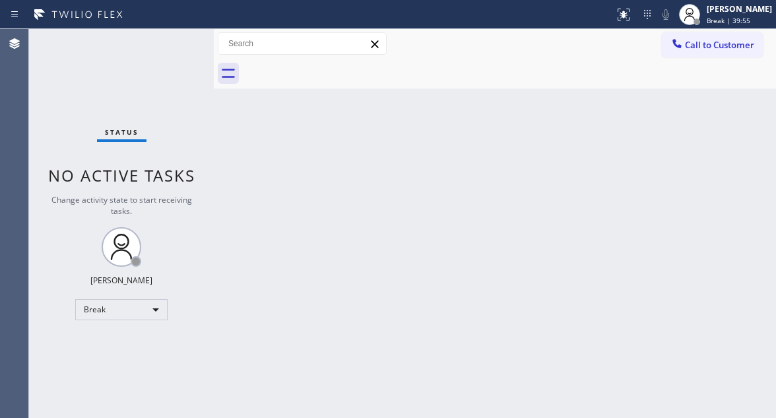
click at [735, 158] on div "Back to Dashboard Change Sender ID Customers Technicians Select a contact Outbo…" at bounding box center [495, 223] width 562 height 389
click at [171, 42] on div "Status No active tasks Change activity state to start receiving tasks. Esmael J…" at bounding box center [121, 223] width 185 height 389
click at [757, 9] on div "Esmael Jarina" at bounding box center [739, 8] width 65 height 11
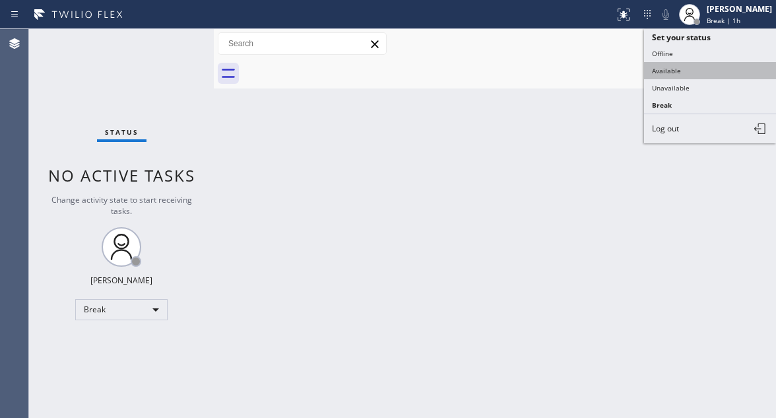
click at [707, 70] on button "Available" at bounding box center [710, 70] width 132 height 17
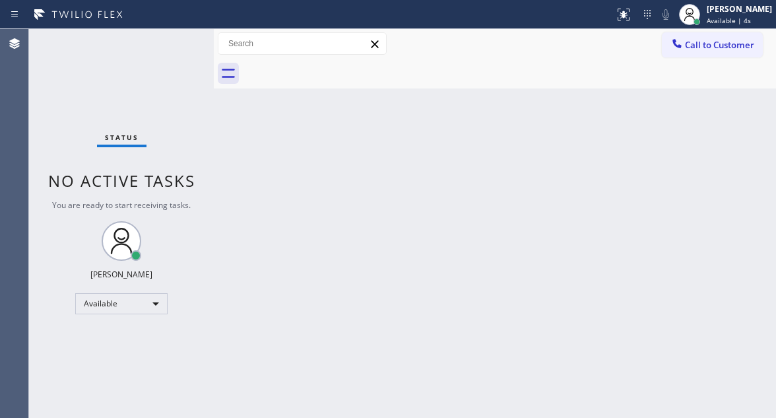
click at [760, 143] on div "Back to Dashboard Change Sender ID Customers Technicians Select a contact Outbo…" at bounding box center [495, 223] width 562 height 389
click at [183, 44] on div "Status No active tasks You are ready to start receiving tasks. [PERSON_NAME]" at bounding box center [121, 223] width 185 height 389
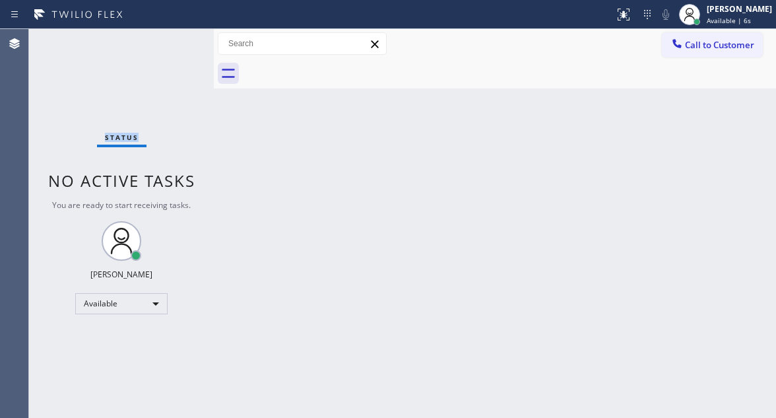
click at [183, 44] on div "Status No active tasks You are ready to start receiving tasks. [PERSON_NAME]" at bounding box center [121, 223] width 185 height 389
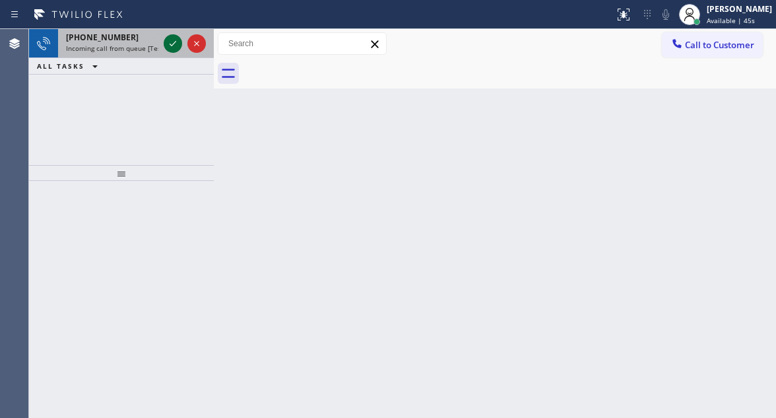
click at [172, 40] on icon at bounding box center [173, 44] width 16 height 16
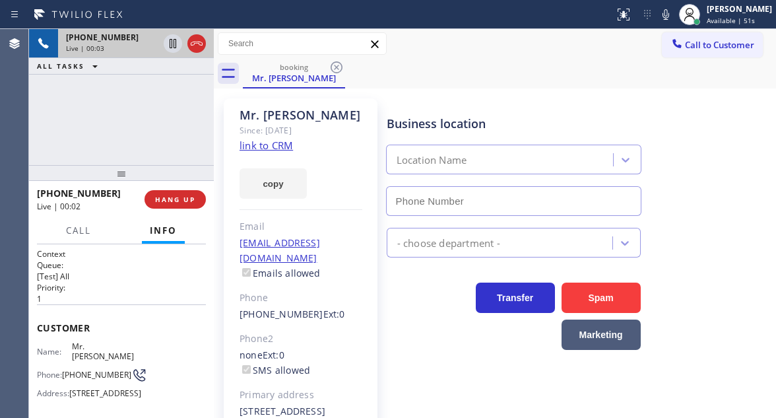
click at [276, 144] on link "link to CRM" at bounding box center [266, 145] width 53 height 13
type input "(908) 824-6559"
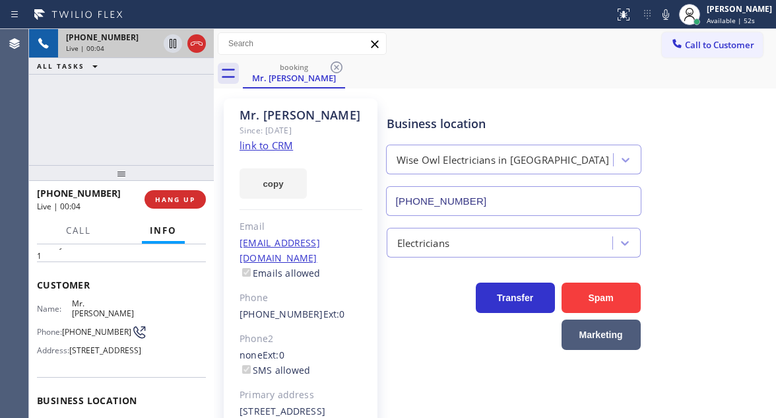
scroll to position [66, 0]
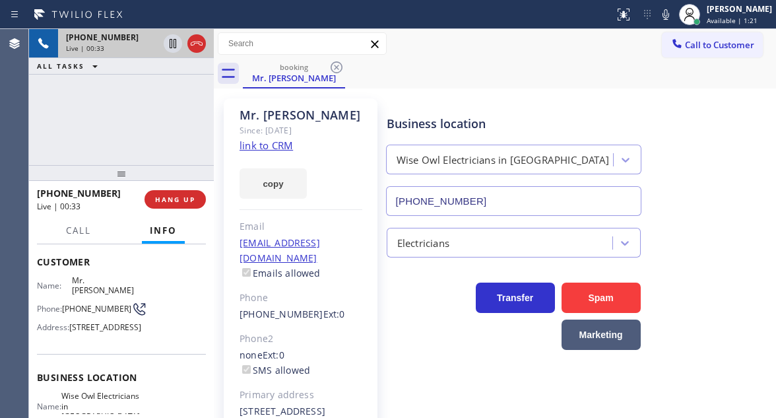
click at [144, 126] on div "+13474004561 Live | 00:33 ALL TASKS ALL TASKS ACTIVE TASKS TASKS IN WRAP UP" at bounding box center [121, 97] width 185 height 136
click at [190, 204] on span "HANG UP" at bounding box center [175, 199] width 40 height 9
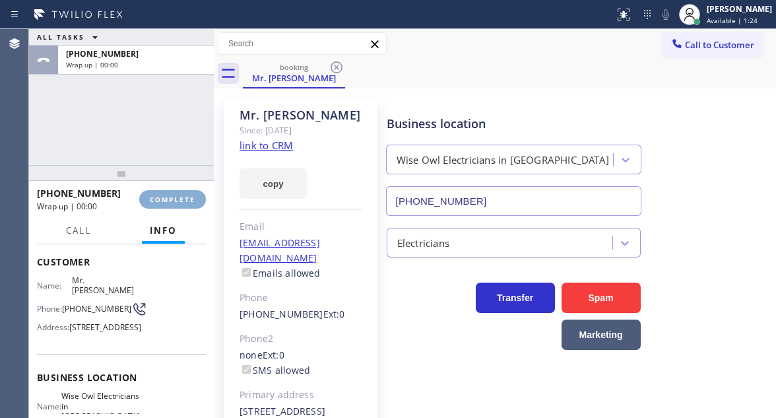
click at [190, 204] on span "COMPLETE" at bounding box center [173, 199] width 46 height 9
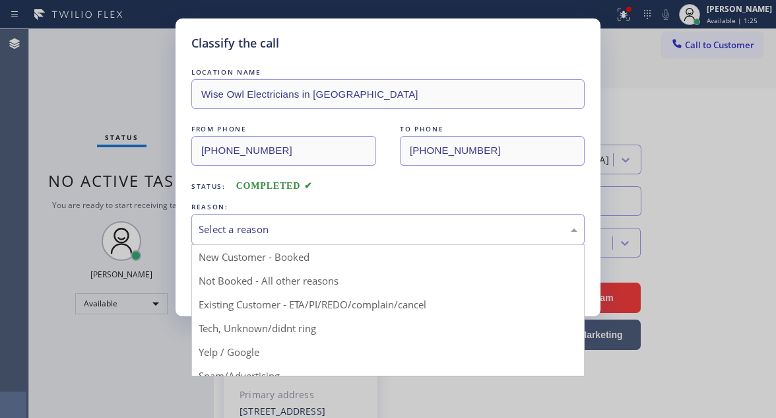
click at [288, 230] on div "Select a reason" at bounding box center [388, 229] width 379 height 15
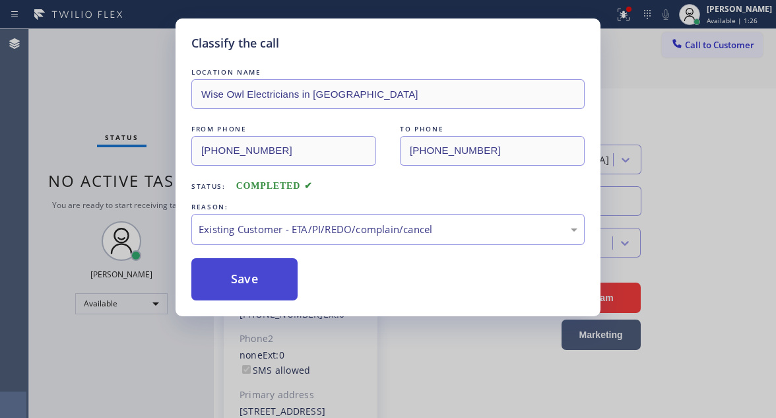
click at [269, 293] on button "Save" at bounding box center [244, 279] width 106 height 42
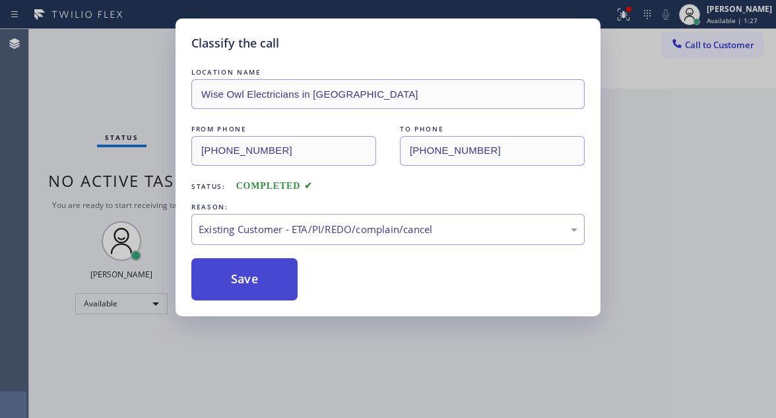
click at [269, 293] on button "Save" at bounding box center [244, 279] width 106 height 42
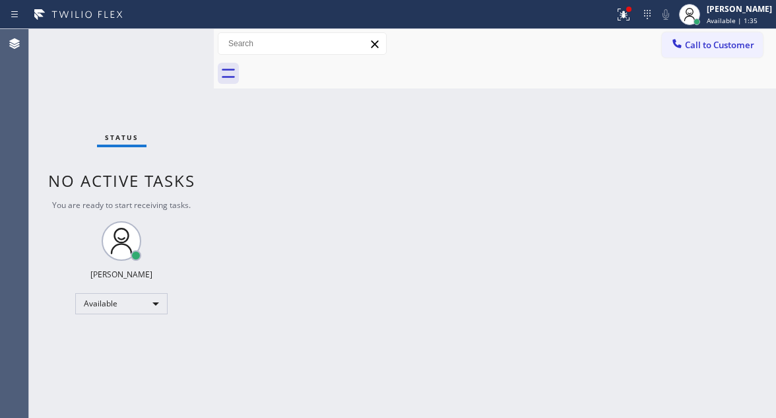
click at [141, 46] on div "Status No active tasks You are ready to start receiving tasks. [PERSON_NAME]" at bounding box center [121, 223] width 185 height 389
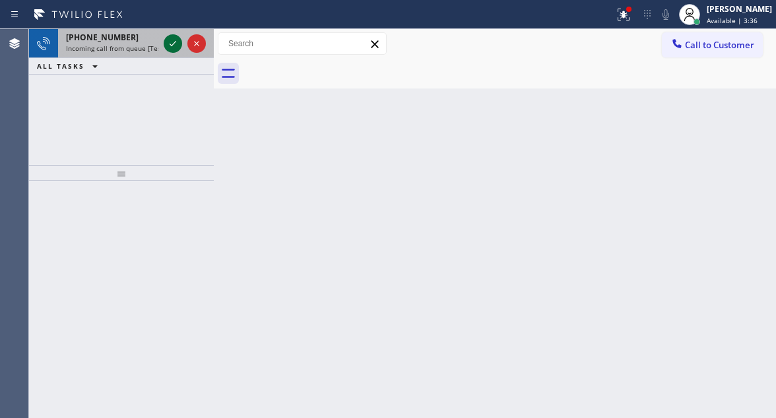
click at [171, 44] on icon at bounding box center [173, 44] width 16 height 16
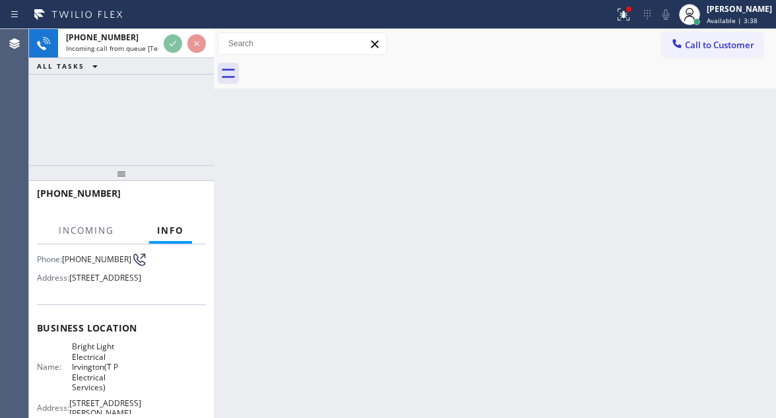
scroll to position [132, 0]
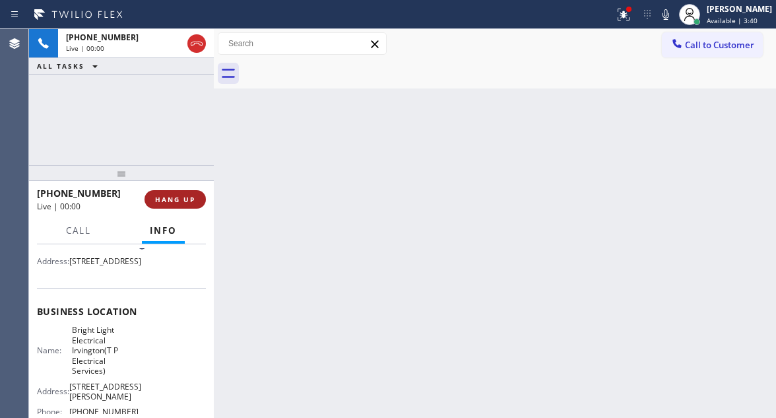
click at [175, 200] on span "HANG UP" at bounding box center [175, 199] width 40 height 9
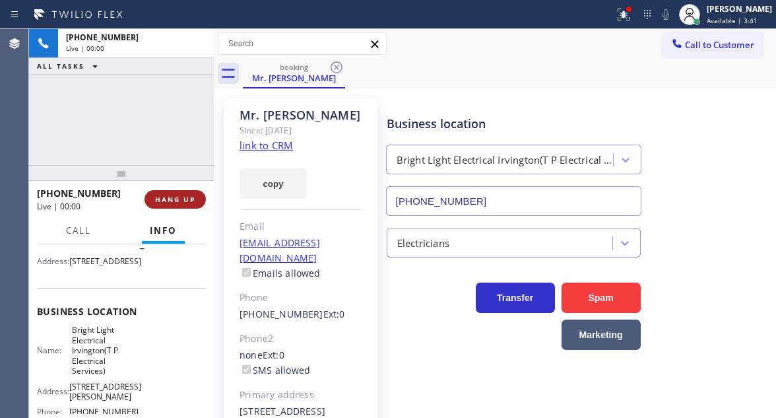
type input "(973) 791-9401"
click at [176, 199] on span "HANG UP" at bounding box center [175, 199] width 40 height 9
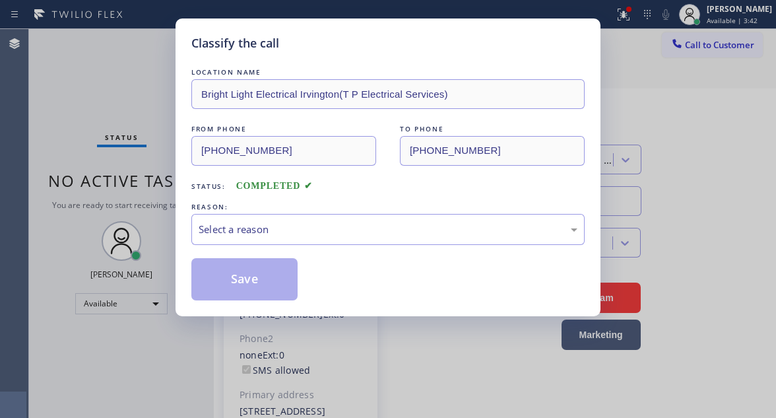
click at [326, 224] on div "Select a reason" at bounding box center [388, 229] width 379 height 15
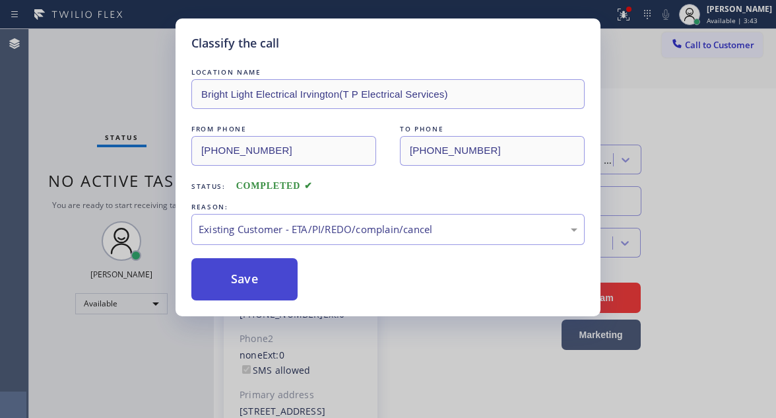
click at [281, 277] on button "Save" at bounding box center [244, 279] width 106 height 42
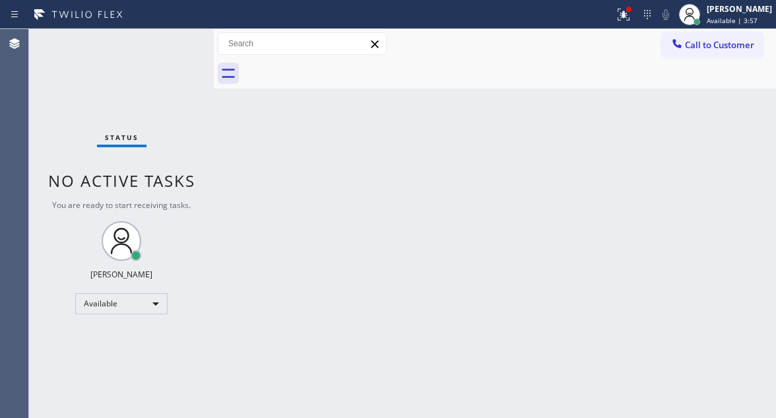
click at [718, 140] on div "Back to Dashboard Change Sender ID Customers Technicians Select a contact Outbo…" at bounding box center [495, 223] width 562 height 389
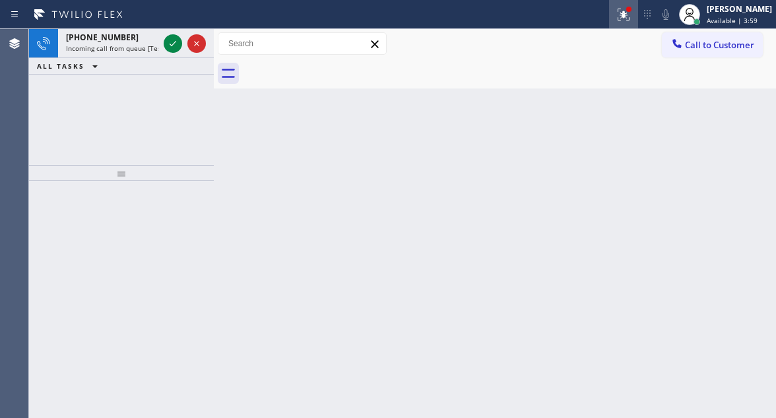
click at [628, 15] on icon at bounding box center [624, 15] width 16 height 16
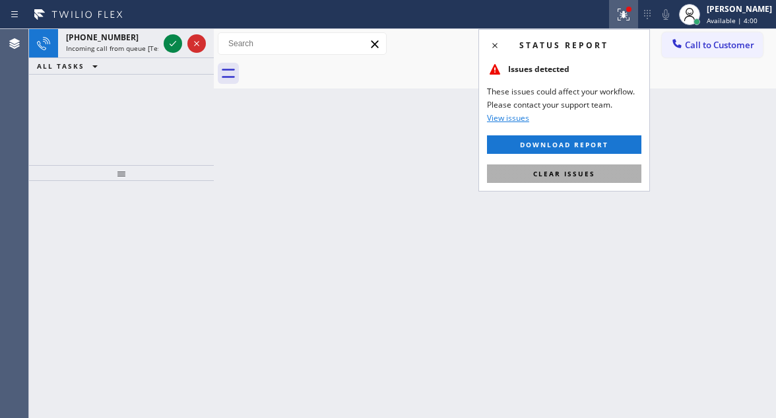
click at [558, 181] on button "Clear issues" at bounding box center [564, 173] width 154 height 18
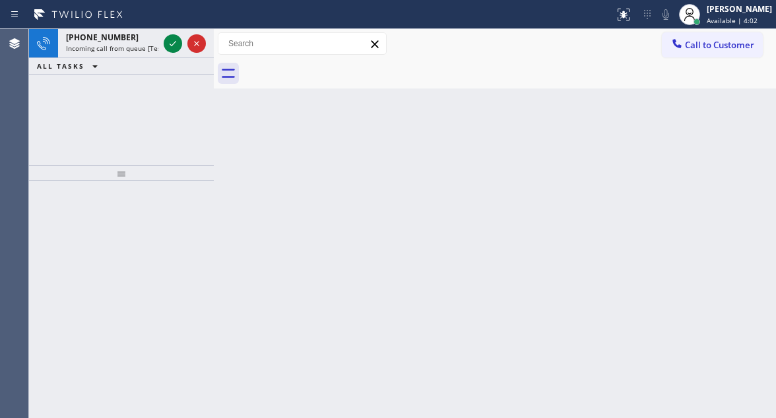
click at [291, 207] on div "Back to Dashboard Change Sender ID Customers Technicians Select a contact Outbo…" at bounding box center [495, 223] width 562 height 389
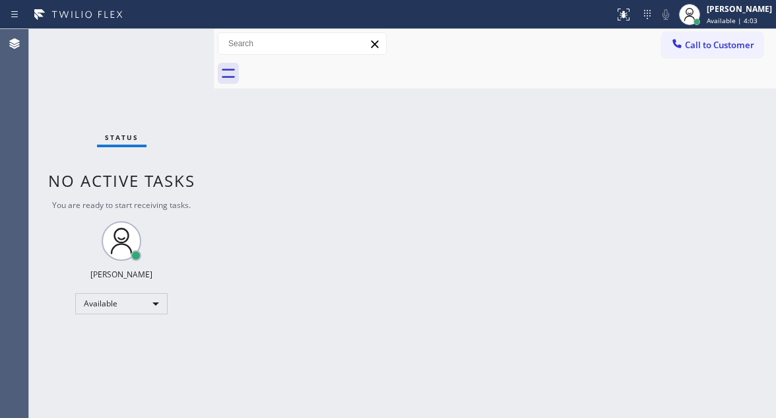
click at [170, 44] on div "Status No active tasks You are ready to start receiving tasks. [PERSON_NAME]" at bounding box center [121, 223] width 185 height 389
click at [181, 46] on div "Status No active tasks You are ready to start receiving tasks. [PERSON_NAME]" at bounding box center [121, 223] width 185 height 389
click at [178, 44] on div "Status No active tasks You are ready to start receiving tasks. [PERSON_NAME]" at bounding box center [121, 223] width 185 height 389
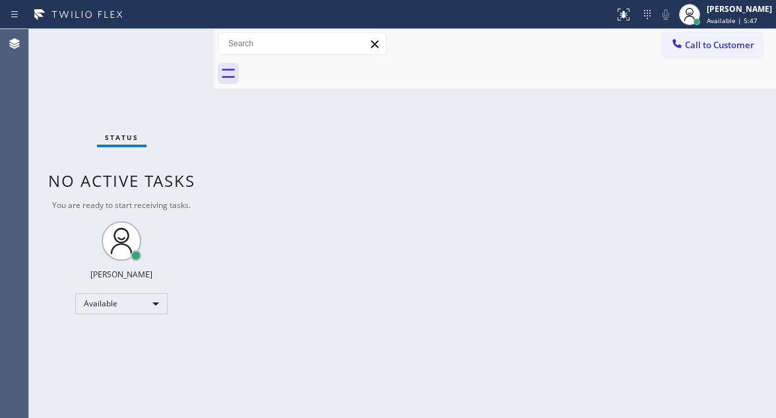
click at [178, 44] on div "Status No active tasks You are ready to start receiving tasks. [PERSON_NAME]" at bounding box center [121, 223] width 185 height 389
click at [178, 42] on div "Status No active tasks You are ready to start receiving tasks. [PERSON_NAME]" at bounding box center [121, 223] width 185 height 389
click at [172, 46] on div "Status No active tasks You are ready to start receiving tasks. [PERSON_NAME]" at bounding box center [121, 223] width 185 height 389
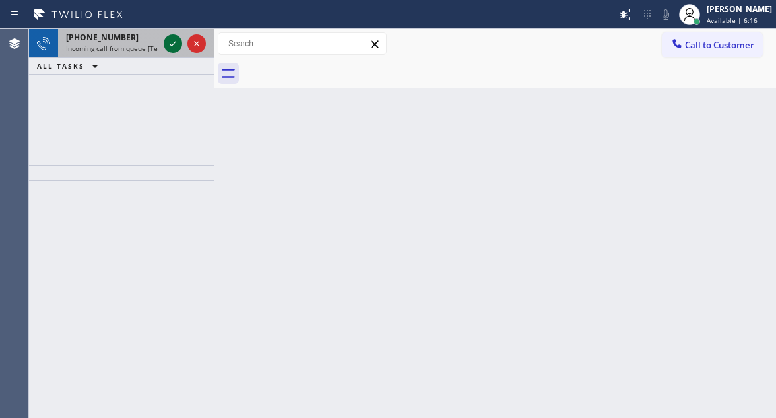
click at [173, 48] on icon at bounding box center [173, 44] width 16 height 16
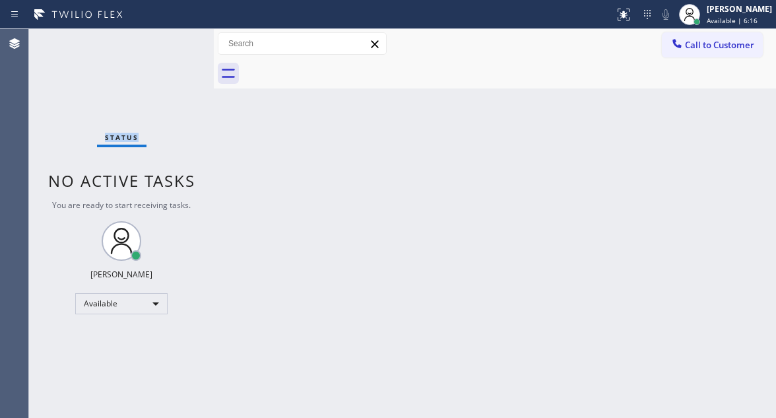
click at [173, 48] on div "Status No active tasks You are ready to start receiving tasks. [PERSON_NAME]" at bounding box center [121, 223] width 185 height 389
click at [175, 40] on div "Status No active tasks You are ready to start receiving tasks. [PERSON_NAME]" at bounding box center [121, 223] width 185 height 389
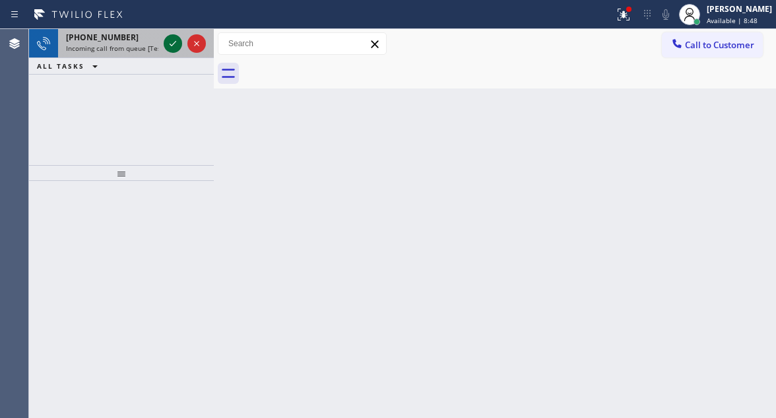
click at [175, 40] on icon at bounding box center [173, 44] width 16 height 16
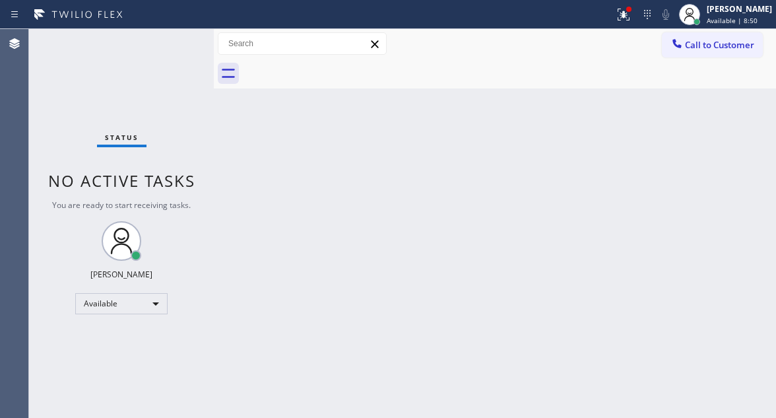
click at [175, 40] on div "Status No active tasks You are ready to start receiving tasks. [PERSON_NAME]" at bounding box center [121, 223] width 185 height 389
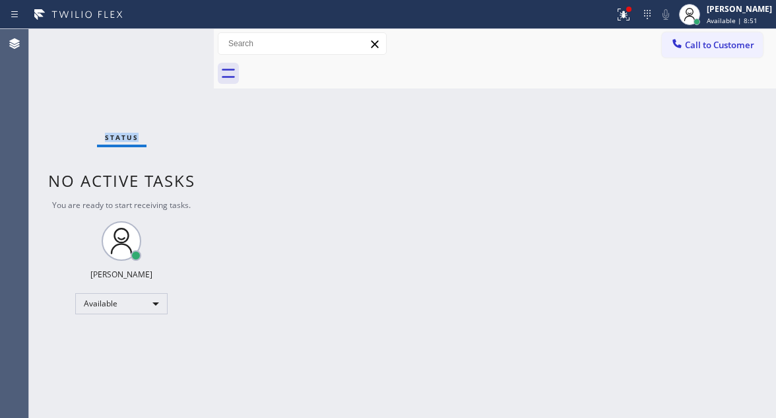
click at [175, 40] on div "Status No active tasks You are ready to start receiving tasks. [PERSON_NAME]" at bounding box center [121, 223] width 185 height 389
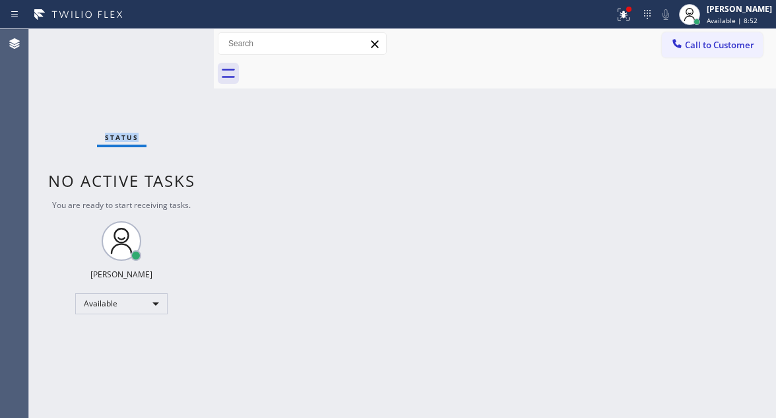
click at [175, 40] on div "Status No active tasks You are ready to start receiving tasks. [PERSON_NAME]" at bounding box center [121, 223] width 185 height 389
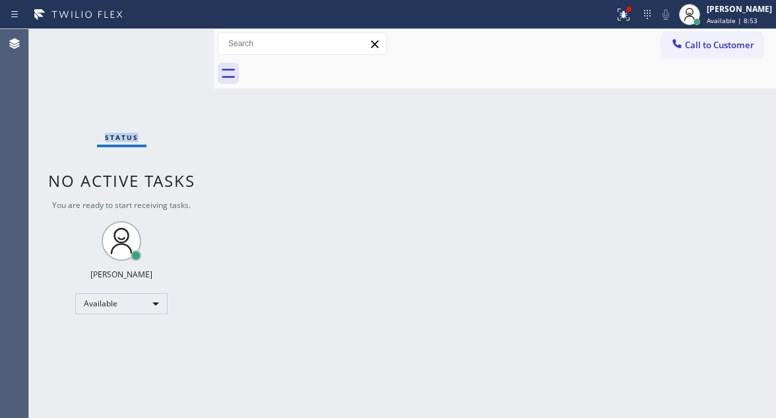
click at [175, 40] on div "Status No active tasks You are ready to start receiving tasks. [PERSON_NAME]" at bounding box center [121, 223] width 185 height 389
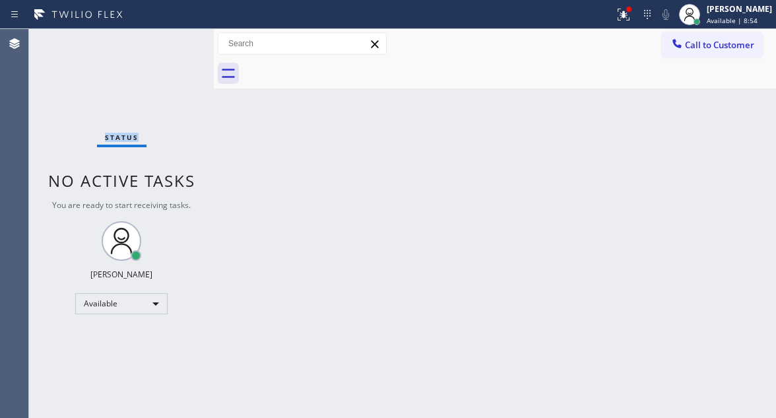
click at [175, 40] on div "Status No active tasks You are ready to start receiving tasks. [PERSON_NAME]" at bounding box center [121, 223] width 185 height 389
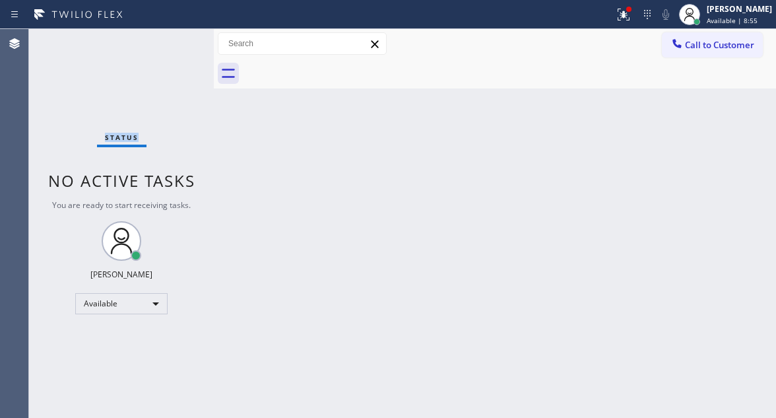
click at [175, 40] on div "Status No active tasks You are ready to start receiving tasks. [PERSON_NAME]" at bounding box center [121, 223] width 185 height 389
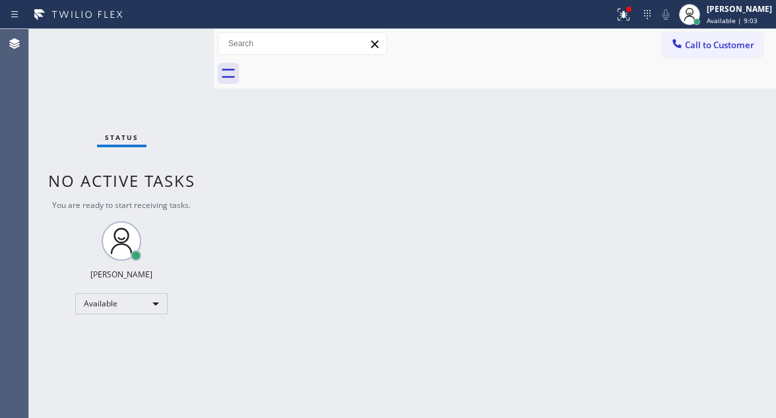
click at [175, 40] on div "Status No active tasks You are ready to start receiving tasks. [PERSON_NAME]" at bounding box center [121, 223] width 185 height 389
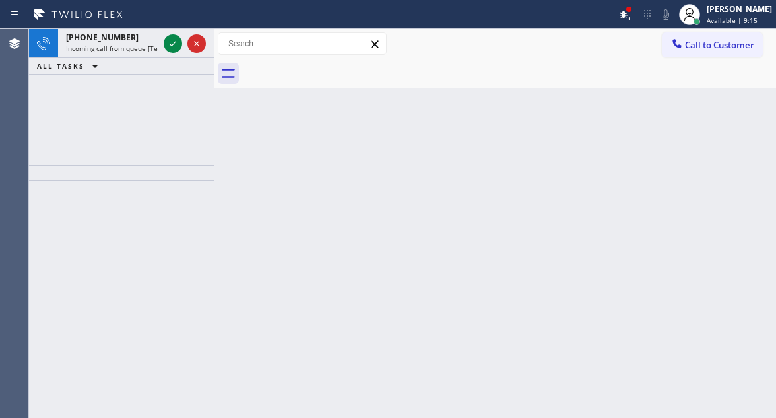
click at [175, 40] on icon at bounding box center [173, 44] width 16 height 16
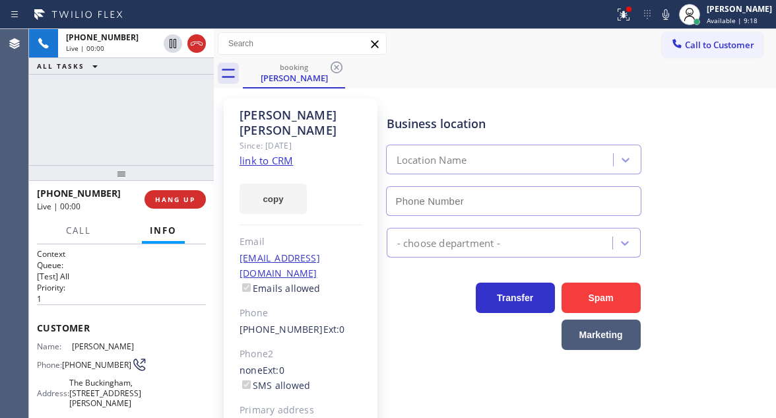
scroll to position [132, 0]
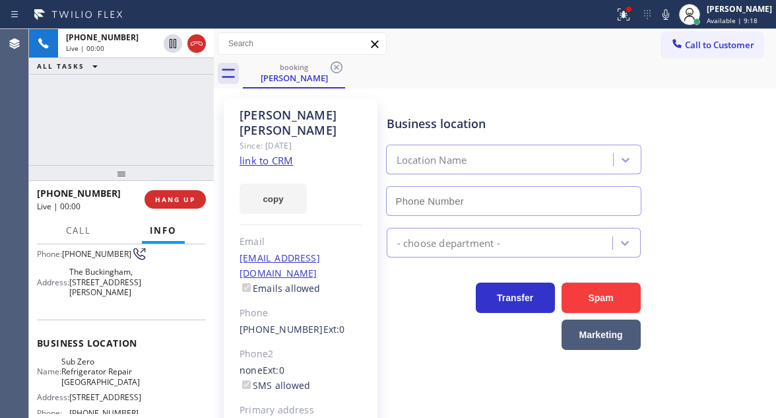
type input "(773) 917-0590"
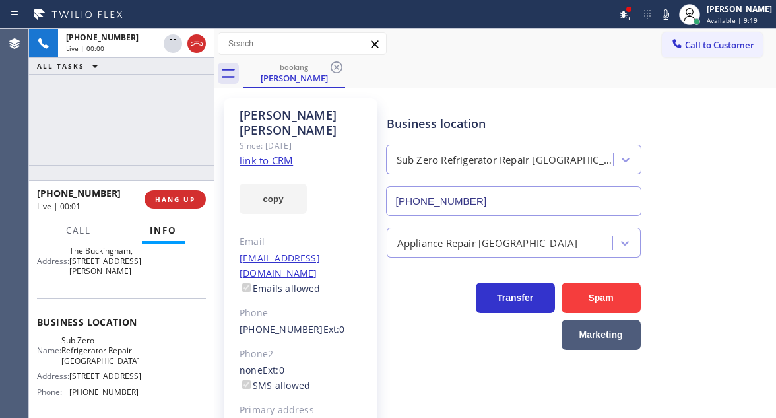
click at [96, 366] on span "Sub Zero Refrigerator Repair Chicago" at bounding box center [100, 350] width 79 height 30
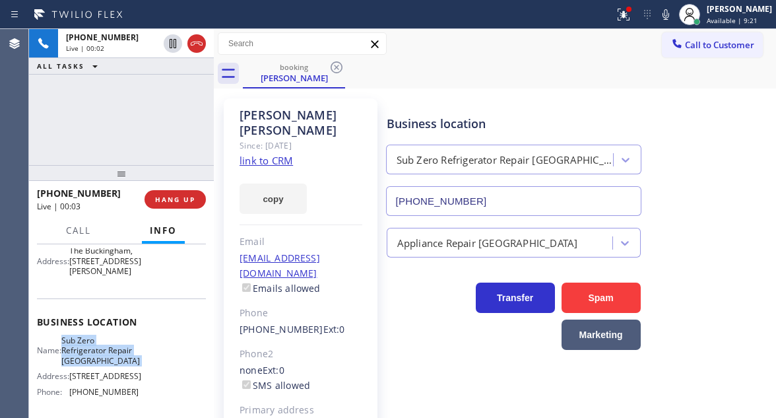
click at [281, 154] on link "link to CRM" at bounding box center [266, 160] width 53 height 13
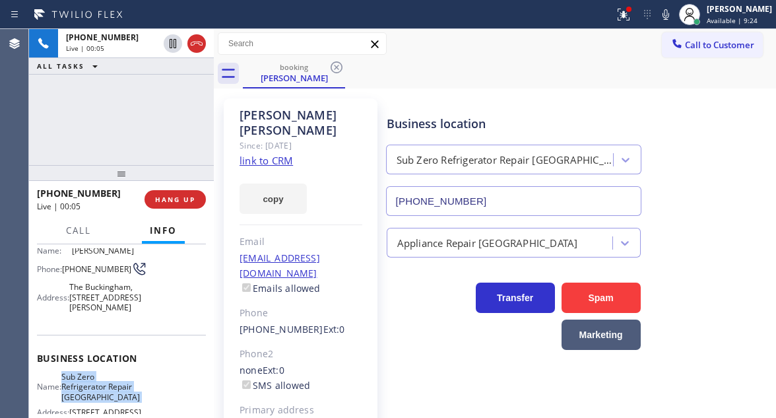
scroll to position [66, 0]
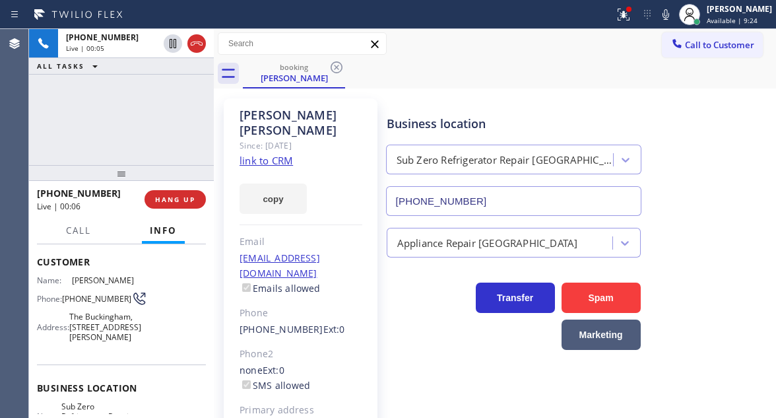
click at [79, 304] on span "(630) 885-1868" at bounding box center [96, 299] width 69 height 10
copy div "(630) 885-1868"
drag, startPoint x: 395, startPoint y: 96, endPoint x: 365, endPoint y: 131, distance: 46.3
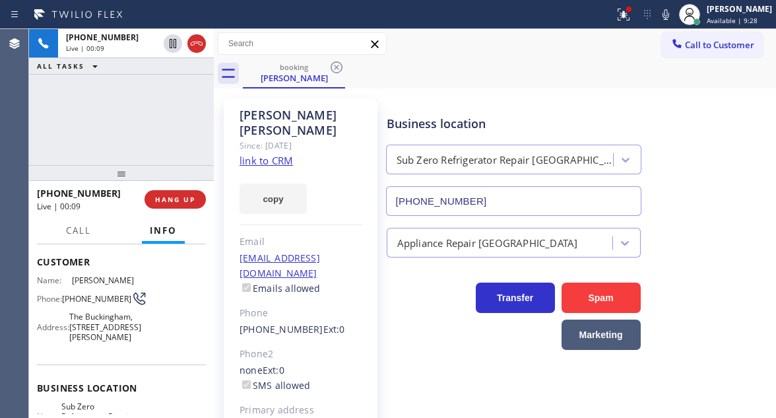
click at [395, 96] on div "Business location Sub Zero Refrigerator Repair Chicago (773) 917-0590" at bounding box center [578, 155] width 389 height 119
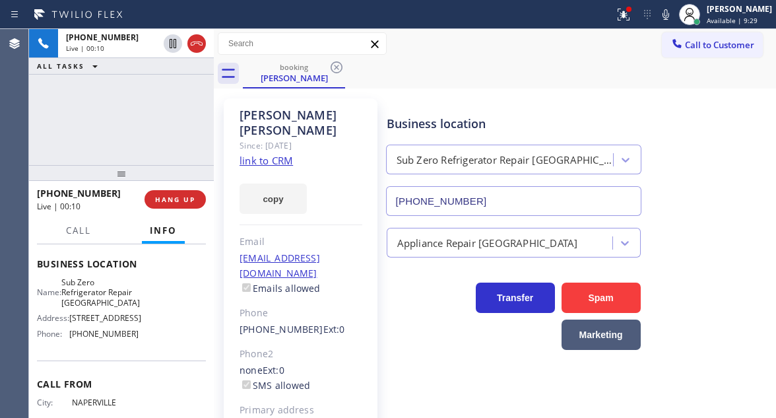
scroll to position [198, 0]
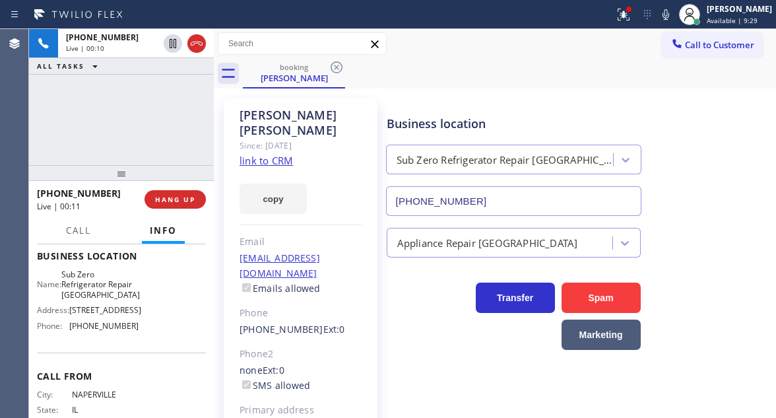
click at [114, 300] on span "Sub Zero Refrigerator Repair Chicago" at bounding box center [100, 284] width 79 height 30
copy span "Sub Zero Refrigerator Repair Chicago"
click at [105, 331] on span "(773) 917-0590" at bounding box center [103, 326] width 69 height 10
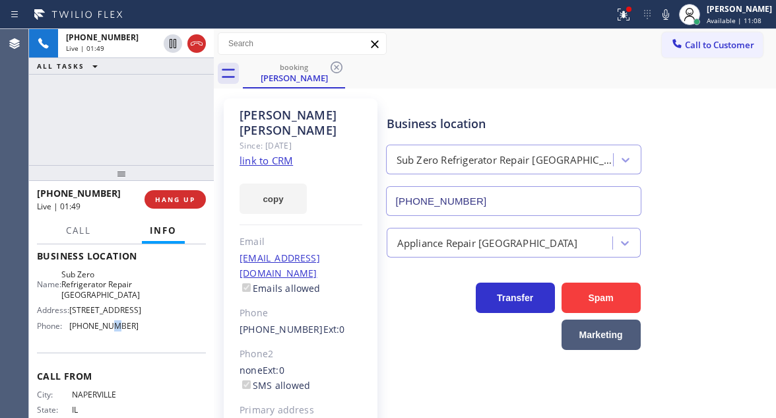
click at [105, 331] on span "(773) 917-0590" at bounding box center [103, 326] width 69 height 10
copy span "(773) 917-0590"
click at [178, 110] on div "+16308851868 Live | 05:13 ALL TASKS ALL TASKS ACTIVE TASKS TASKS IN WRAP UP" at bounding box center [121, 97] width 185 height 136
click at [632, 19] on icon at bounding box center [624, 15] width 16 height 16
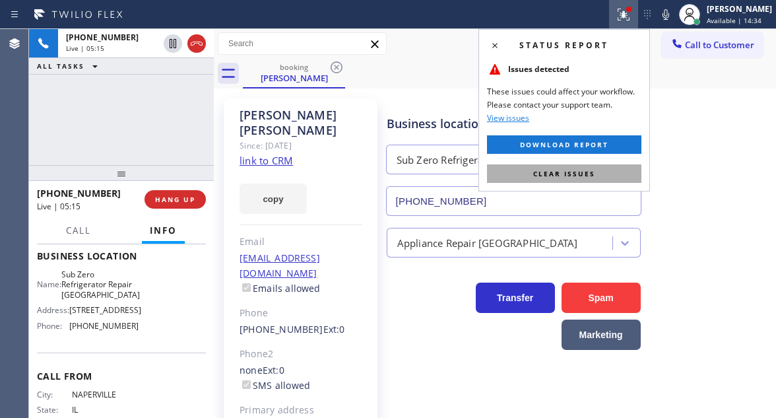
click at [625, 169] on button "Clear issues" at bounding box center [564, 173] width 154 height 18
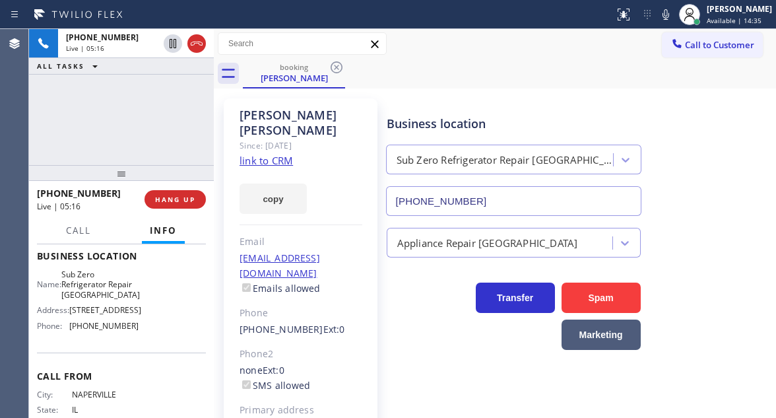
click at [154, 94] on div "+16308851868 Live | 05:16 ALL TASKS ALL TASKS ACTIVE TASKS TASKS IN WRAP UP" at bounding box center [121, 97] width 185 height 136
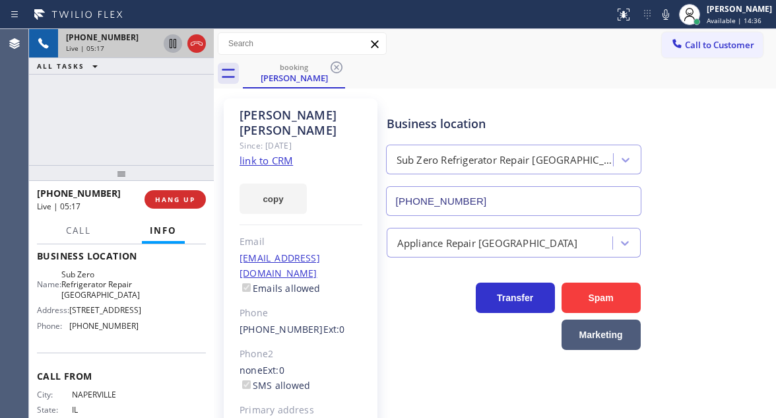
click at [172, 45] on icon at bounding box center [173, 43] width 7 height 9
click at [174, 50] on icon at bounding box center [173, 44] width 16 height 16
click at [170, 116] on div "+16308851868 Live | 05:30 ALL TASKS ALL TASKS ACTIVE TASKS TASKS IN WRAP UP" at bounding box center [121, 97] width 185 height 136
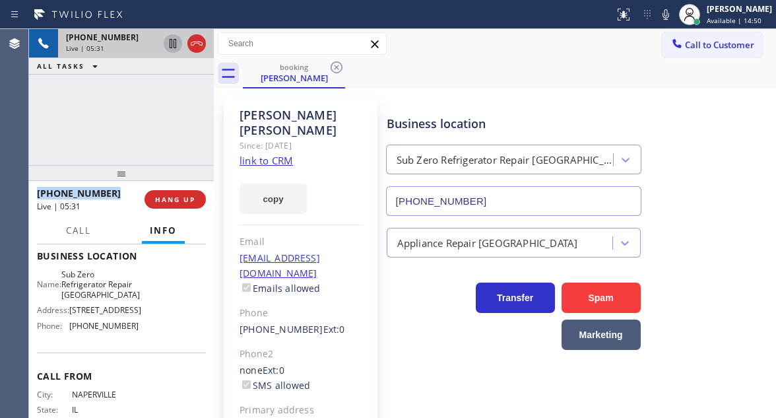
click at [170, 116] on div "+16308851868 Live | 05:31 ALL TASKS ALL TASKS ACTIVE TASKS TASKS IN WRAP UP" at bounding box center [121, 97] width 185 height 136
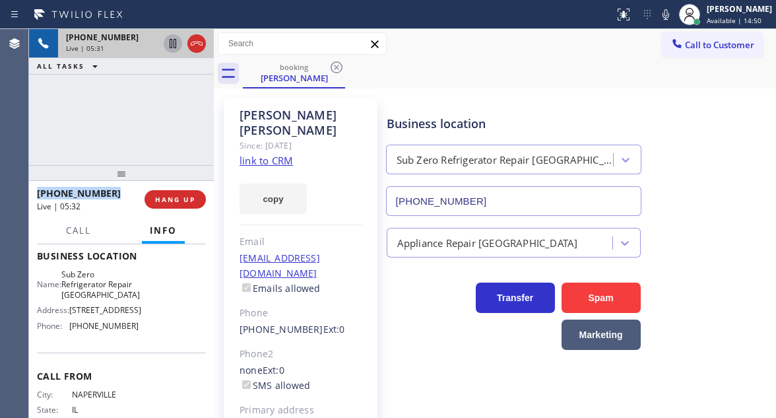
click at [170, 116] on div "+16308851868 Live | 05:31 ALL TASKS ALL TASKS ACTIVE TASKS TASKS IN WRAP UP" at bounding box center [121, 97] width 185 height 136
click at [170, 116] on div "+16308851868 Live | 05:32 ALL TASKS ALL TASKS ACTIVE TASKS TASKS IN WRAP UP" at bounding box center [121, 97] width 185 height 136
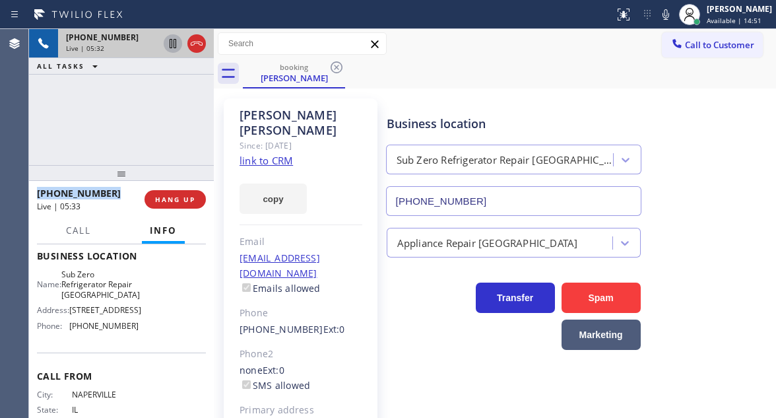
click at [170, 116] on div "+16308851868 Live | 05:32 ALL TASKS ALL TASKS ACTIVE TASKS TASKS IN WRAP UP" at bounding box center [121, 97] width 185 height 136
click at [170, 116] on div "+16308851868 Live | 05:33 ALL TASKS ALL TASKS ACTIVE TASKS TASKS IN WRAP UP" at bounding box center [121, 97] width 185 height 136
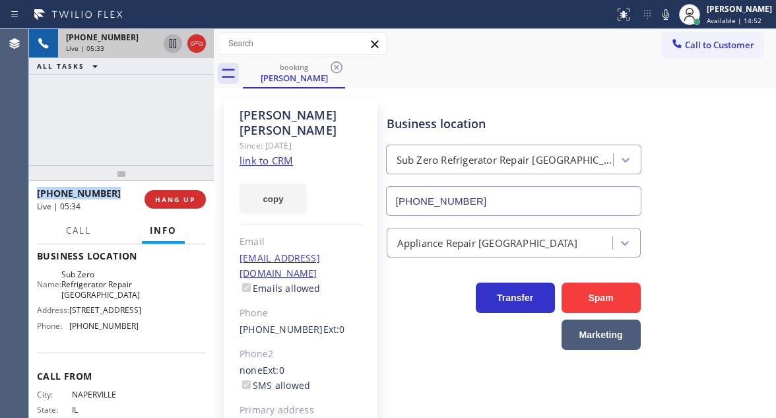
click at [170, 116] on div "+16308851868 Live | 05:33 ALL TASKS ALL TASKS ACTIVE TASKS TASKS IN WRAP UP" at bounding box center [121, 97] width 185 height 136
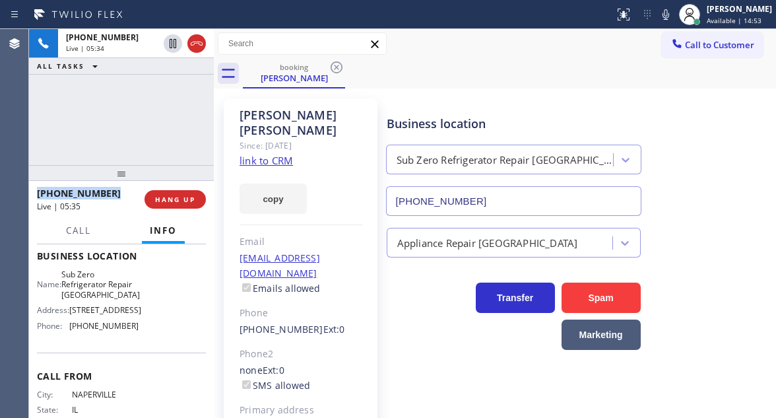
drag, startPoint x: 173, startPoint y: 42, endPoint x: 221, endPoint y: 51, distance: 48.9
click at [173, 42] on icon at bounding box center [173, 44] width 16 height 16
click at [669, 15] on icon at bounding box center [666, 14] width 7 height 11
click at [732, 248] on div "Appliance Repair High End" at bounding box center [578, 239] width 389 height 35
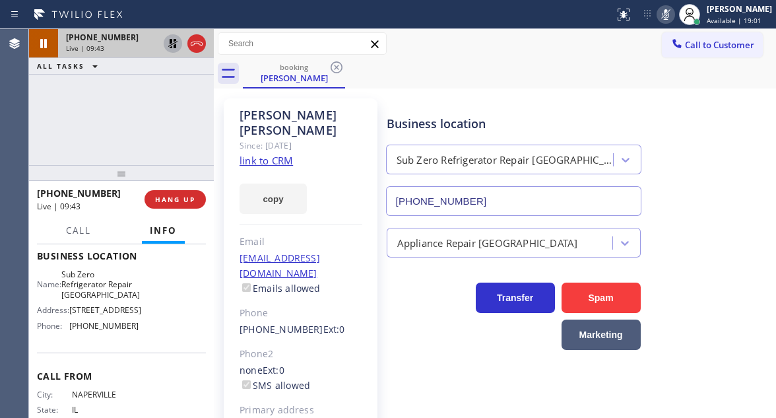
click at [174, 45] on icon at bounding box center [172, 43] width 9 height 9
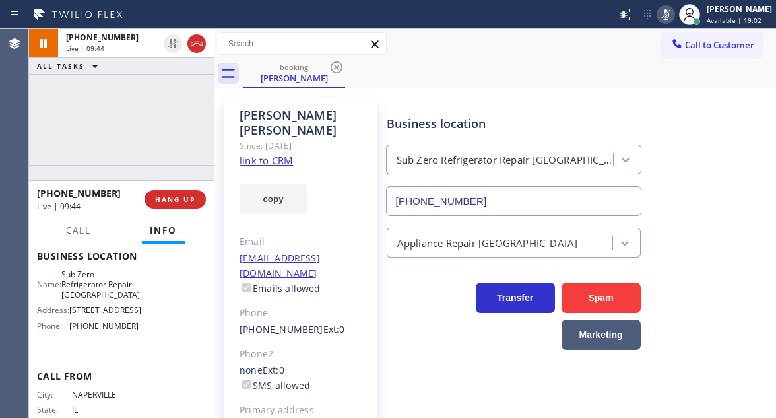
click at [674, 18] on icon at bounding box center [666, 15] width 16 height 16
click at [151, 119] on div "+16308851868 Live | 11:59 ALL TASKS ALL TASKS ACTIVE TASKS TASKS IN WRAP UP" at bounding box center [121, 97] width 185 height 136
click at [674, 20] on icon at bounding box center [666, 15] width 16 height 16
click at [166, 116] on div "+16308851868 Live | 12:03 ALL TASKS ALL TASKS ACTIVE TASKS TASKS IN WRAP UP" at bounding box center [121, 97] width 185 height 136
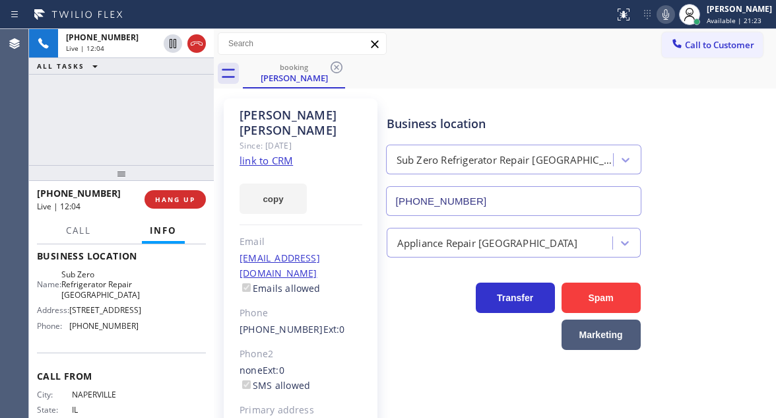
click at [246, 108] on div "Daphine Shiao" at bounding box center [301, 123] width 123 height 30
click at [151, 114] on div "+16308851868 Live | 12:05 ALL TASKS ALL TASKS ACTIVE TASKS TASKS IN WRAP UP" at bounding box center [121, 97] width 185 height 136
click at [185, 193] on button "HANG UP" at bounding box center [175, 199] width 61 height 18
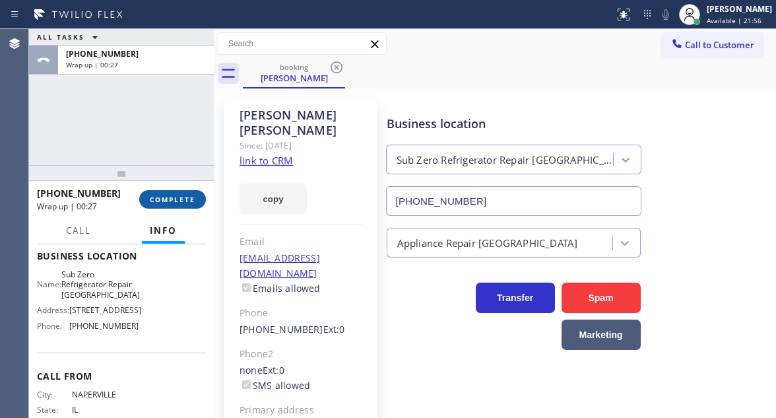
click at [185, 197] on span "COMPLETE" at bounding box center [173, 199] width 46 height 9
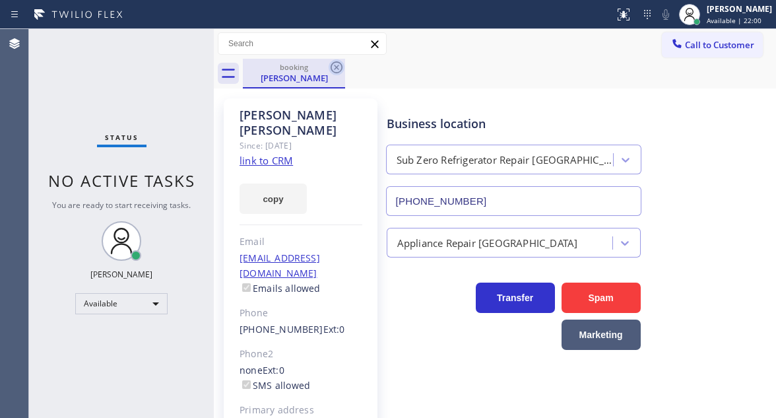
click at [333, 67] on icon at bounding box center [337, 67] width 16 height 16
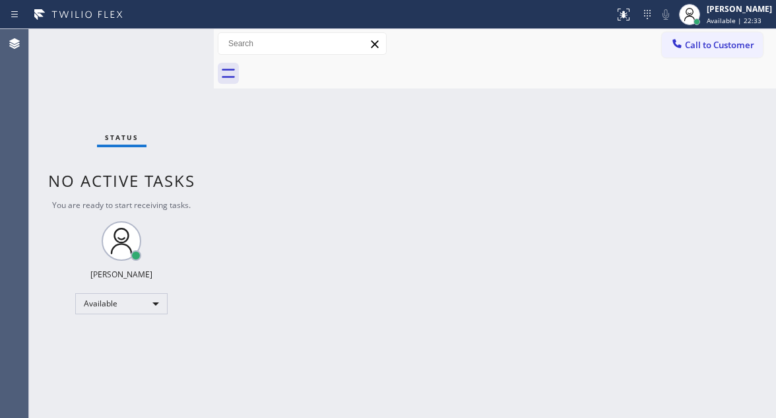
click at [182, 44] on div "Status No active tasks You are ready to start receiving tasks. [PERSON_NAME]" at bounding box center [121, 223] width 185 height 389
click at [733, 192] on div "Back to Dashboard Change Sender ID Customers Technicians Select a contact Outbo…" at bounding box center [495, 223] width 562 height 389
click at [751, 136] on div "Back to Dashboard Change Sender ID Customers Technicians Select a contact Outbo…" at bounding box center [495, 223] width 562 height 389
click at [174, 41] on div "Status No active tasks You are ready to start receiving tasks. [PERSON_NAME]" at bounding box center [121, 223] width 185 height 389
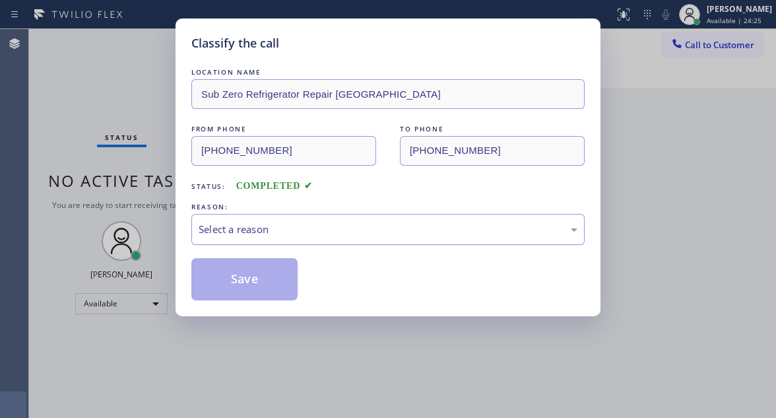
click at [308, 228] on div "Select a reason" at bounding box center [388, 229] width 379 height 15
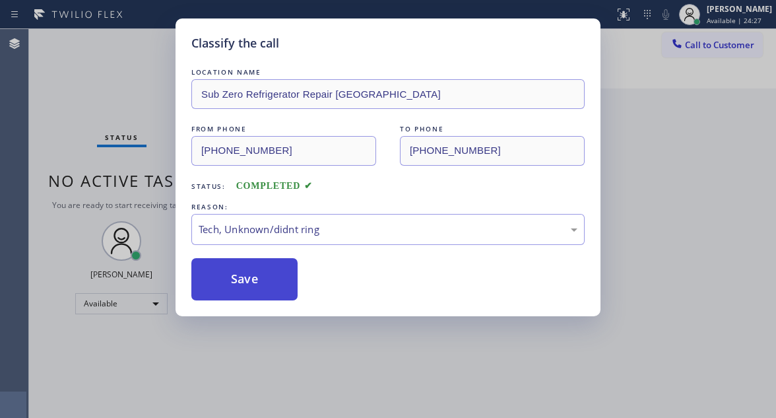
click at [272, 275] on button "Save" at bounding box center [244, 279] width 106 height 42
click at [272, 275] on div "Classify the call LOCATION NAME Home Alliance FROM PHONE (217) 301-7536 TO PHON…" at bounding box center [402, 223] width 747 height 389
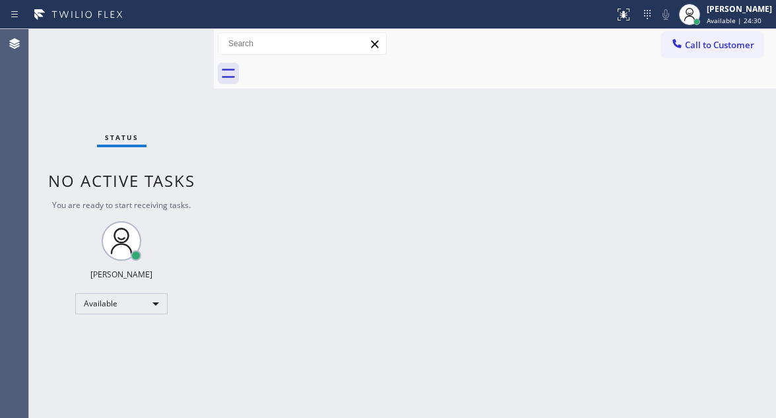
click at [168, 46] on div "Status No active tasks You are ready to start receiving tasks. [PERSON_NAME]" at bounding box center [121, 223] width 185 height 389
click at [174, 42] on div "Status No active tasks You are ready to start receiving tasks. [PERSON_NAME]" at bounding box center [121, 223] width 185 height 389
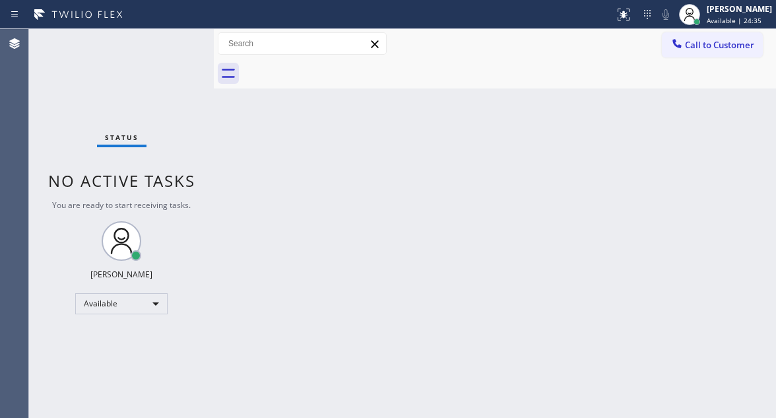
click at [174, 42] on div "Status No active tasks You are ready to start receiving tasks. [PERSON_NAME]" at bounding box center [121, 223] width 185 height 389
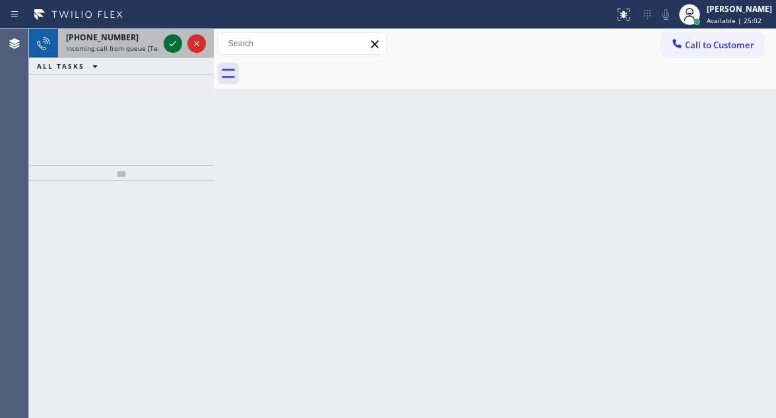
click at [174, 42] on icon at bounding box center [173, 44] width 16 height 16
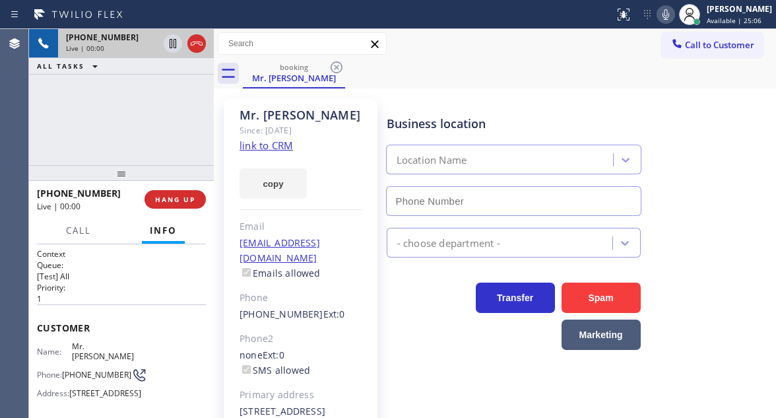
type input "(973) 963-2856"
click at [284, 149] on link "link to CRM" at bounding box center [266, 145] width 53 height 13
click at [123, 116] on div "+13474004561 Live | 00:04 ALL TASKS ALL TASKS ACTIVE TASKS TASKS IN WRAP UP" at bounding box center [121, 97] width 185 height 136
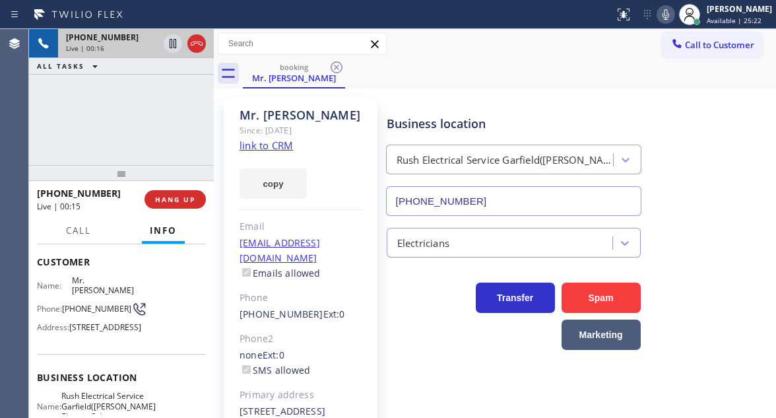
scroll to position [132, 0]
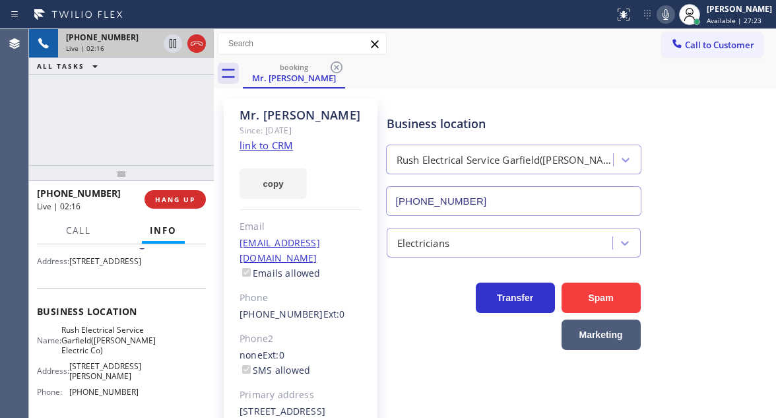
click at [158, 112] on div "+13474004561 Live | 02:16 ALL TASKS ALL TASKS ACTIVE TASKS TASKS IN WRAP UP" at bounding box center [121, 97] width 185 height 136
click at [180, 194] on button "HANG UP" at bounding box center [175, 199] width 61 height 18
click at [180, 195] on span "HANG UP" at bounding box center [175, 199] width 40 height 9
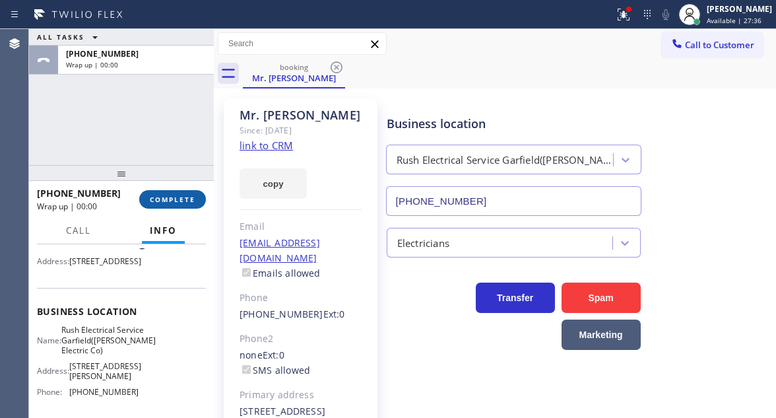
click at [180, 195] on span "COMPLETE" at bounding box center [173, 199] width 46 height 9
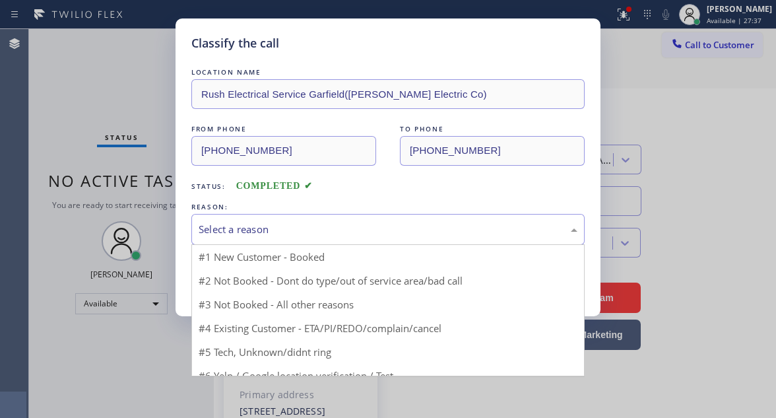
click at [286, 243] on div "Select a reason" at bounding box center [387, 229] width 393 height 31
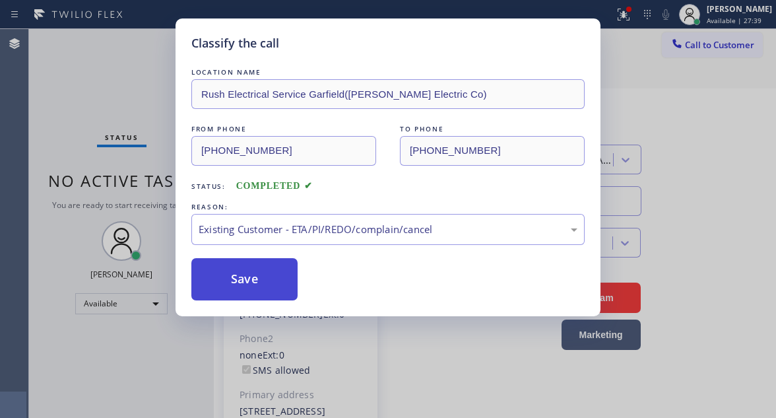
click at [289, 277] on button "Save" at bounding box center [244, 279] width 106 height 42
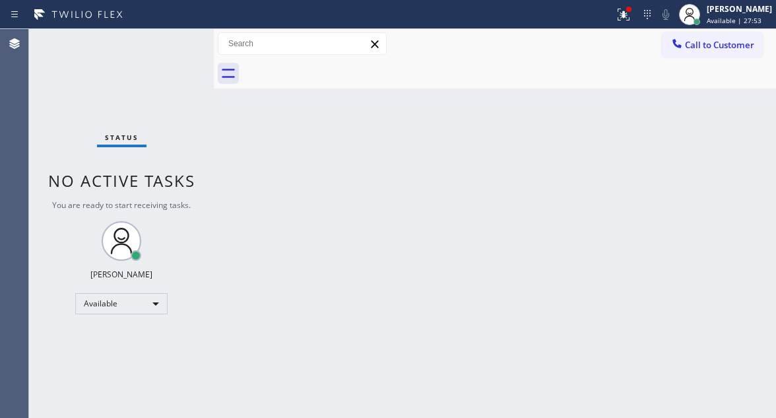
drag, startPoint x: 727, startPoint y: 174, endPoint x: 700, endPoint y: 110, distance: 69.8
click at [727, 174] on div "Back to Dashboard Change Sender ID Customers Technicians Select a contact Outbo…" at bounding box center [495, 223] width 562 height 389
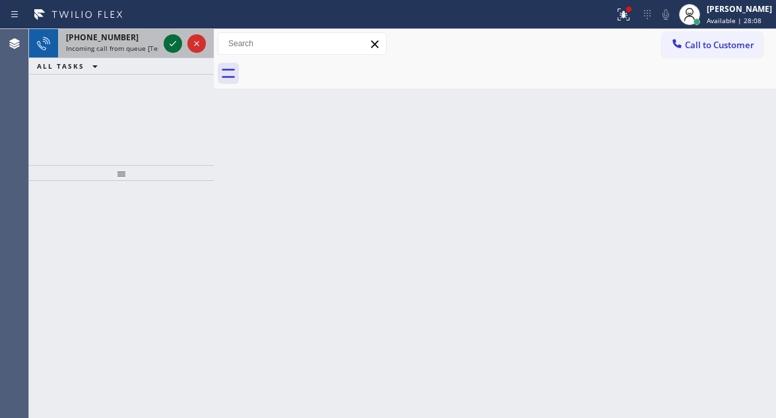
click at [174, 45] on icon at bounding box center [173, 44] width 16 height 16
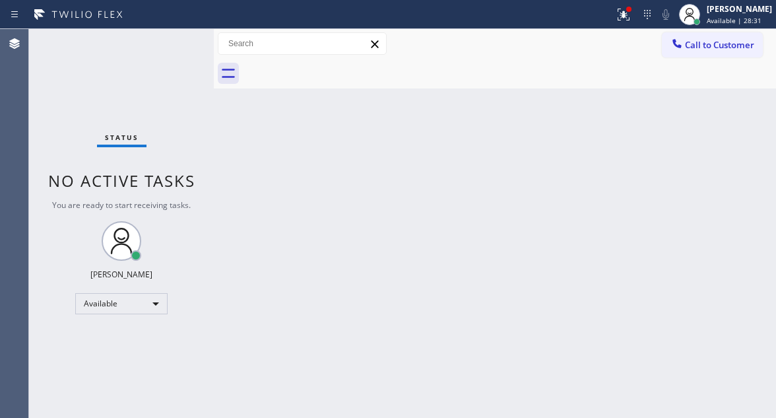
click at [722, 133] on div "Back to Dashboard Change Sender ID Customers Technicians Select a contact Outbo…" at bounding box center [495, 223] width 562 height 389
drag, startPoint x: 762, startPoint y: 117, endPoint x: 680, endPoint y: 116, distance: 81.9
click at [762, 117] on div "Back to Dashboard Change Sender ID Customers Technicians Select a contact Outbo…" at bounding box center [495, 223] width 562 height 389
click at [175, 43] on div "Status No active tasks You are ready to start receiving tasks. [PERSON_NAME]" at bounding box center [121, 223] width 185 height 389
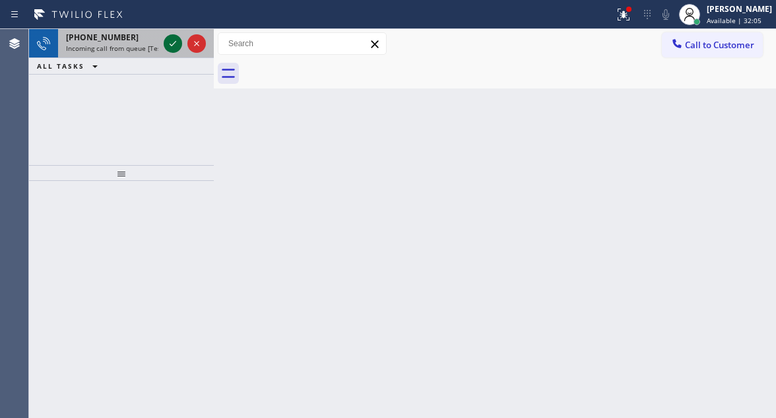
click at [175, 43] on icon at bounding box center [173, 43] width 7 height 5
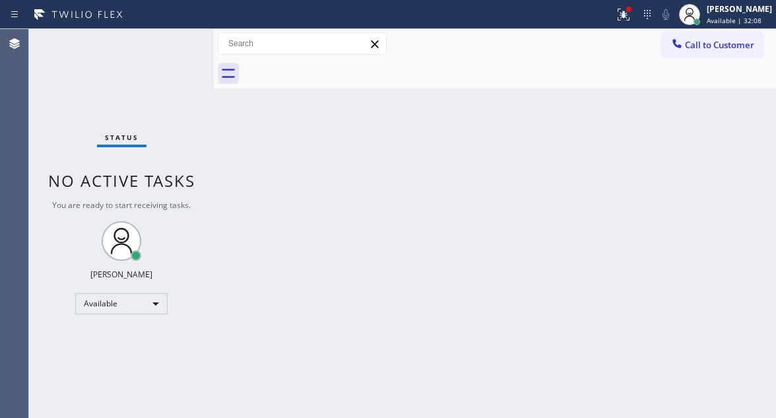
click at [175, 43] on div "Status No active tasks You are ready to start receiving tasks. [PERSON_NAME]" at bounding box center [121, 223] width 185 height 389
click at [176, 40] on div "Status No active tasks You are ready to start receiving tasks. [PERSON_NAME]" at bounding box center [121, 223] width 185 height 389
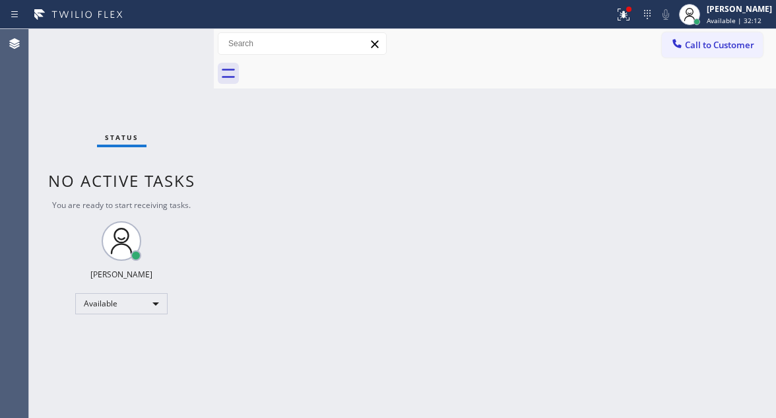
click at [176, 40] on div "Status No active tasks You are ready to start receiving tasks. [PERSON_NAME]" at bounding box center [121, 223] width 185 height 389
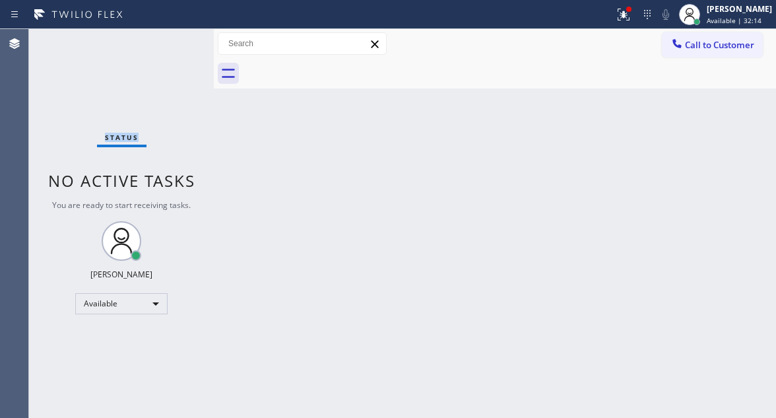
click at [176, 40] on div "Status No active tasks You are ready to start receiving tasks. [PERSON_NAME]" at bounding box center [121, 223] width 185 height 389
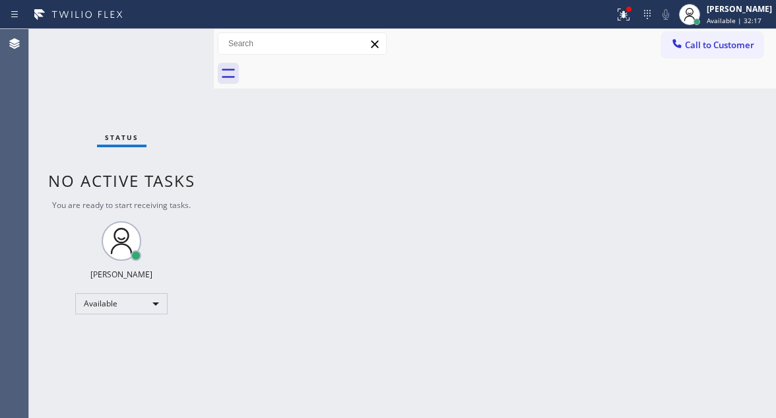
click at [176, 40] on div "Status No active tasks You are ready to start receiving tasks. [PERSON_NAME]" at bounding box center [121, 223] width 185 height 389
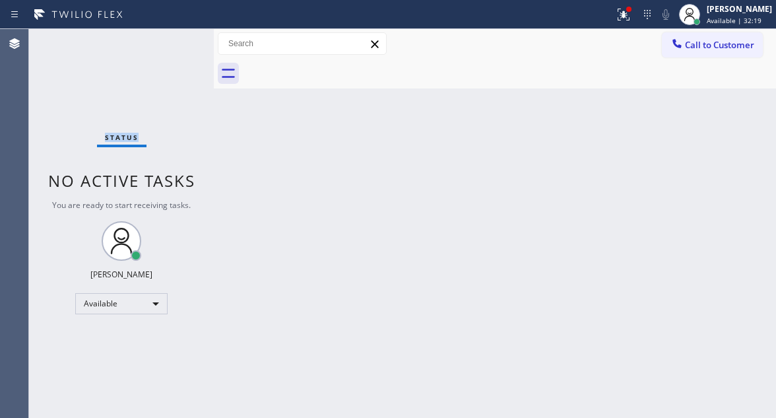
click at [176, 40] on div "Status No active tasks You are ready to start receiving tasks. [PERSON_NAME]" at bounding box center [121, 223] width 185 height 389
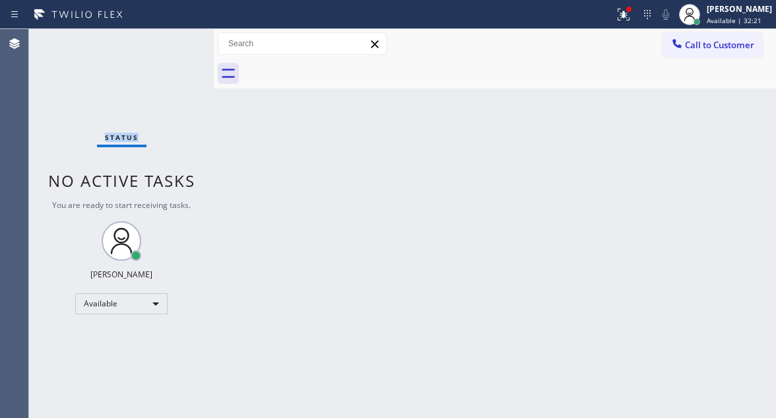
click at [176, 40] on div "Status No active tasks You are ready to start receiving tasks. [PERSON_NAME]" at bounding box center [121, 223] width 185 height 389
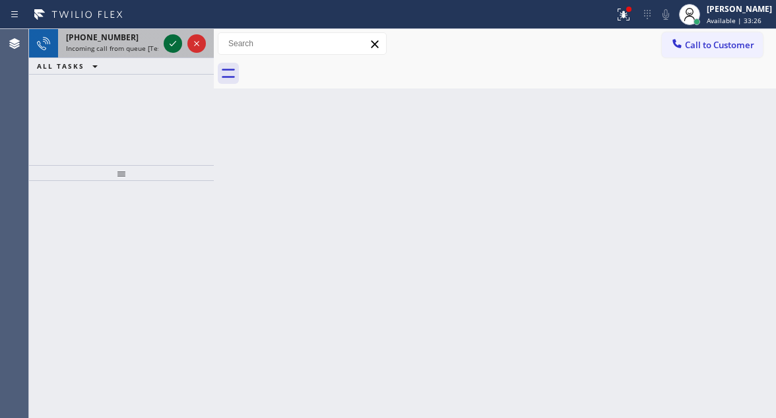
click at [178, 45] on icon at bounding box center [173, 44] width 16 height 16
click at [173, 45] on icon at bounding box center [173, 43] width 7 height 5
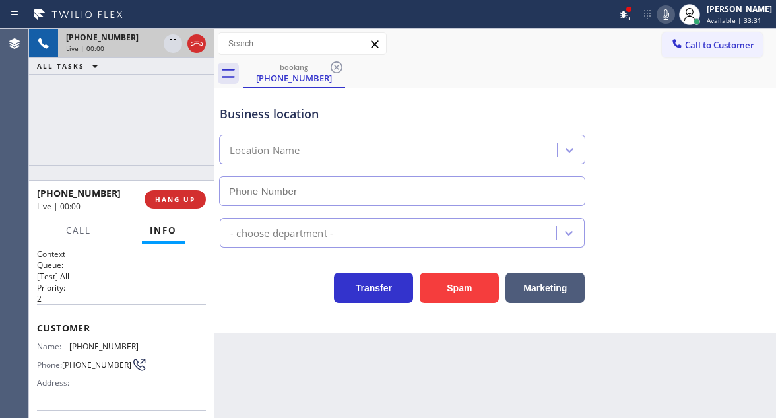
type input "(206) 452-0613"
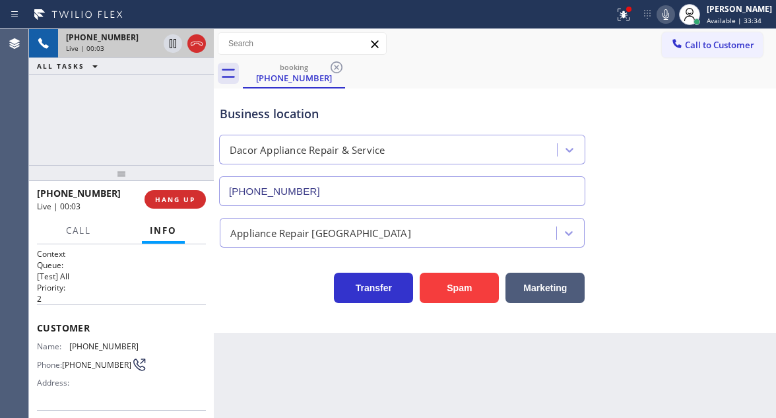
click at [108, 343] on span "(206) 310-7821" at bounding box center [103, 346] width 69 height 10
copy span "(206) 310-7821"
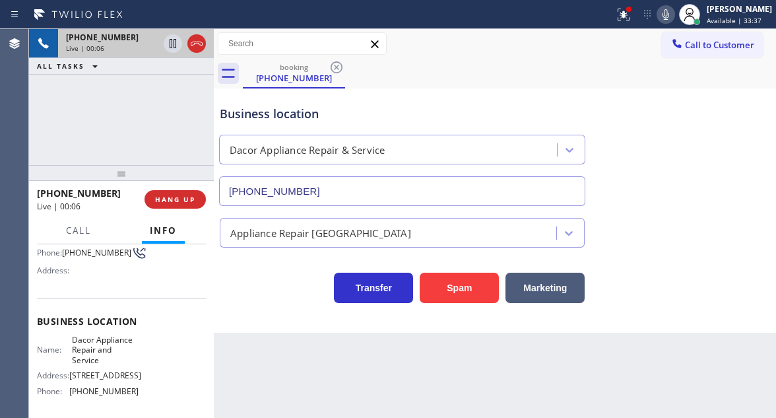
scroll to position [132, 0]
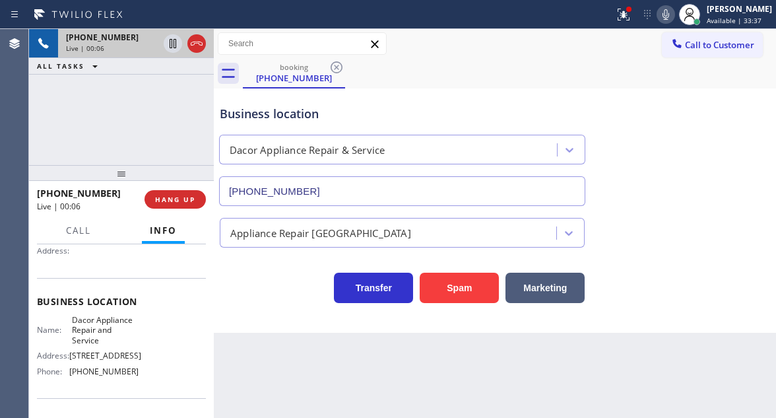
click at [115, 324] on span "Dacor Appliance Repair and Service" at bounding box center [105, 330] width 66 height 30
copy span "Dacor Appliance Repair and Service"
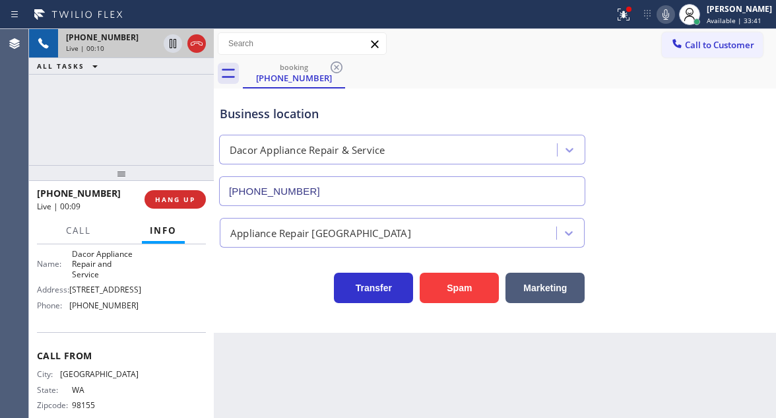
click at [108, 310] on span "(206) 452-0613" at bounding box center [103, 305] width 69 height 10
copy span "(206) 452-0613"
click at [638, 15] on div at bounding box center [623, 15] width 29 height 16
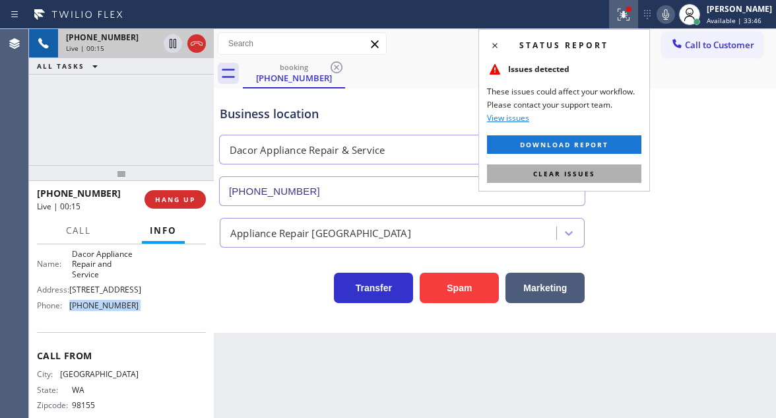
click at [609, 178] on button "Clear issues" at bounding box center [564, 173] width 154 height 18
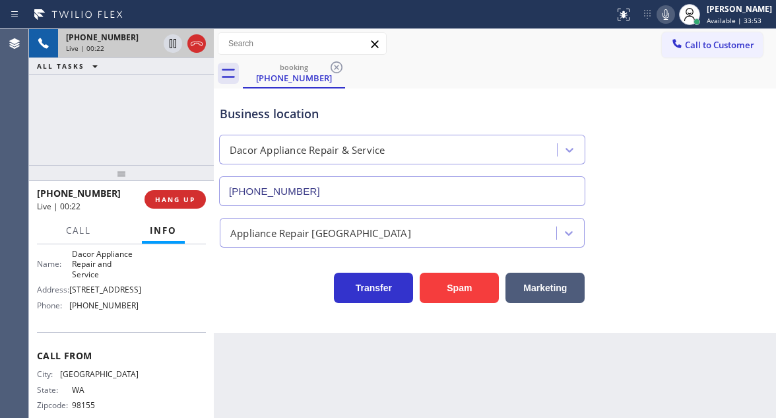
click at [272, 108] on div "Business location" at bounding box center [402, 114] width 365 height 18
click at [140, 108] on div "+12063107821 Live | 00:57 ALL TASKS ALL TASKS ACTIVE TASKS TASKS IN WRAP UP" at bounding box center [121, 97] width 185 height 136
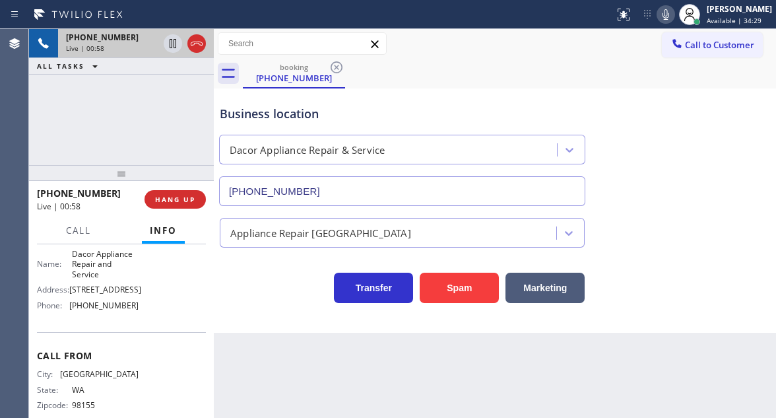
click at [280, 111] on div "Business location" at bounding box center [402, 114] width 365 height 18
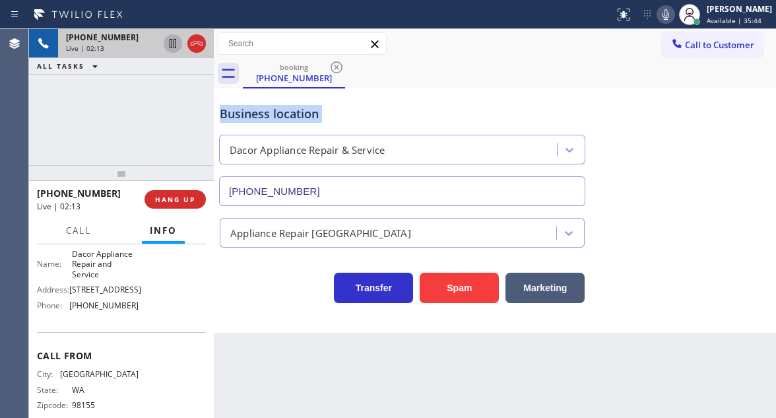
click at [167, 45] on icon at bounding box center [173, 44] width 16 height 16
click at [174, 44] on icon at bounding box center [173, 44] width 16 height 16
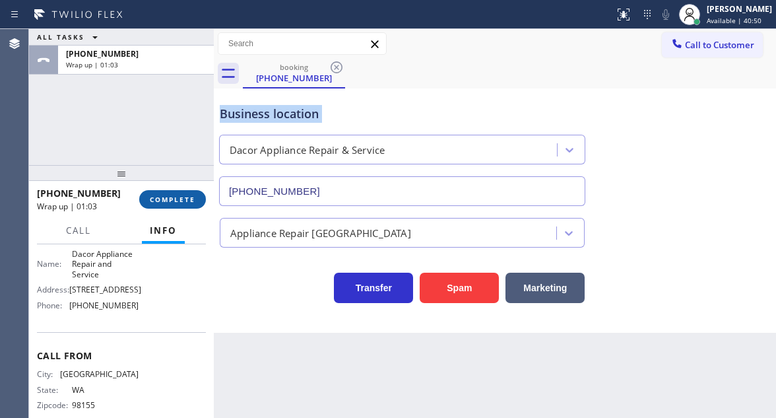
click at [180, 204] on span "COMPLETE" at bounding box center [173, 199] width 46 height 9
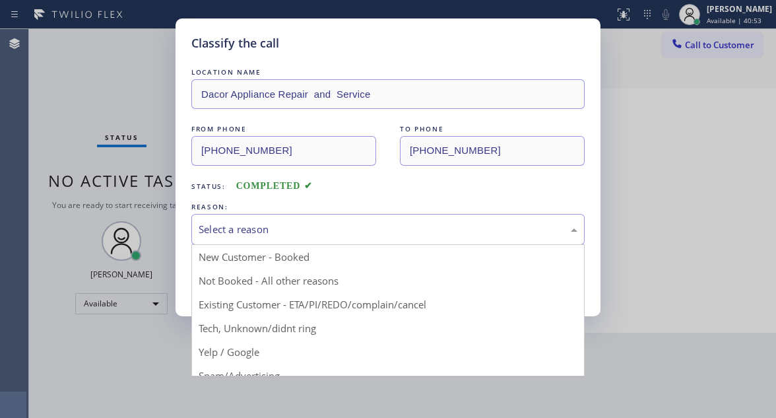
click at [254, 226] on div "Select a reason" at bounding box center [388, 229] width 379 height 15
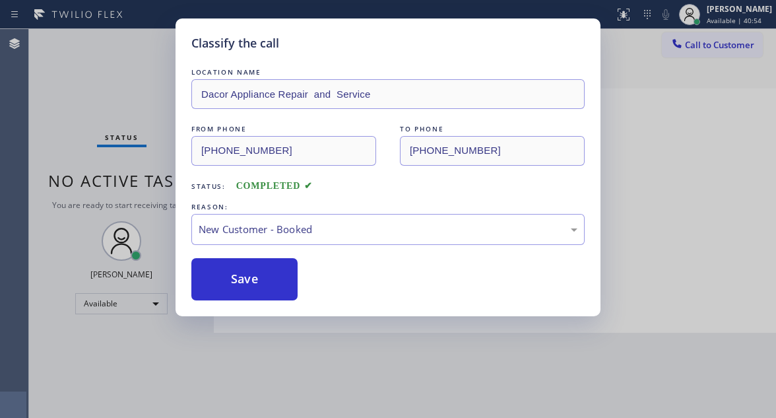
click at [272, 307] on div "Classify the call LOCATION NAME Dacor Appliance Repair and Service FROM PHONE (…" at bounding box center [388, 167] width 425 height 298
click at [256, 261] on button "Save" at bounding box center [244, 279] width 106 height 42
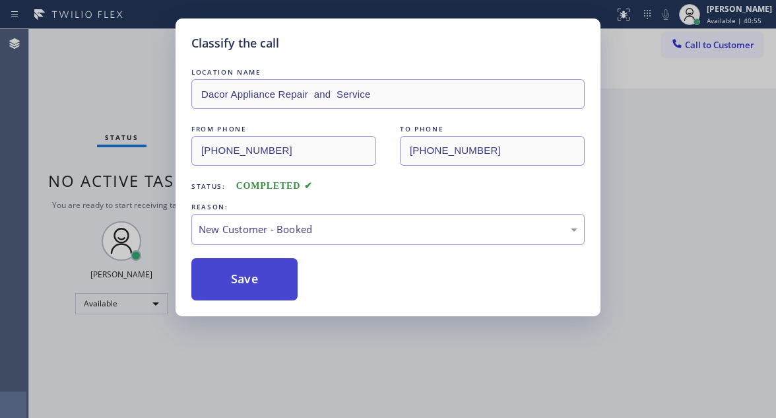
click at [256, 271] on button "Save" at bounding box center [244, 279] width 106 height 42
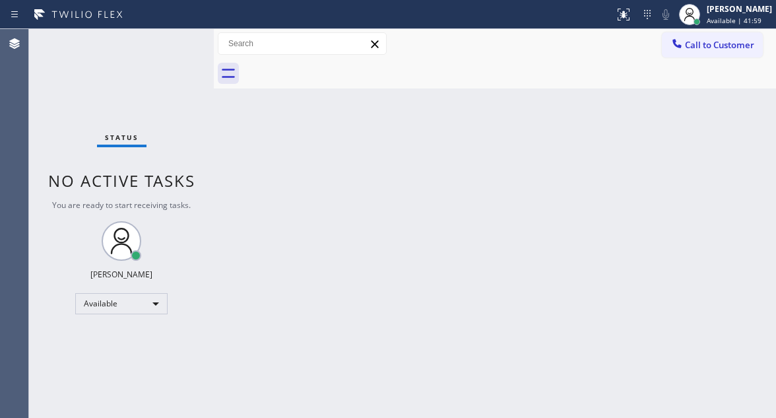
click at [176, 37] on div "Status No active tasks You are ready to start receiving tasks. [PERSON_NAME]" at bounding box center [121, 223] width 185 height 389
click at [167, 32] on div "Status No active tasks You are ready to start receiving tasks. [PERSON_NAME]" at bounding box center [121, 223] width 185 height 389
click at [177, 42] on div "Status No active tasks You are ready to start receiving tasks. [PERSON_NAME]" at bounding box center [121, 223] width 185 height 389
click at [162, 40] on div "Status No active tasks You are ready to start receiving tasks. [PERSON_NAME]" at bounding box center [121, 223] width 185 height 389
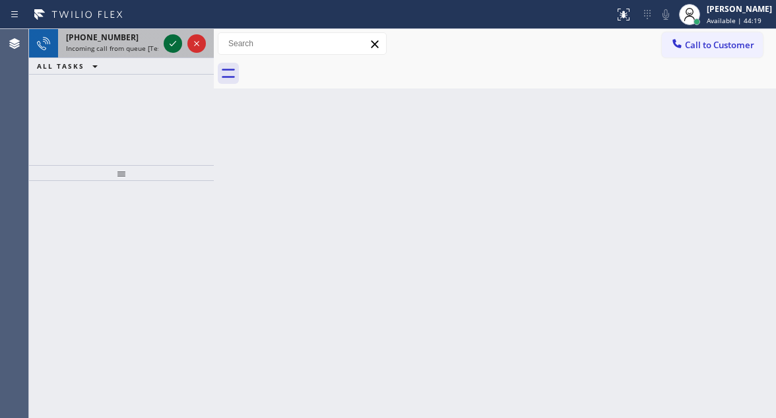
click at [170, 44] on icon at bounding box center [173, 44] width 16 height 16
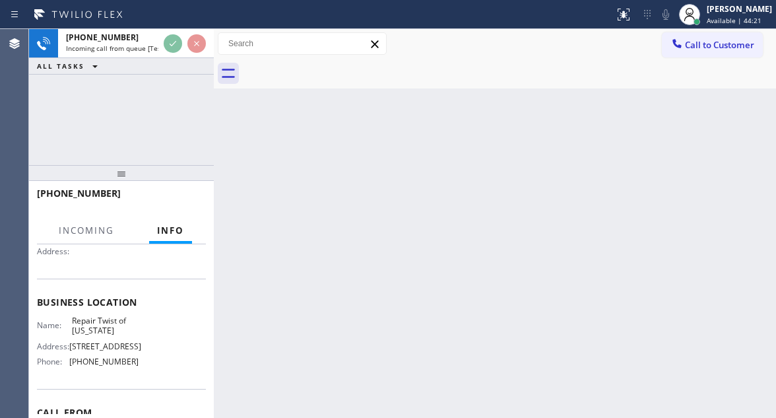
scroll to position [132, 0]
click at [109, 329] on span "Repair Twist of New York" at bounding box center [105, 325] width 66 height 20
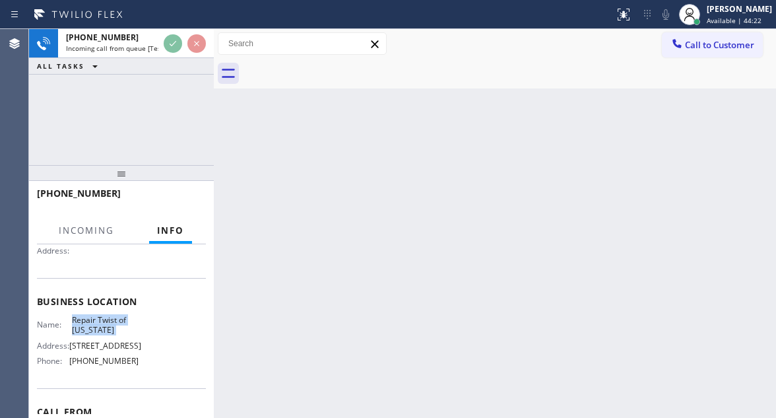
click at [109, 329] on span "Repair Twist of New York" at bounding box center [105, 325] width 66 height 20
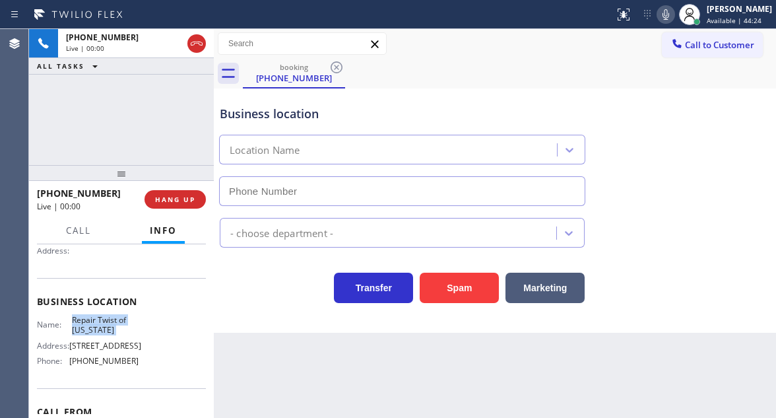
type input "(347) 284-6179"
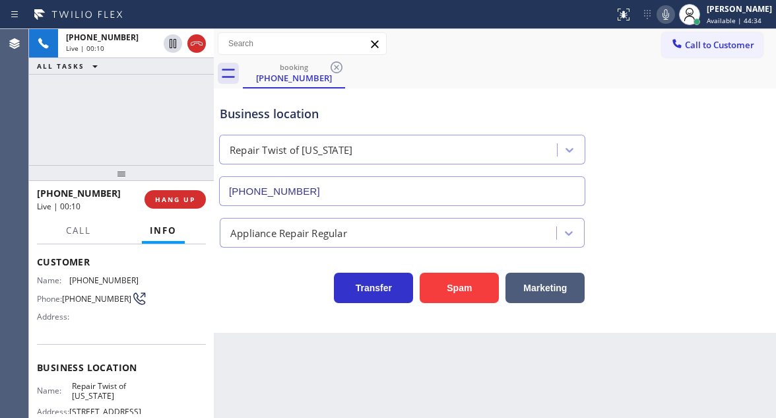
click at [81, 298] on span "(646) 515-3354" at bounding box center [96, 299] width 69 height 10
copy div "(646) 515-3354"
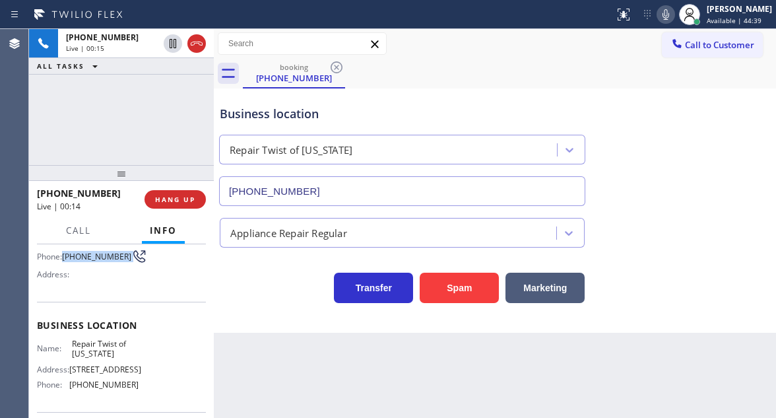
scroll to position [132, 0]
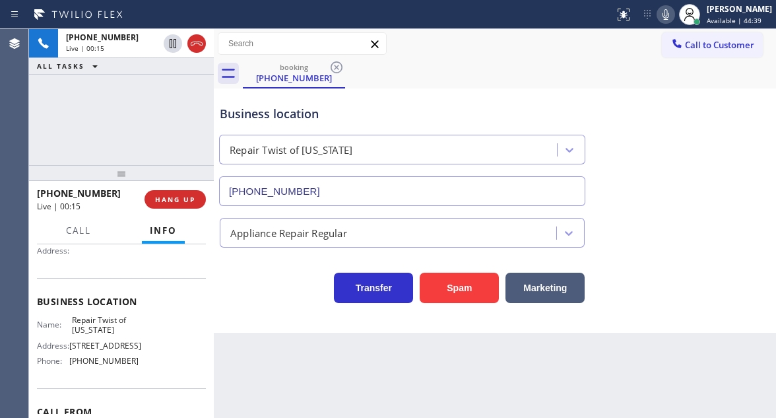
click at [87, 329] on span "Repair Twist of New York" at bounding box center [105, 325] width 66 height 20
copy span "Repair Twist of New York"
click at [179, 118] on div "+16465153354 Live | 01:59 ALL TASKS ALL TASKS ACTIVE TASKS TASKS IN WRAP UP" at bounding box center [121, 97] width 185 height 136
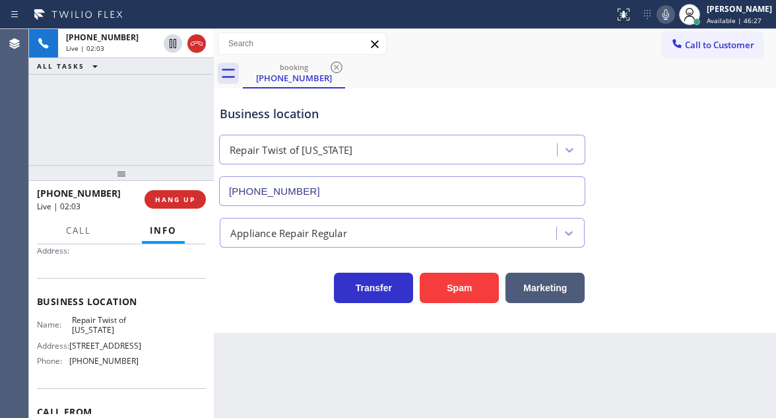
click at [237, 112] on div "Business location" at bounding box center [402, 114] width 365 height 18
click at [169, 115] on div "+16465153354 Live | 02:04 ALL TASKS ALL TASKS ACTIVE TASKS TASKS IN WRAP UP" at bounding box center [121, 97] width 185 height 136
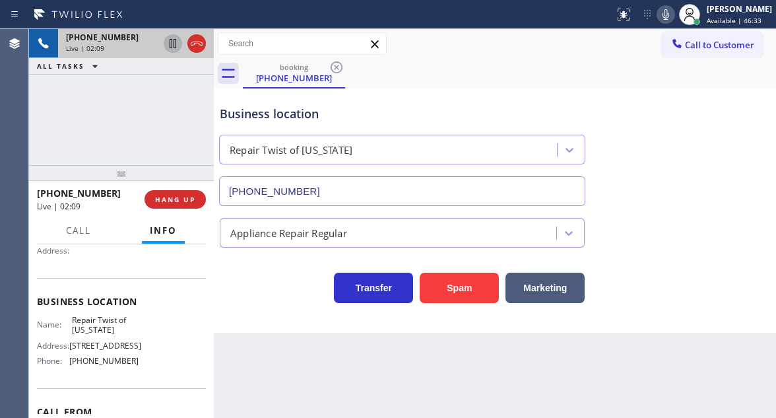
click at [172, 45] on icon at bounding box center [173, 43] width 7 height 9
click at [174, 44] on icon at bounding box center [173, 44] width 16 height 16
click at [261, 116] on div "Business location" at bounding box center [402, 114] width 365 height 18
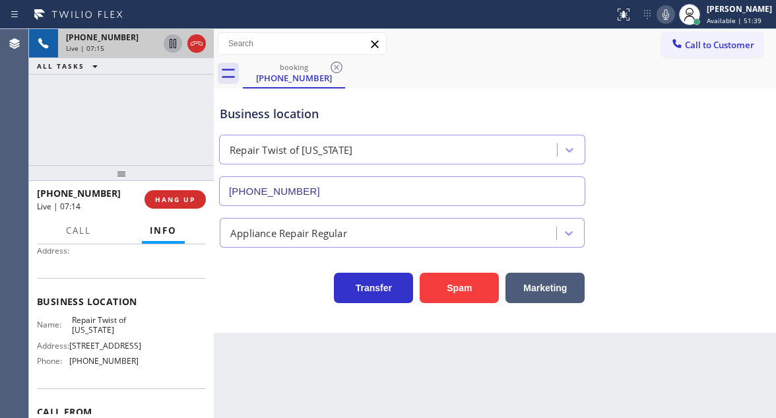
click at [153, 113] on div "+16465153354 Live | 07:15 ALL TASKS ALL TASKS ACTIVE TASKS TASKS IN WRAP UP" at bounding box center [121, 97] width 185 height 136
click at [185, 201] on span "HANG UP" at bounding box center [175, 199] width 40 height 9
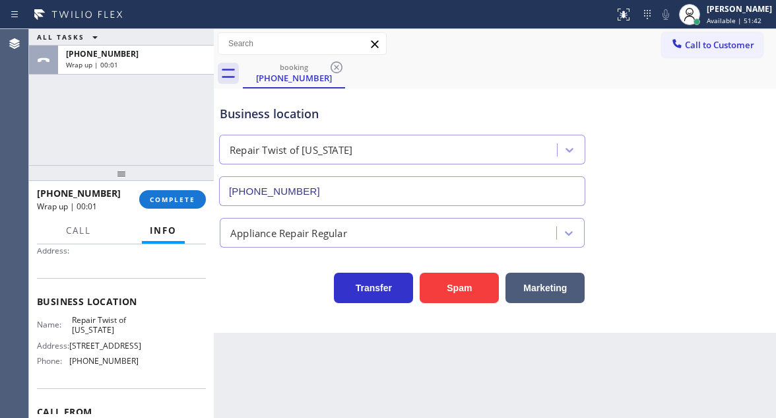
click at [168, 130] on div "ALL TASKS ALL TASKS ACTIVE TASKS TASKS IN WRAP UP +16465153354 Wrap up | 00:01" at bounding box center [121, 97] width 185 height 136
click at [197, 191] on button "COMPLETE" at bounding box center [172, 199] width 67 height 18
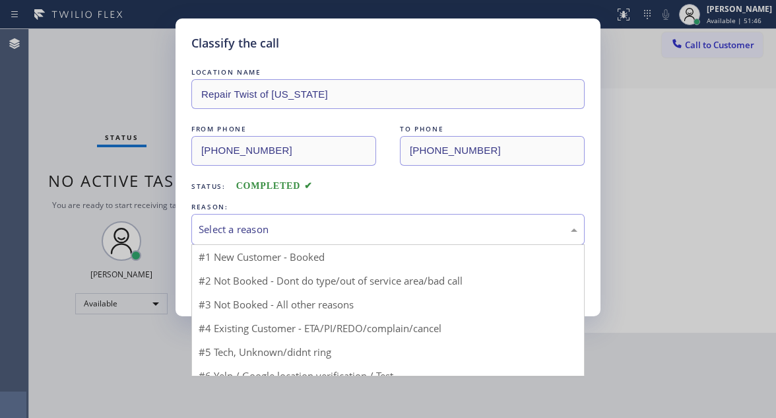
click at [291, 236] on div "Select a reason" at bounding box center [388, 229] width 379 height 15
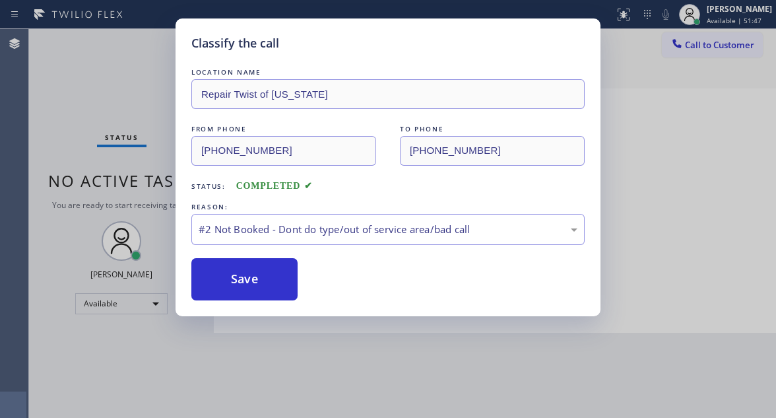
click at [278, 285] on button "Save" at bounding box center [244, 279] width 106 height 42
click at [277, 285] on button "Save" at bounding box center [244, 279] width 106 height 42
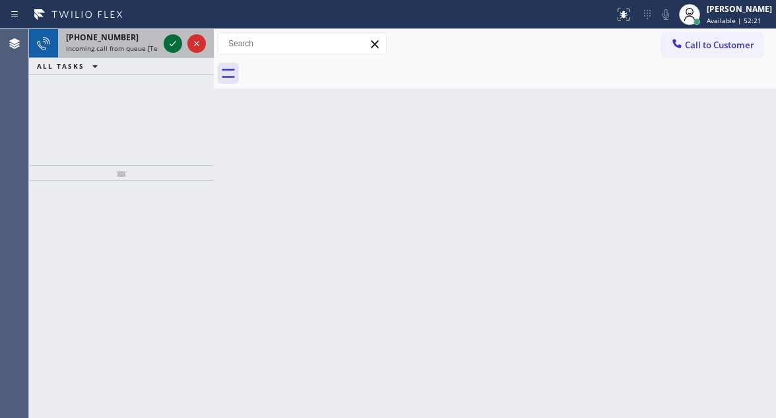
click at [175, 44] on icon at bounding box center [173, 44] width 16 height 16
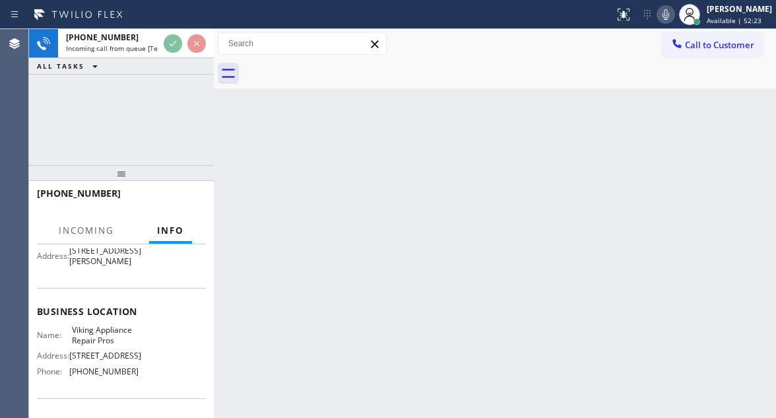
scroll to position [198, 0]
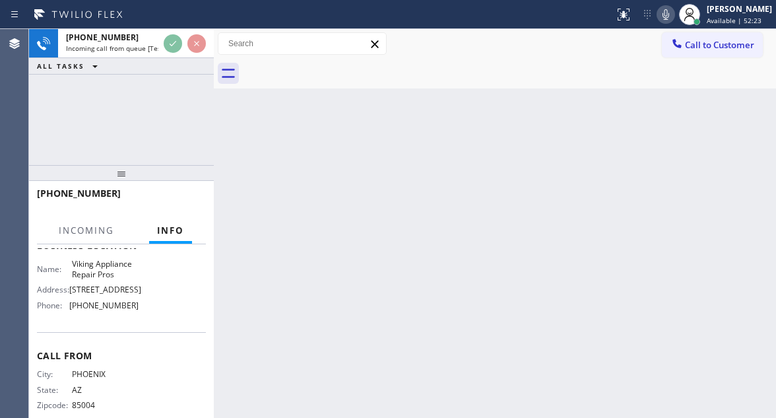
click at [128, 279] on span "Viking Appliance Repair Pros" at bounding box center [105, 269] width 66 height 20
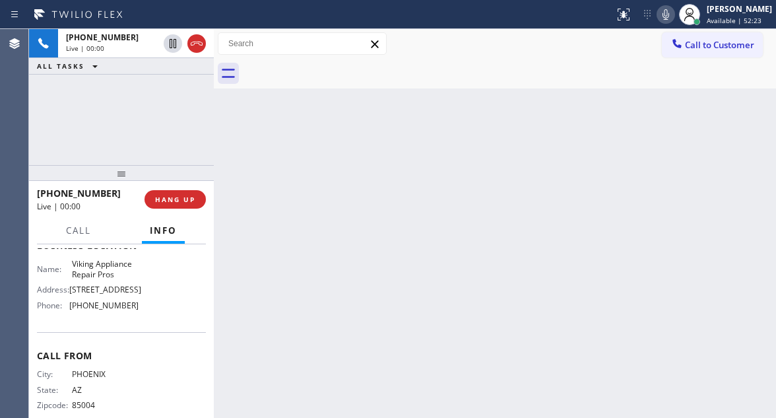
click at [128, 279] on span "Viking Appliance Repair Pros" at bounding box center [105, 269] width 66 height 20
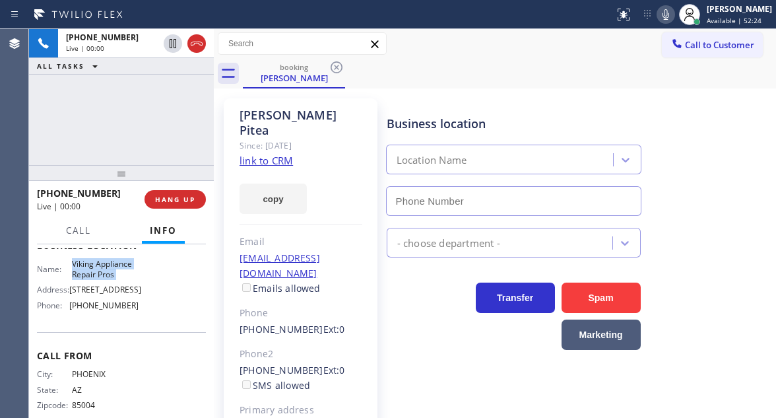
type input "(855) 666-9755"
click at [267, 154] on link "link to CRM" at bounding box center [266, 160] width 53 height 13
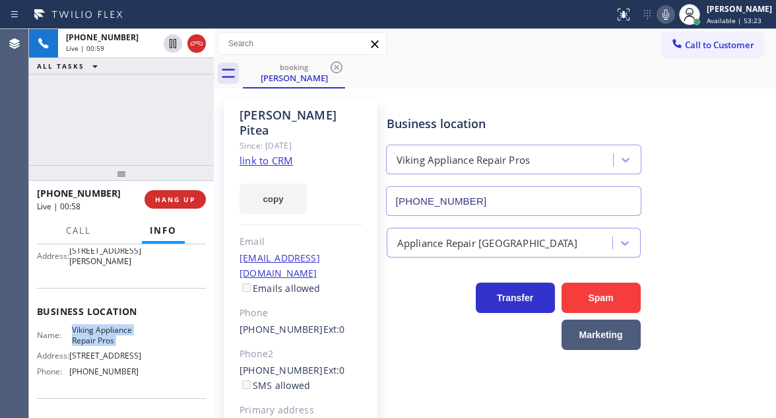
scroll to position [66, 0]
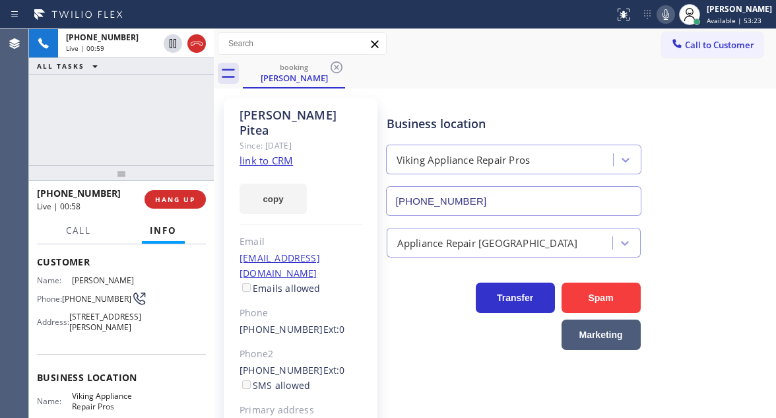
click at [83, 294] on span "(480) 459-8206" at bounding box center [96, 299] width 69 height 10
copy div "(480) 459-8206"
click at [119, 131] on div "+14804598206 Live | 01:02 ALL TASKS ALL TASKS ACTIVE TASKS TASKS IN WRAP UP" at bounding box center [121, 97] width 185 height 136
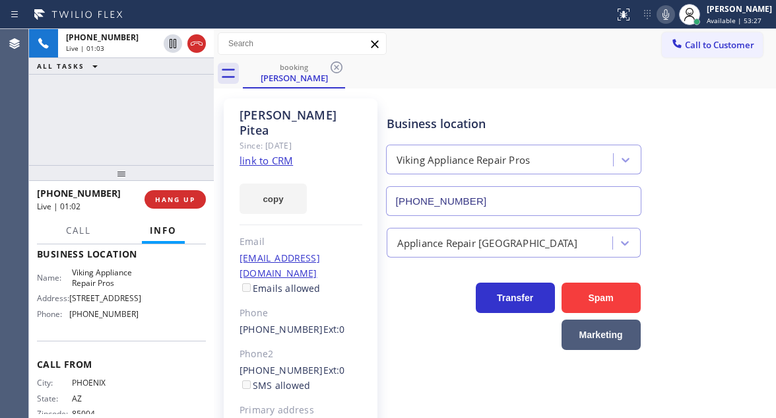
scroll to position [198, 0]
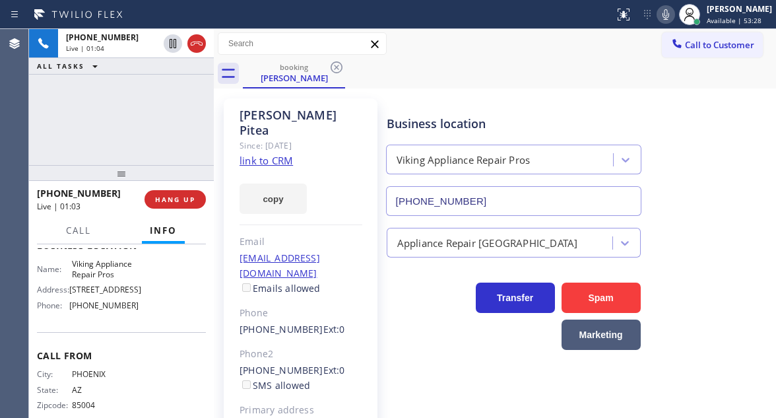
click at [102, 279] on span "Viking Appliance Repair Pros" at bounding box center [105, 269] width 66 height 20
copy span "Viking Appliance Repair Pros"
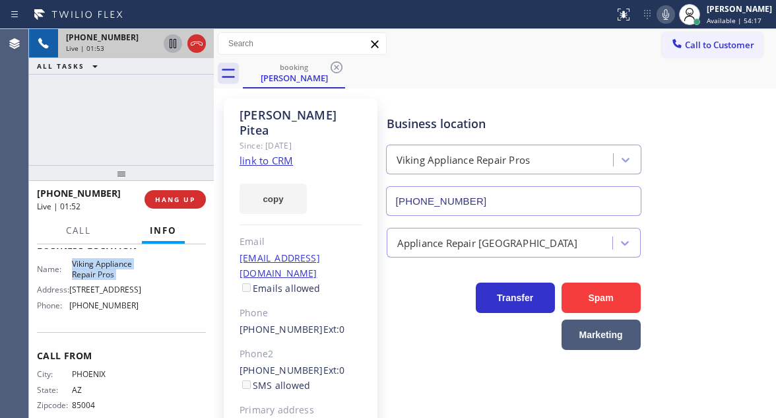
click at [173, 46] on icon at bounding box center [173, 44] width 16 height 16
click at [744, 275] on div "Transfer Spam Marketing" at bounding box center [578, 310] width 389 height 79
click at [168, 49] on icon at bounding box center [173, 44] width 16 height 16
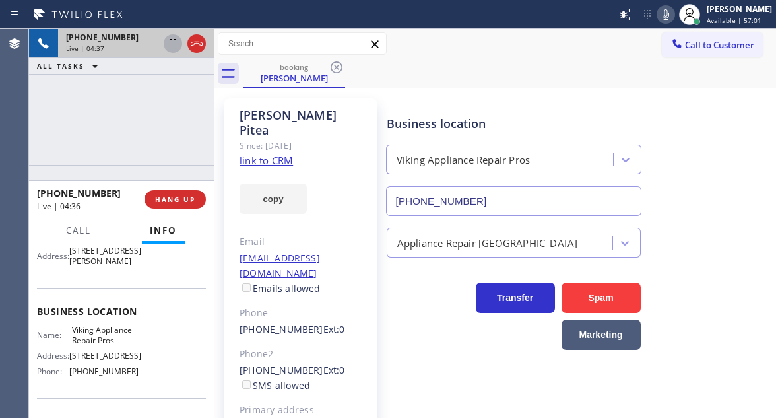
scroll to position [66, 0]
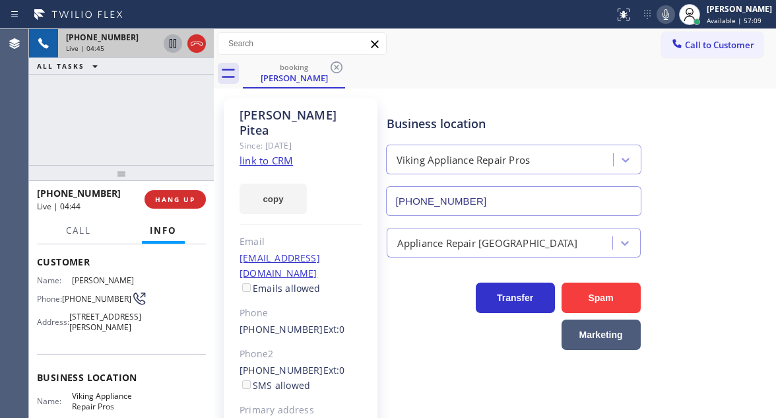
click at [723, 186] on div "Business location Viking Appliance Repair Pros (855) 666-9755" at bounding box center [578, 155] width 389 height 119
click at [141, 112] on div "+14804598206 Live | 05:49 ALL TASKS ALL TASKS ACTIVE TASKS TASKS IN WRAP UP" at bounding box center [121, 97] width 185 height 136
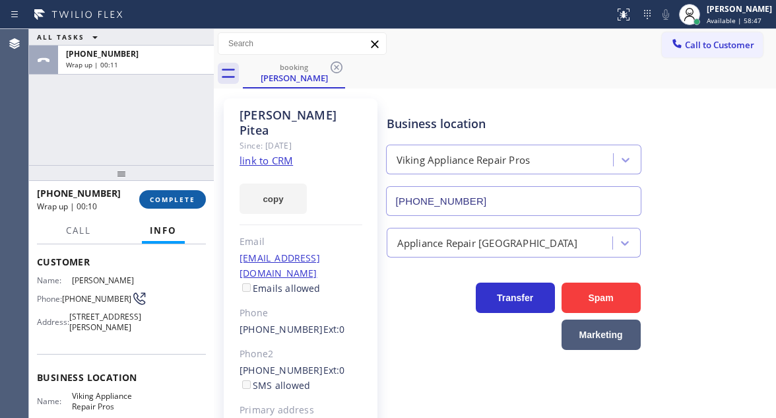
click at [154, 199] on span "COMPLETE" at bounding box center [173, 199] width 46 height 9
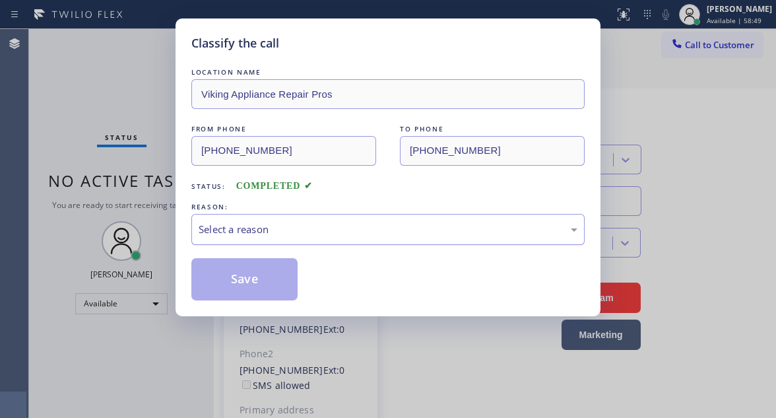
click at [331, 223] on div "Select a reason" at bounding box center [388, 229] width 379 height 15
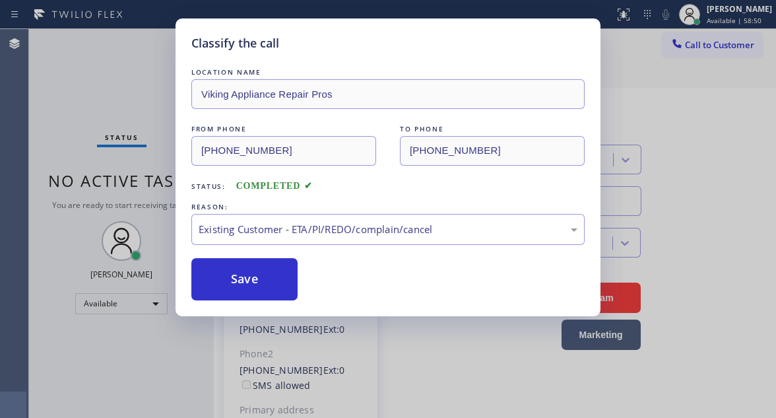
click at [300, 283] on div "Save" at bounding box center [387, 279] width 393 height 42
click at [283, 279] on button "Save" at bounding box center [244, 279] width 106 height 42
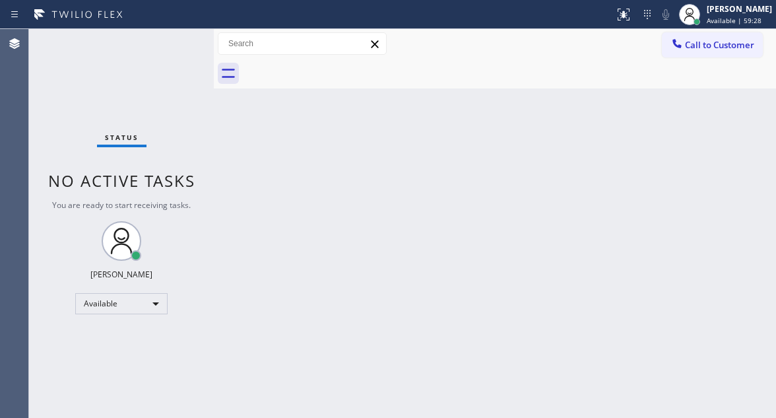
click at [730, 162] on div "Back to Dashboard Change Sender ID Customers Technicians Select a contact Outbo…" at bounding box center [495, 223] width 562 height 389
click at [163, 36] on div "Status No active tasks You are ready to start receiving tasks. [PERSON_NAME]" at bounding box center [121, 223] width 185 height 389
click at [176, 43] on div "Status No active tasks You are ready to start receiving tasks. [PERSON_NAME]" at bounding box center [121, 223] width 185 height 389
click at [174, 44] on div "Status No active tasks You are ready to start receiving tasks. [PERSON_NAME]" at bounding box center [121, 223] width 185 height 389
click at [178, 38] on div "Status No active tasks You are ready to start receiving tasks. [PERSON_NAME]" at bounding box center [121, 223] width 185 height 389
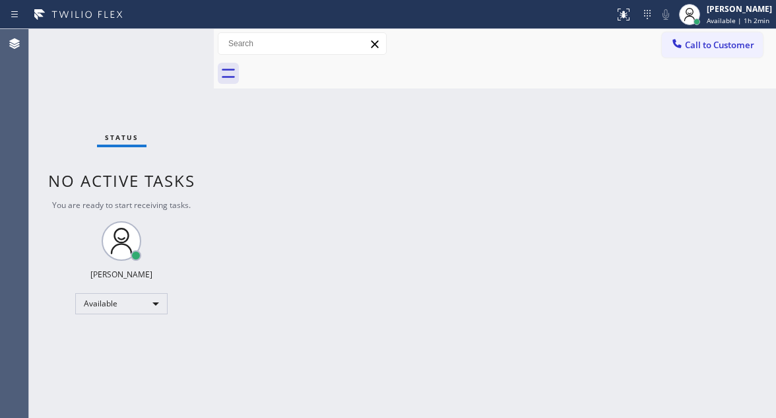
click at [178, 38] on div "Status No active tasks You are ready to start receiving tasks. [PERSON_NAME]" at bounding box center [121, 223] width 185 height 389
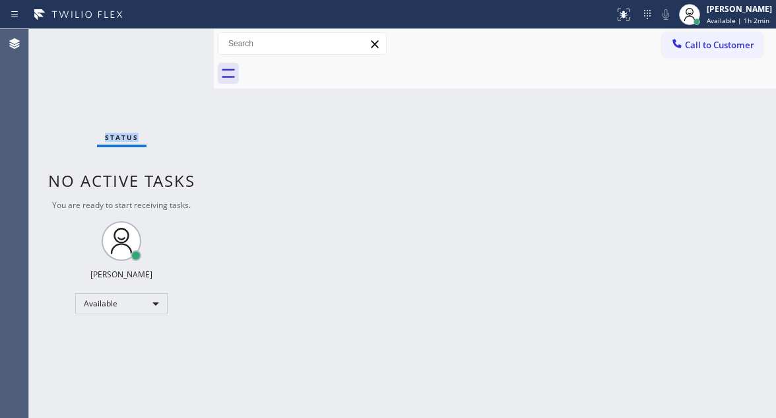
click at [178, 38] on div "Status No active tasks You are ready to start receiving tasks. [PERSON_NAME]" at bounding box center [121, 223] width 185 height 389
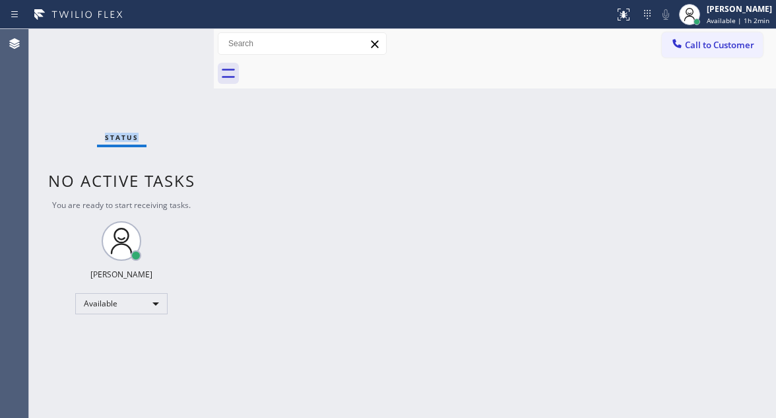
click at [178, 38] on div "Status No active tasks You are ready to start receiving tasks. [PERSON_NAME]" at bounding box center [121, 223] width 185 height 389
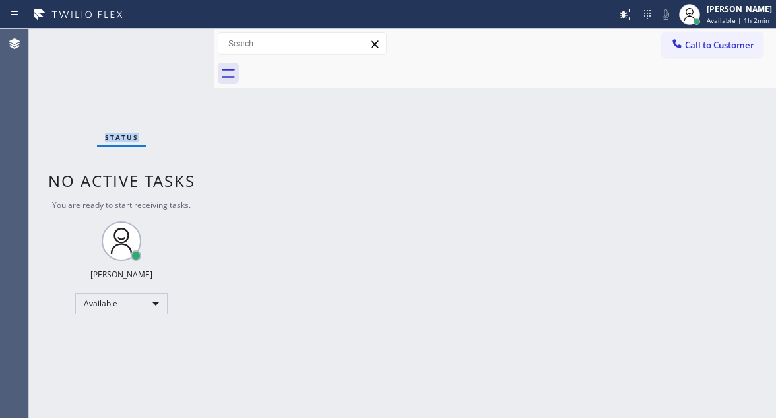
click at [178, 38] on div "Status No active tasks You are ready to start receiving tasks. [PERSON_NAME]" at bounding box center [121, 223] width 185 height 389
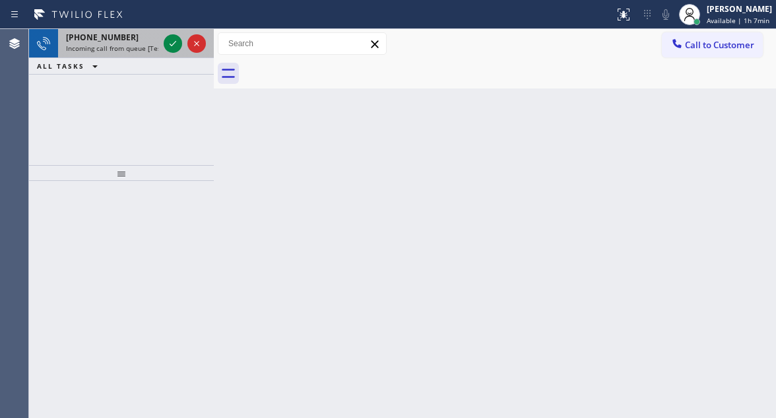
click at [168, 32] on div at bounding box center [185, 43] width 48 height 29
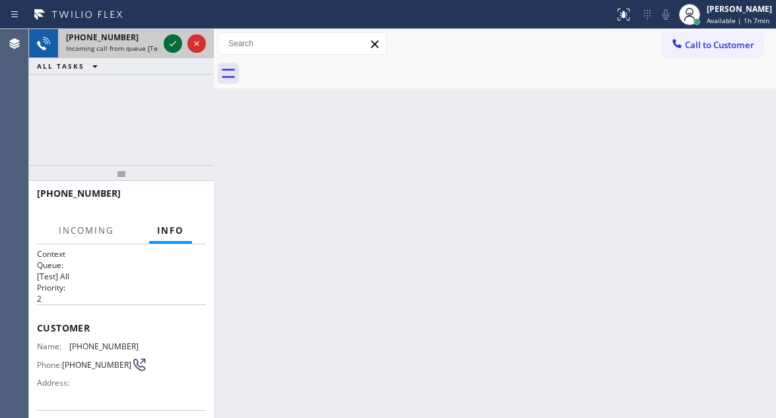
click at [171, 41] on icon at bounding box center [173, 44] width 16 height 16
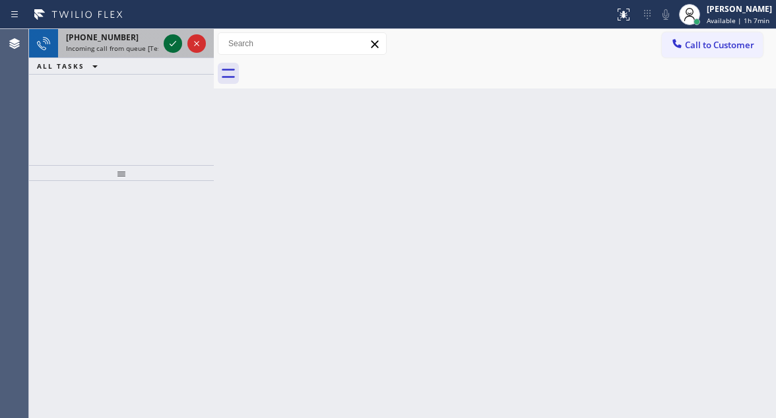
click at [171, 41] on icon at bounding box center [173, 44] width 16 height 16
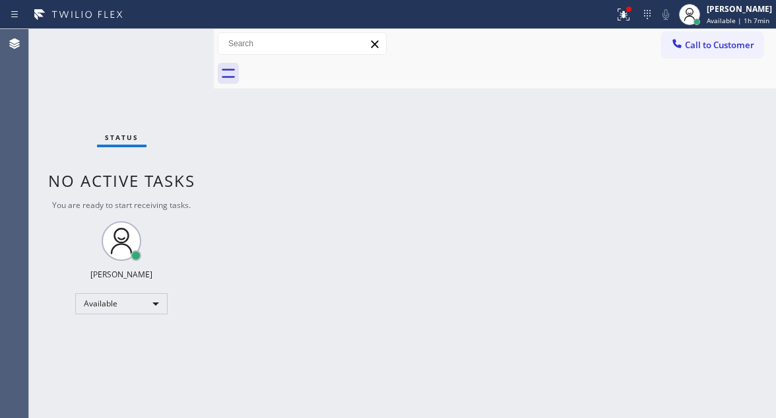
click at [171, 41] on div "Status No active tasks You are ready to start receiving tasks. [PERSON_NAME]" at bounding box center [121, 223] width 185 height 389
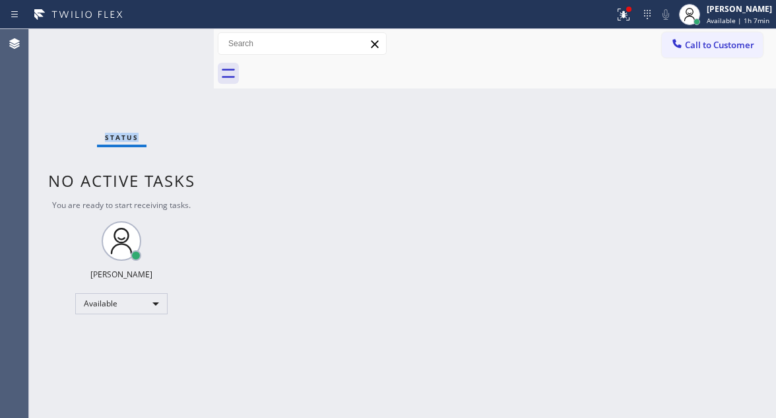
click at [171, 41] on div "Status No active tasks You are ready to start receiving tasks. [PERSON_NAME]" at bounding box center [121, 223] width 185 height 389
click at [182, 40] on div "Status No active tasks You are ready to start receiving tasks. [PERSON_NAME]" at bounding box center [121, 223] width 185 height 389
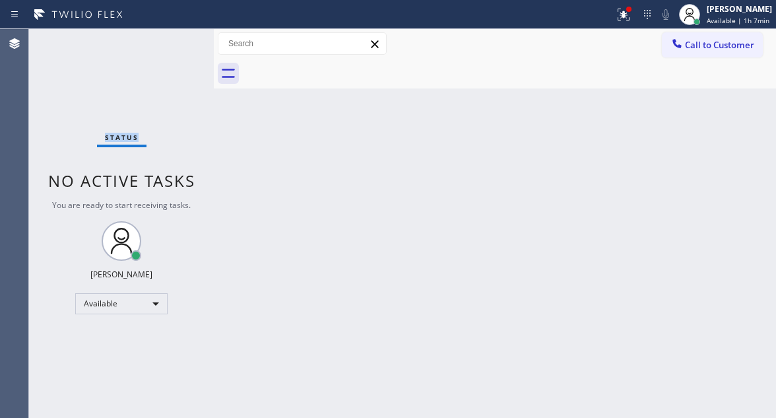
click at [182, 40] on div "Status No active tasks You are ready to start receiving tasks. [PERSON_NAME]" at bounding box center [121, 223] width 185 height 389
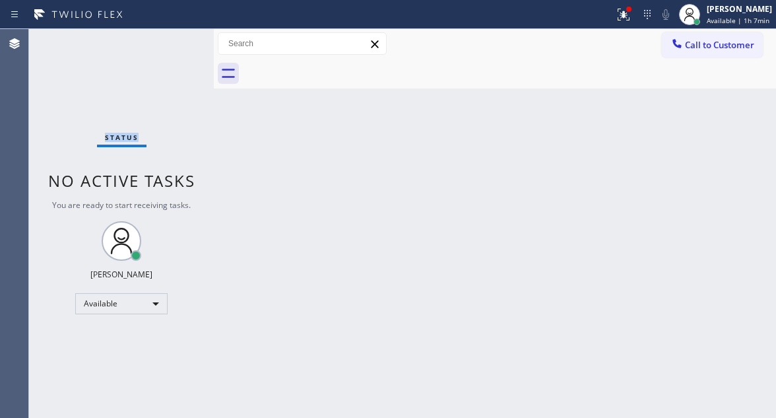
click at [182, 40] on div "Status No active tasks You are ready to start receiving tasks. [PERSON_NAME]" at bounding box center [121, 223] width 185 height 389
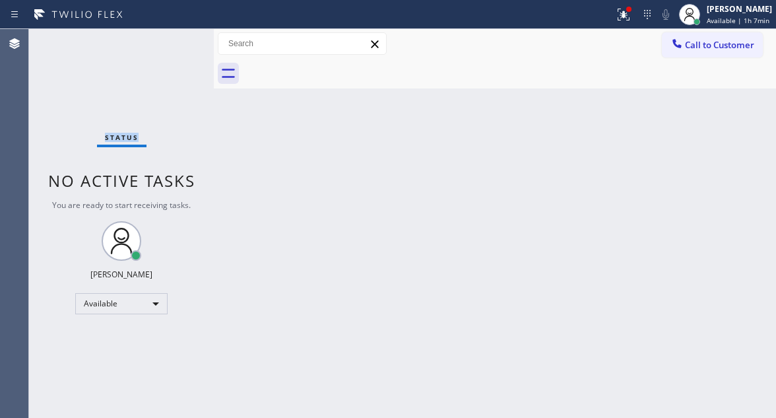
click at [182, 40] on div "Status No active tasks You are ready to start receiving tasks. [PERSON_NAME]" at bounding box center [121, 223] width 185 height 389
click at [733, 116] on div "Back to Dashboard Change Sender ID Customers Technicians Select a contact Outbo…" at bounding box center [495, 223] width 562 height 389
click at [176, 40] on div "Status No active tasks You are ready to start receiving tasks. [PERSON_NAME]" at bounding box center [121, 223] width 185 height 389
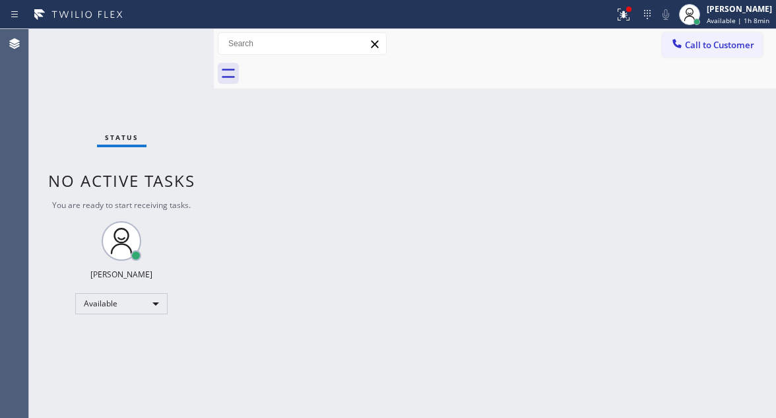
drag, startPoint x: 751, startPoint y: 119, endPoint x: 738, endPoint y: 118, distance: 13.3
click at [751, 119] on div "Back to Dashboard Change Sender ID Customers Technicians Select a contact Outbo…" at bounding box center [495, 223] width 562 height 389
click at [630, 11] on icon at bounding box center [624, 15] width 16 height 16
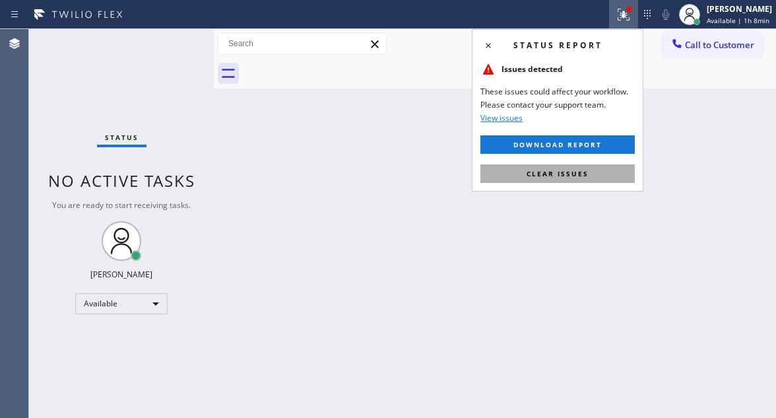
click at [596, 176] on button "Clear issues" at bounding box center [558, 173] width 154 height 18
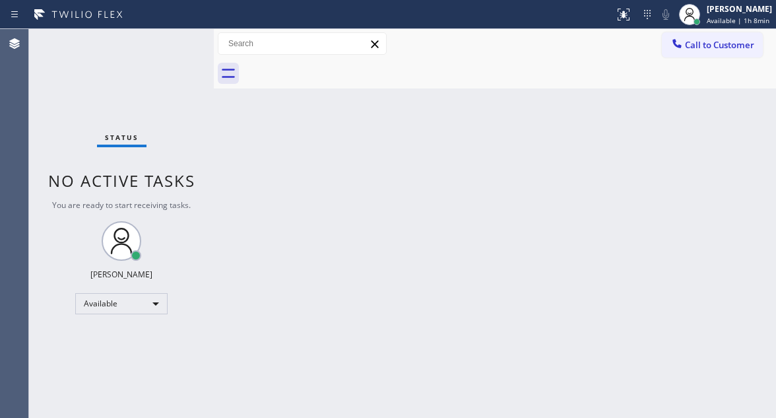
click at [177, 38] on div "Status No active tasks You are ready to start receiving tasks. [PERSON_NAME]" at bounding box center [121, 223] width 185 height 389
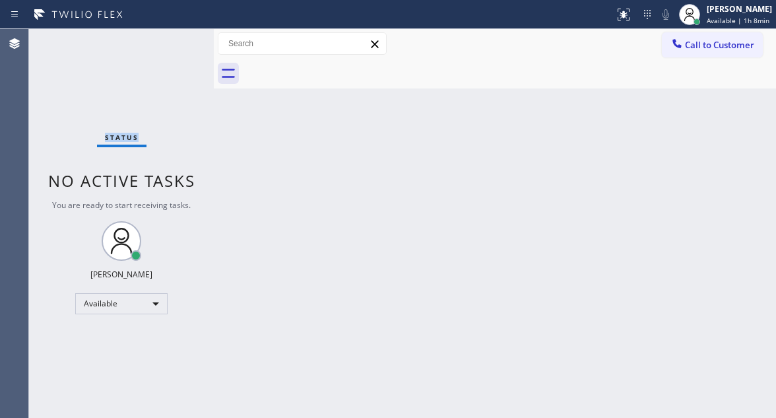
click at [177, 38] on div "Status No active tasks You are ready to start receiving tasks. [PERSON_NAME]" at bounding box center [121, 223] width 185 height 389
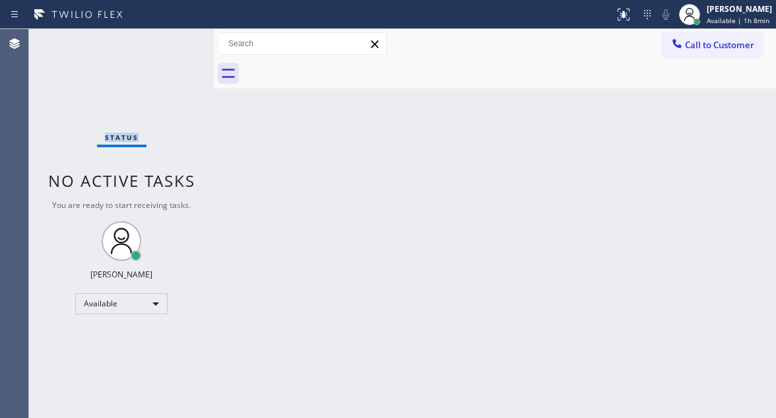
click at [177, 38] on div "Status No active tasks You are ready to start receiving tasks. [PERSON_NAME]" at bounding box center [121, 223] width 185 height 389
click at [176, 37] on div "Status No active tasks You are ready to start receiving tasks. [PERSON_NAME]" at bounding box center [121, 223] width 185 height 389
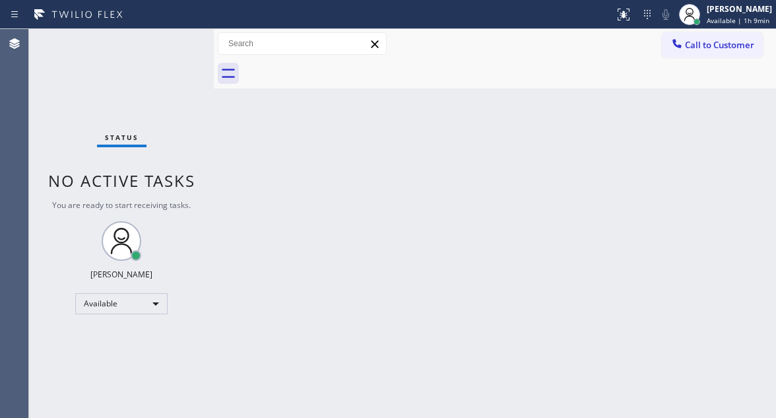
click at [176, 37] on div "Status No active tasks You are ready to start receiving tasks. [PERSON_NAME]" at bounding box center [121, 223] width 185 height 389
click at [174, 37] on div "Status No active tasks You are ready to start receiving tasks. [PERSON_NAME]" at bounding box center [121, 223] width 185 height 389
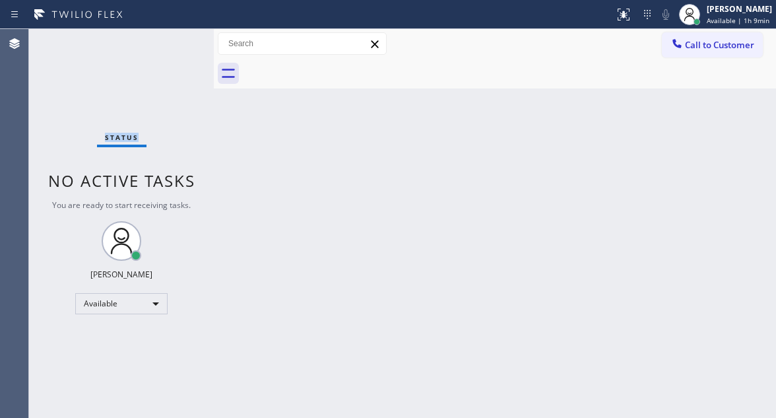
click at [174, 37] on div "Status No active tasks You are ready to start receiving tasks. [PERSON_NAME]" at bounding box center [121, 223] width 185 height 389
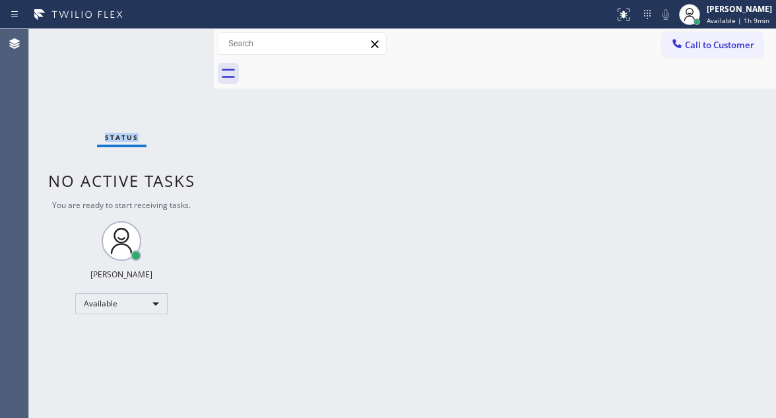
click at [174, 37] on div "Status No active tasks You are ready to start receiving tasks. [PERSON_NAME]" at bounding box center [121, 223] width 185 height 389
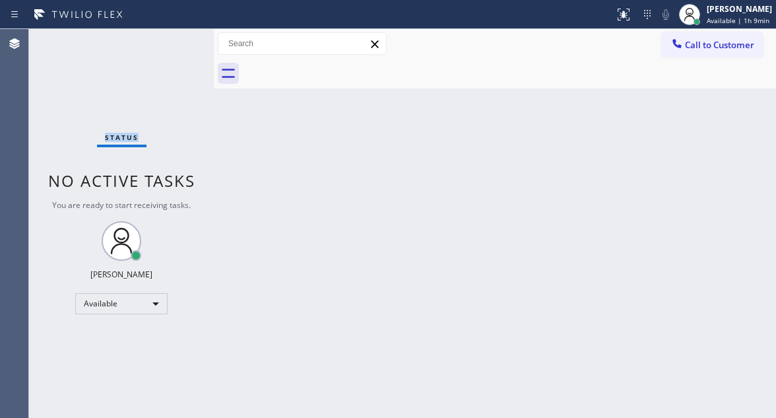
click at [174, 37] on div "Status No active tasks You are ready to start receiving tasks. [PERSON_NAME]" at bounding box center [121, 223] width 185 height 389
click at [170, 42] on div "Status No active tasks You are ready to start receiving tasks. [PERSON_NAME]" at bounding box center [121, 223] width 185 height 389
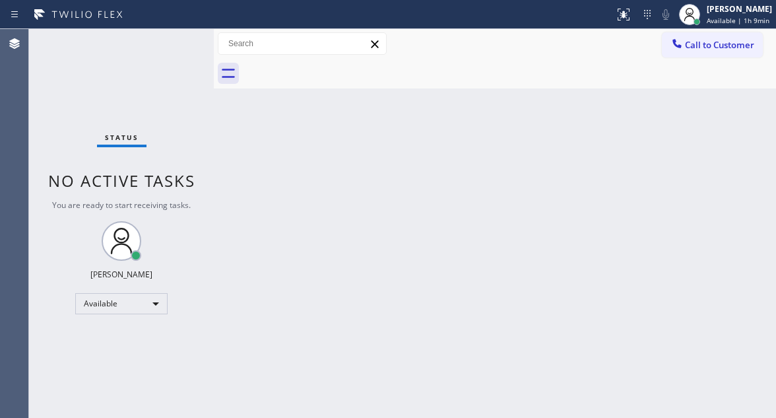
click at [170, 42] on div "Status No active tasks You are ready to start receiving tasks. [PERSON_NAME]" at bounding box center [121, 223] width 185 height 389
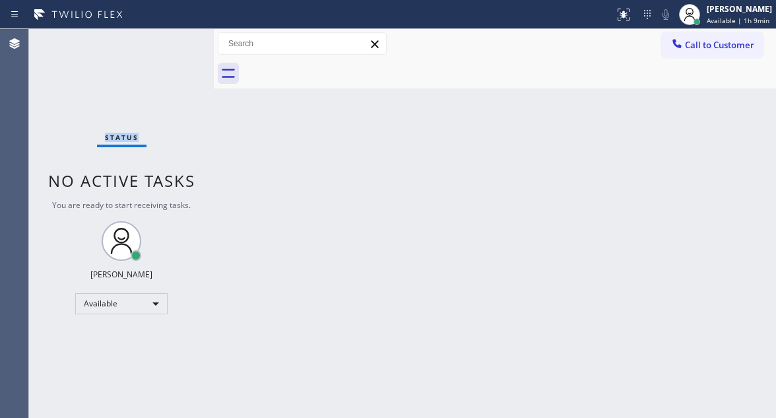
click at [170, 42] on div "Status No active tasks You are ready to start receiving tasks. [PERSON_NAME]" at bounding box center [121, 223] width 185 height 389
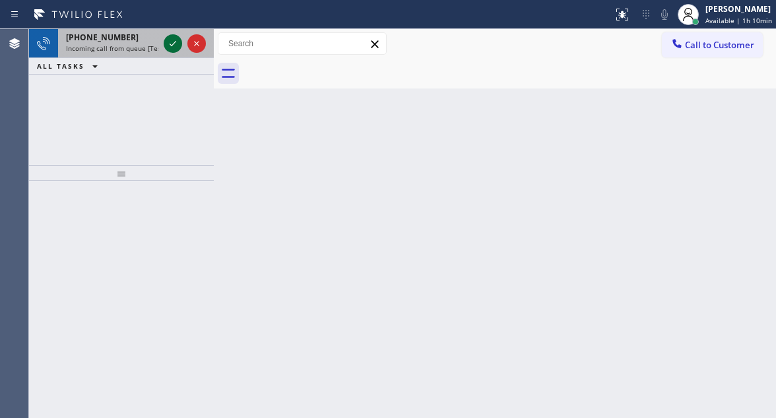
click at [170, 44] on icon at bounding box center [173, 44] width 16 height 16
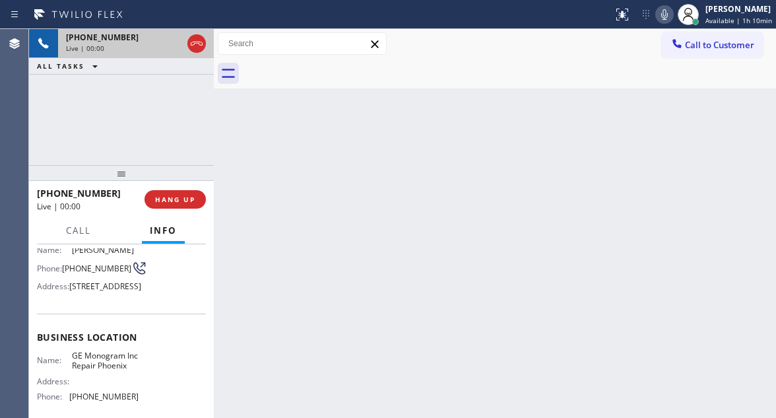
scroll to position [132, 0]
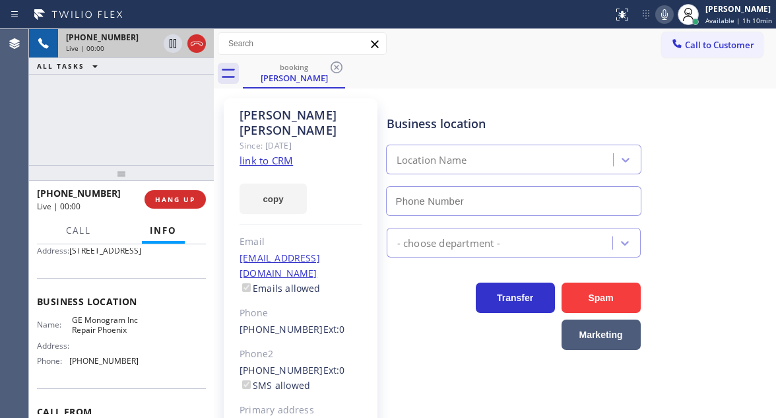
type input "(602) 755-6398"
click at [86, 335] on span "GE Monogram Inc Repair Phoenix" at bounding box center [105, 325] width 66 height 20
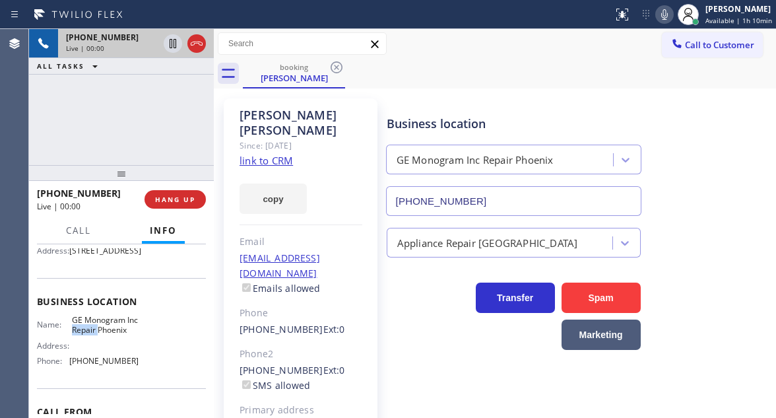
click at [86, 335] on span "GE Monogram Inc Repair Phoenix" at bounding box center [105, 325] width 66 height 20
click at [270, 154] on link "link to CRM" at bounding box center [266, 160] width 53 height 13
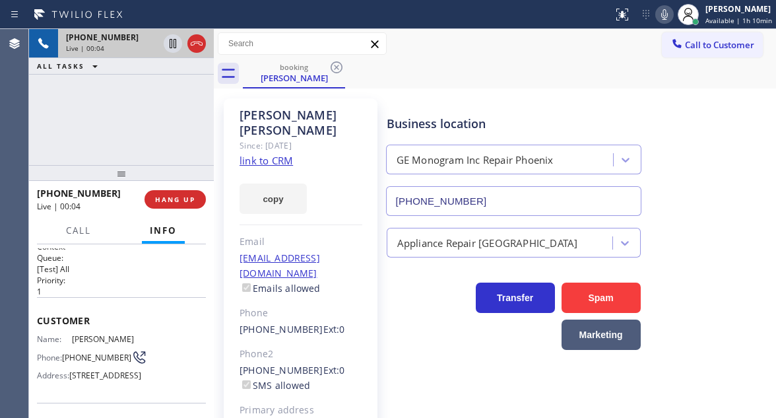
scroll to position [0, 0]
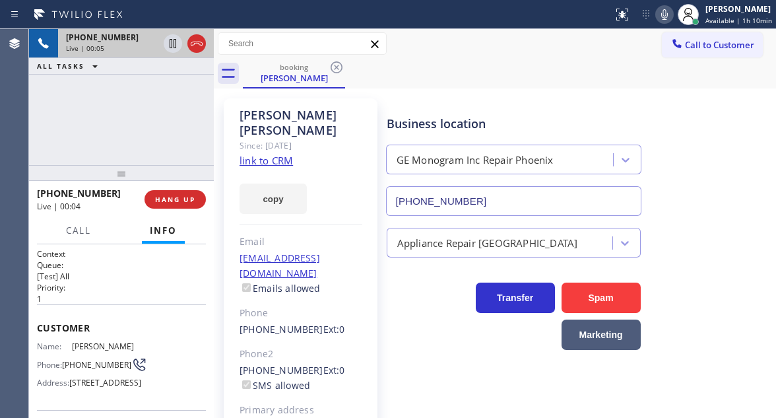
click at [79, 370] on span "(719) 557-2995" at bounding box center [96, 365] width 69 height 10
click at [463, 91] on div "Bryant Morrison Since: 20 may 2020 link to CRM copy Email bmorrison@sdeats.com …" at bounding box center [495, 302] width 562 height 428
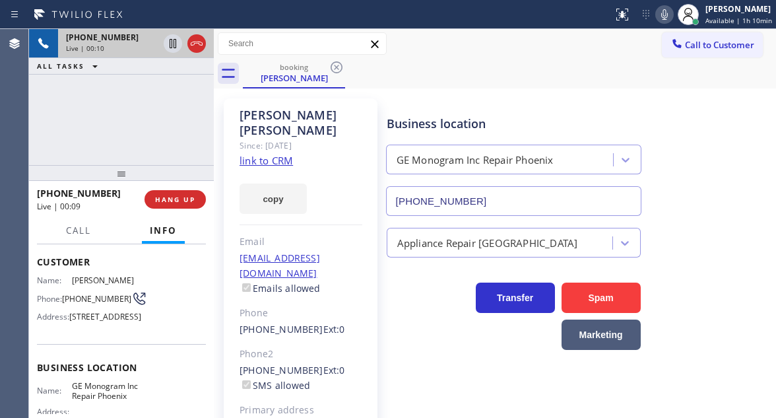
click at [93, 414] on div "Context Queue: [Test] All Priority: 1 Customer Name: Bryant Morrison Phone: (71…" at bounding box center [121, 331] width 185 height 174
click at [142, 118] on div "+17195572995 Live | 00:13 ALL TASKS ALL TASKS ACTIVE TASKS TASKS IN WRAP UP" at bounding box center [121, 97] width 185 height 136
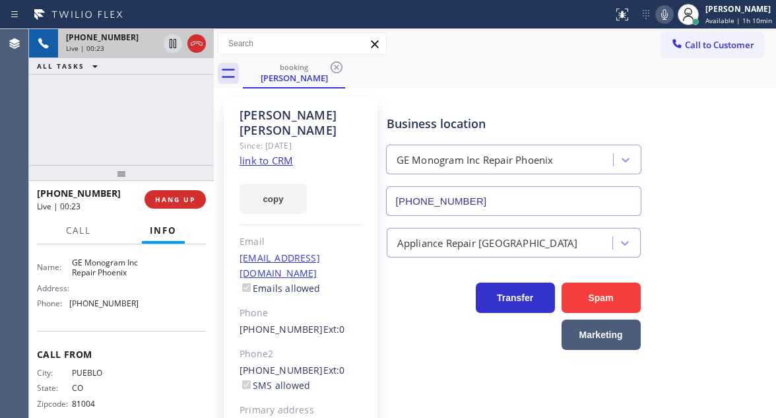
scroll to position [198, 0]
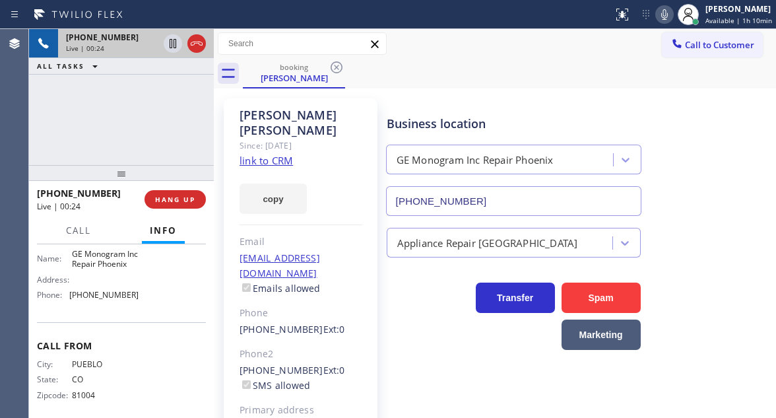
click at [102, 300] on span "(602) 755-6398" at bounding box center [103, 295] width 69 height 10
click at [139, 110] on div "+17195572995 Live | 02:01 ALL TASKS ALL TASKS ACTIVE TASKS TASKS IN WRAP UP" at bounding box center [121, 97] width 185 height 136
click at [174, 45] on icon at bounding box center [173, 43] width 7 height 9
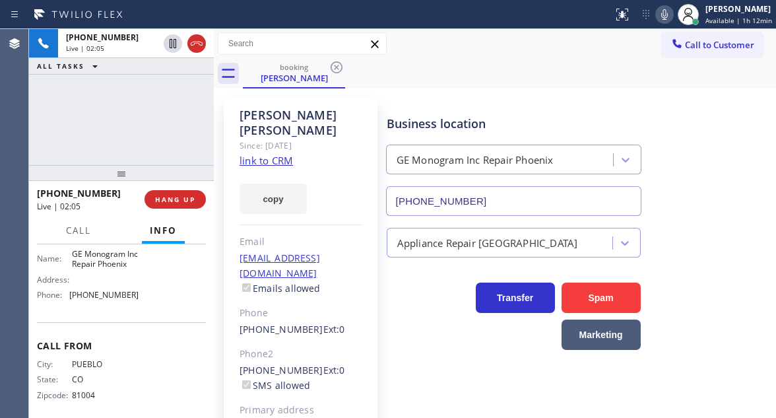
click at [671, 13] on icon at bounding box center [665, 15] width 16 height 16
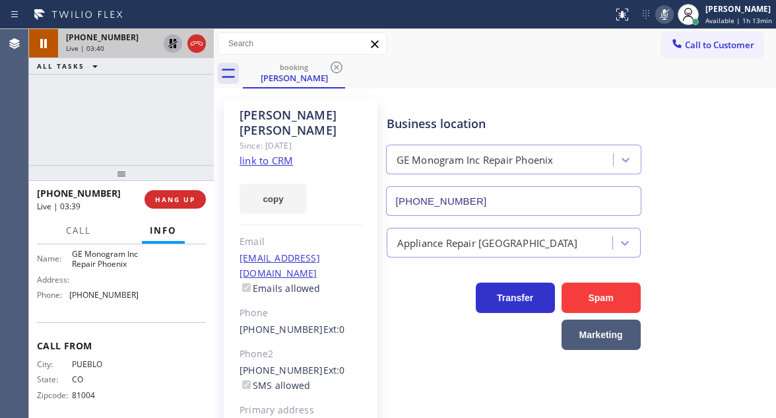
click at [173, 48] on icon at bounding box center [173, 44] width 16 height 16
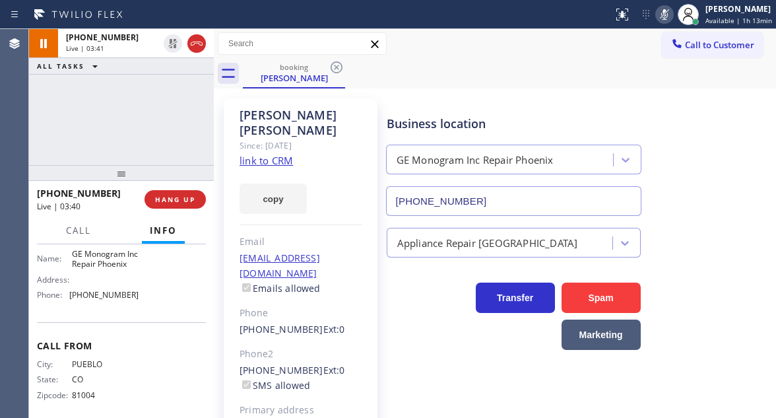
click at [663, 15] on icon at bounding box center [665, 15] width 16 height 16
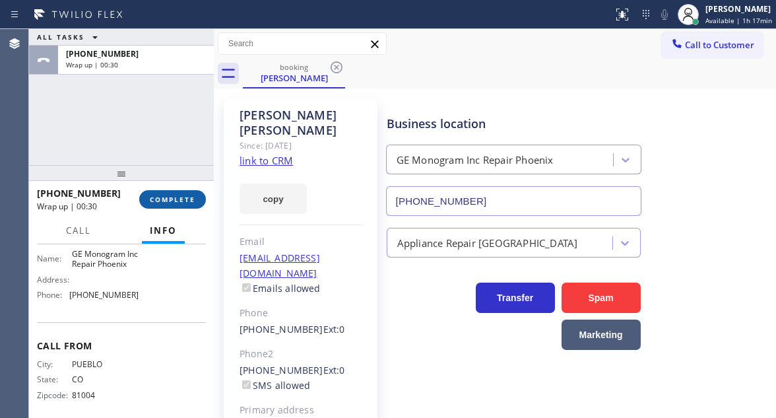
click at [172, 192] on button "COMPLETE" at bounding box center [172, 199] width 67 height 18
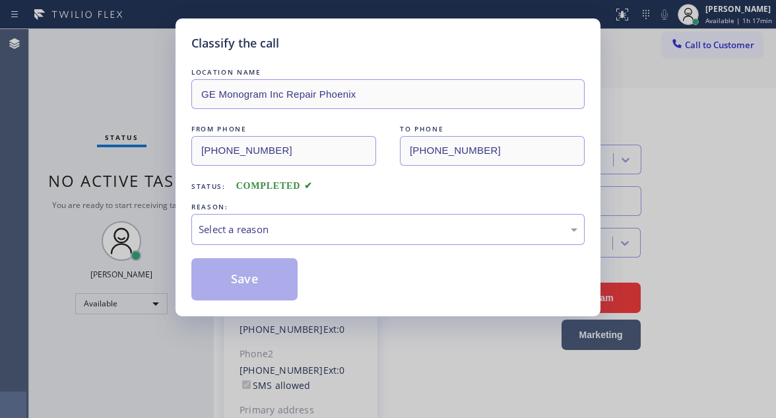
click at [159, 203] on div "Classify the call LOCATION NAME GE Monogram Inc Repair Phoenix FROM PHONE (719)…" at bounding box center [388, 209] width 776 height 418
click at [236, 229] on div "Select a reason" at bounding box center [388, 229] width 379 height 15
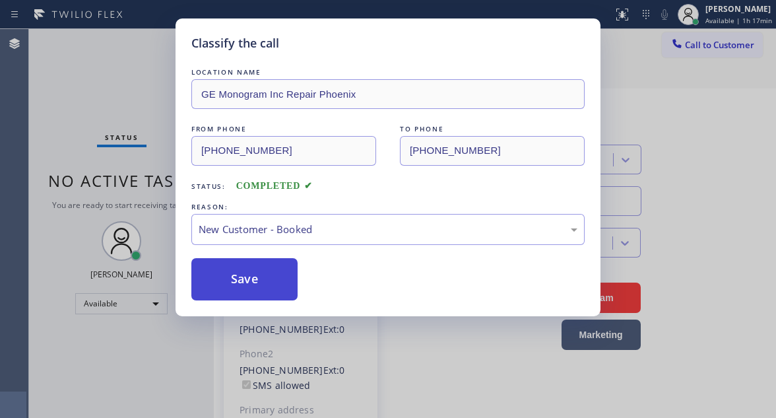
click at [261, 279] on button "Save" at bounding box center [244, 279] width 106 height 42
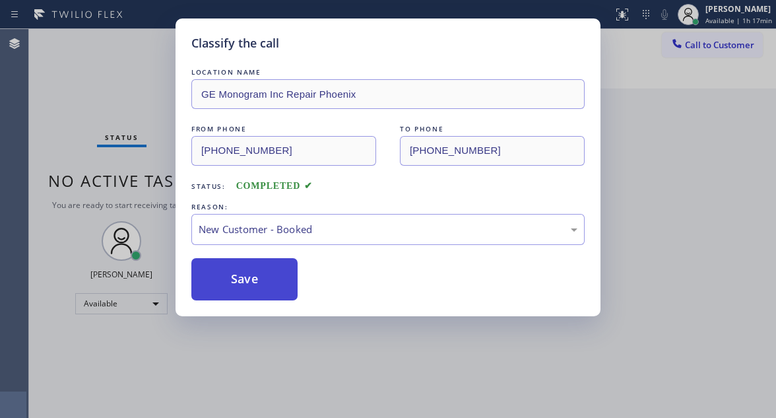
click at [261, 279] on button "Save" at bounding box center [244, 279] width 106 height 42
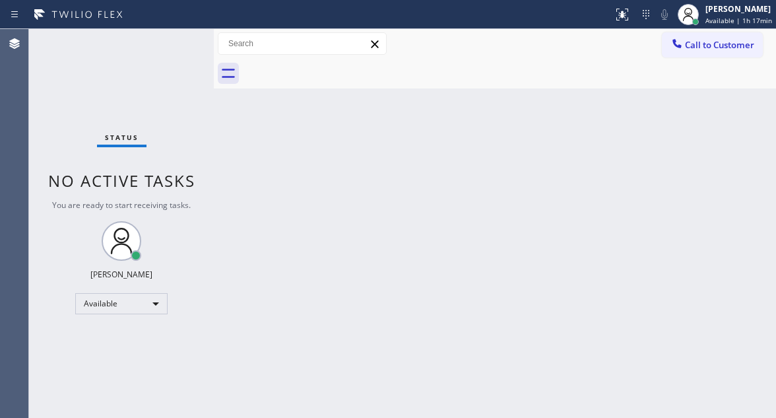
click at [147, 77] on div "Status No active tasks You are ready to start receiving tasks. [PERSON_NAME]" at bounding box center [121, 223] width 185 height 389
click at [178, 46] on div "Status No active tasks You are ready to start receiving tasks. [PERSON_NAME]" at bounding box center [121, 223] width 185 height 389
click at [175, 37] on div "Status No active tasks You are ready to start receiving tasks. [PERSON_NAME]" at bounding box center [121, 223] width 185 height 389
click at [175, 54] on div "Status No active tasks You are ready to start receiving tasks. [PERSON_NAME]" at bounding box center [121, 223] width 185 height 389
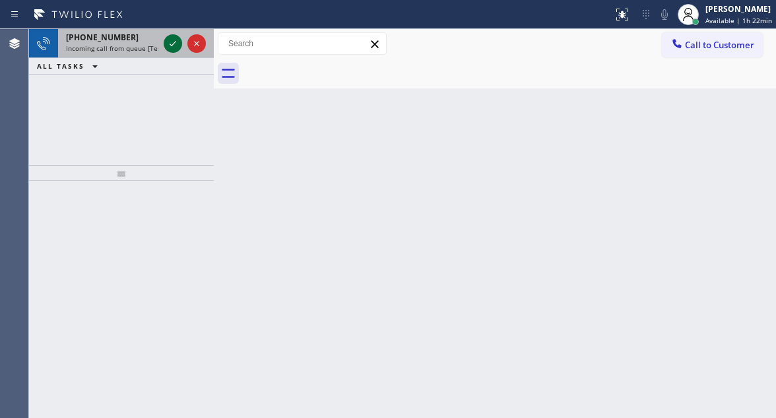
click at [170, 44] on icon at bounding box center [173, 44] width 16 height 16
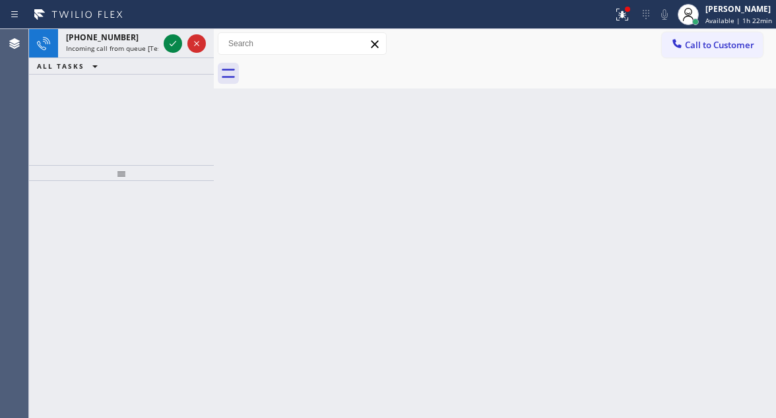
click at [170, 44] on icon at bounding box center [173, 44] width 16 height 16
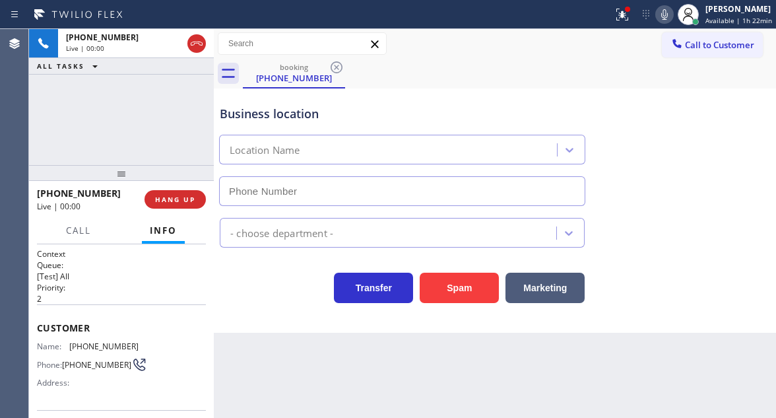
type input "(305) 501-8647"
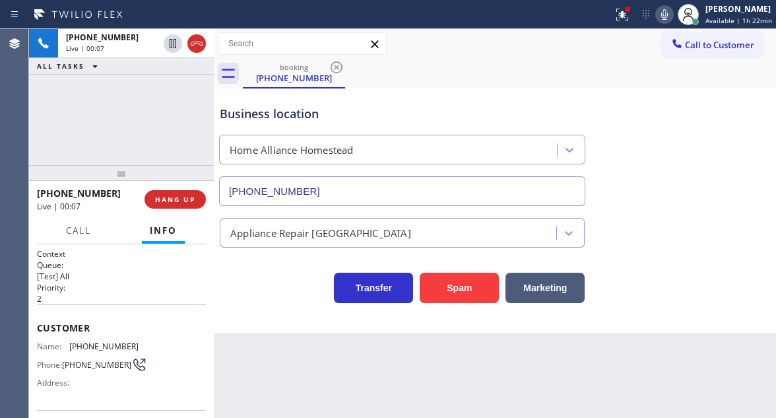
click at [78, 351] on span "(305) 395-0056" at bounding box center [103, 346] width 69 height 10
click at [277, 364] on div "Back to Dashboard Change Sender ID Customers Technicians Select a contact Outbo…" at bounding box center [495, 223] width 562 height 389
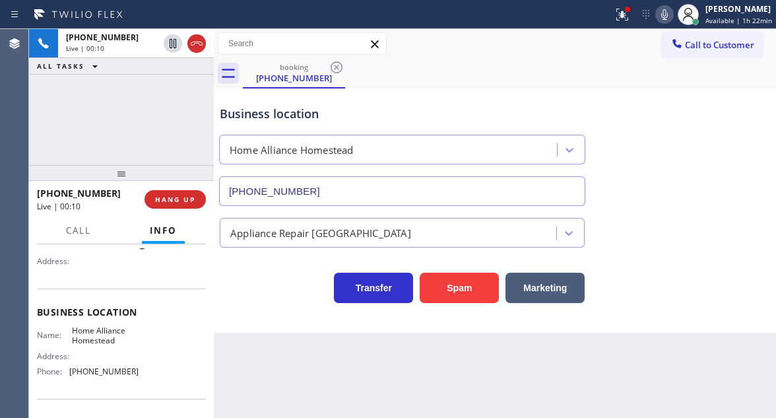
scroll to position [132, 0]
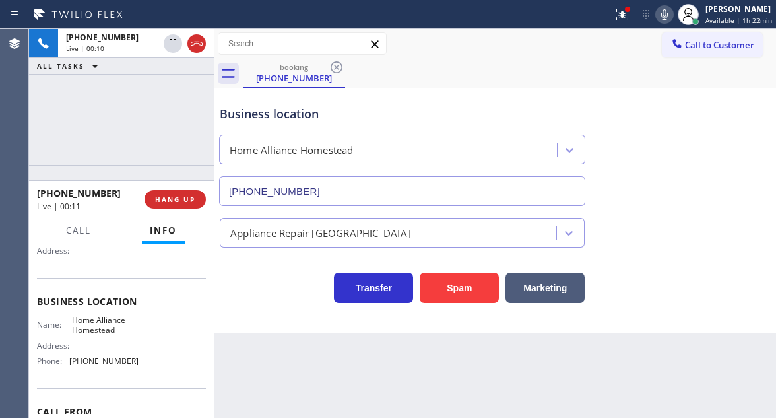
click at [91, 326] on span "Home Alliance Homestead" at bounding box center [105, 325] width 66 height 20
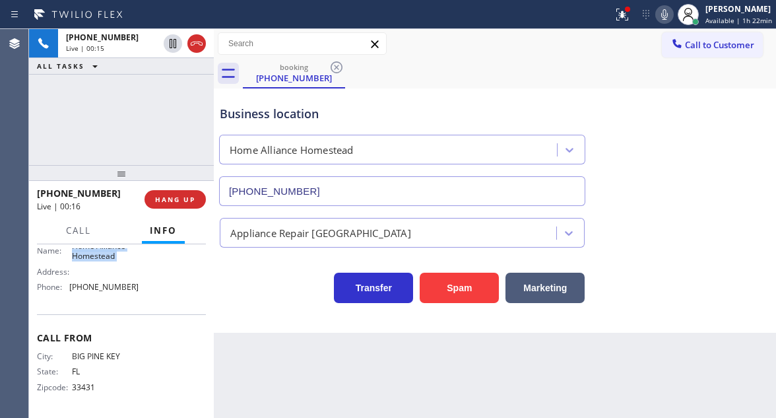
scroll to position [211, 0]
click at [104, 288] on span "(305) 501-8647" at bounding box center [103, 287] width 69 height 10
drag, startPoint x: 234, startPoint y: 308, endPoint x: 197, endPoint y: 262, distance: 59.6
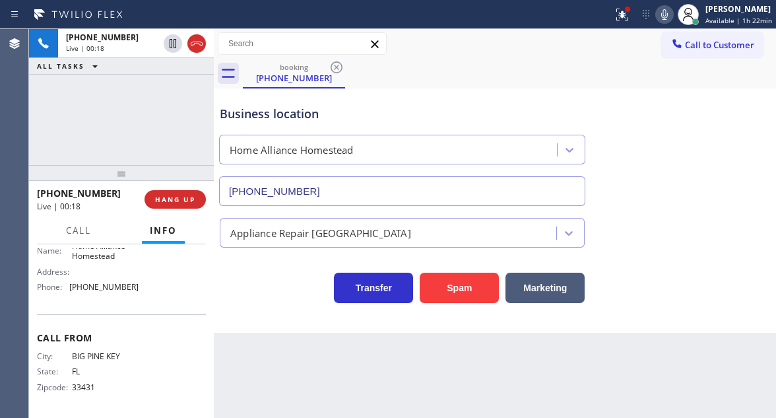
click at [234, 308] on div "Business location Home Alliance Homestead (305) 501-8647 Appliance Repair High …" at bounding box center [495, 210] width 562 height 244
click at [174, 201] on span "HANG UP" at bounding box center [175, 199] width 40 height 9
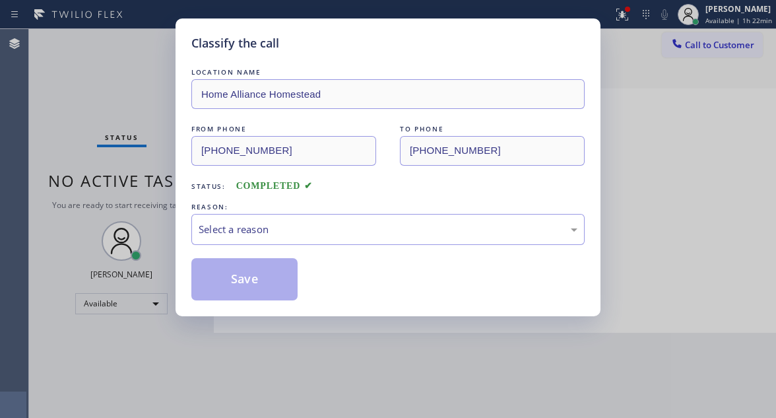
click at [326, 212] on div "REASON:" at bounding box center [387, 207] width 393 height 14
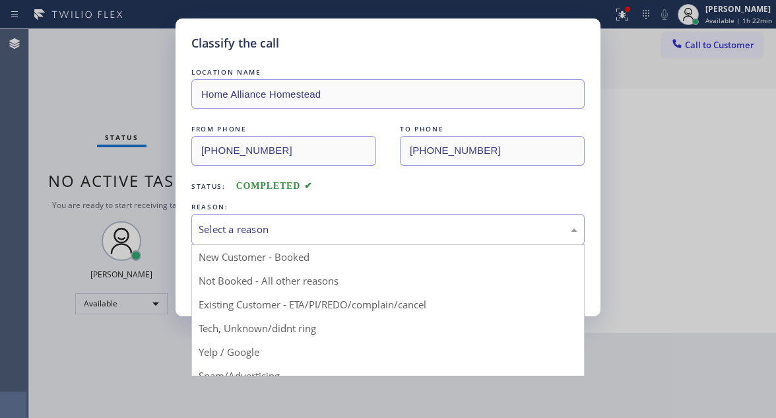
click at [289, 236] on div "Select a reason" at bounding box center [388, 229] width 379 height 15
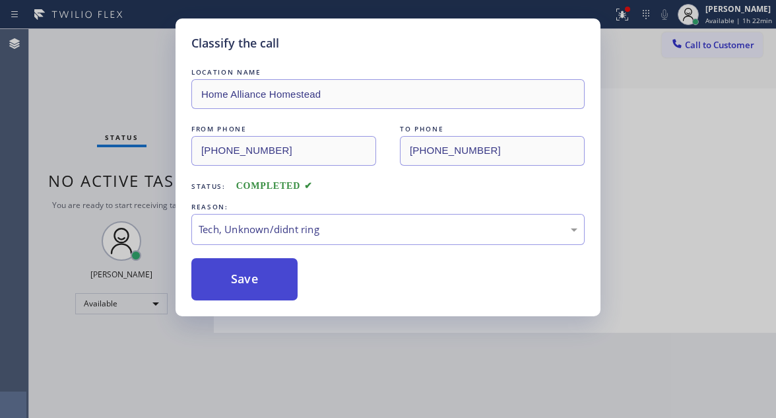
click at [265, 294] on button "Save" at bounding box center [244, 279] width 106 height 42
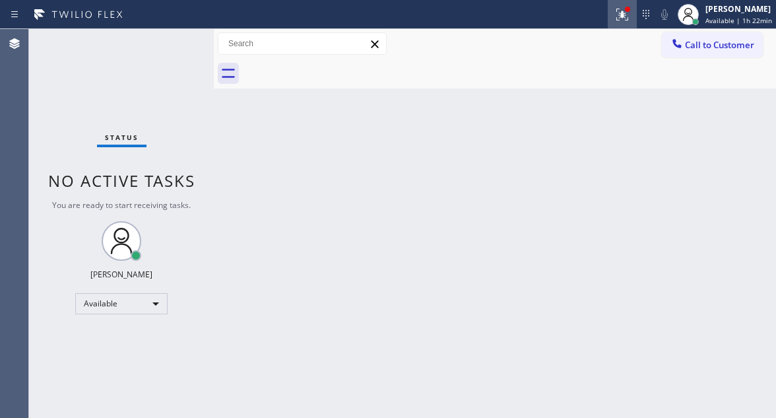
click at [623, 28] on button at bounding box center [622, 14] width 29 height 29
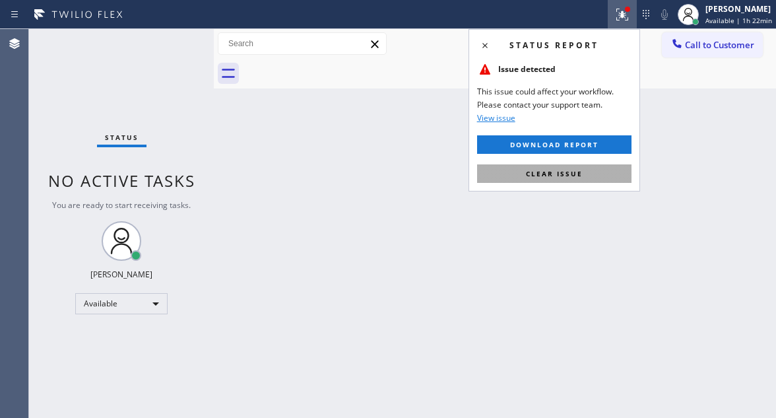
click at [563, 180] on button "Clear issue" at bounding box center [554, 173] width 154 height 18
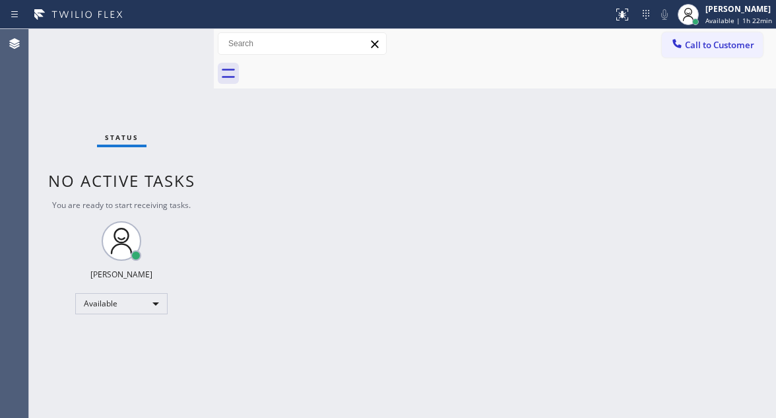
click at [167, 51] on div "Status No active tasks You are ready to start receiving tasks. [PERSON_NAME]" at bounding box center [121, 223] width 185 height 389
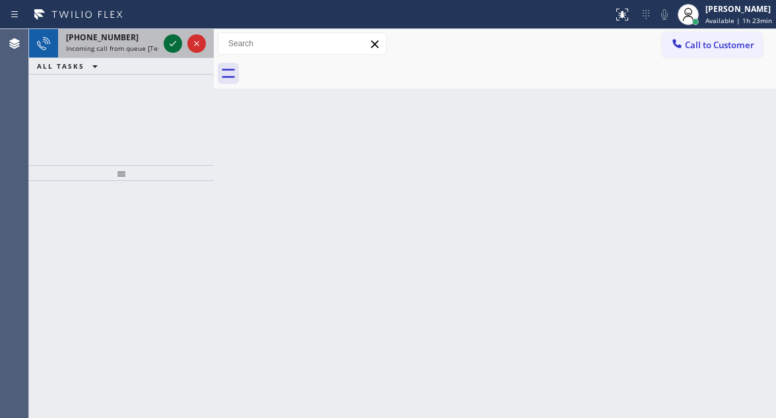
click at [175, 40] on icon at bounding box center [173, 44] width 16 height 16
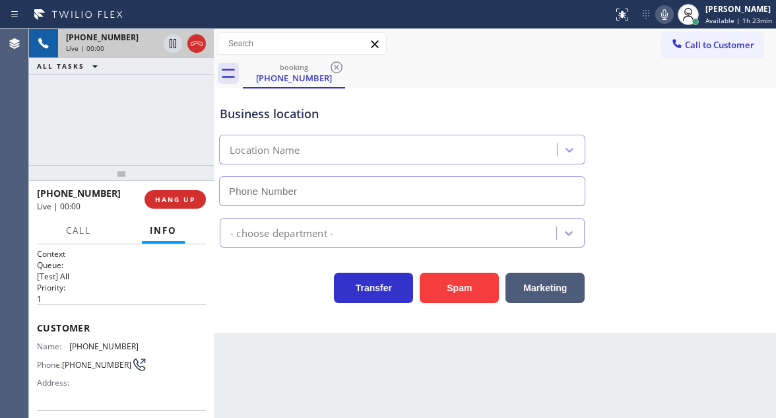
type input "(708) 272-1363"
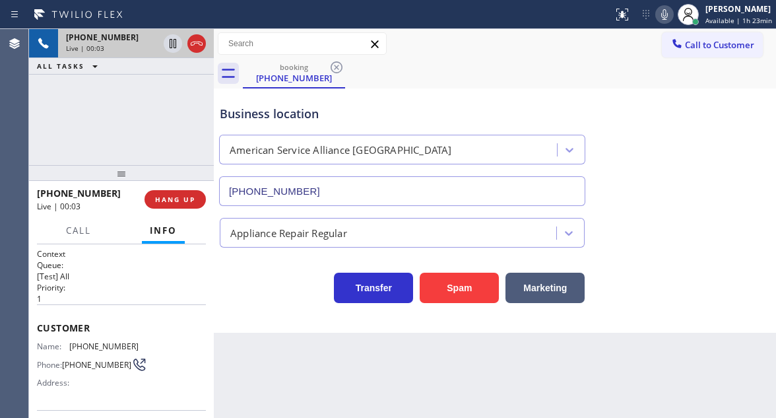
click at [98, 343] on span "(224) 716-7683" at bounding box center [103, 346] width 69 height 10
click at [238, 352] on div "Back to Dashboard Change Sender ID Customers Technicians Select a contact Outbo…" at bounding box center [495, 223] width 562 height 389
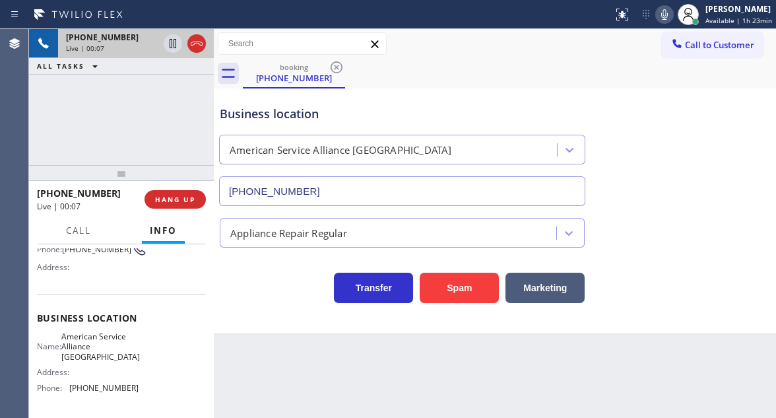
scroll to position [132, 0]
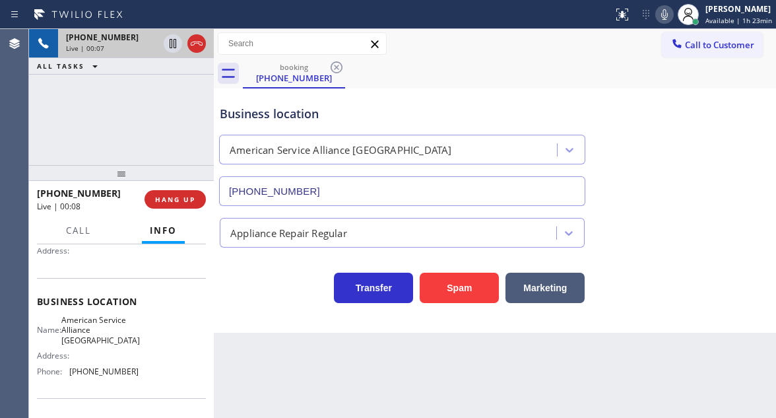
click at [99, 335] on span "American Service Alliance Schaumburg" at bounding box center [100, 330] width 79 height 30
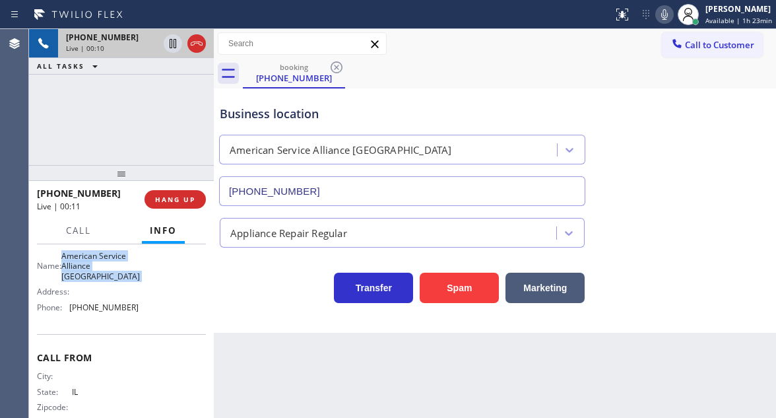
scroll to position [198, 0]
click at [113, 306] on span "(708) 272-1363" at bounding box center [103, 305] width 69 height 10
click at [207, 121] on div "+12247167683 Live | 01:33 ALL TASKS ALL TASKS ACTIVE TASKS TASKS IN WRAP UP" at bounding box center [121, 97] width 185 height 136
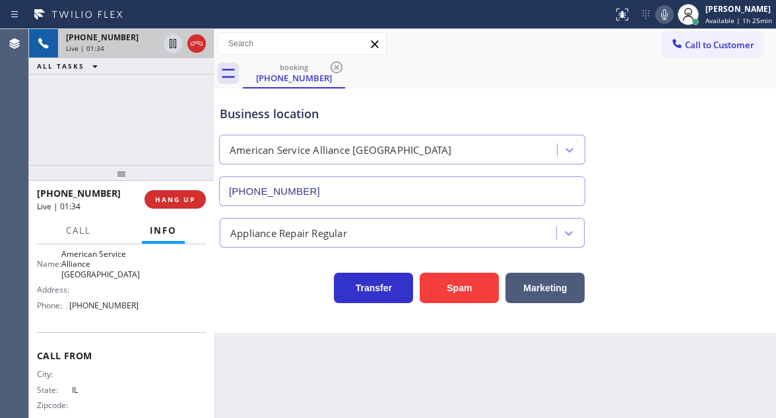
click at [234, 114] on div "Business location" at bounding box center [402, 114] width 365 height 18
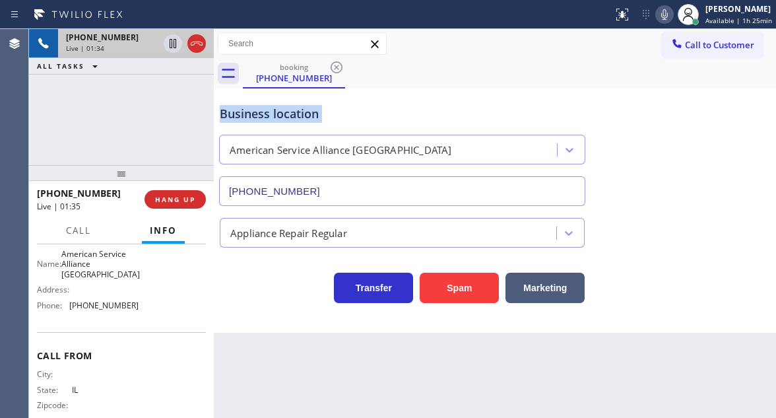
click at [234, 114] on div "Business location" at bounding box center [402, 114] width 365 height 18
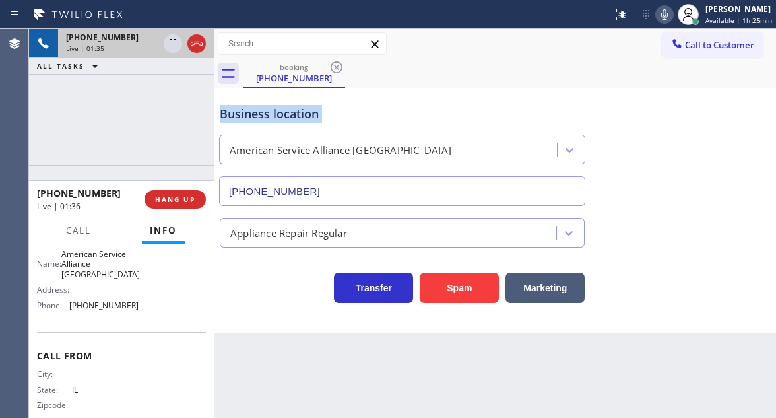
click at [234, 114] on div "Business location" at bounding box center [402, 114] width 365 height 18
click at [261, 111] on div "Business location" at bounding box center [402, 114] width 365 height 18
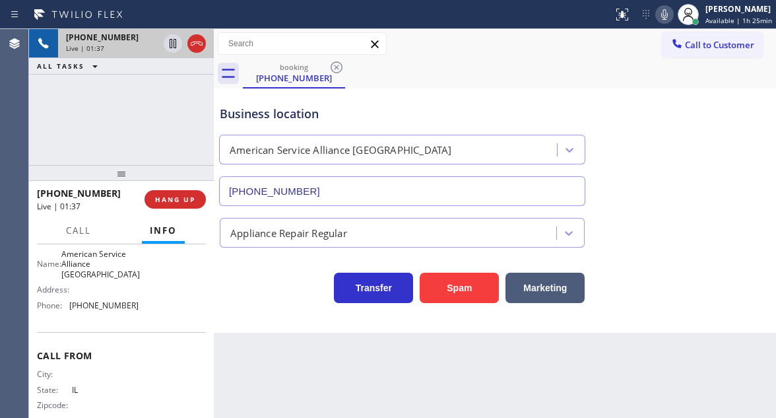
click at [180, 104] on div "+12247167683 Live | 01:37 ALL TASKS ALL TASKS ACTIVE TASKS TASKS IN WRAP UP" at bounding box center [121, 97] width 185 height 136
click at [172, 44] on icon at bounding box center [173, 43] width 7 height 9
click at [171, 44] on icon at bounding box center [172, 43] width 9 height 9
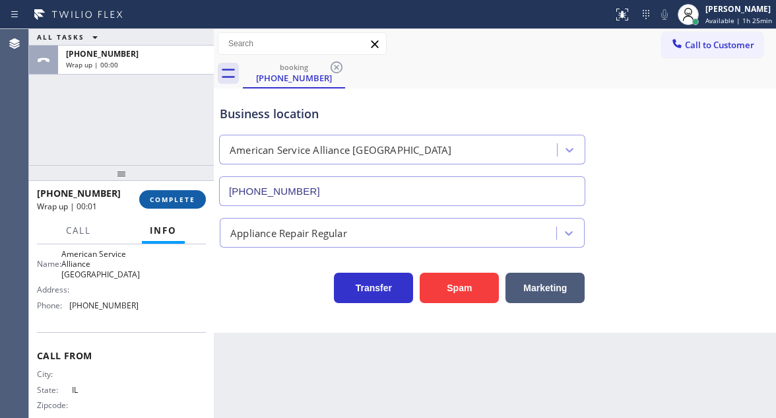
click at [160, 197] on span "COMPLETE" at bounding box center [173, 199] width 46 height 9
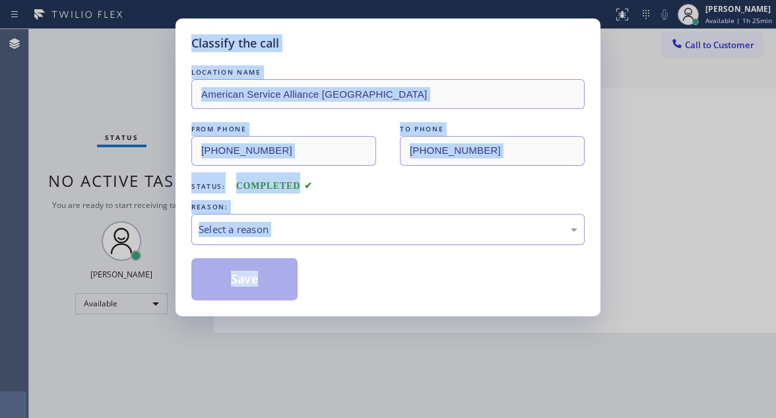
click at [276, 230] on div "Select a reason" at bounding box center [388, 229] width 379 height 15
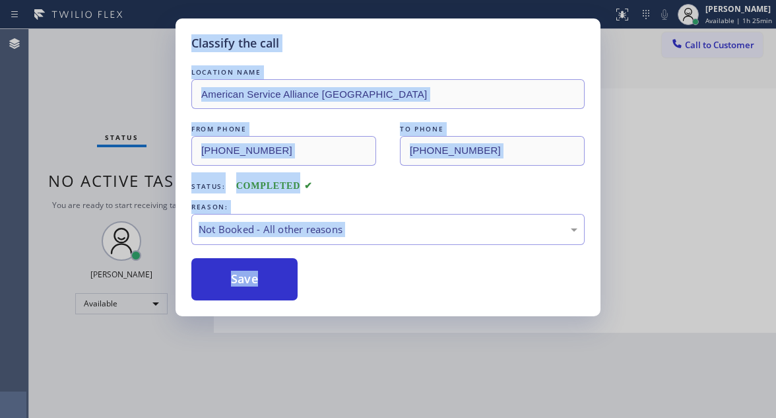
click at [253, 275] on button "Save" at bounding box center [244, 279] width 106 height 42
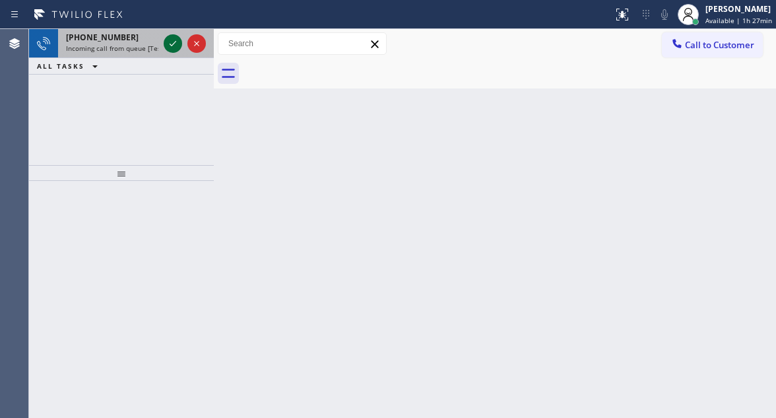
click at [172, 44] on icon at bounding box center [173, 44] width 16 height 16
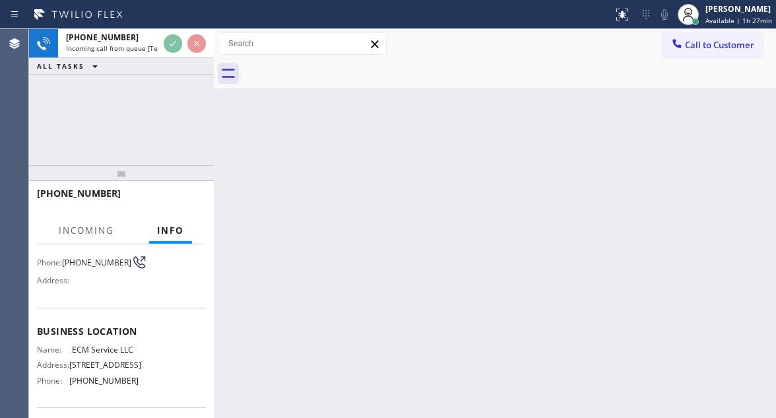
scroll to position [132, 0]
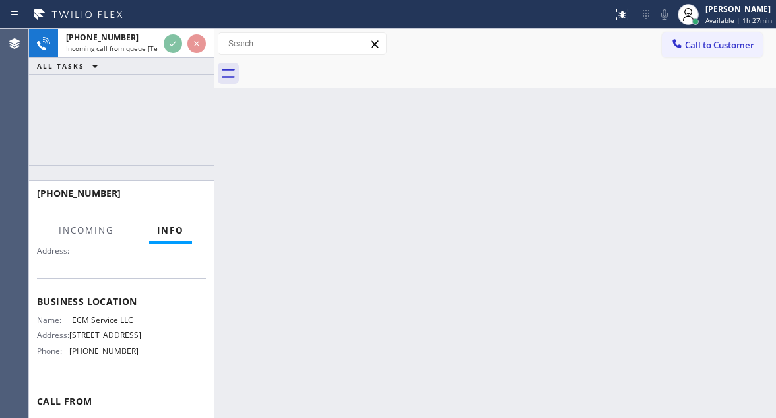
click at [104, 325] on span "ECM Service LLC" at bounding box center [105, 320] width 66 height 10
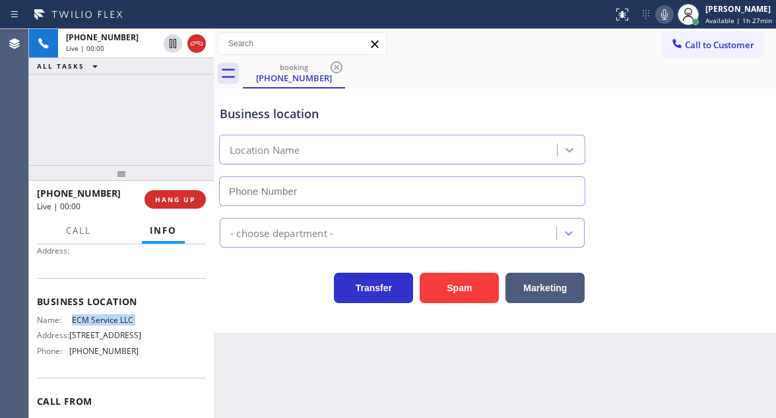
type input "(908) 430-7326"
click at [100, 325] on span "ECM Service LLC" at bounding box center [105, 320] width 66 height 10
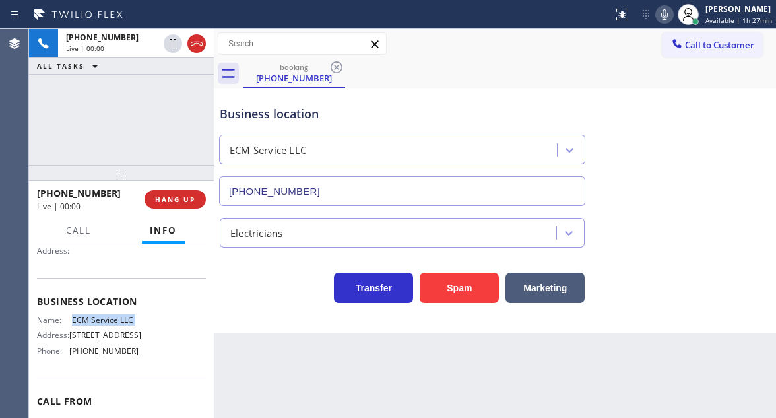
click at [100, 325] on span "ECM Service LLC" at bounding box center [105, 320] width 66 height 10
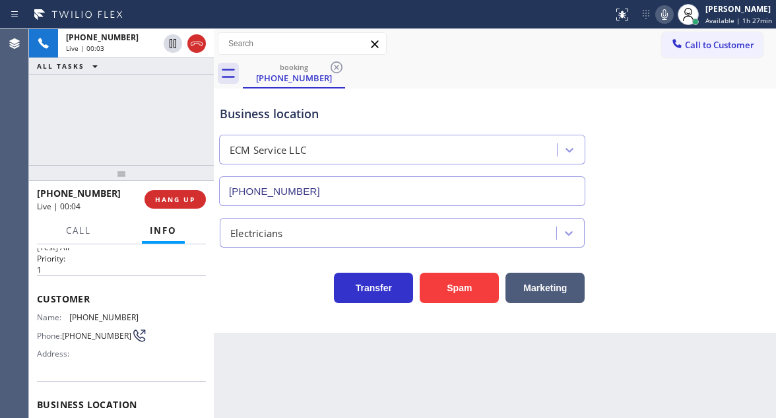
scroll to position [0, 0]
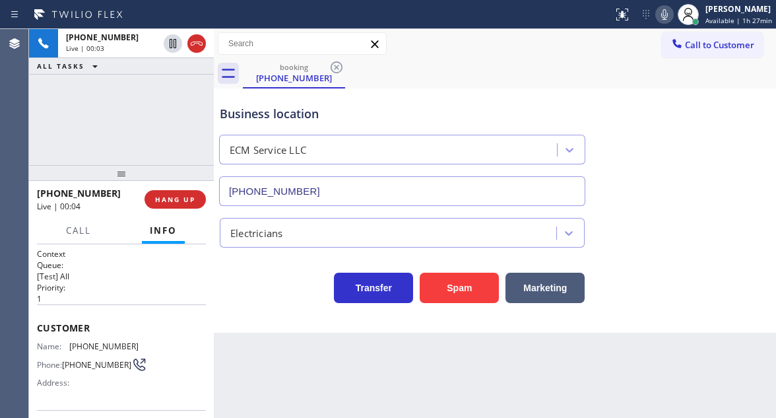
click at [88, 297] on p "1" at bounding box center [121, 298] width 169 height 11
click at [89, 347] on span "(813) 753-1427" at bounding box center [103, 346] width 69 height 10
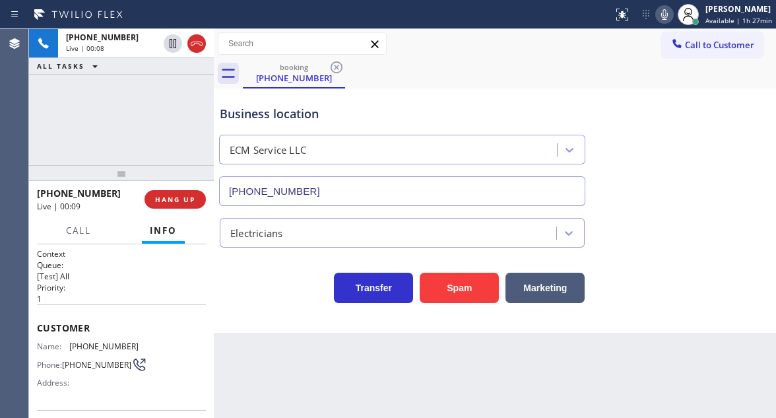
click at [138, 135] on div "+18137531427 Live | 00:08 ALL TASKS ALL TASKS ACTIVE TASKS TASKS IN WRAP UP" at bounding box center [121, 97] width 185 height 136
click at [94, 352] on div "Name: (813) 753-1427 Phone: (813) 753-1427 Address:" at bounding box center [88, 367] width 102 height 52
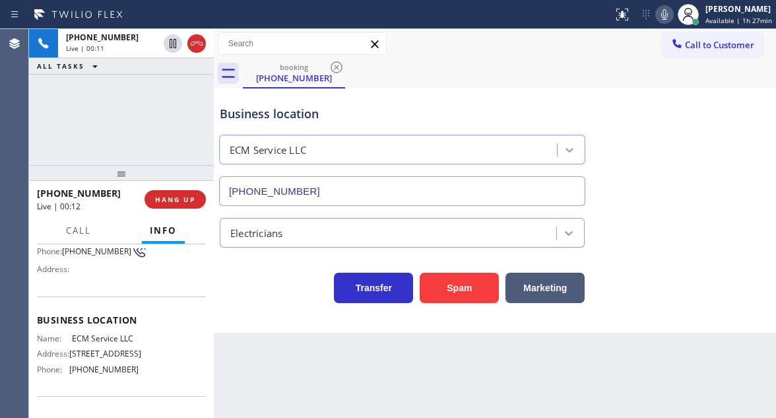
scroll to position [132, 0]
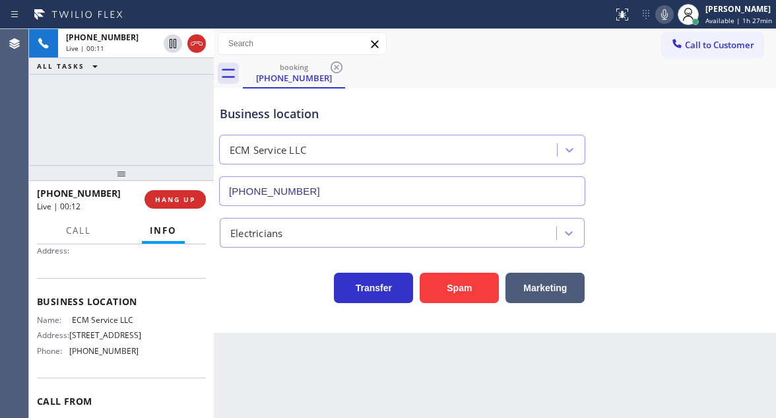
click at [86, 330] on div "Name: ECM Service LLC Address: 349 Summit Rd, Union, NJ 07083, United States Ph…" at bounding box center [88, 338] width 102 height 46
click at [86, 324] on span "ECM Service LLC" at bounding box center [105, 320] width 66 height 10
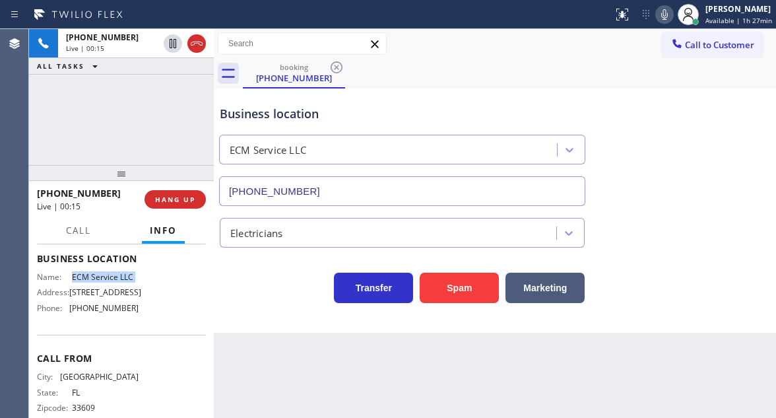
scroll to position [198, 0]
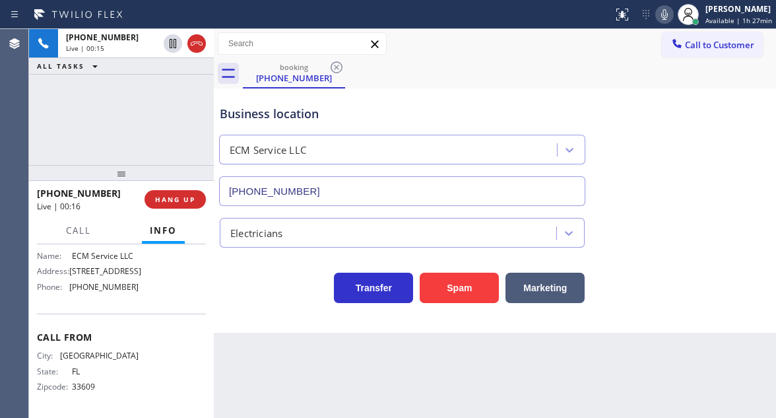
click at [100, 292] on span "(908) 430-7326" at bounding box center [103, 287] width 69 height 10
click at [261, 114] on div "Business location" at bounding box center [402, 114] width 365 height 18
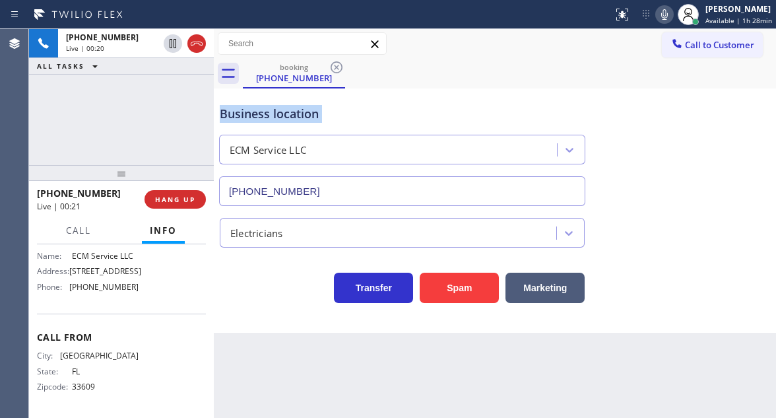
click at [261, 114] on div "Business location" at bounding box center [402, 114] width 365 height 18
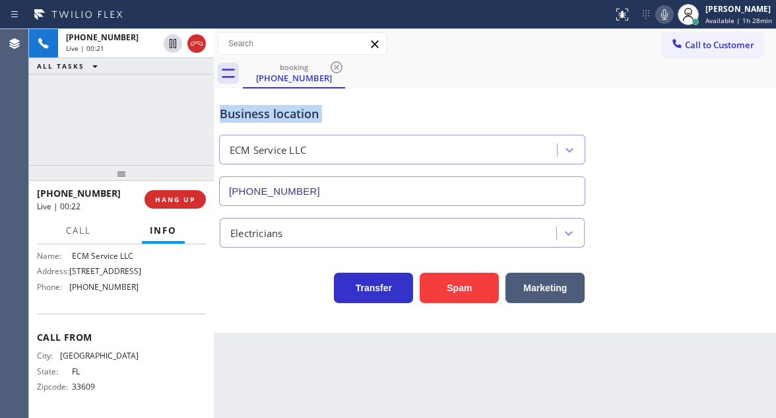
click at [261, 114] on div "Business location" at bounding box center [402, 114] width 365 height 18
click at [267, 108] on div "Business location" at bounding box center [402, 114] width 365 height 18
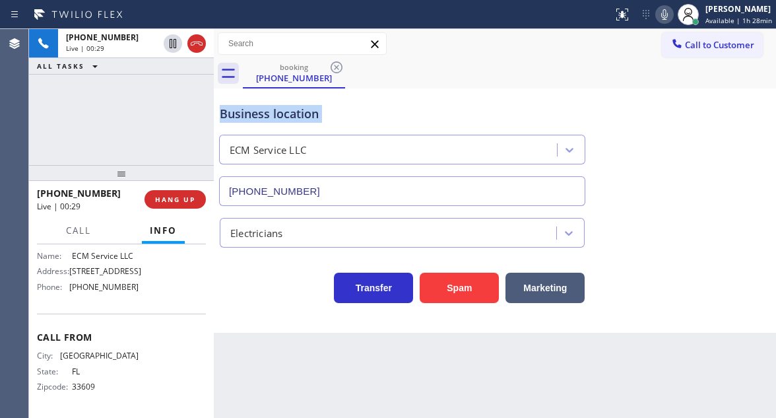
click at [267, 108] on div "Business location" at bounding box center [402, 114] width 365 height 18
click at [319, 107] on div "Business location" at bounding box center [402, 114] width 365 height 18
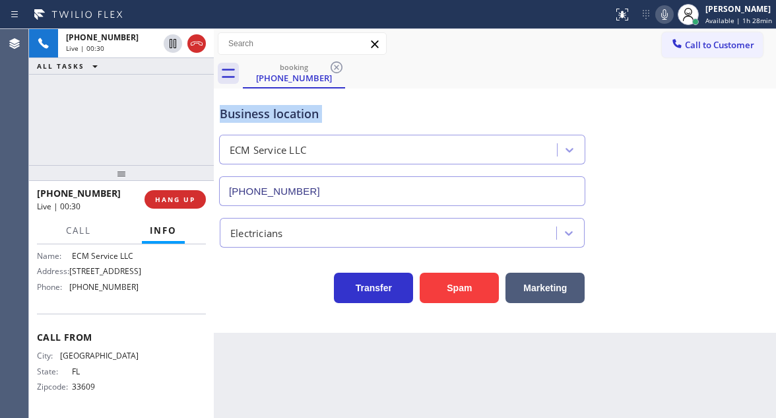
click at [319, 107] on div "Business location" at bounding box center [402, 114] width 365 height 18
click at [242, 108] on div "Business location" at bounding box center [402, 114] width 365 height 18
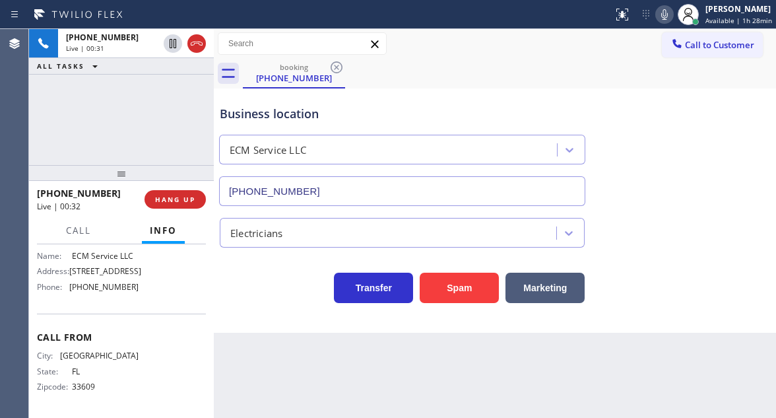
click at [161, 114] on div "+18137531427 Live | 00:31 ALL TASKS ALL TASKS ACTIVE TASKS TASKS IN WRAP UP" at bounding box center [121, 97] width 185 height 136
click at [178, 197] on span "HANG UP" at bounding box center [175, 199] width 40 height 9
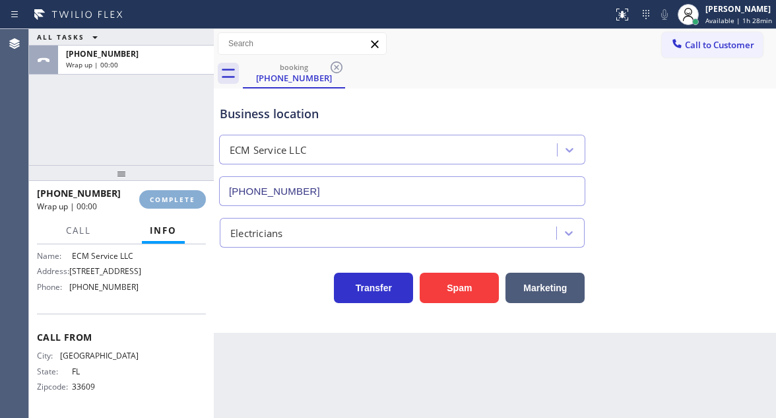
click at [178, 197] on span "COMPLETE" at bounding box center [173, 199] width 46 height 9
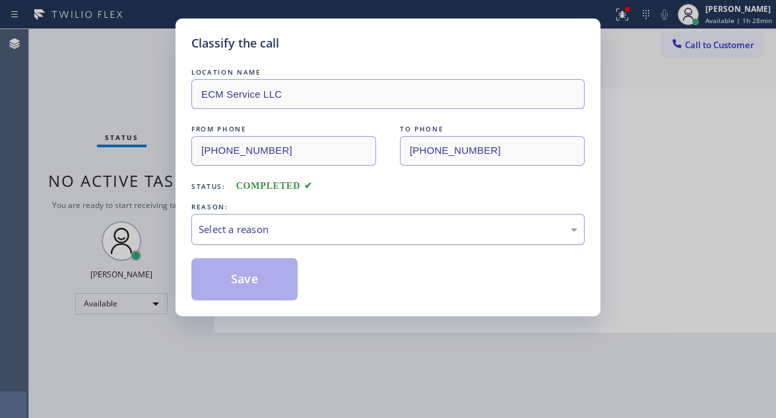
click at [296, 232] on div "Select a reason" at bounding box center [388, 229] width 379 height 15
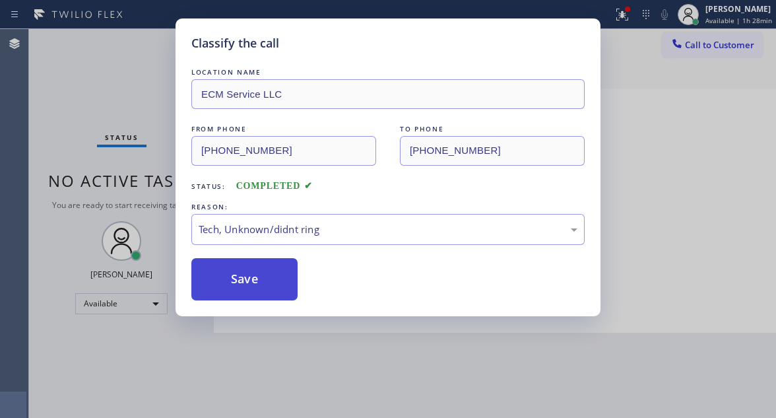
click at [273, 272] on button "Save" at bounding box center [244, 279] width 106 height 42
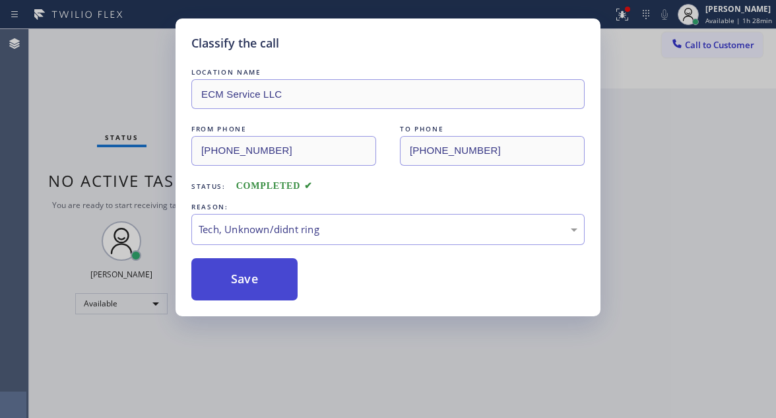
click at [273, 272] on button "Save" at bounding box center [244, 279] width 106 height 42
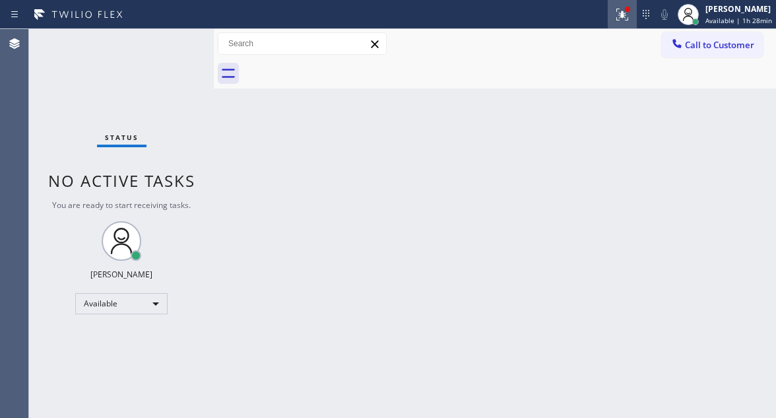
click at [616, 18] on div at bounding box center [622, 15] width 29 height 16
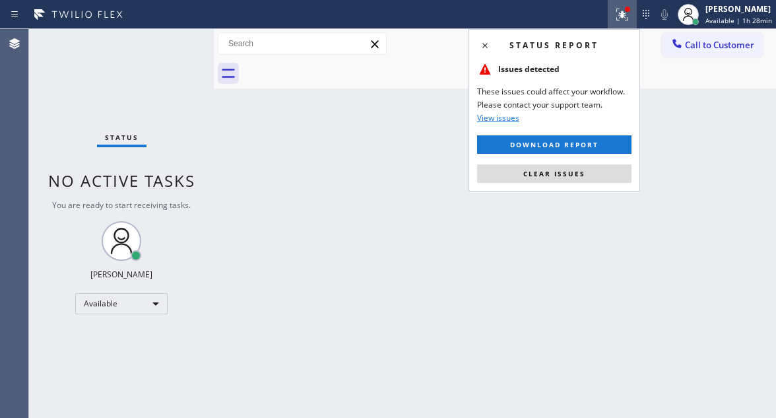
drag, startPoint x: 568, startPoint y: 170, endPoint x: 135, endPoint y: 1, distance: 465.5
click at [568, 170] on span "Clear issues" at bounding box center [554, 173] width 62 height 9
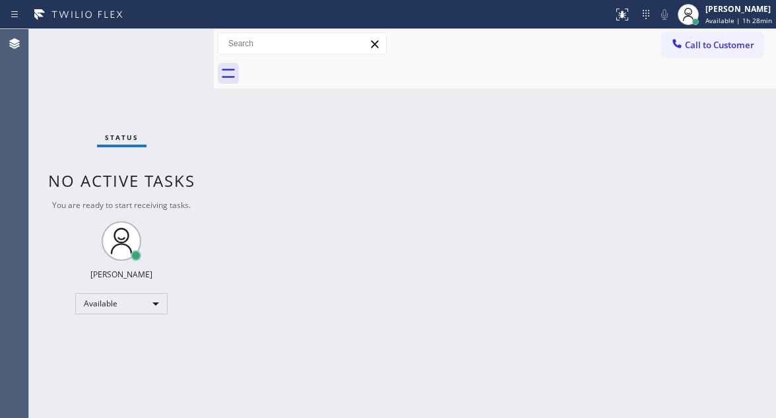
click at [168, 50] on div "Status No active tasks You are ready to start receiving tasks. [PERSON_NAME]" at bounding box center [121, 223] width 185 height 389
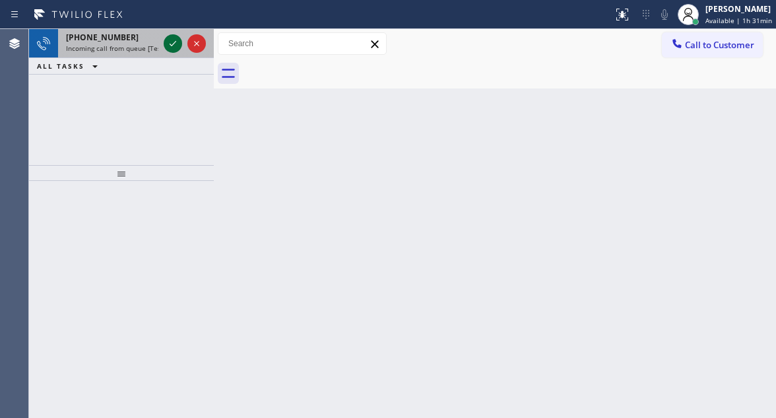
click at [168, 50] on icon at bounding box center [173, 44] width 16 height 16
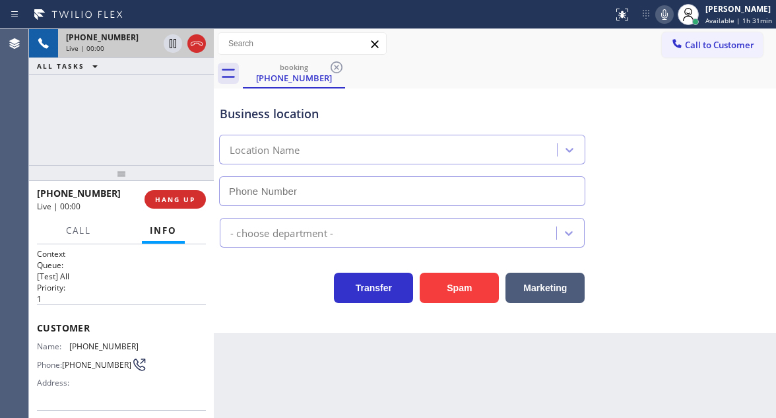
type input "(718) 550-2824"
click at [118, 345] on span "(971) 449-5385" at bounding box center [103, 346] width 69 height 10
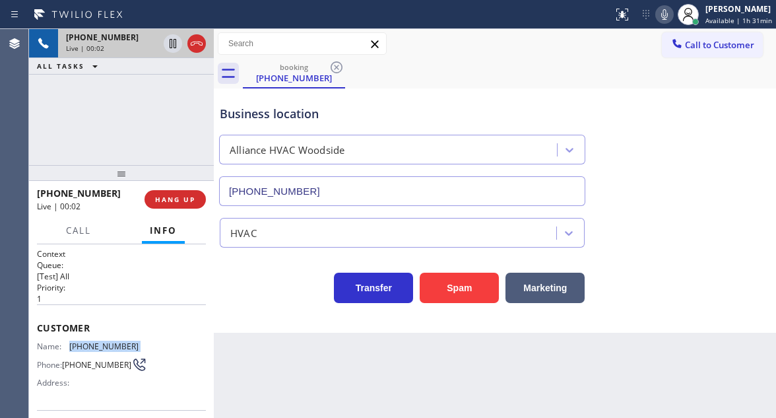
click at [118, 345] on span "(971) 449-5385" at bounding box center [103, 346] width 69 height 10
click at [286, 385] on div "Back to Dashboard Change Sender ID Customers Technicians Select a contact Outbo…" at bounding box center [495, 223] width 562 height 389
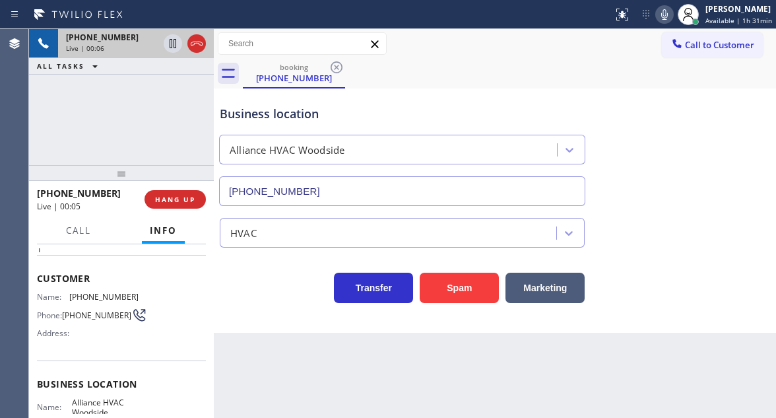
scroll to position [132, 0]
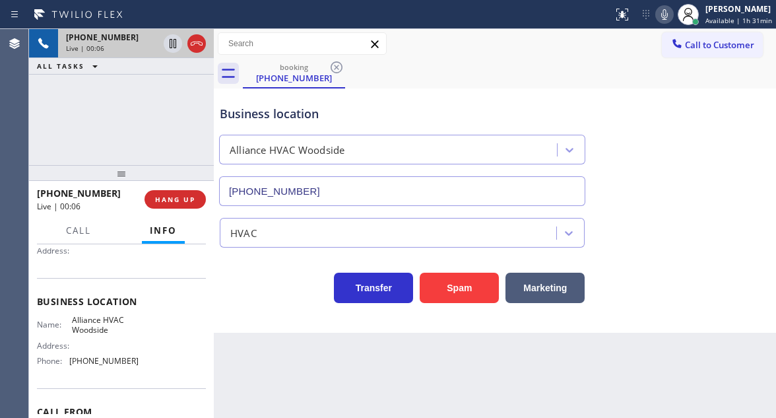
click at [91, 335] on span "Alliance HVAC Woodside" at bounding box center [105, 325] width 66 height 20
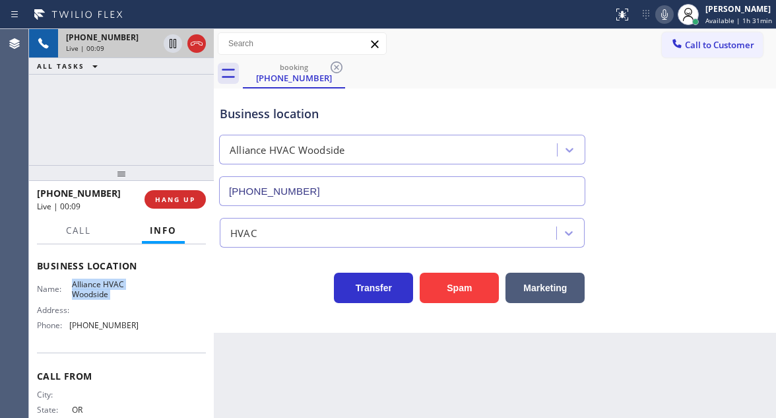
scroll to position [198, 0]
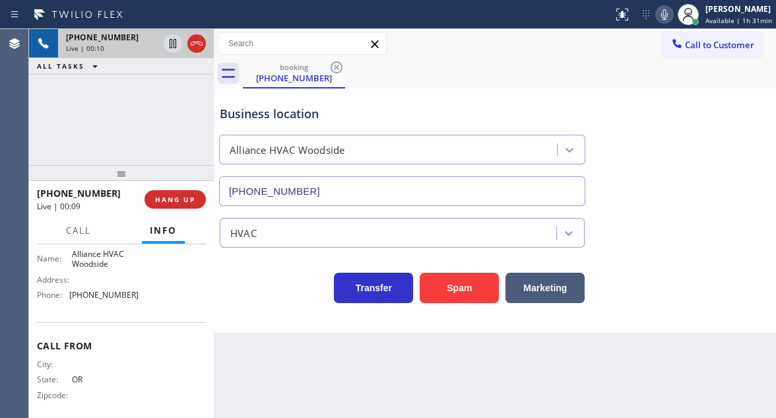
click at [106, 300] on span "(718) 550-2824" at bounding box center [103, 295] width 69 height 10
drag, startPoint x: 718, startPoint y: 145, endPoint x: 685, endPoint y: 155, distance: 34.5
click at [718, 145] on div "Business location Alliance HVAC Woodside (718) 550-2824" at bounding box center [495, 145] width 556 height 119
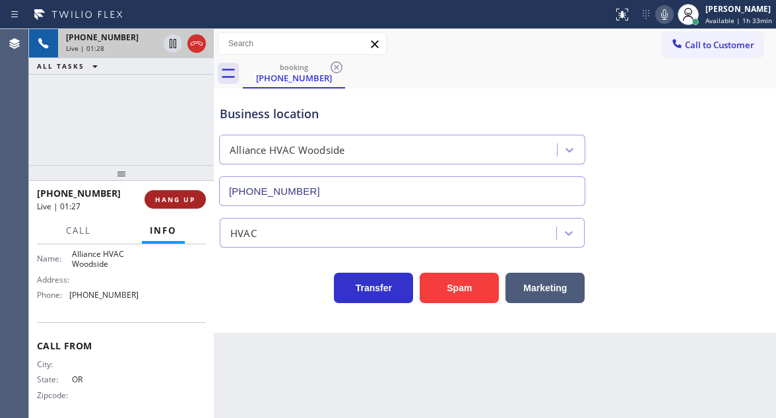
click at [189, 202] on span "HANG UP" at bounding box center [175, 199] width 40 height 9
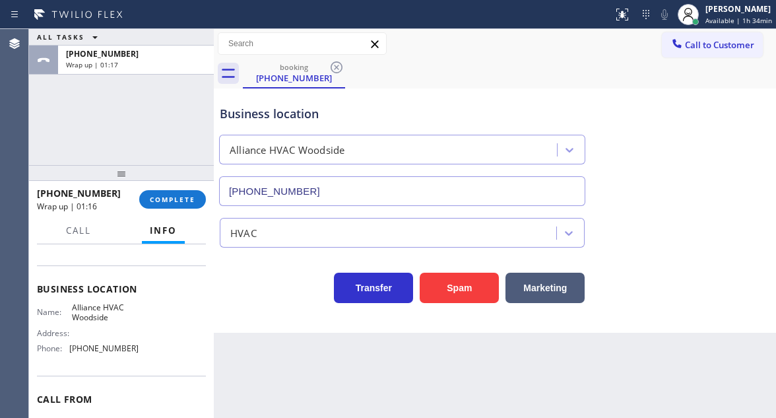
scroll to position [79, 0]
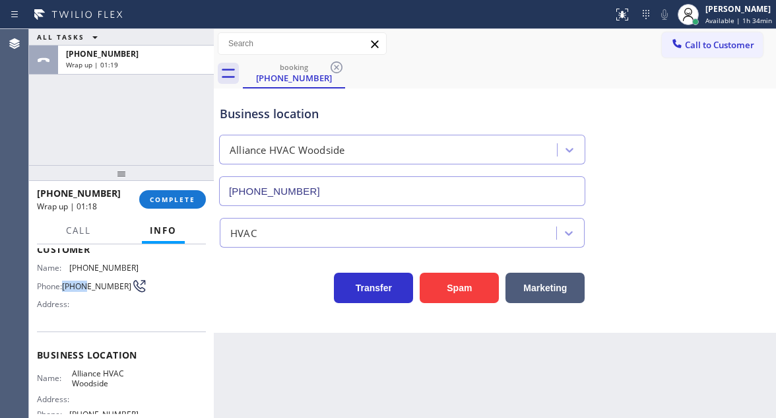
drag, startPoint x: 83, startPoint y: 279, endPoint x: 63, endPoint y: 281, distance: 20.5
click at [63, 281] on div "Phone: (971) 449-5385" at bounding box center [88, 286] width 102 height 16
click at [168, 205] on button "COMPLETE" at bounding box center [172, 199] width 67 height 18
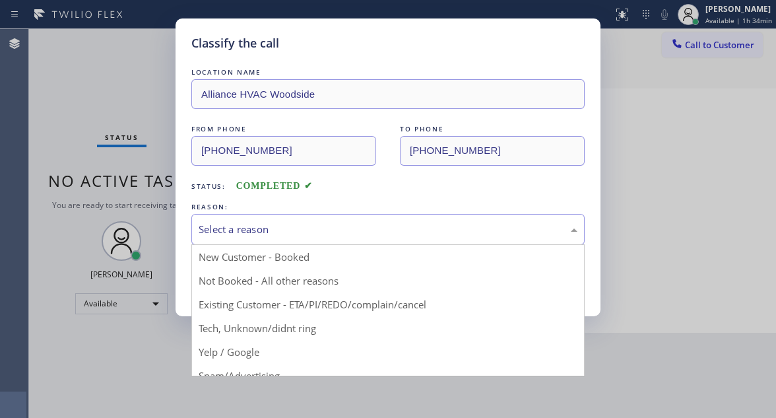
click at [294, 226] on div "Select a reason" at bounding box center [388, 229] width 379 height 15
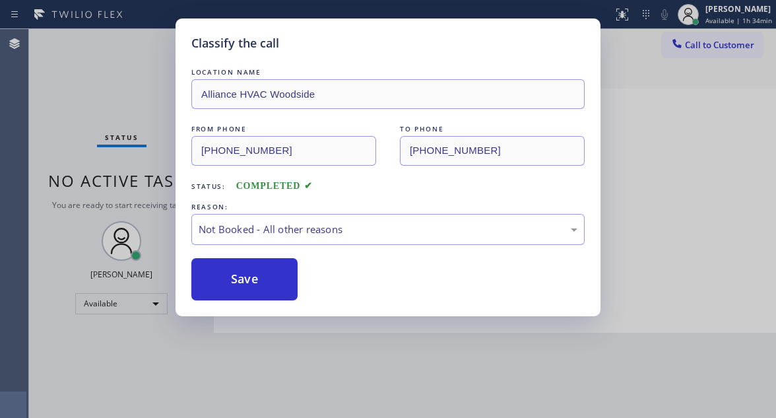
click at [265, 283] on button "Save" at bounding box center [244, 279] width 106 height 42
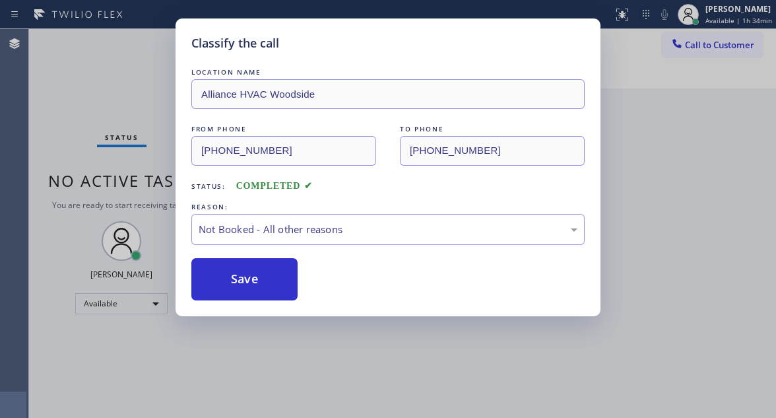
click at [265, 283] on button "Save" at bounding box center [244, 279] width 106 height 42
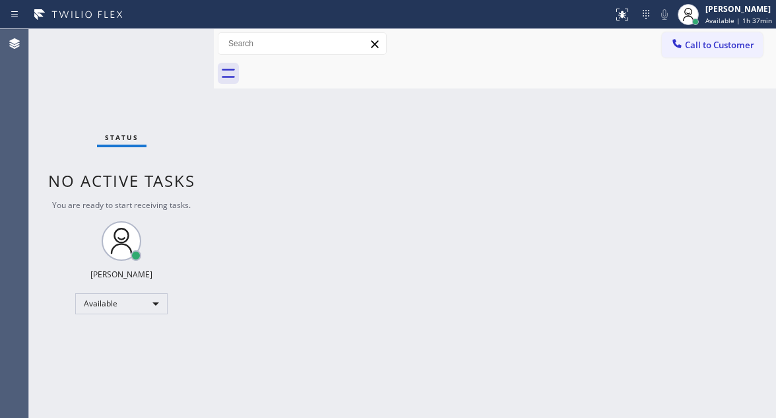
click at [164, 48] on div "Status No active tasks You are ready to start receiving tasks. [PERSON_NAME]" at bounding box center [121, 223] width 185 height 389
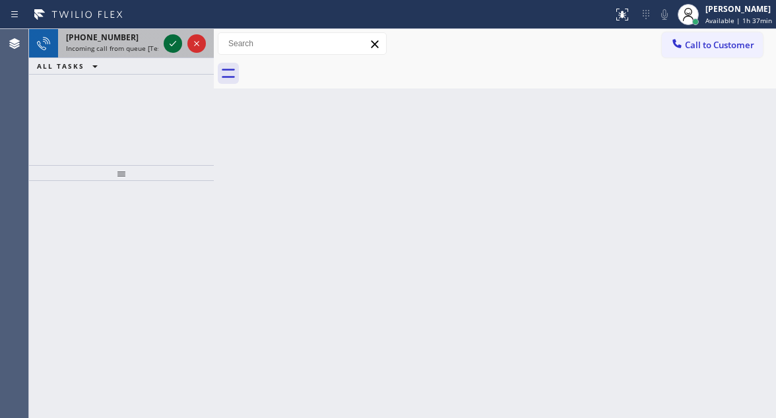
click at [164, 47] on div at bounding box center [173, 44] width 18 height 16
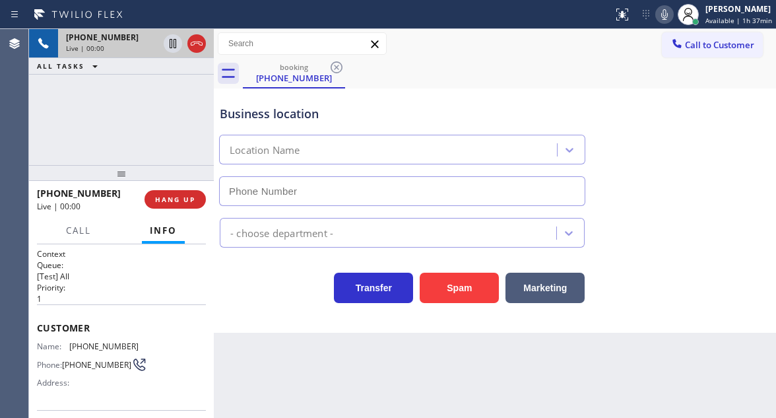
type input "(562) 228-1855"
click at [98, 349] on span "(951) 675-7463" at bounding box center [103, 346] width 69 height 10
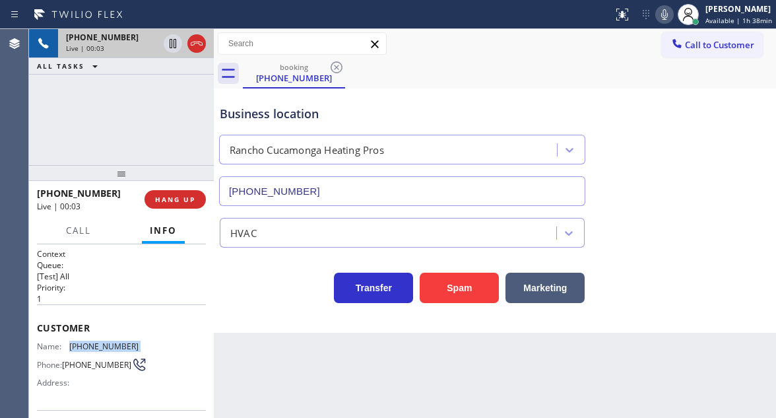
click at [98, 349] on span "(951) 675-7463" at bounding box center [103, 346] width 69 height 10
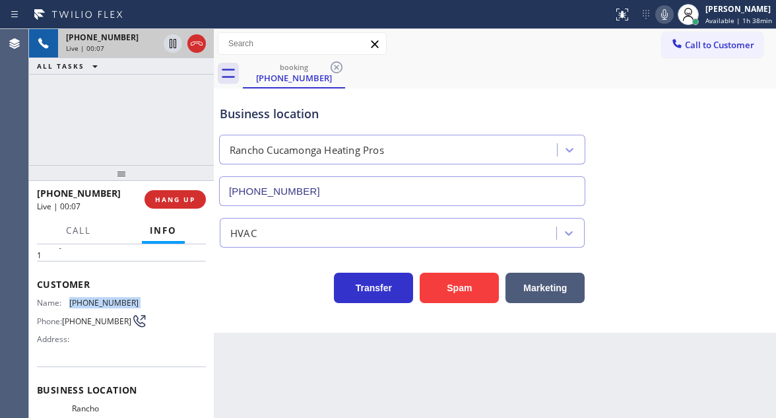
scroll to position [66, 0]
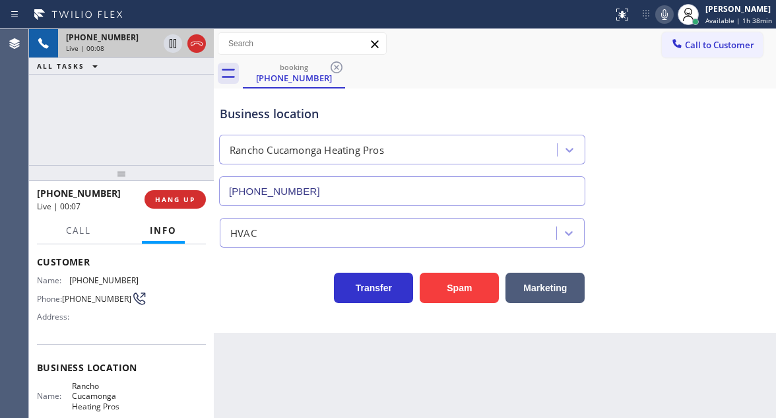
click at [88, 401] on span "Rancho Cucamonga Heating Pros" at bounding box center [105, 396] width 66 height 30
click at [206, 323] on div "Context Queue: [Test] All Priority: 1 Customer Name: (951) 675-7463 Phone: (951…" at bounding box center [121, 331] width 185 height 174
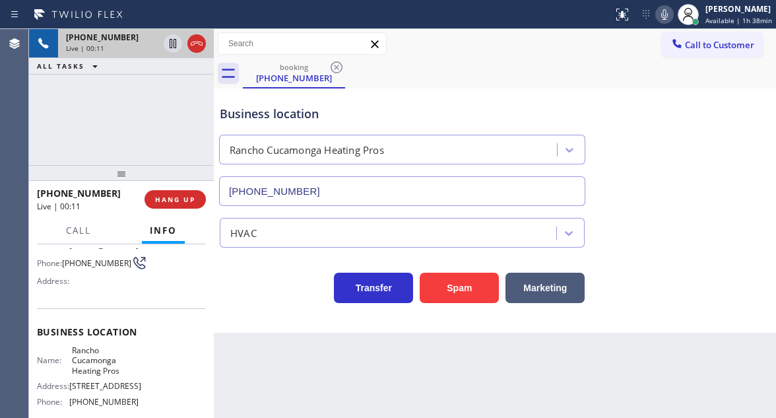
scroll to position [132, 0]
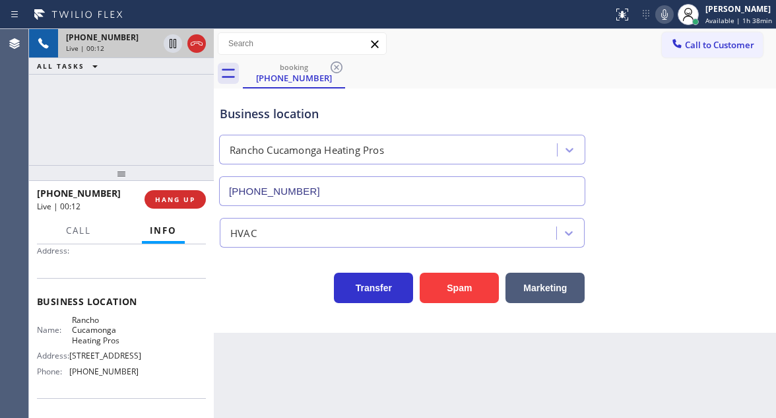
click at [106, 376] on span "(562) 228-1855" at bounding box center [103, 371] width 69 height 10
click at [206, 354] on div "Context Queue: [Test] All Priority: 1 Customer Name: (951) 675-7463 Phone: (951…" at bounding box center [121, 331] width 185 height 174
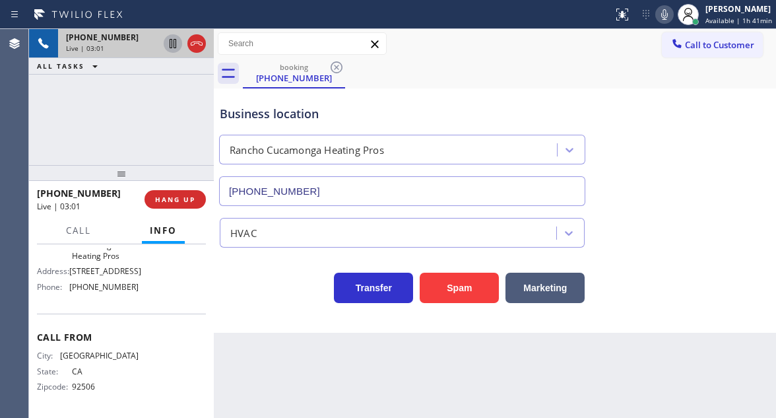
click at [167, 48] on icon at bounding box center [173, 44] width 16 height 16
click at [174, 44] on icon at bounding box center [172, 43] width 9 height 9
click at [195, 124] on div "+19516757463 Live | 05:11 ALL TASKS ALL TASKS ACTIVE TASKS TASKS IN WRAP UP" at bounding box center [121, 97] width 185 height 136
click at [214, 119] on div at bounding box center [214, 223] width 0 height 389
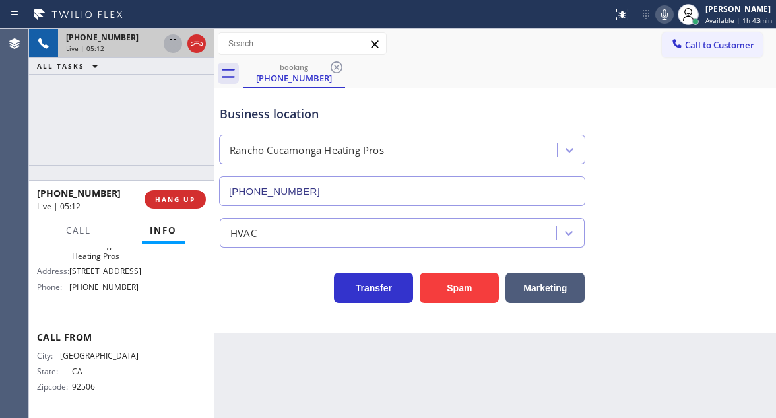
click at [158, 104] on div "+19516757463 Live | 05:12 ALL TASKS ALL TASKS ACTIVE TASKS TASKS IN WRAP UP" at bounding box center [121, 97] width 185 height 136
click at [172, 44] on icon at bounding box center [173, 43] width 7 height 9
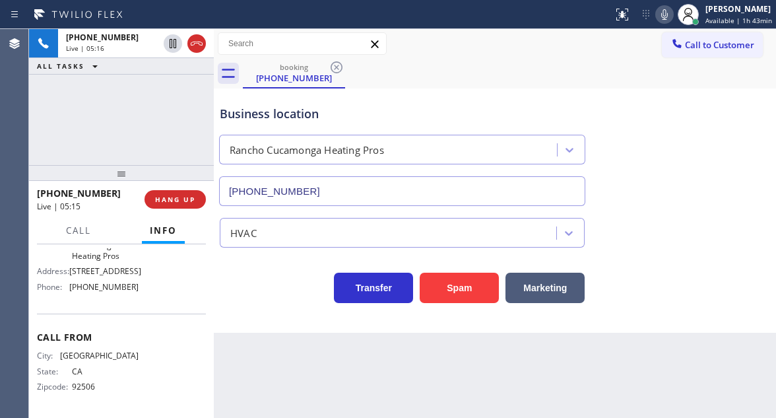
click at [674, 15] on div at bounding box center [664, 15] width 18 height 16
click at [745, 160] on div "Business location Rancho Cucamonga Heating Pros (562) 228-1855" at bounding box center [495, 145] width 556 height 119
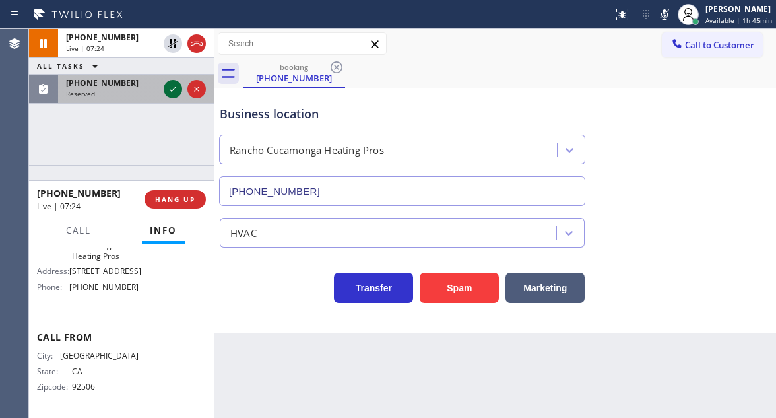
click at [173, 89] on icon at bounding box center [173, 89] width 16 height 16
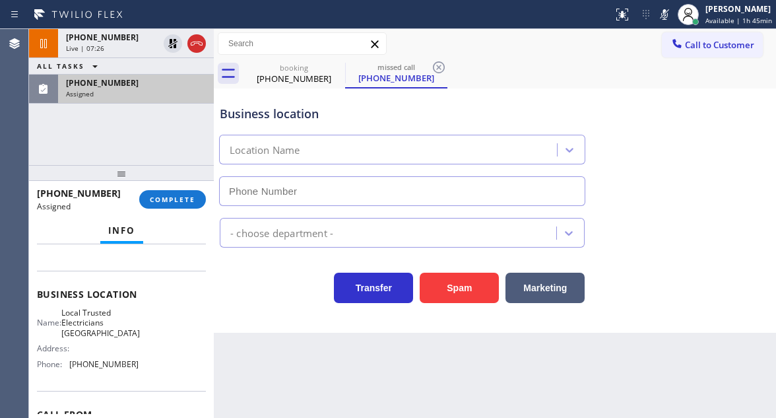
scroll to position [34, 0]
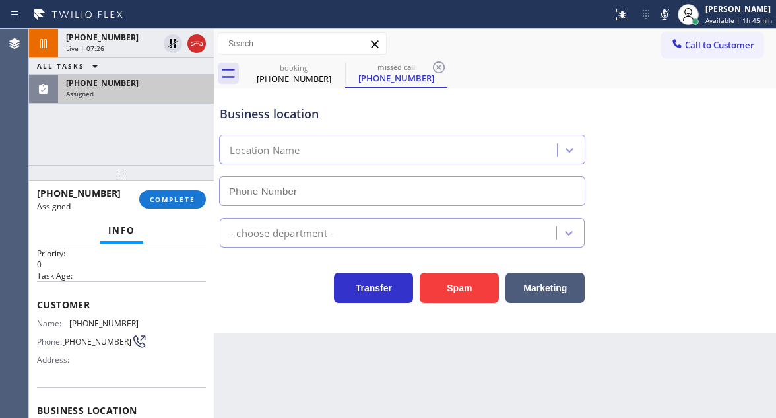
type input "(949) 334-2818"
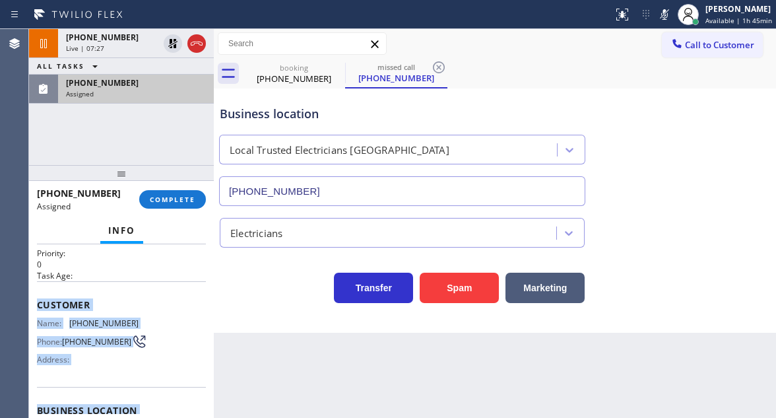
scroll to position [232, 0]
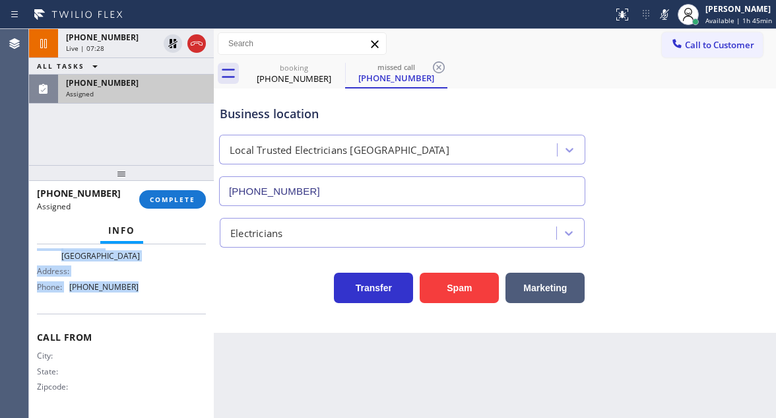
drag, startPoint x: 30, startPoint y: 301, endPoint x: 149, endPoint y: 290, distance: 118.6
click at [149, 290] on div "Context Queue: Electrical Priority: 0 Task Age: Customer Name: (949) 310-1525 P…" at bounding box center [121, 331] width 185 height 174
click at [173, 202] on span "COMPLETE" at bounding box center [173, 199] width 46 height 9
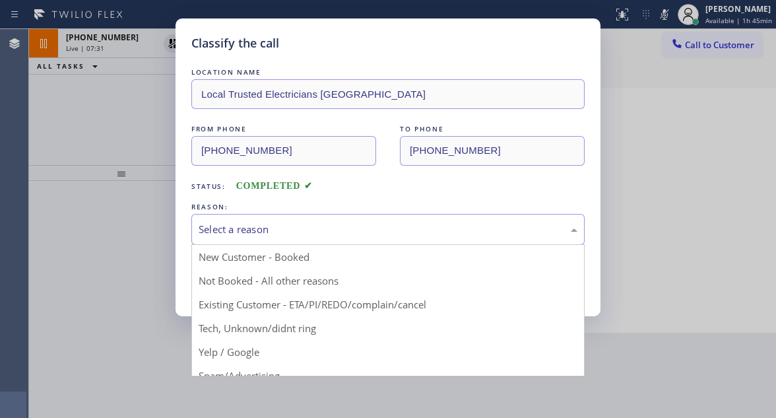
click at [324, 222] on div "Select a reason" at bounding box center [388, 229] width 379 height 15
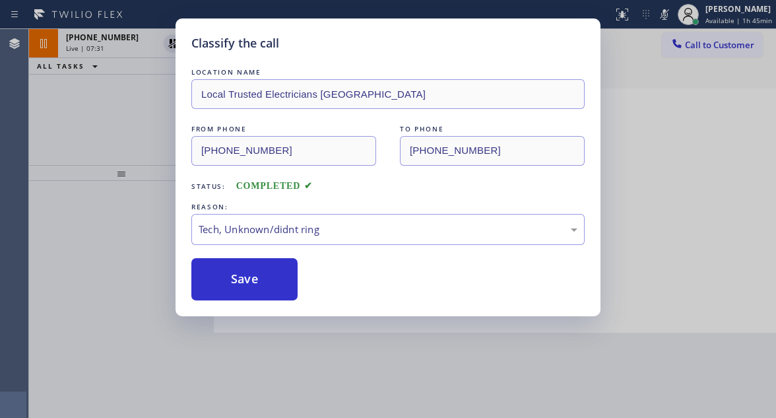
click at [283, 300] on div "Classify the call LOCATION NAME Local Trusted Electricians Laguna Niguel FROM P…" at bounding box center [388, 167] width 425 height 298
click at [279, 291] on button "Save" at bounding box center [244, 279] width 106 height 42
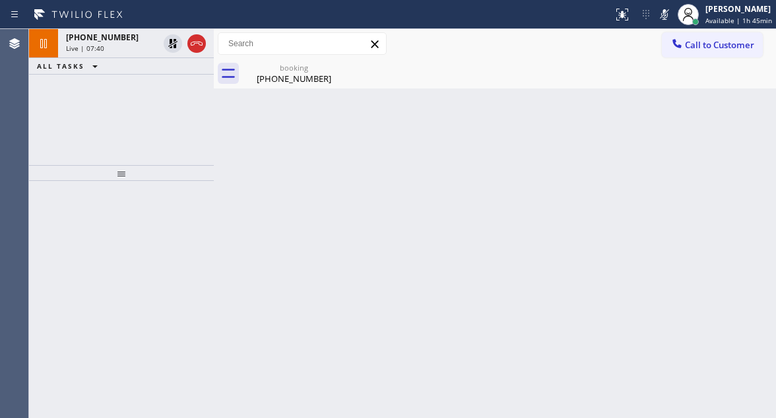
drag, startPoint x: 753, startPoint y: 179, endPoint x: 716, endPoint y: 110, distance: 78.9
click at [753, 179] on div "Back to Dashboard Change Sender ID Customers Technicians Select a contact Outbo…" at bounding box center [495, 223] width 562 height 389
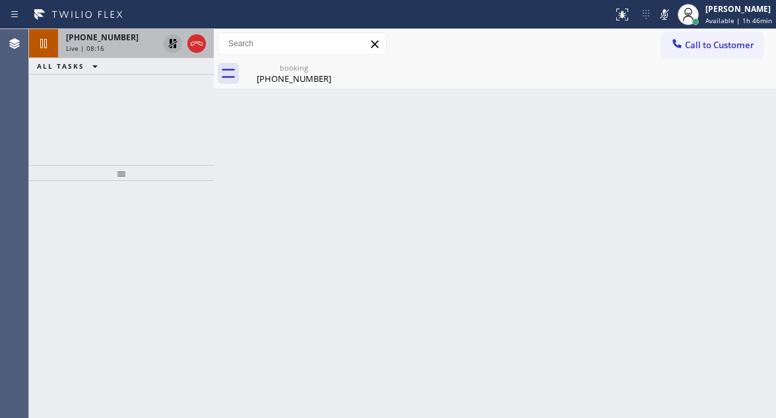
click at [172, 49] on icon at bounding box center [173, 44] width 16 height 16
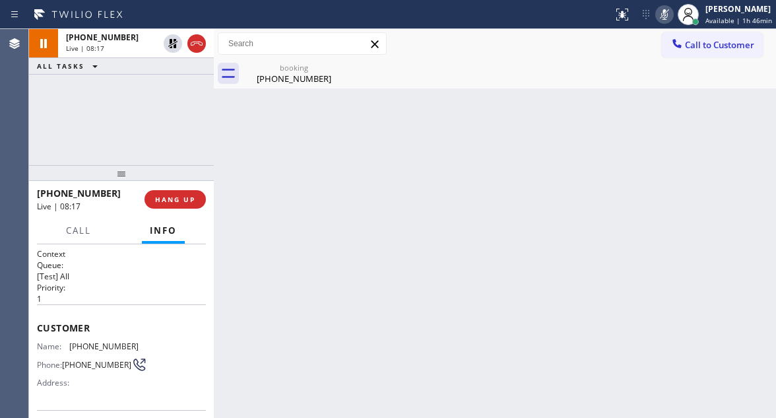
click at [665, 15] on icon at bounding box center [665, 15] width 16 height 16
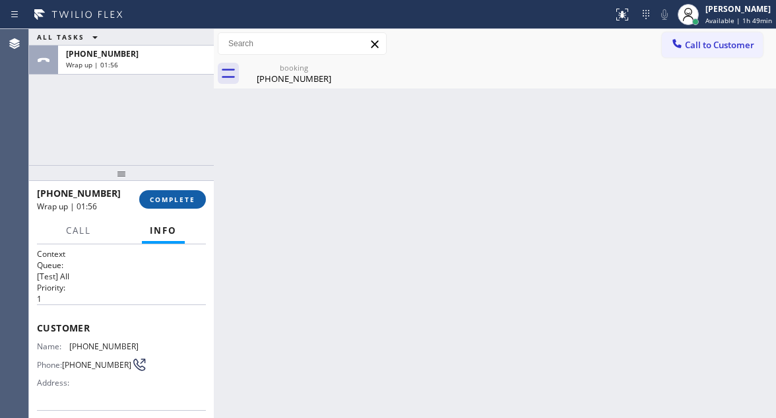
click at [176, 193] on button "COMPLETE" at bounding box center [172, 199] width 67 height 18
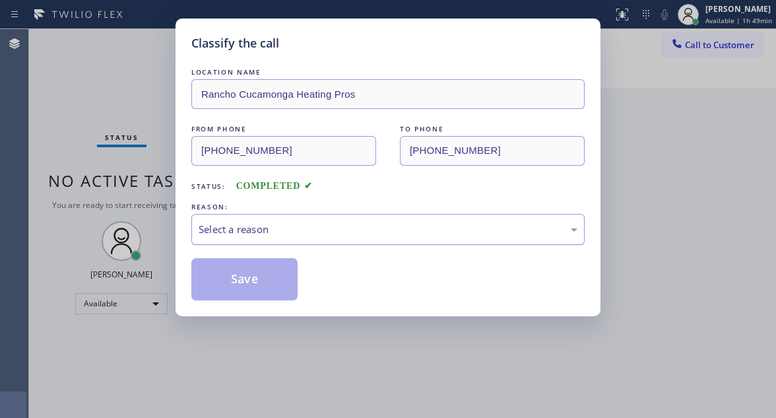
click at [243, 224] on div "Select a reason" at bounding box center [388, 229] width 379 height 15
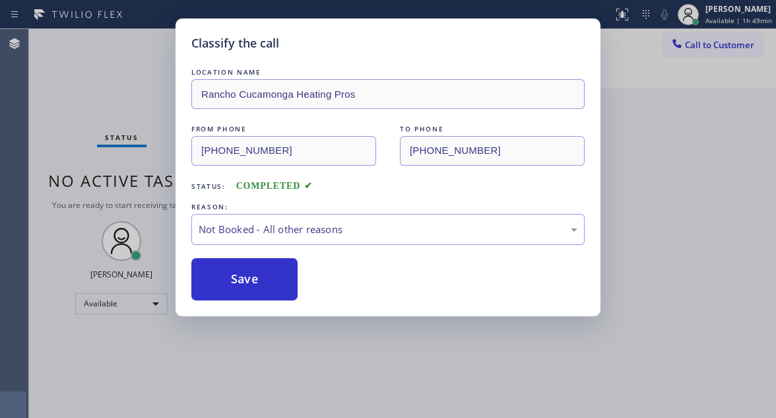
click at [261, 275] on button "Save" at bounding box center [244, 279] width 106 height 42
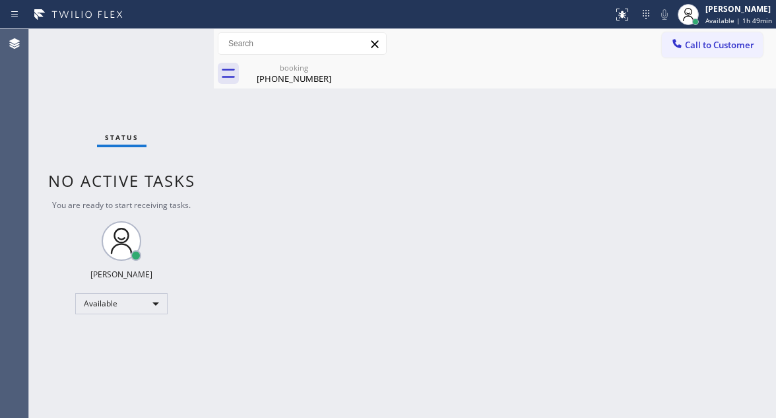
click at [738, 224] on div "Back to Dashboard Change Sender ID Customers Technicians Select a contact Outbo…" at bounding box center [495, 223] width 562 height 389
click at [300, 75] on div "(951) 675-7463" at bounding box center [294, 79] width 100 height 12
click at [185, 33] on div "Status No active tasks You are ready to start receiving tasks. [PERSON_NAME]" at bounding box center [121, 223] width 185 height 389
click at [184, 36] on div "Status No active tasks You are ready to start receiving tasks. [PERSON_NAME]" at bounding box center [121, 223] width 185 height 389
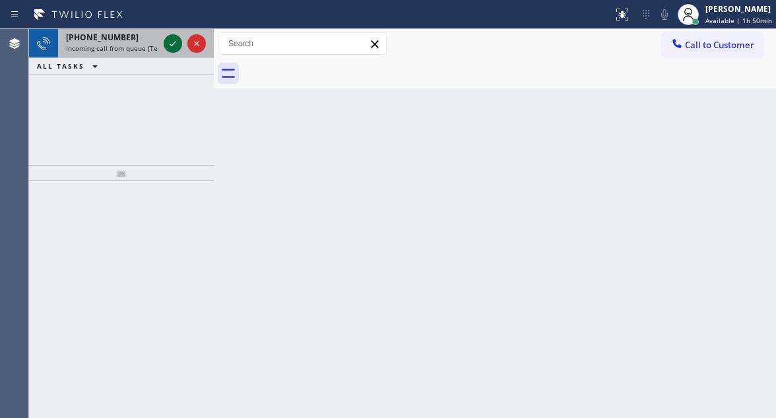
click at [170, 44] on icon at bounding box center [173, 44] width 16 height 16
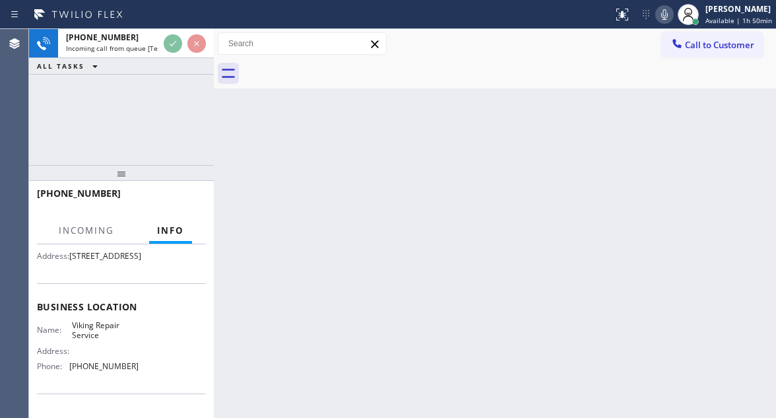
scroll to position [132, 0]
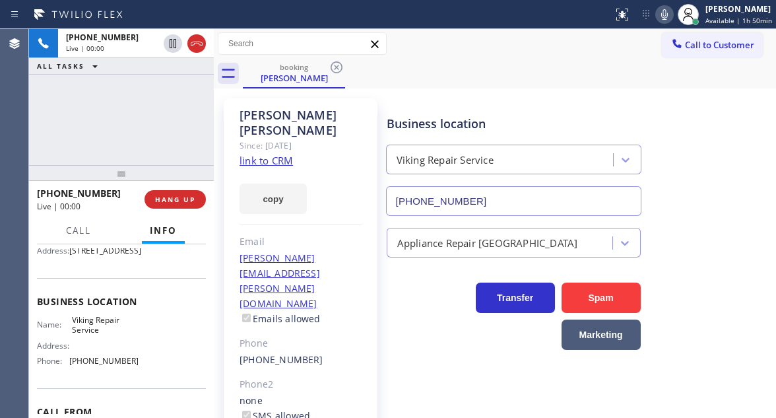
type input "(630) 791-5511"
click at [265, 154] on link "link to CRM" at bounding box center [266, 160] width 53 height 13
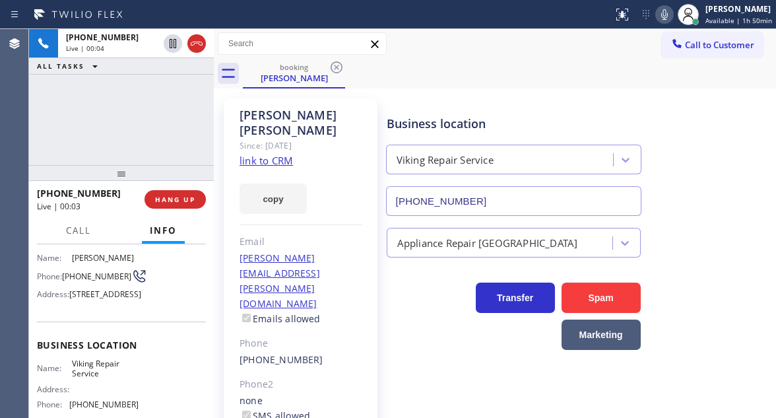
scroll to position [0, 0]
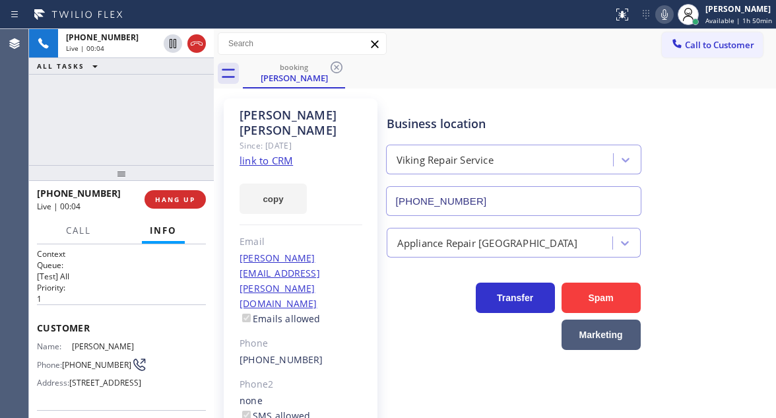
click at [71, 368] on span "(248) 245-1250" at bounding box center [96, 365] width 69 height 10
click at [73, 370] on span "(248) 245-1250" at bounding box center [96, 365] width 69 height 10
click at [401, 86] on div "booking Tom Haubenreich" at bounding box center [509, 74] width 533 height 30
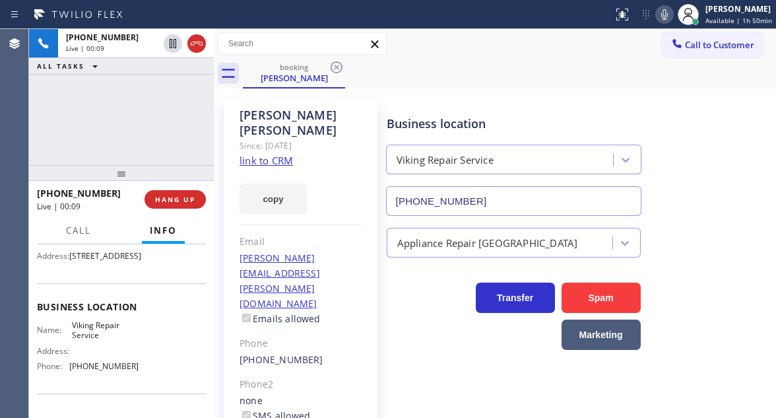
scroll to position [132, 0]
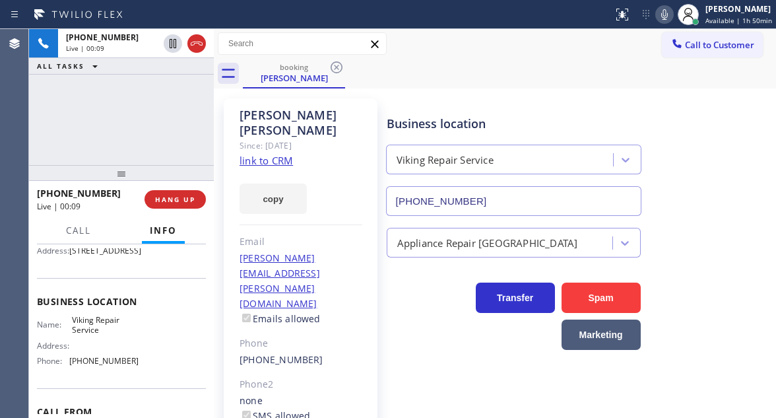
click at [94, 335] on span "Viking Repair Service" at bounding box center [105, 325] width 66 height 20
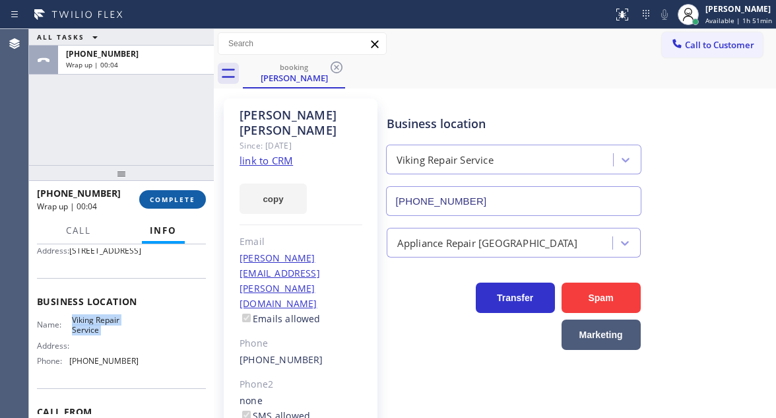
click at [182, 207] on button "COMPLETE" at bounding box center [172, 199] width 67 height 18
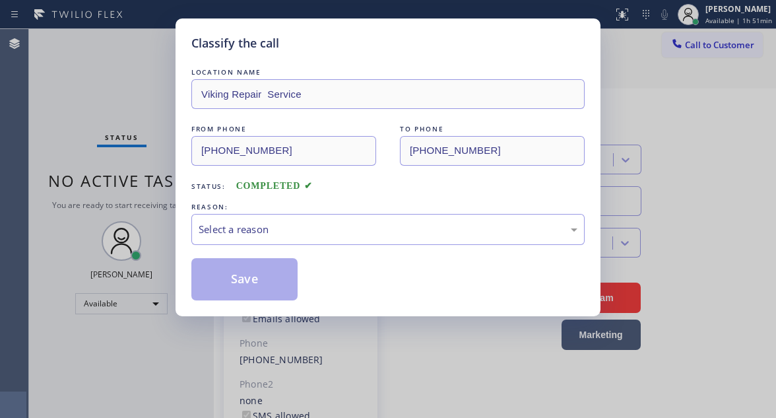
click at [332, 211] on div "REASON:" at bounding box center [387, 207] width 393 height 14
click at [341, 230] on div "Select a reason" at bounding box center [388, 229] width 379 height 15
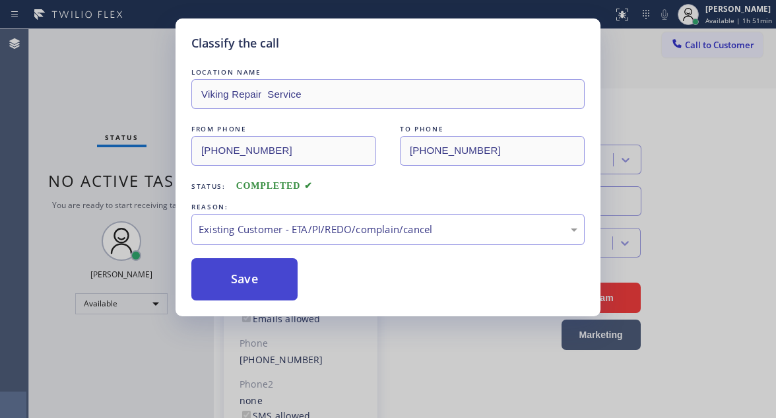
click at [261, 282] on button "Save" at bounding box center [244, 279] width 106 height 42
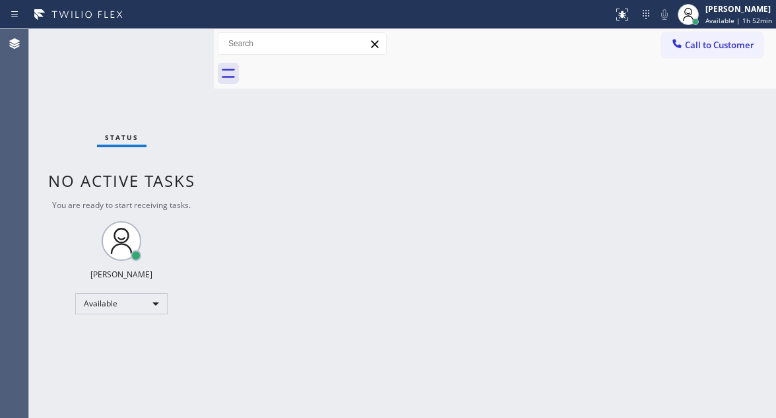
click at [172, 48] on div "Status No active tasks You are ready to start receiving tasks. [PERSON_NAME]" at bounding box center [121, 223] width 185 height 389
click at [171, 47] on div "Status No active tasks You are ready to start receiving tasks. [PERSON_NAME]" at bounding box center [121, 223] width 185 height 389
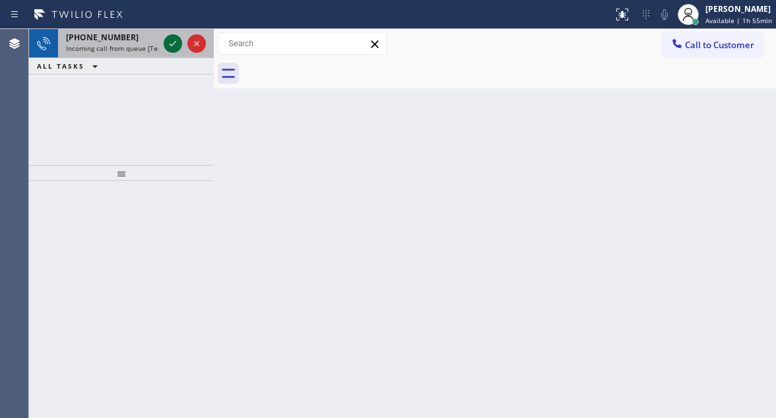
click at [169, 46] on icon at bounding box center [173, 44] width 16 height 16
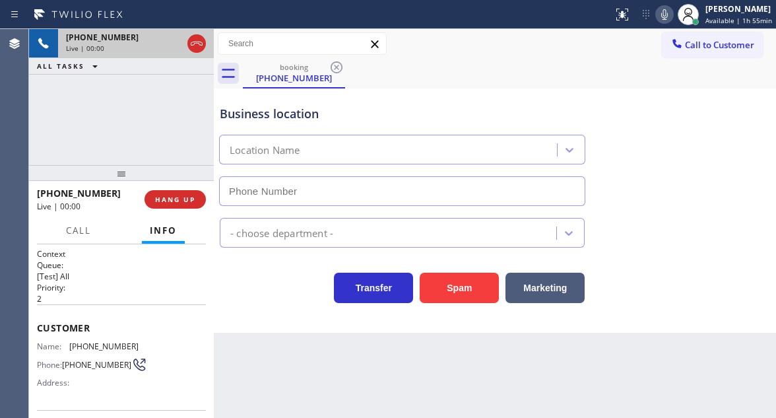
type input "(469) 887-4429"
click at [88, 341] on span "(312) 434-6352" at bounding box center [103, 346] width 69 height 10
click at [88, 342] on span "(312) 434-6352" at bounding box center [103, 346] width 69 height 10
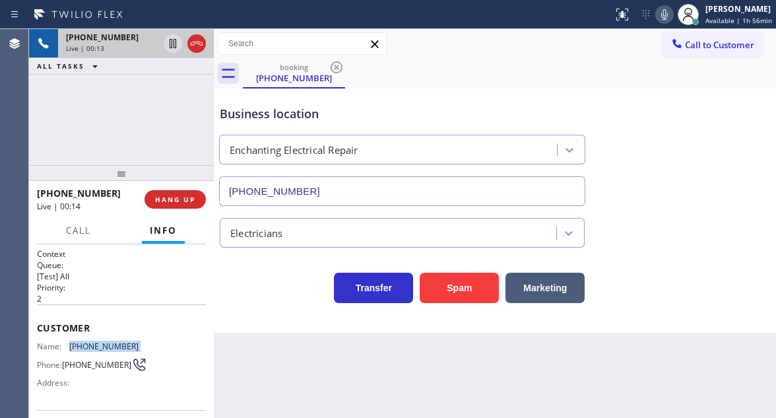
click at [88, 342] on span "(312) 434-6352" at bounding box center [103, 346] width 69 height 10
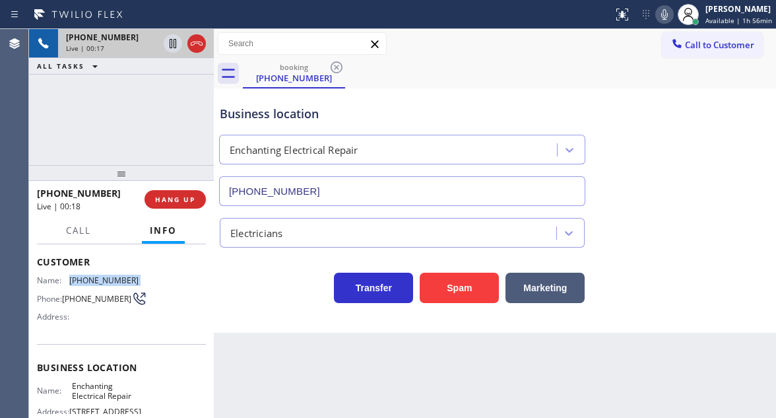
scroll to position [132, 0]
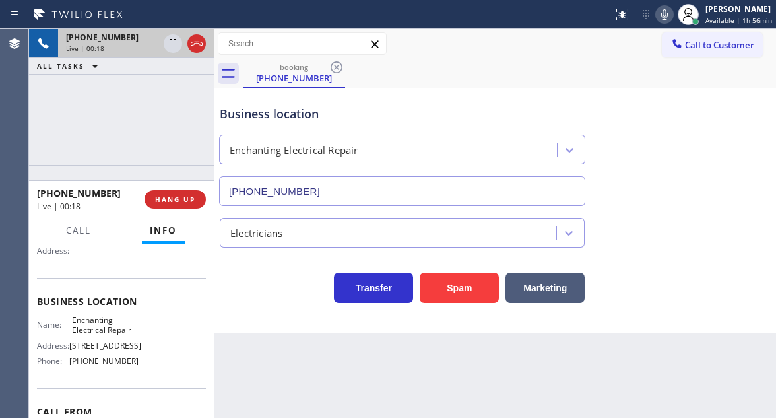
click at [100, 333] on span "Enchanting Electrical Repair" at bounding box center [105, 325] width 66 height 20
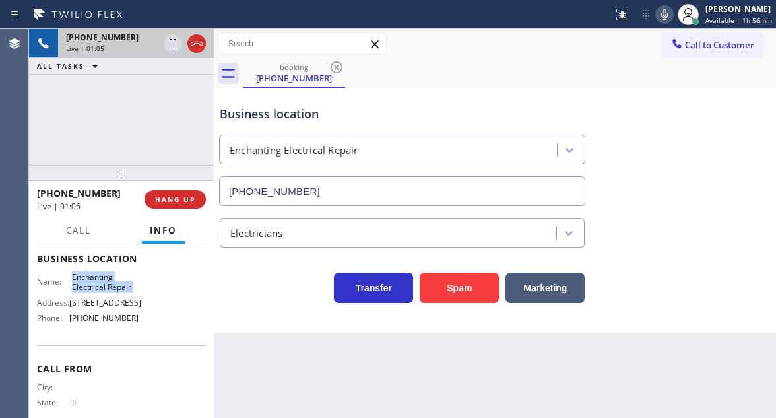
scroll to position [198, 0]
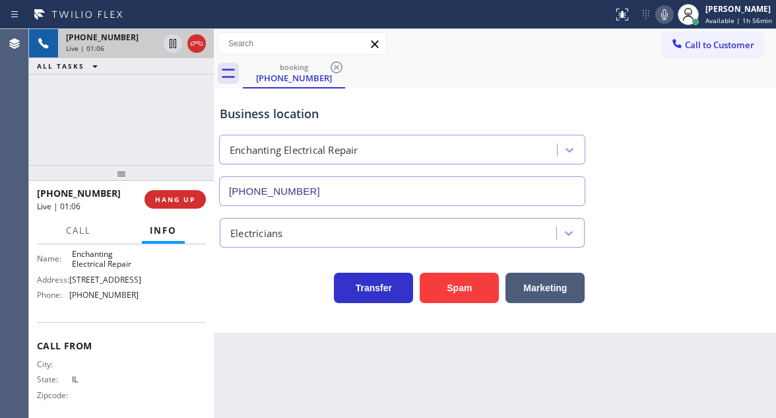
click at [101, 300] on span "(469) 887-4429" at bounding box center [103, 295] width 69 height 10
click at [154, 95] on div "+13124346352 Live | 01:36 ALL TASKS ALL TASKS ACTIVE TASKS TASKS IN WRAP UP" at bounding box center [121, 97] width 185 height 136
click at [173, 41] on icon at bounding box center [173, 44] width 16 height 16
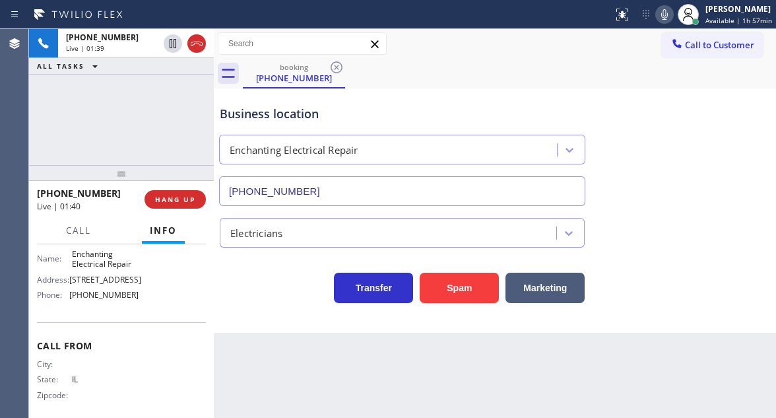
click at [673, 19] on icon at bounding box center [665, 15] width 16 height 16
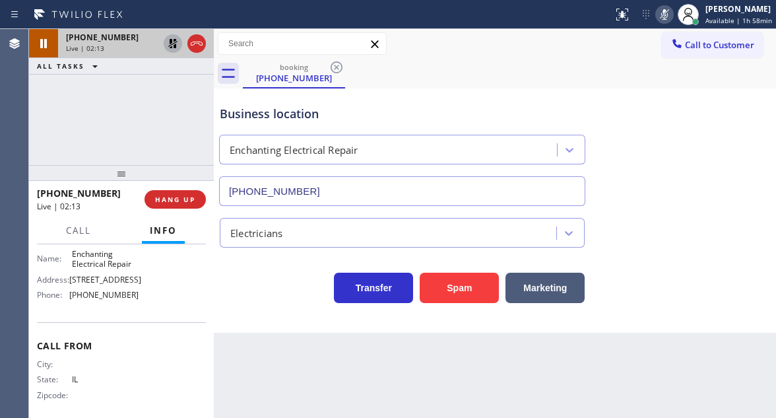
click at [172, 46] on icon at bounding box center [173, 44] width 16 height 16
click at [665, 21] on icon at bounding box center [665, 15] width 16 height 16
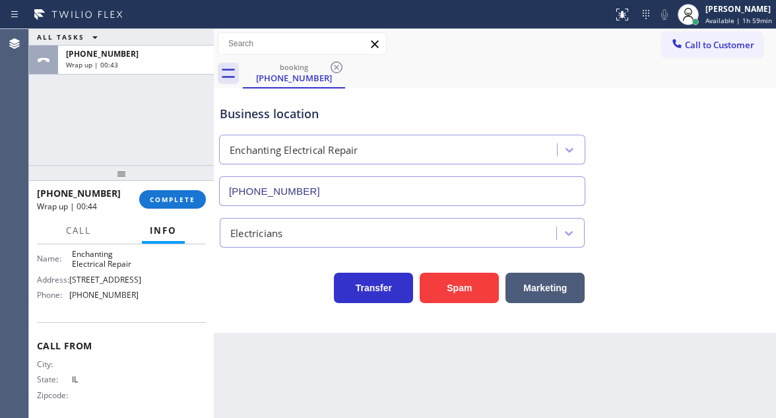
click at [509, 83] on div "booking (312) 434-6352" at bounding box center [509, 74] width 533 height 30
click at [187, 205] on button "COMPLETE" at bounding box center [172, 199] width 67 height 18
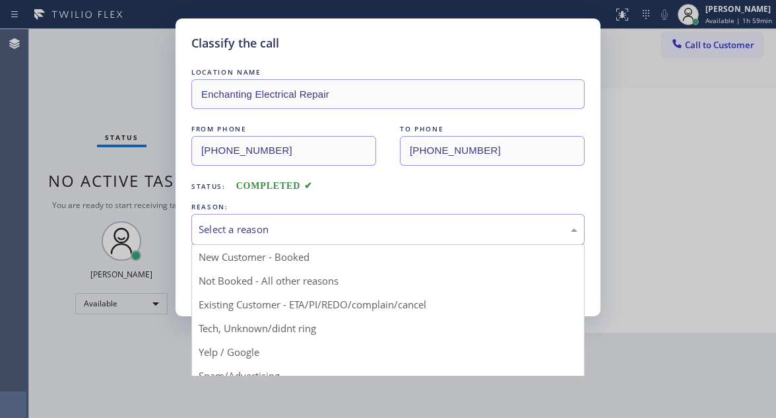
click at [305, 236] on div "Select a reason" at bounding box center [388, 229] width 379 height 15
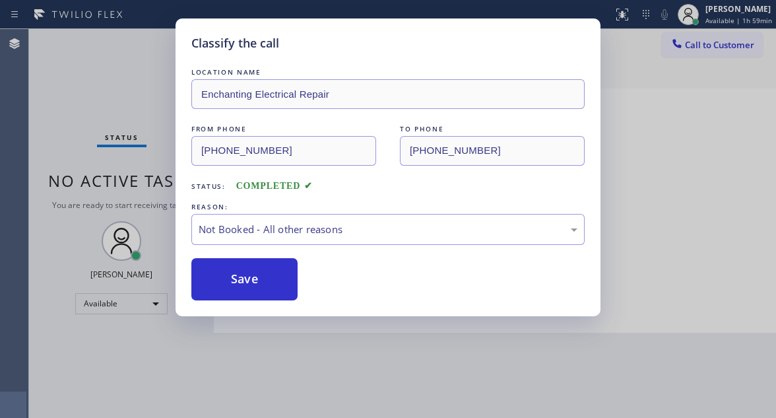
click at [294, 285] on button "Save" at bounding box center [244, 279] width 106 height 42
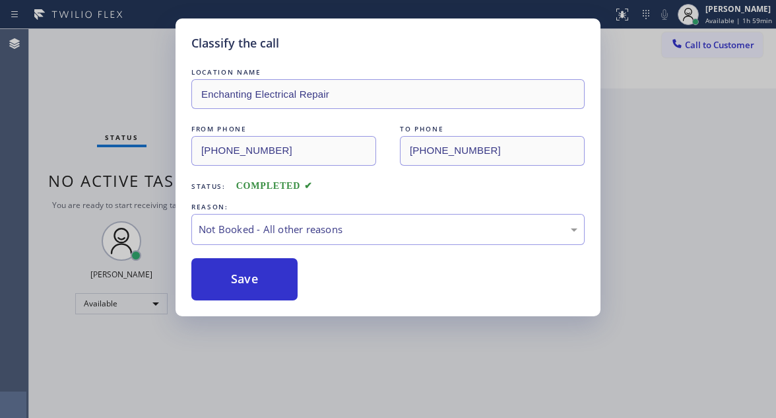
click at [294, 285] on button "Save" at bounding box center [244, 279] width 106 height 42
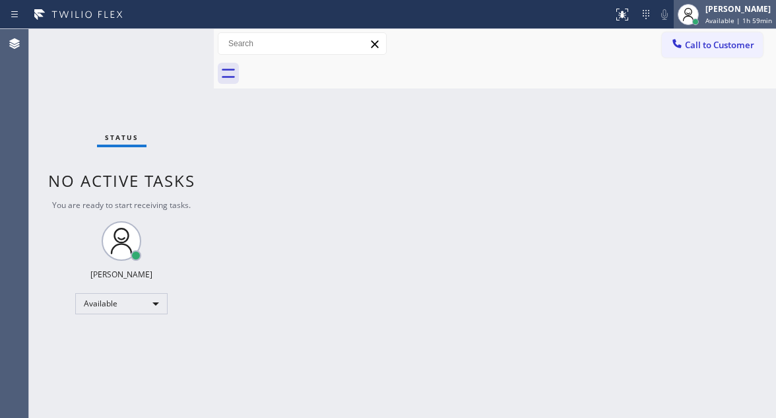
click at [766, 17] on span "Available | 1h 59min" at bounding box center [739, 20] width 67 height 9
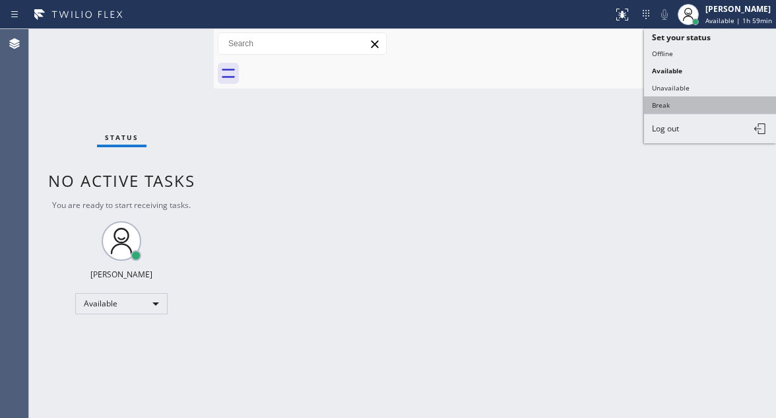
click at [694, 104] on button "Break" at bounding box center [710, 104] width 132 height 17
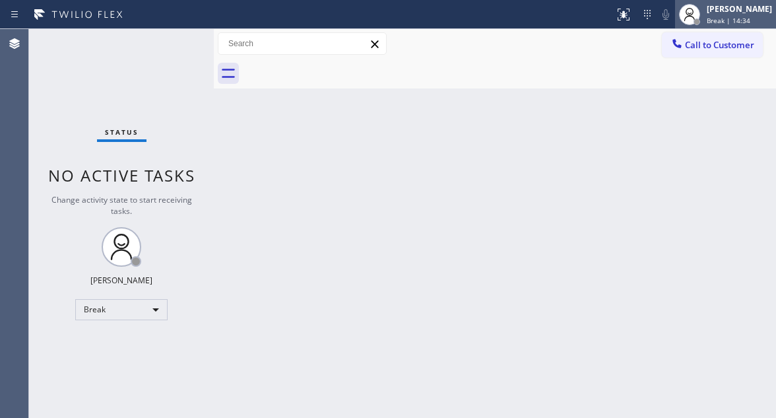
click at [751, 17] on span "Break | 14:34" at bounding box center [729, 20] width 44 height 9
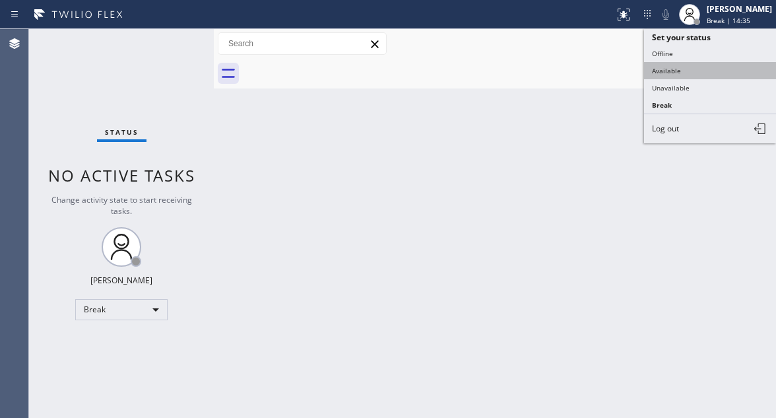
click at [709, 69] on button "Available" at bounding box center [710, 70] width 132 height 17
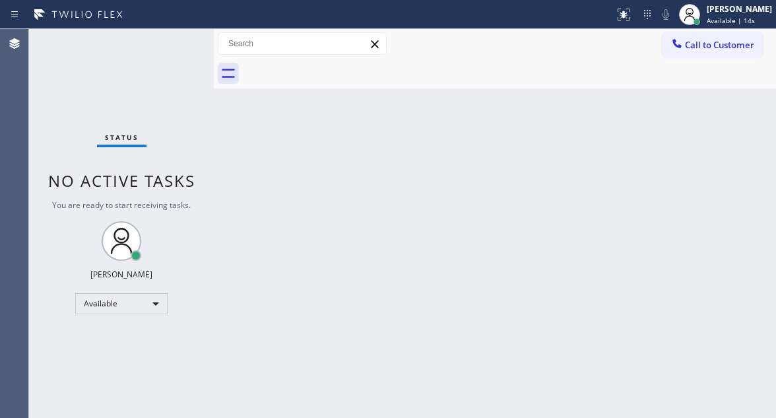
click at [728, 131] on div "Back to Dashboard Change Sender ID Customers Technicians Select a contact Outbo…" at bounding box center [495, 223] width 562 height 389
click at [175, 44] on div "Status No active tasks You are ready to start receiving tasks. [PERSON_NAME]" at bounding box center [121, 223] width 185 height 389
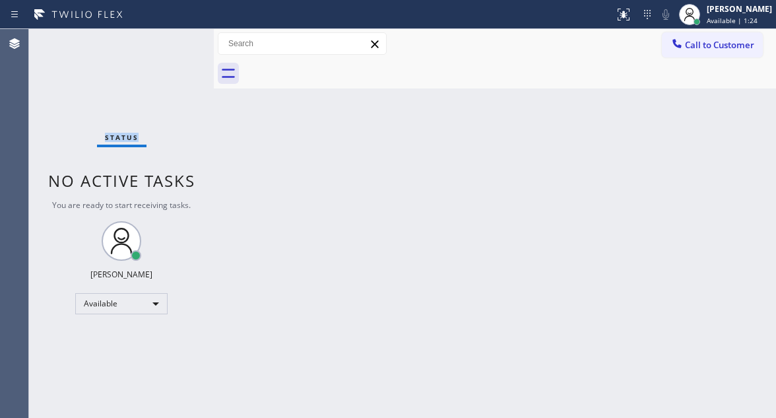
click at [175, 44] on div "Status No active tasks You are ready to start receiving tasks. [PERSON_NAME]" at bounding box center [121, 223] width 185 height 389
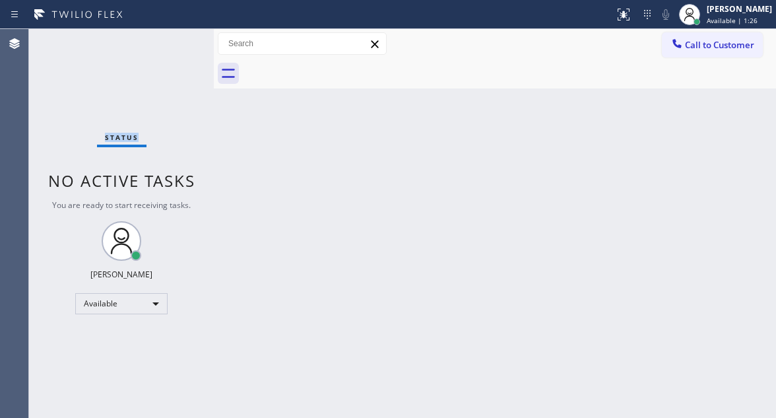
click at [176, 47] on div "Status No active tasks You are ready to start receiving tasks. [PERSON_NAME]" at bounding box center [121, 223] width 185 height 389
click at [184, 39] on div "Status No active tasks You are ready to start receiving tasks. [PERSON_NAME]" at bounding box center [121, 223] width 185 height 389
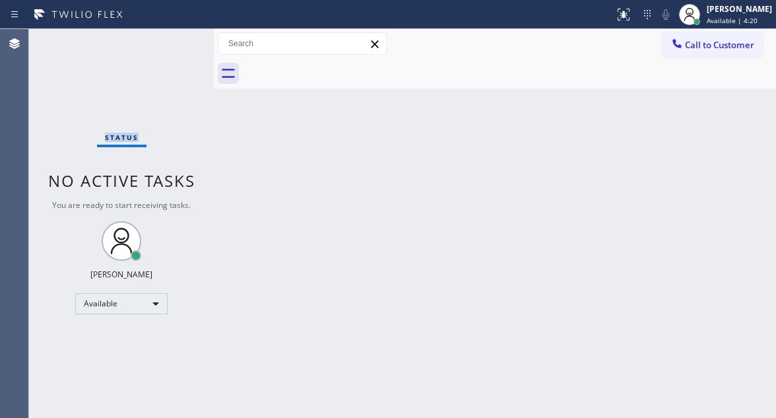
click at [184, 39] on div "Status No active tasks You are ready to start receiving tasks. [PERSON_NAME]" at bounding box center [121, 223] width 185 height 389
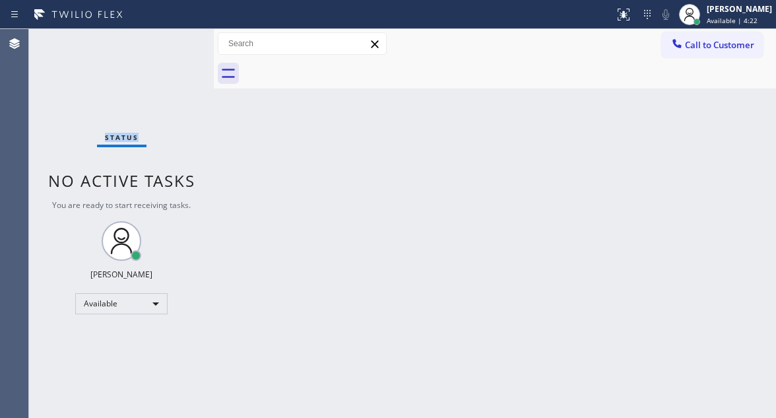
click at [182, 42] on div "Status No active tasks You are ready to start receiving tasks. [PERSON_NAME]" at bounding box center [121, 223] width 185 height 389
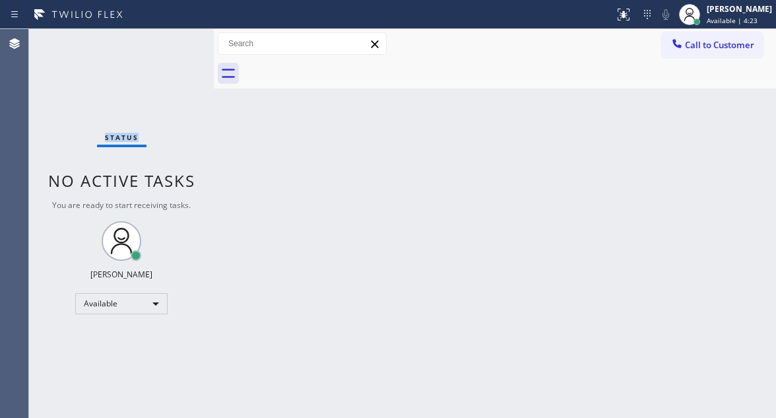
click at [182, 42] on div "Status No active tasks You are ready to start receiving tasks. [PERSON_NAME]" at bounding box center [121, 223] width 185 height 389
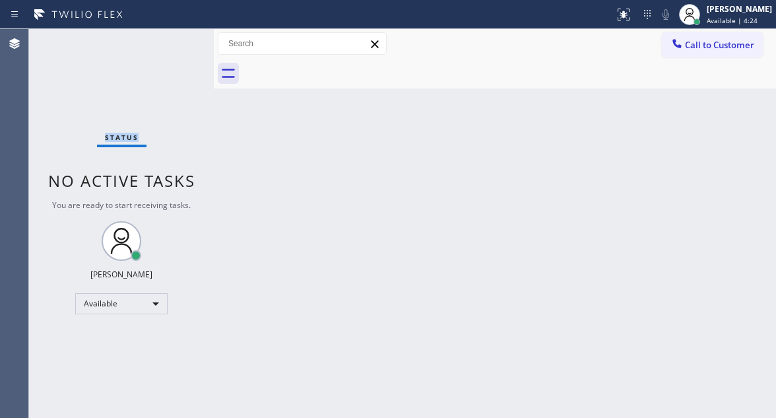
click at [182, 42] on div "Status No active tasks You are ready to start receiving tasks. [PERSON_NAME]" at bounding box center [121, 223] width 185 height 389
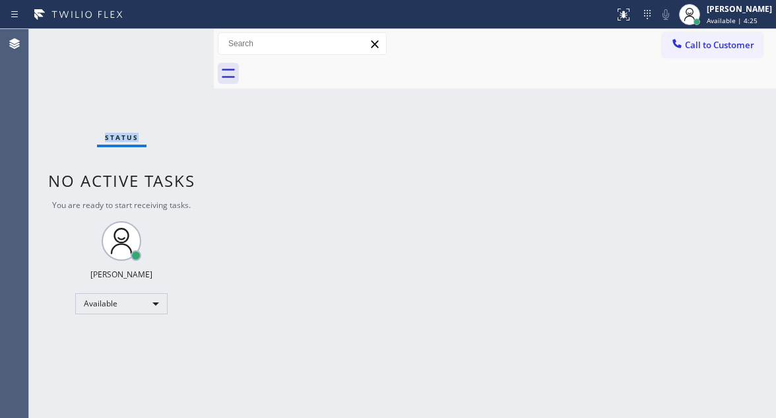
click at [182, 42] on div "Status No active tasks You are ready to start receiving tasks. [PERSON_NAME]" at bounding box center [121, 223] width 185 height 389
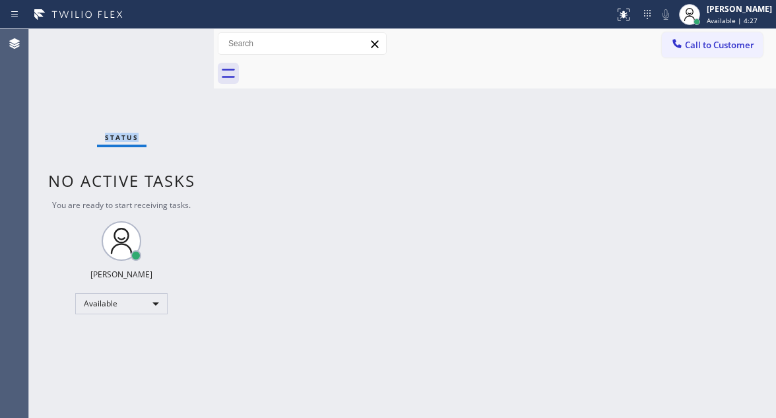
click at [182, 42] on div "Status No active tasks You are ready to start receiving tasks. [PERSON_NAME]" at bounding box center [121, 223] width 185 height 389
click at [182, 46] on div "Status No active tasks You are ready to start receiving tasks. [PERSON_NAME]" at bounding box center [121, 223] width 185 height 389
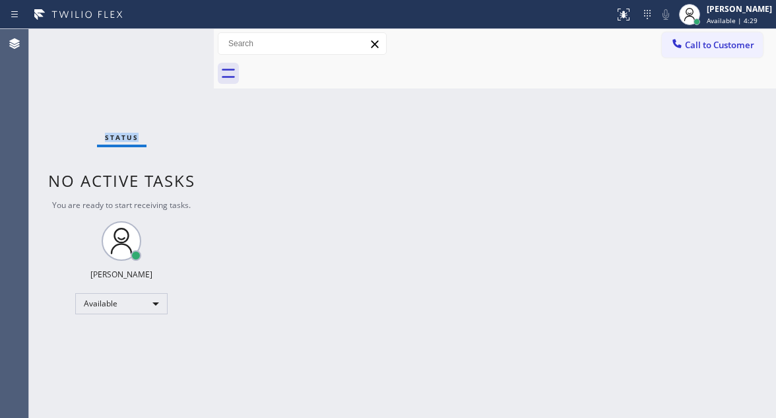
click at [182, 46] on div "Status No active tasks You are ready to start receiving tasks. [PERSON_NAME]" at bounding box center [121, 223] width 185 height 389
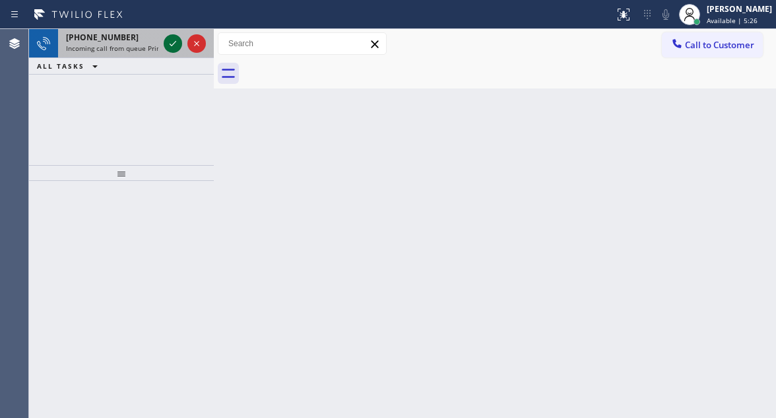
click at [172, 46] on icon at bounding box center [173, 44] width 16 height 16
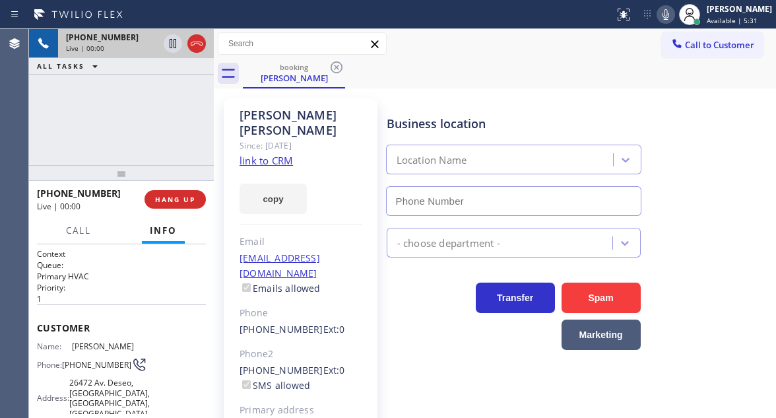
type input "(949) 239-0346"
click at [265, 154] on link "link to CRM" at bounding box center [266, 160] width 53 height 13
click at [94, 366] on span "(760) 978-9193" at bounding box center [96, 365] width 69 height 10
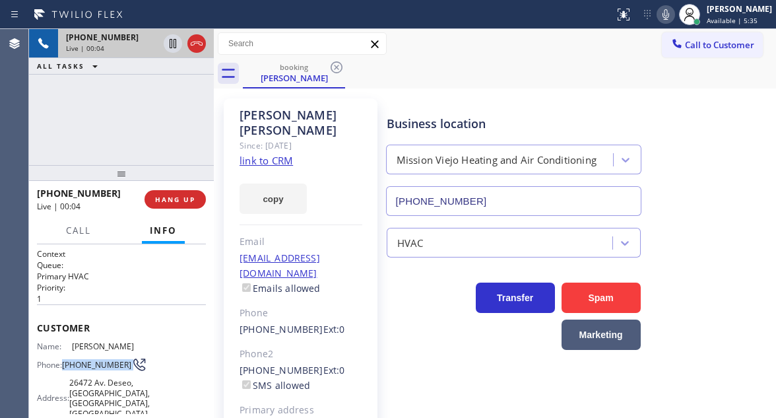
click at [94, 366] on span "(760) 978-9193" at bounding box center [96, 365] width 69 height 10
drag, startPoint x: 151, startPoint y: 122, endPoint x: 129, endPoint y: 161, distance: 45.0
click at [151, 122] on div "+17609789193 Live | 00:08 ALL TASKS ALL TASKS ACTIVE TASKS TASKS IN WRAP UP" at bounding box center [121, 97] width 185 height 136
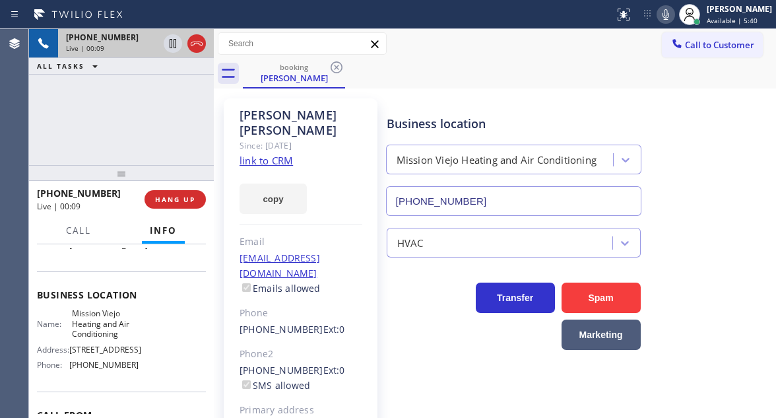
scroll to position [198, 0]
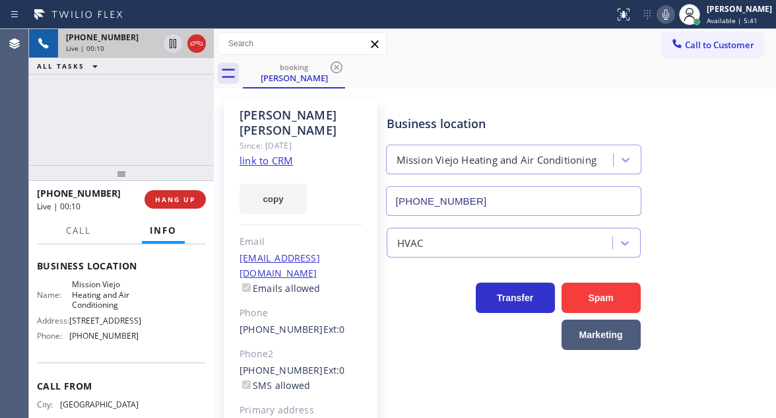
click at [90, 308] on span "Mission Viejo Heating and Air Conditioning" at bounding box center [105, 294] width 66 height 30
click at [139, 105] on div "+17609789193 Live | 02:40 ALL TASKS ALL TASKS ACTIVE TASKS TASKS IN WRAP UP" at bounding box center [121, 97] width 185 height 136
click at [172, 45] on icon at bounding box center [173, 43] width 7 height 9
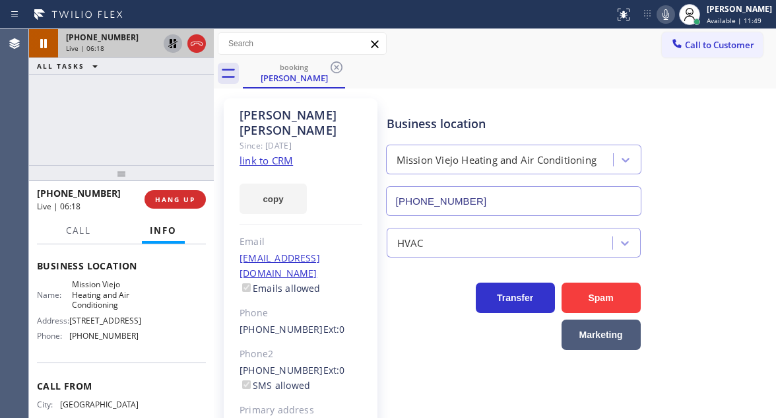
click at [172, 45] on icon at bounding box center [173, 44] width 16 height 16
click at [128, 119] on div "+17609789193 Live | 06:51 ALL TASKS ALL TASKS ACTIVE TASKS TASKS IN WRAP UP" at bounding box center [121, 97] width 185 height 136
click at [749, 149] on div "Business location Mission Viejo Heating and Air Conditioning (949) 239-0346" at bounding box center [578, 155] width 389 height 119
click at [164, 119] on div "+17609789193 Live | 07:11 ALL TASKS ALL TASKS ACTIVE TASKS TASKS IN WRAP UP" at bounding box center [121, 97] width 185 height 136
click at [177, 204] on span "HANG UP" at bounding box center [175, 199] width 40 height 9
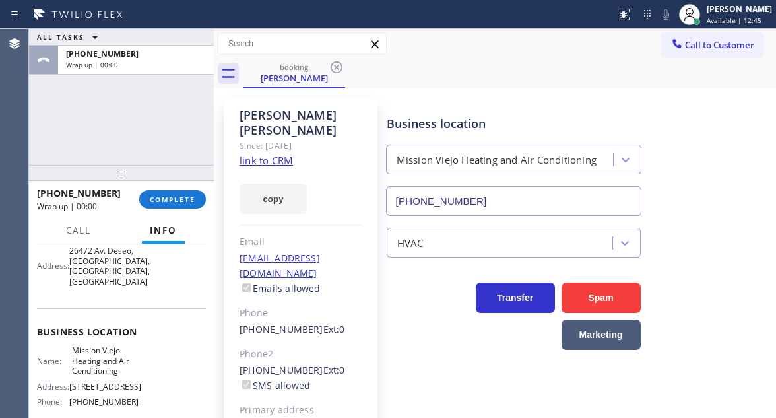
scroll to position [66, 0]
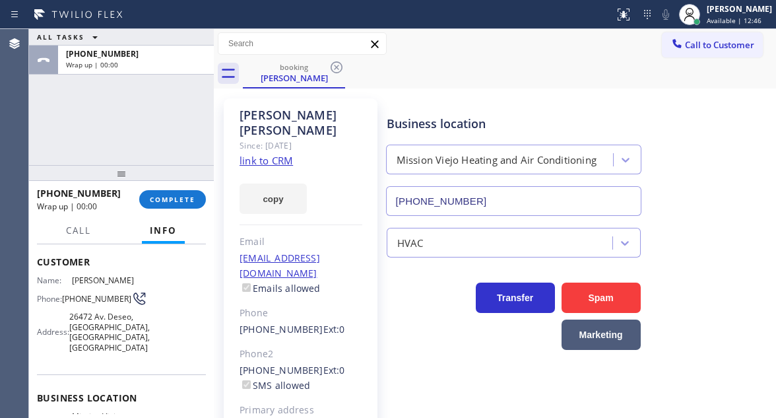
click at [88, 294] on span "(760) 978-9193" at bounding box center [96, 299] width 69 height 10
click at [196, 203] on button "COMPLETE" at bounding box center [172, 199] width 67 height 18
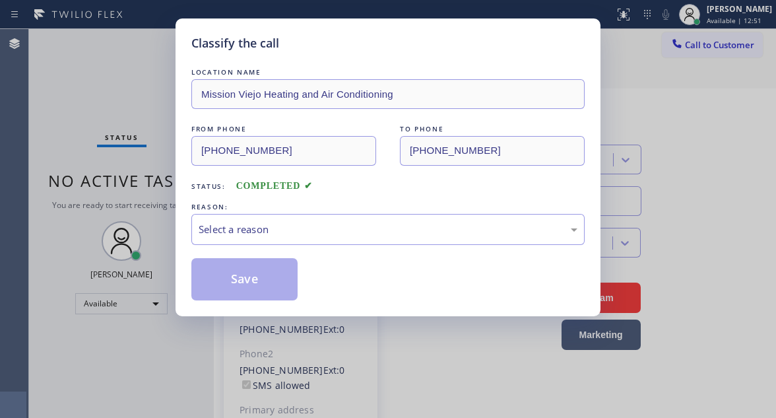
click at [356, 227] on div "Select a reason" at bounding box center [388, 229] width 379 height 15
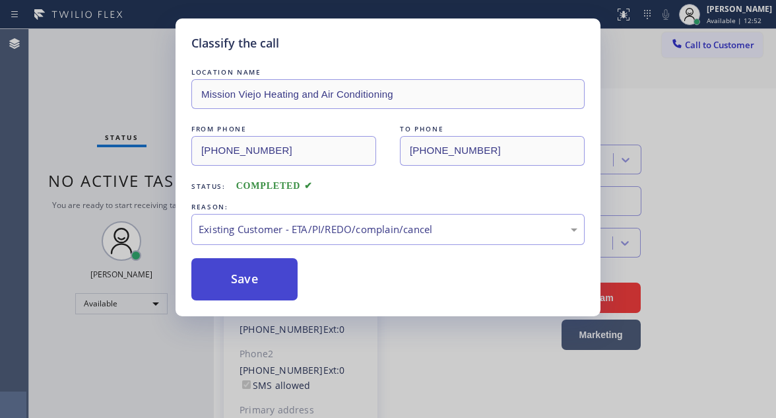
click at [273, 273] on button "Save" at bounding box center [244, 279] width 106 height 42
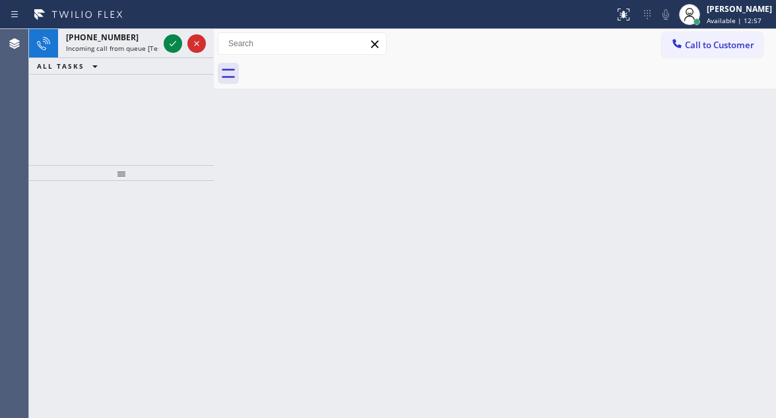
click at [722, 138] on div "Back to Dashboard Change Sender ID Customers Technicians Select a contact Outbo…" at bounding box center [495, 223] width 562 height 389
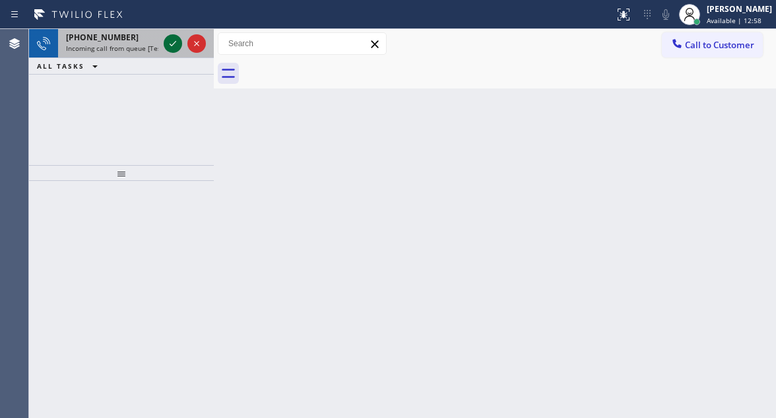
click at [165, 45] on icon at bounding box center [173, 44] width 16 height 16
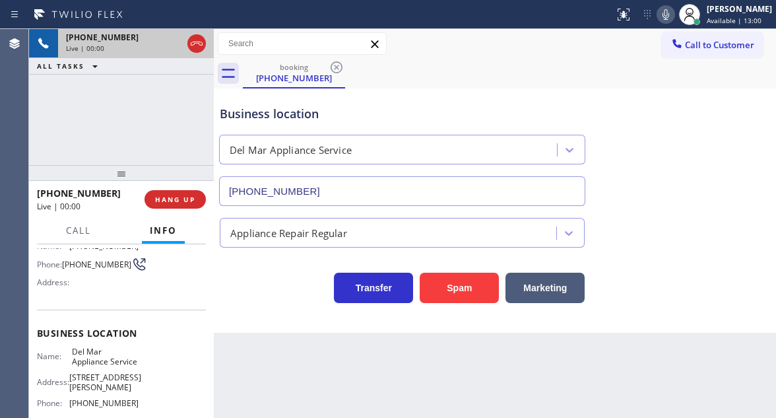
type input "(760) 407-6454"
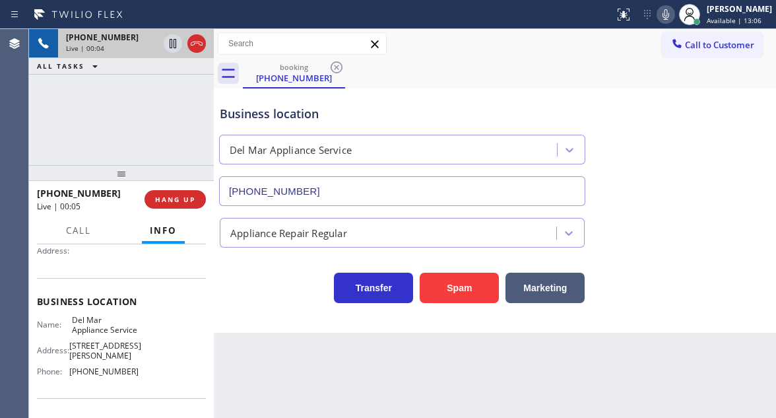
click at [755, 180] on div "Business location Del Mar Appliance Service (760) 407-6454" at bounding box center [495, 145] width 556 height 119
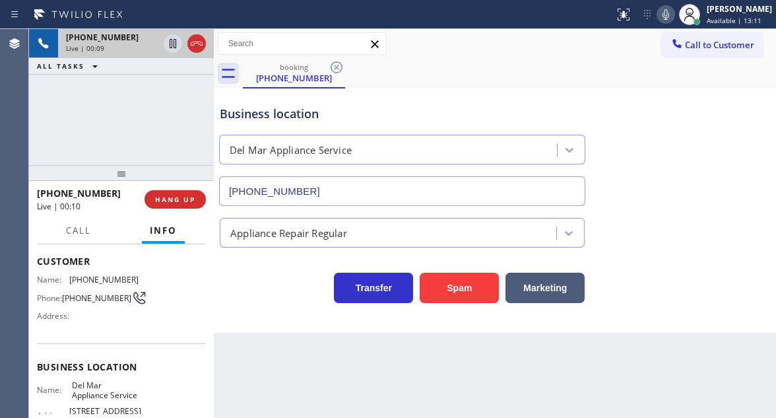
scroll to position [66, 0]
click at [77, 301] on span "(858) 228-7599" at bounding box center [96, 299] width 69 height 10
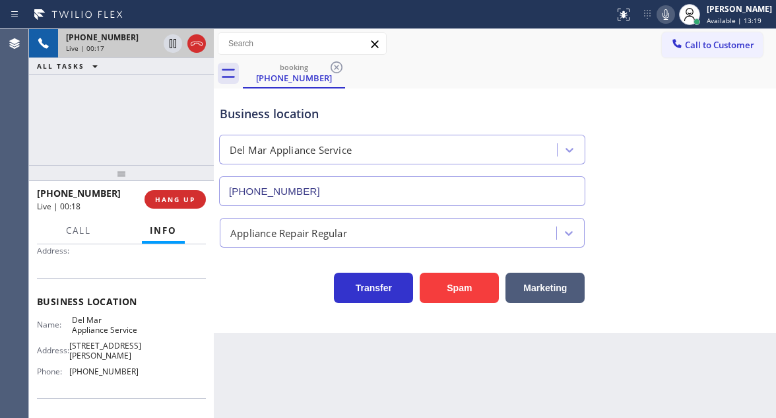
click at [84, 333] on span "Del Mar Appliance Service" at bounding box center [105, 325] width 66 height 20
click at [152, 129] on div "+18582287599 Live | 01:46 ALL TASKS ALL TASKS ACTIVE TASKS TASKS IN WRAP UP" at bounding box center [121, 97] width 185 height 136
click at [170, 47] on icon at bounding box center [173, 43] width 7 height 9
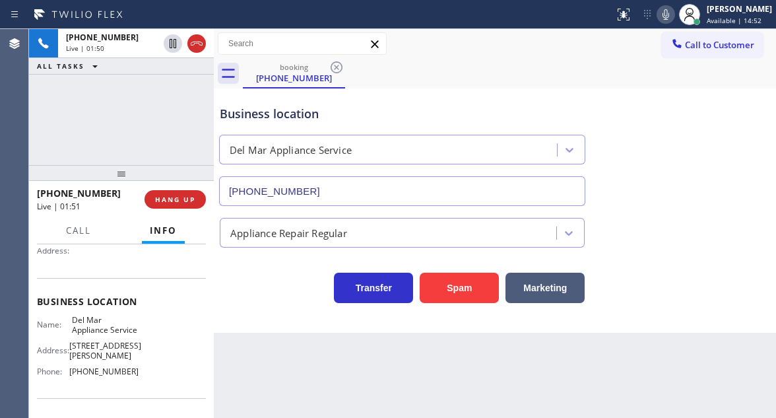
click at [671, 17] on icon at bounding box center [666, 15] width 16 height 16
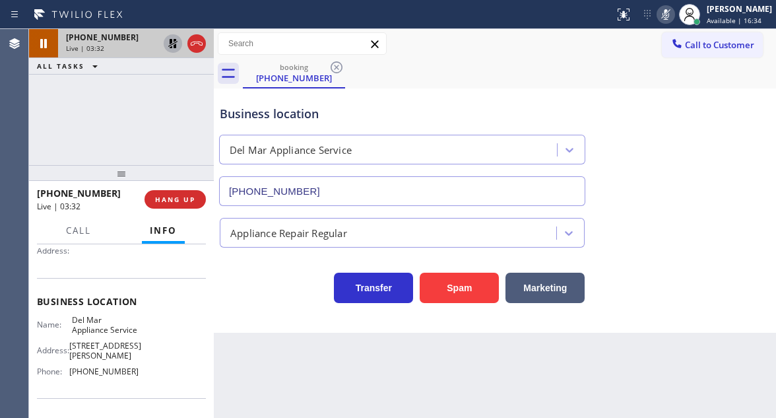
click at [168, 44] on icon at bounding box center [173, 44] width 16 height 16
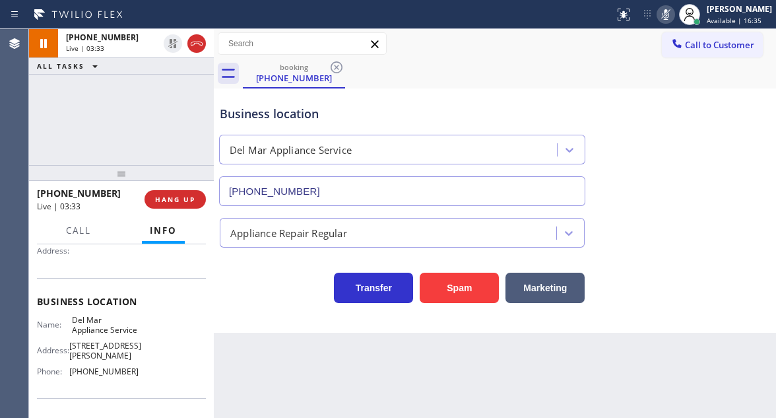
click at [670, 17] on icon at bounding box center [666, 15] width 16 height 16
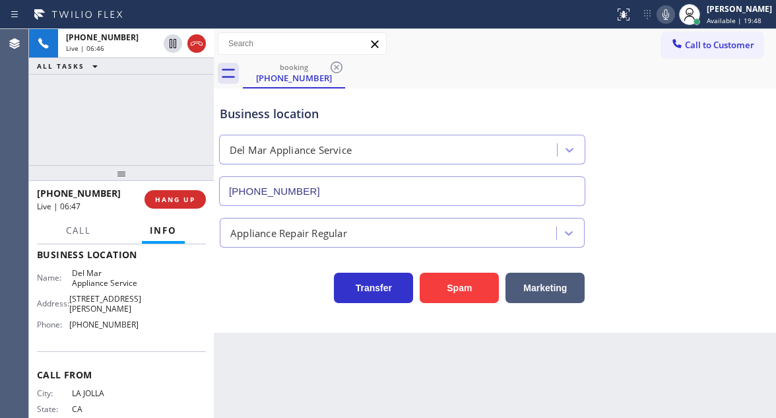
scroll to position [198, 0]
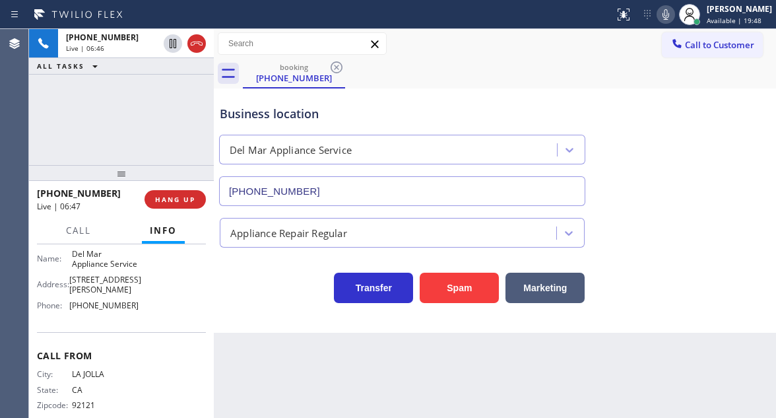
click at [103, 316] on div "Name: Del Mar Appliance Service Address: 2604 Via De La Valle Phone: (760) 407-…" at bounding box center [88, 282] width 102 height 67
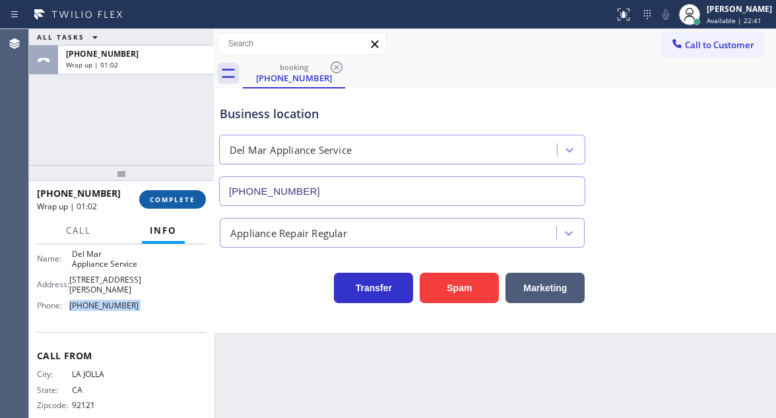
click at [162, 204] on span "COMPLETE" at bounding box center [173, 199] width 46 height 9
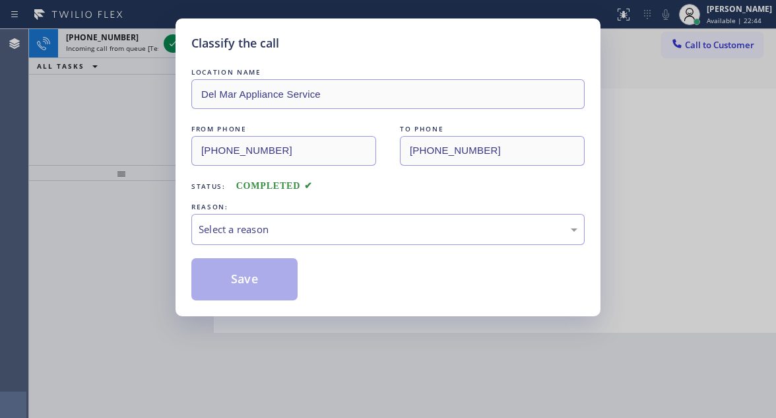
click at [303, 241] on div "Select a reason" at bounding box center [387, 229] width 393 height 31
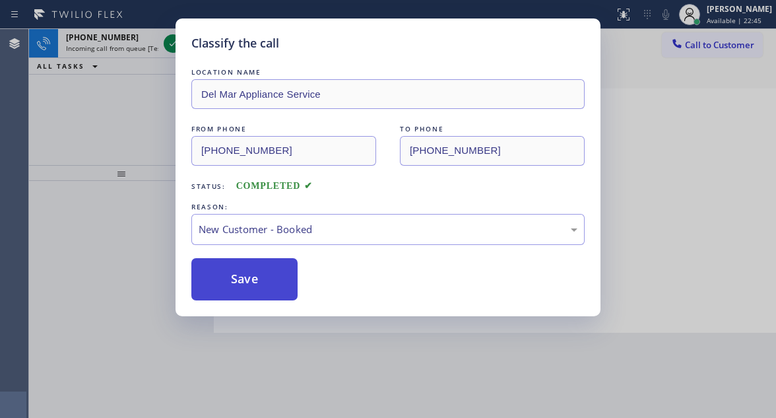
click at [288, 278] on button "Save" at bounding box center [244, 279] width 106 height 42
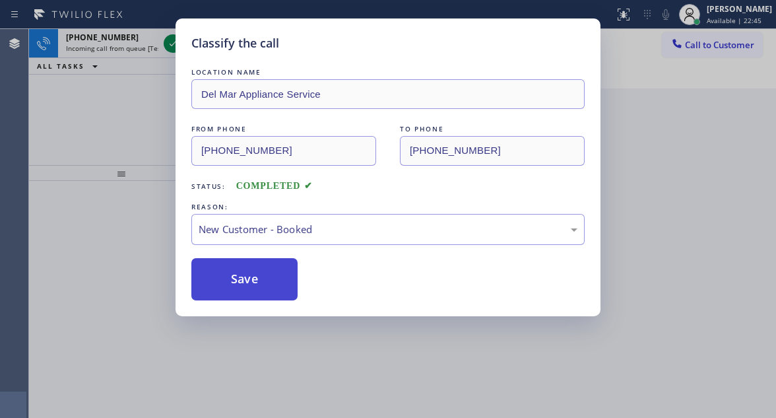
click at [288, 278] on button "Save" at bounding box center [244, 279] width 106 height 42
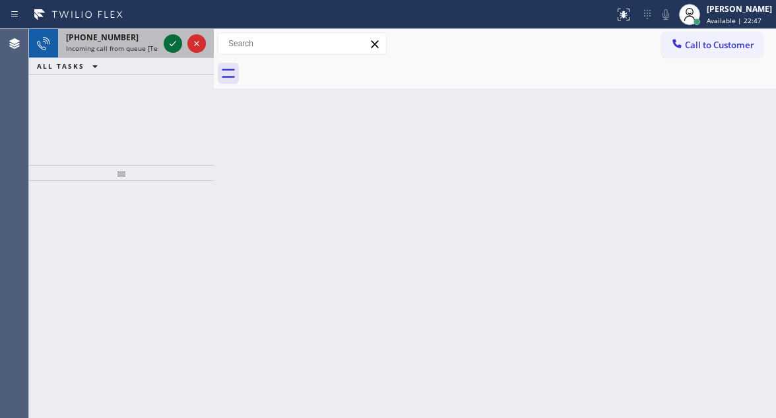
click at [172, 38] on icon at bounding box center [173, 44] width 16 height 16
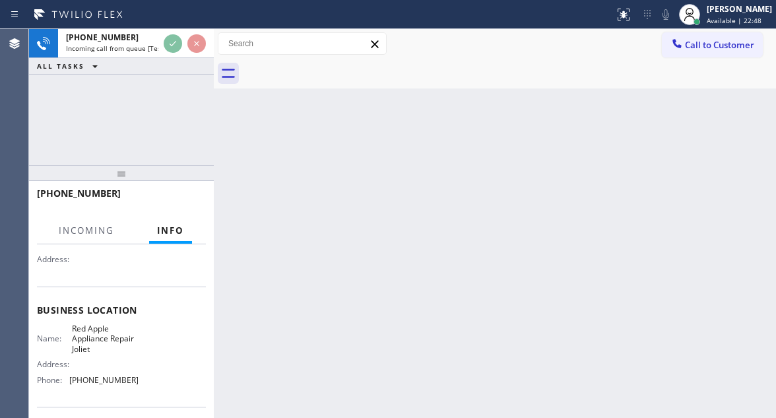
scroll to position [132, 0]
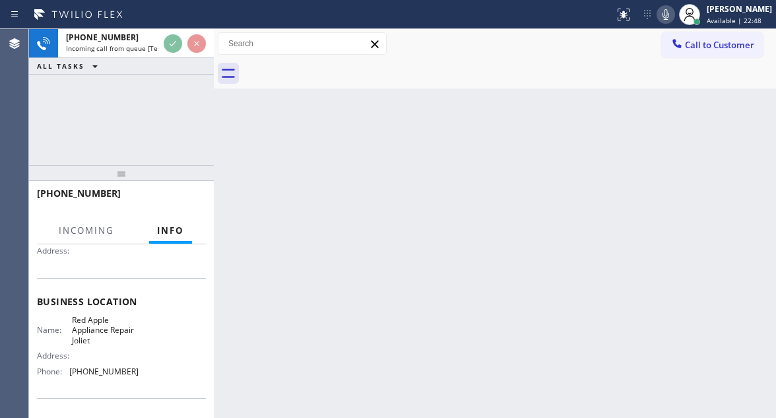
click at [106, 339] on span "Red Apple Appliance Repair Joliet" at bounding box center [105, 330] width 66 height 30
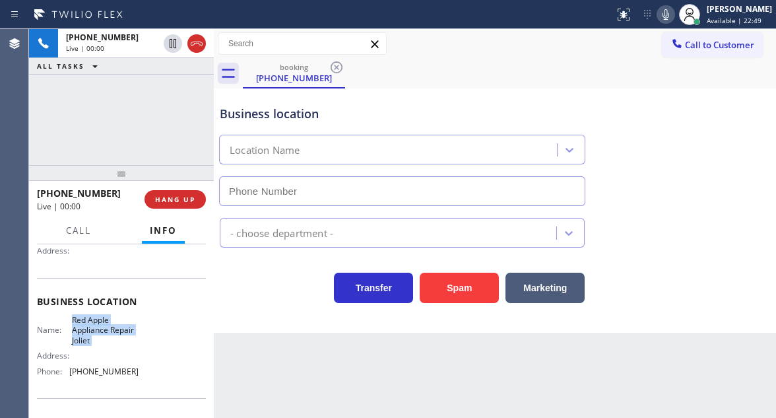
click at [106, 339] on span "Red Apple Appliance Repair Joliet" at bounding box center [105, 330] width 66 height 30
type input "(815) 335-9191"
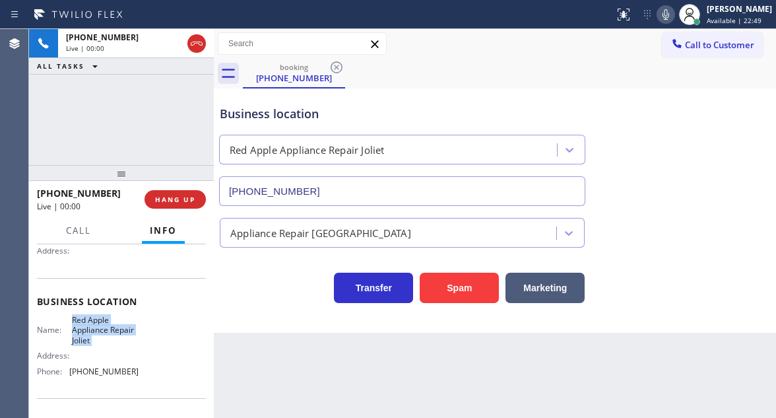
click at [106, 339] on span "Red Apple Appliance Repair Joliet" at bounding box center [105, 330] width 66 height 30
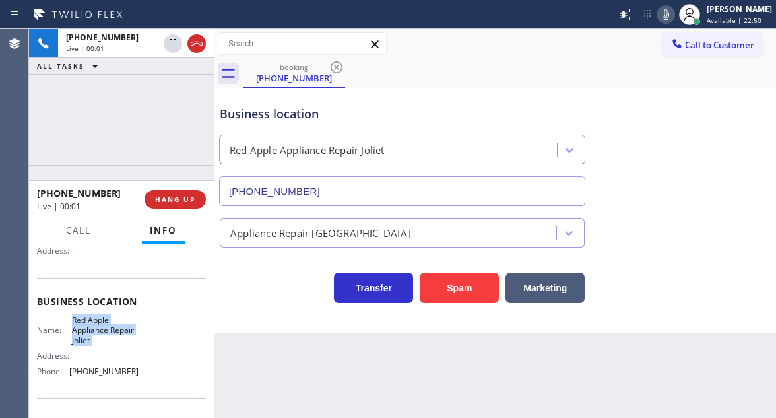
click at [106, 339] on span "Red Apple Appliance Repair Joliet" at bounding box center [105, 330] width 66 height 30
click at [134, 131] on div "+18155454880 Live | 00:14 ALL TASKS ALL TASKS ACTIVE TASKS TASKS IN WRAP UP" at bounding box center [121, 97] width 185 height 136
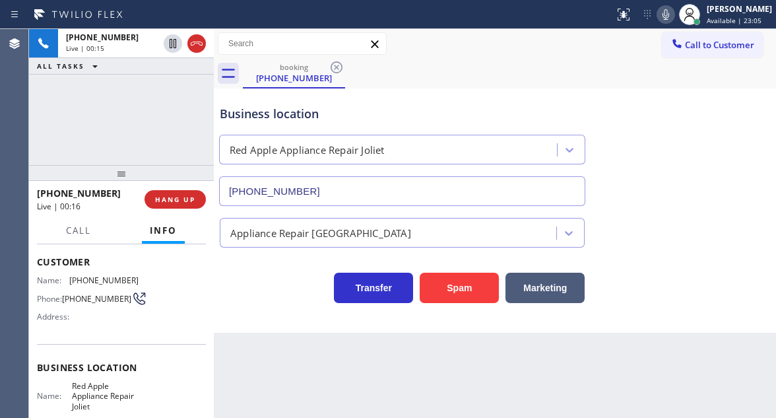
click at [71, 304] on span "(815) 545-4880" at bounding box center [96, 299] width 69 height 10
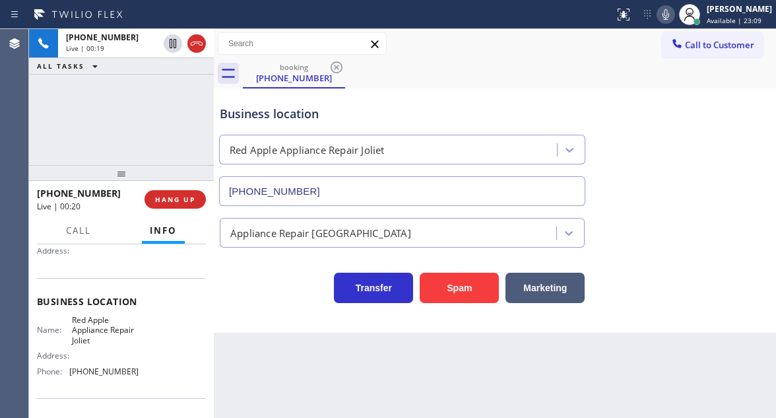
click at [116, 343] on span "Red Apple Appliance Repair Joliet" at bounding box center [105, 330] width 66 height 30
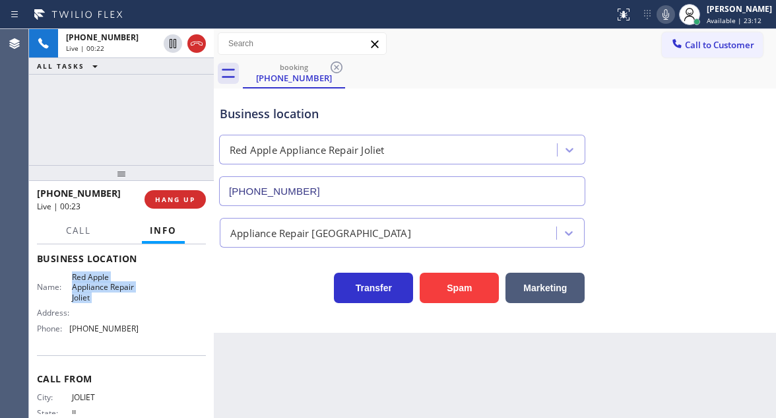
scroll to position [198, 0]
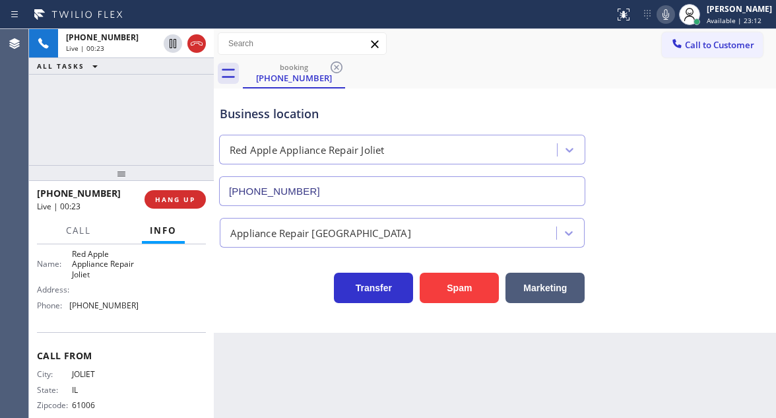
click at [106, 310] on span "(815) 335-9191" at bounding box center [103, 305] width 69 height 10
click at [278, 113] on div "Business location" at bounding box center [402, 114] width 365 height 18
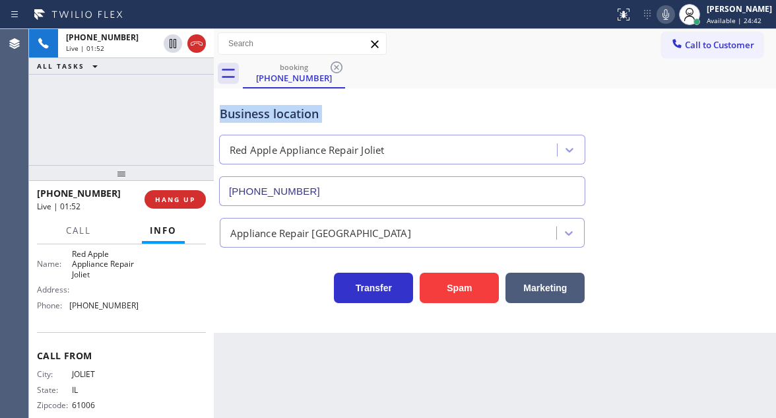
click at [278, 113] on div "Business location" at bounding box center [402, 114] width 365 height 18
click at [367, 119] on div "Business location" at bounding box center [402, 114] width 365 height 18
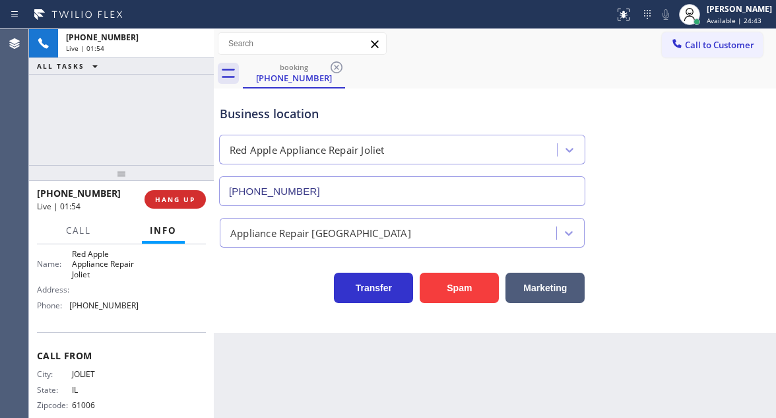
click at [367, 119] on div "Business location" at bounding box center [402, 114] width 365 height 18
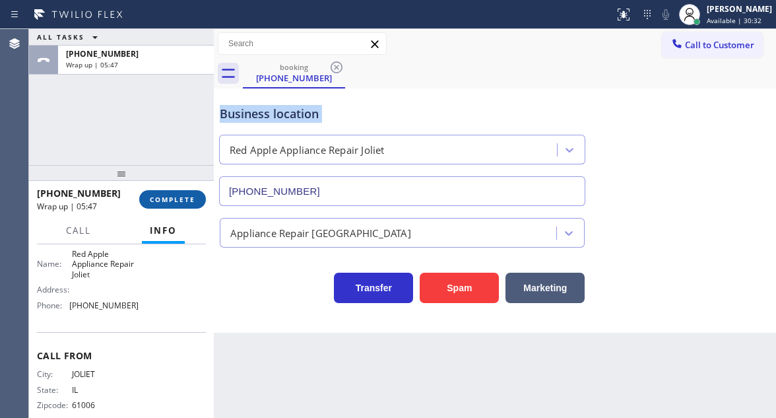
click at [178, 198] on span "COMPLETE" at bounding box center [173, 199] width 46 height 9
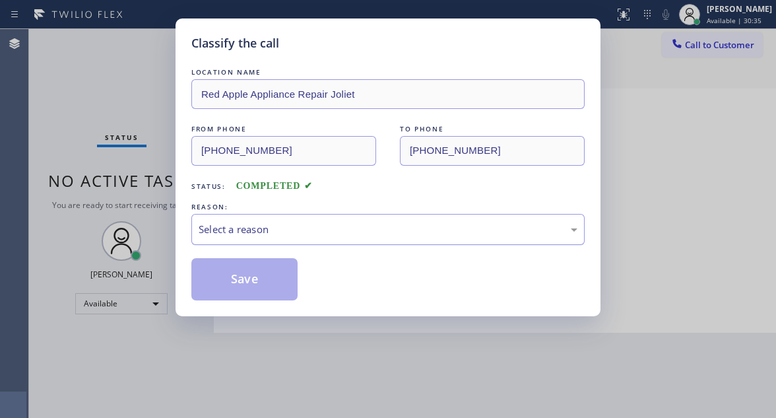
click at [265, 241] on div "Select a reason" at bounding box center [387, 229] width 393 height 31
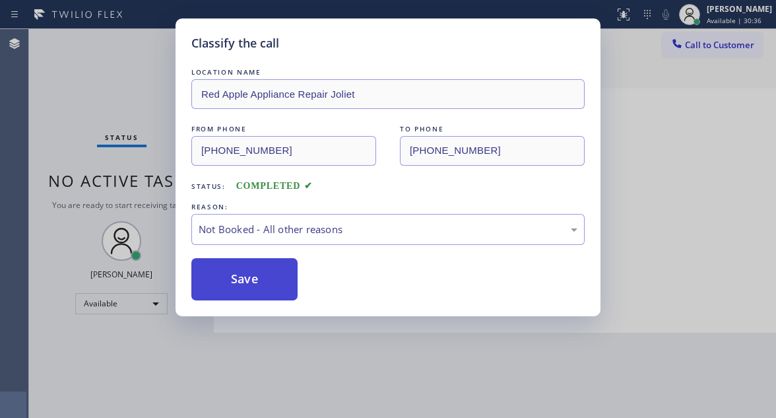
click at [269, 285] on button "Save" at bounding box center [244, 279] width 106 height 42
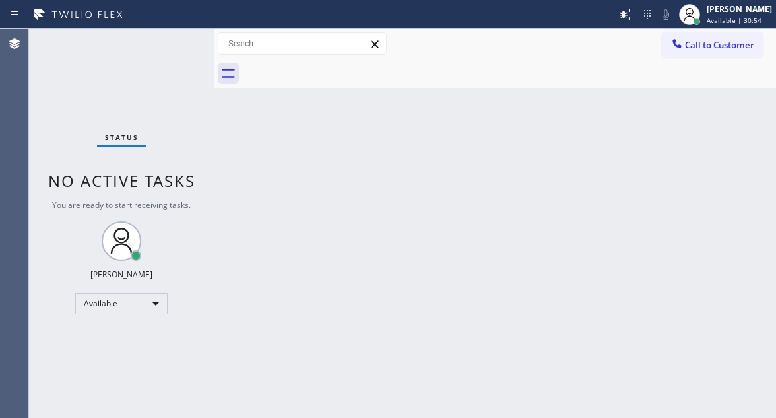
click at [737, 178] on div "Back to Dashboard Change Sender ID Customers Technicians Select a contact Outbo…" at bounding box center [495, 223] width 562 height 389
click at [166, 53] on div "Status No active tasks You are ready to start receiving tasks. [PERSON_NAME]" at bounding box center [121, 223] width 185 height 389
drag, startPoint x: 737, startPoint y: 149, endPoint x: 600, endPoint y: 98, distance: 146.2
click at [737, 149] on div "Back to Dashboard Change Sender ID Customers Technicians Select a contact Outbo…" at bounding box center [495, 223] width 562 height 389
click at [167, 48] on div "Status No active tasks You are ready to start receiving tasks. [PERSON_NAME]" at bounding box center [121, 223] width 185 height 389
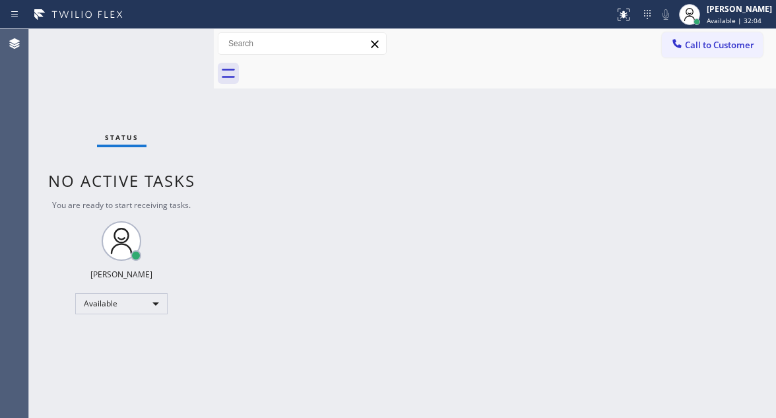
click at [167, 48] on div "Status No active tasks You are ready to start receiving tasks. [PERSON_NAME]" at bounding box center [121, 223] width 185 height 389
click at [172, 43] on div "Status No active tasks You are ready to start receiving tasks. [PERSON_NAME]" at bounding box center [121, 223] width 185 height 389
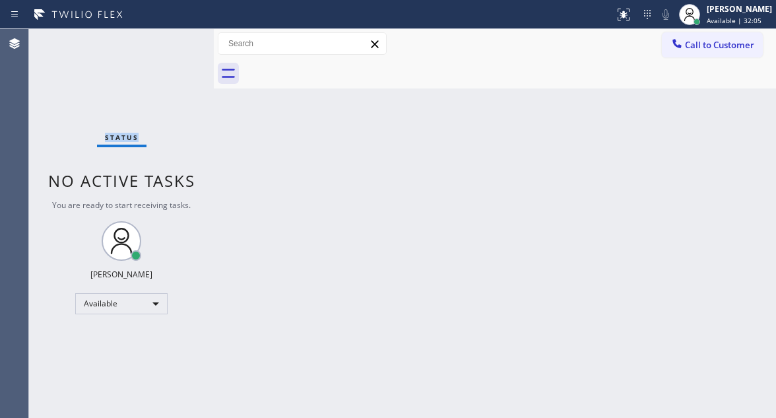
click at [172, 43] on div "Status No active tasks You are ready to start receiving tasks. [PERSON_NAME]" at bounding box center [121, 223] width 185 height 389
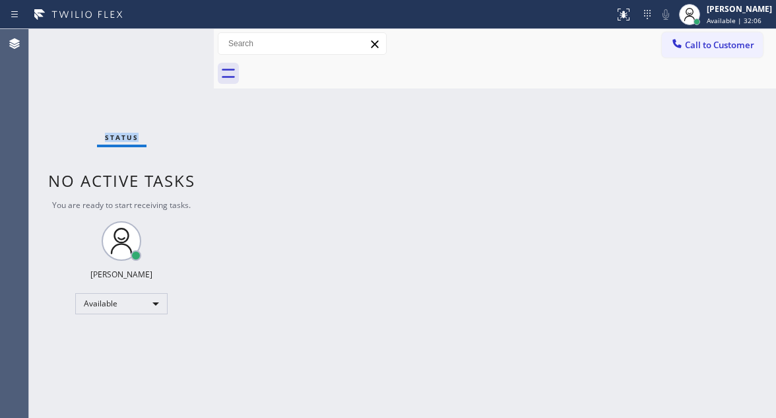
click at [172, 43] on div "Status No active tasks You are ready to start receiving tasks. [PERSON_NAME]" at bounding box center [121, 223] width 185 height 389
click at [170, 48] on div "Status No active tasks You are ready to start receiving tasks. [PERSON_NAME]" at bounding box center [121, 223] width 185 height 389
click at [178, 48] on div "Status No active tasks You are ready to start receiving tasks. [PERSON_NAME]" at bounding box center [121, 223] width 185 height 389
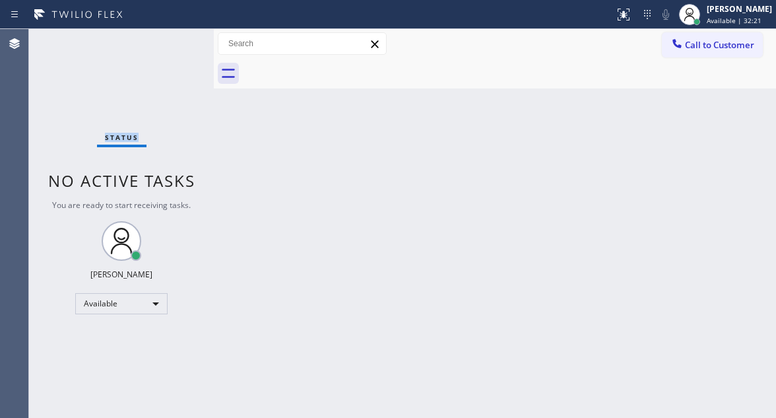
click at [178, 48] on div "Status No active tasks You are ready to start receiving tasks. [PERSON_NAME]" at bounding box center [121, 223] width 185 height 389
click at [161, 42] on div "Status No active tasks You are ready to start receiving tasks. [PERSON_NAME]" at bounding box center [121, 223] width 185 height 389
click at [166, 41] on div "Status No active tasks You are ready to start receiving tasks. [PERSON_NAME]" at bounding box center [121, 223] width 185 height 389
click at [172, 44] on div "Status No active tasks You are ready to start receiving tasks. [PERSON_NAME]" at bounding box center [121, 223] width 185 height 389
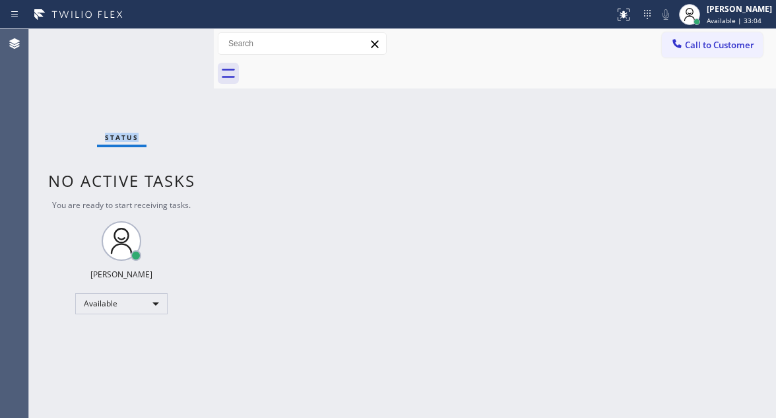
click at [172, 44] on div "Status No active tasks You are ready to start receiving tasks. [PERSON_NAME]" at bounding box center [121, 223] width 185 height 389
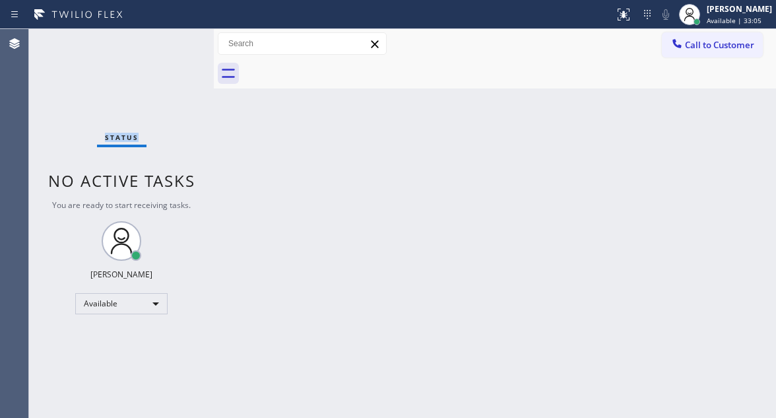
click at [175, 40] on div "Status No active tasks You are ready to start receiving tasks. [PERSON_NAME]" at bounding box center [121, 223] width 185 height 389
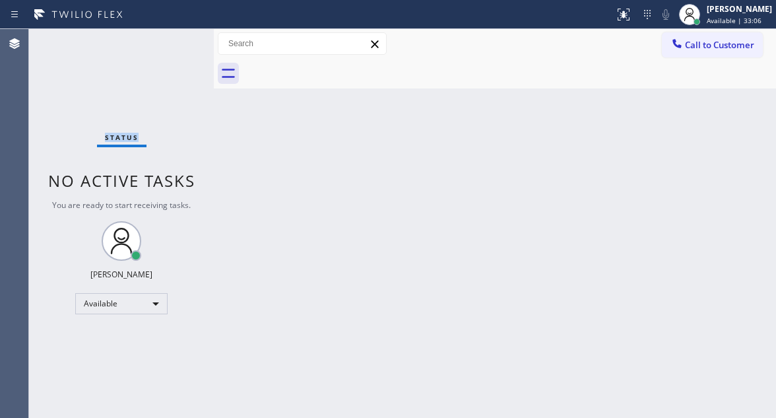
click at [175, 40] on div "Status No active tasks You are ready to start receiving tasks. [PERSON_NAME]" at bounding box center [121, 223] width 185 height 389
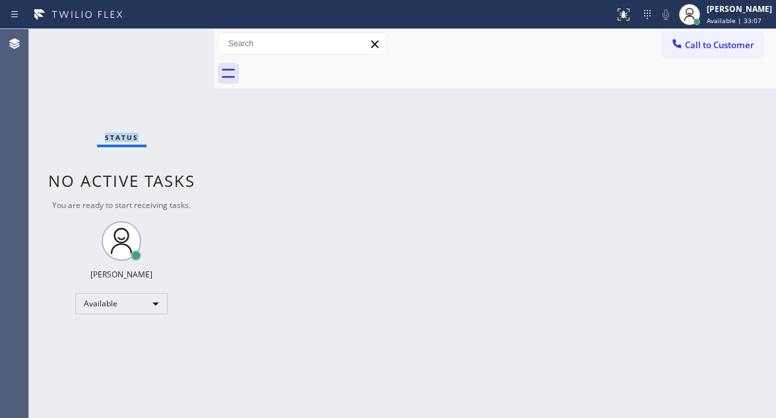
click at [175, 40] on div "Status No active tasks You are ready to start receiving tasks. [PERSON_NAME]" at bounding box center [121, 223] width 185 height 389
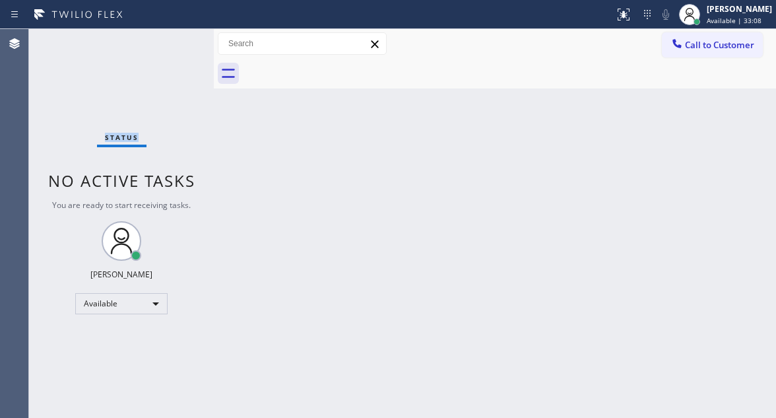
click at [175, 40] on div "Status No active tasks You are ready to start receiving tasks. [PERSON_NAME]" at bounding box center [121, 223] width 185 height 389
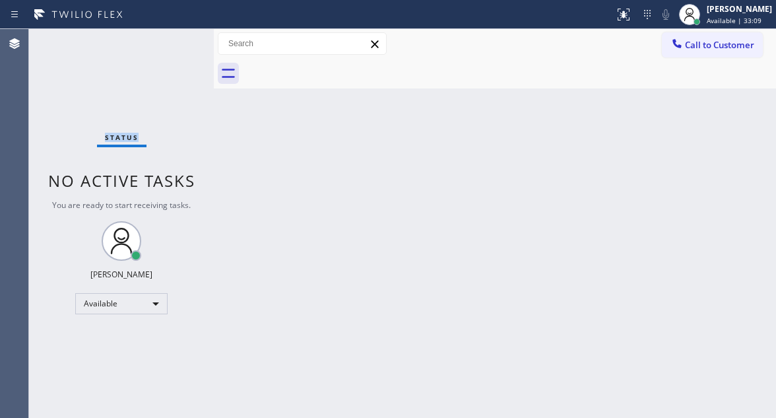
click at [175, 40] on div "Status No active tasks You are ready to start receiving tasks. [PERSON_NAME]" at bounding box center [121, 223] width 185 height 389
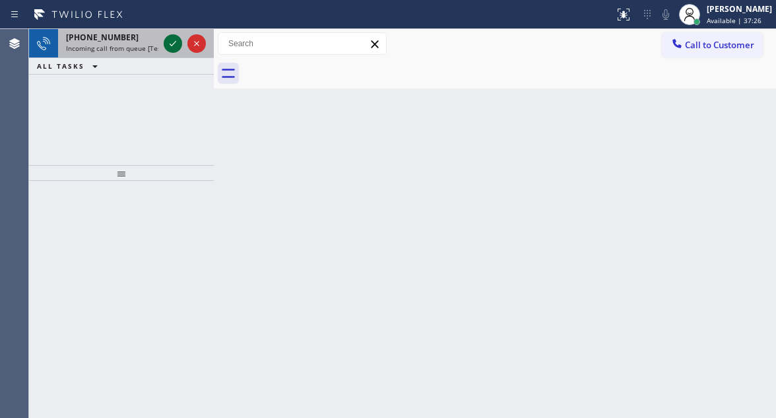
click at [175, 40] on icon at bounding box center [173, 44] width 16 height 16
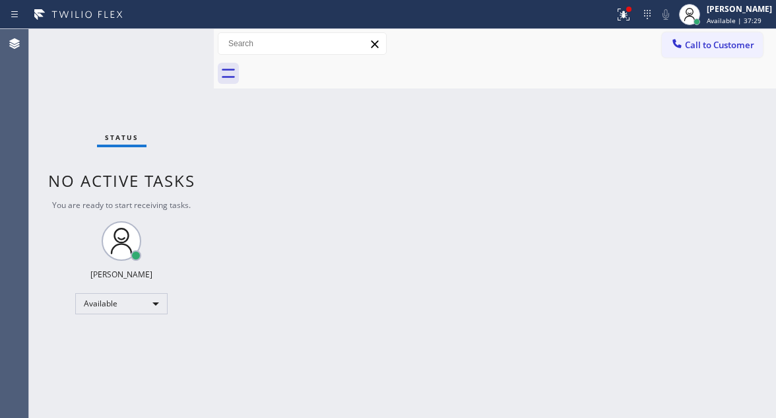
click at [175, 40] on div "Status No active tasks You are ready to start receiving tasks. [PERSON_NAME]" at bounding box center [121, 223] width 185 height 389
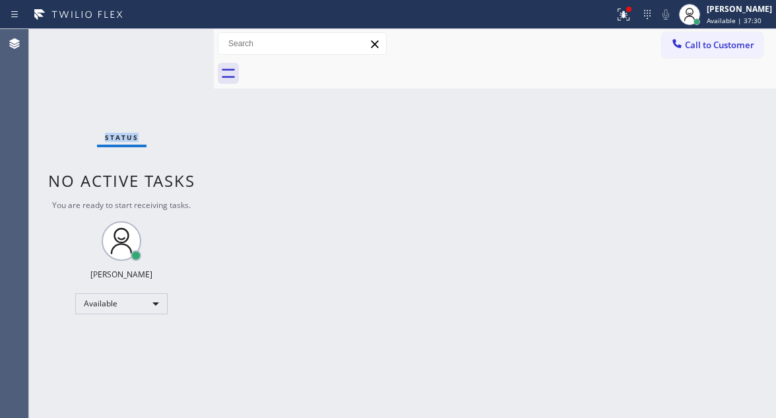
click at [175, 40] on div "Status No active tasks You are ready to start receiving tasks. [PERSON_NAME]" at bounding box center [121, 223] width 185 height 389
click at [637, 27] on button at bounding box center [623, 14] width 29 height 29
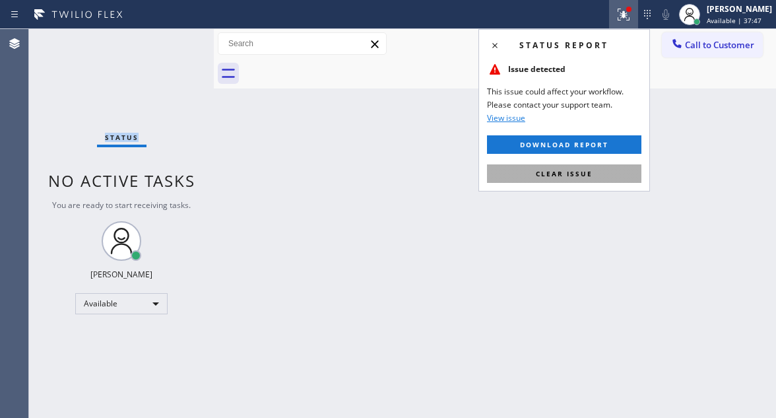
click at [605, 169] on button "Clear issue" at bounding box center [564, 173] width 154 height 18
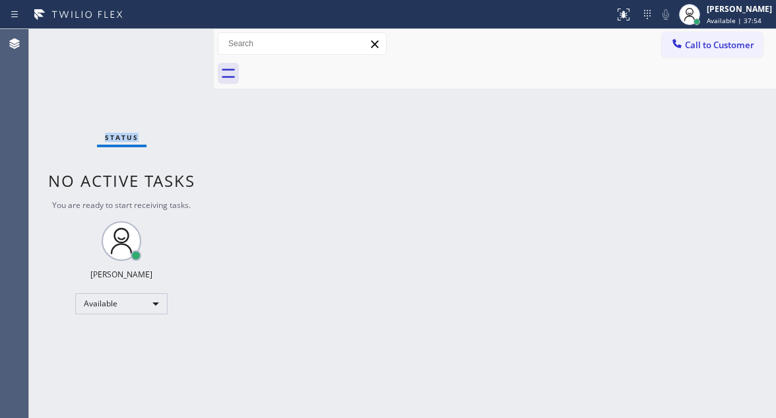
click at [155, 47] on div "Status No active tasks You are ready to start receiving tasks. [PERSON_NAME]" at bounding box center [121, 223] width 185 height 389
click at [734, 189] on div "Back to Dashboard Change Sender ID Customers Technicians Select a contact Outbo…" at bounding box center [495, 223] width 562 height 389
click at [174, 38] on div "Status No active tasks You are ready to start receiving tasks. [PERSON_NAME]" at bounding box center [121, 223] width 185 height 389
drag, startPoint x: 732, startPoint y: 199, endPoint x: 724, endPoint y: 195, distance: 8.9
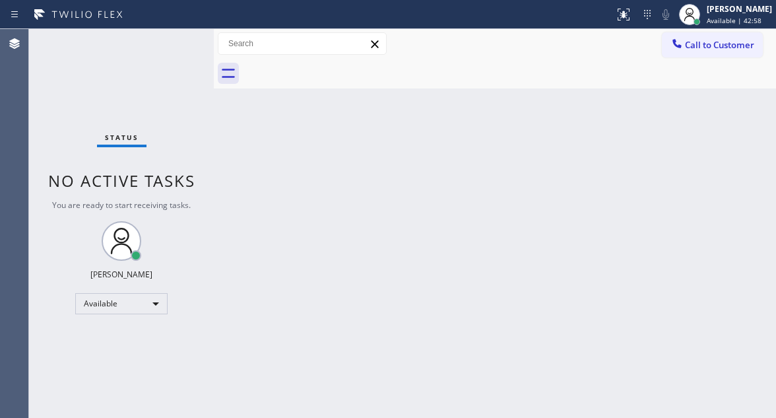
click at [732, 199] on div "Back to Dashboard Change Sender ID Customers Technicians Select a contact Outbo…" at bounding box center [495, 223] width 562 height 389
click at [179, 50] on div "Status No active tasks You are ready to start receiving tasks. [PERSON_NAME]" at bounding box center [121, 223] width 185 height 389
click at [184, 48] on div "Status No active tasks You are ready to start receiving tasks. [PERSON_NAME]" at bounding box center [121, 223] width 185 height 389
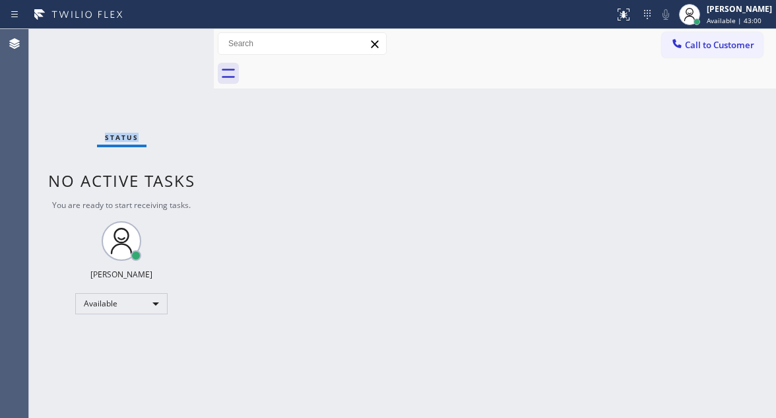
click at [184, 48] on div "Status No active tasks You are ready to start receiving tasks. [PERSON_NAME]" at bounding box center [121, 223] width 185 height 389
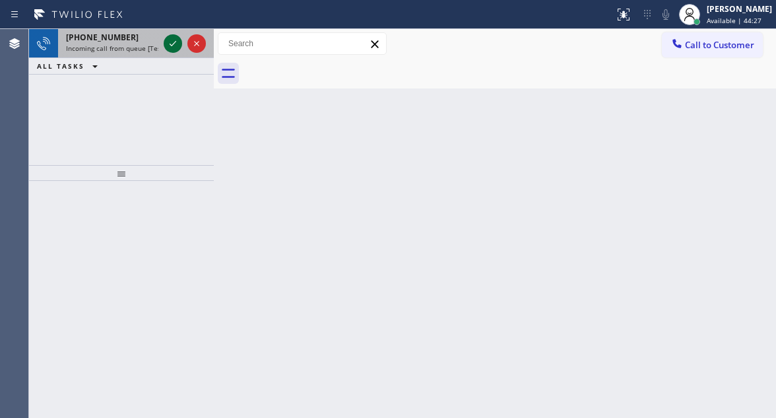
click at [176, 46] on icon at bounding box center [173, 44] width 16 height 16
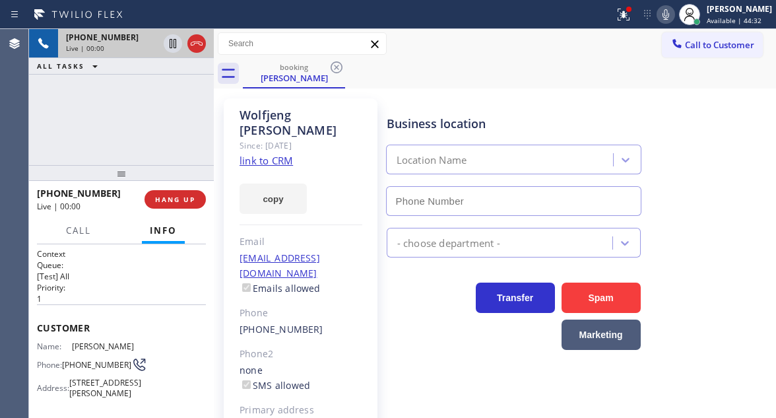
type input "(949) 613-5294"
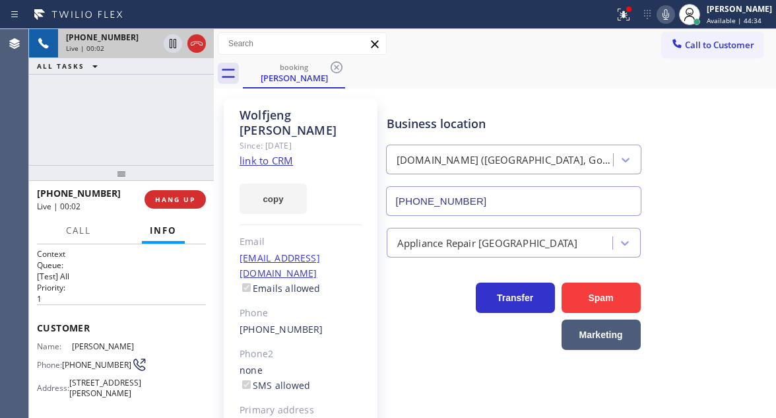
click at [278, 154] on link "link to CRM" at bounding box center [266, 160] width 53 height 13
click at [88, 370] on span "(949) 413-3513" at bounding box center [96, 365] width 69 height 10
click at [448, 79] on div "booking Wolfjeng Smith" at bounding box center [509, 74] width 533 height 30
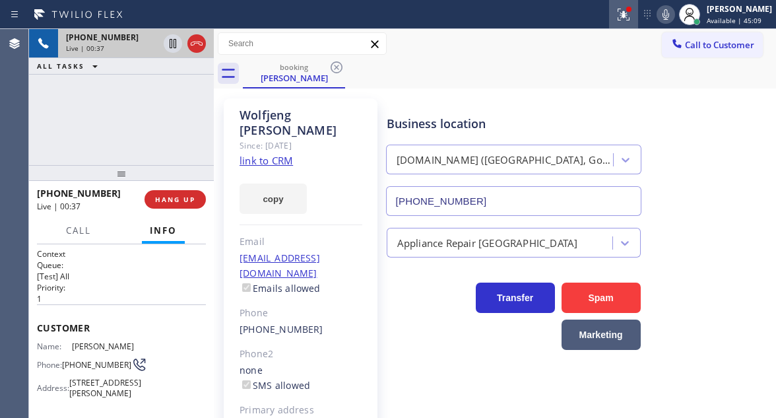
click at [632, 22] on icon at bounding box center [624, 15] width 16 height 16
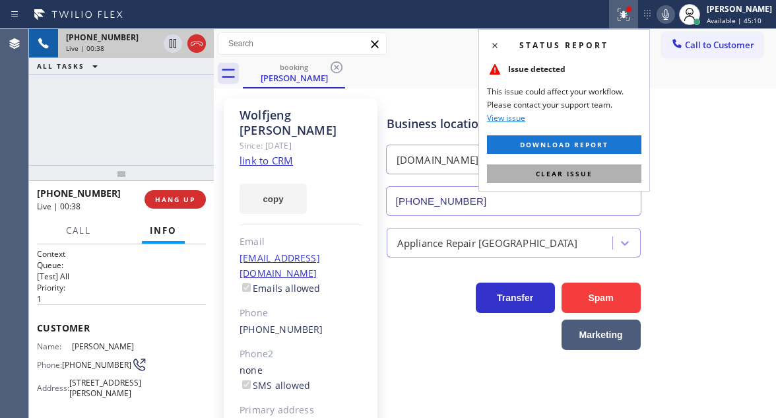
click at [596, 168] on button "Clear issue" at bounding box center [564, 173] width 154 height 18
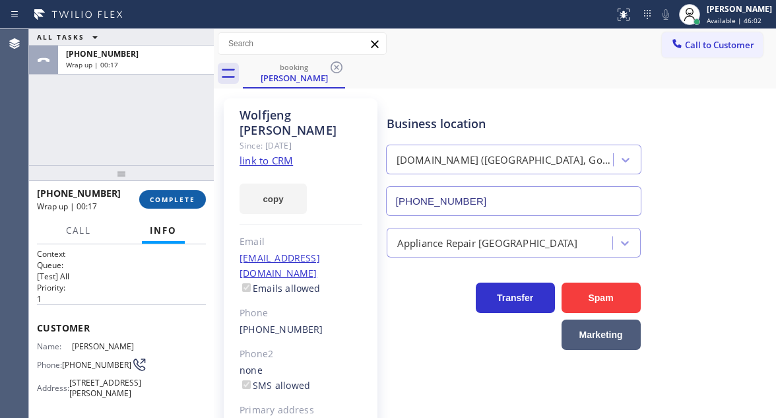
click at [180, 205] on button "COMPLETE" at bounding box center [172, 199] width 67 height 18
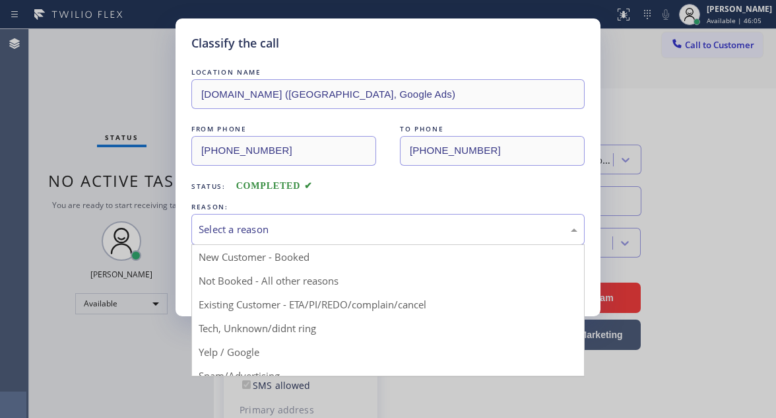
click at [290, 228] on div "Select a reason" at bounding box center [388, 229] width 379 height 15
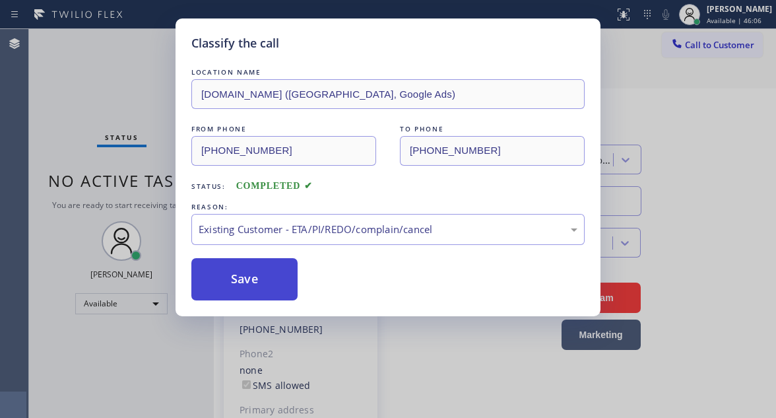
click at [294, 294] on button "Save" at bounding box center [244, 279] width 106 height 42
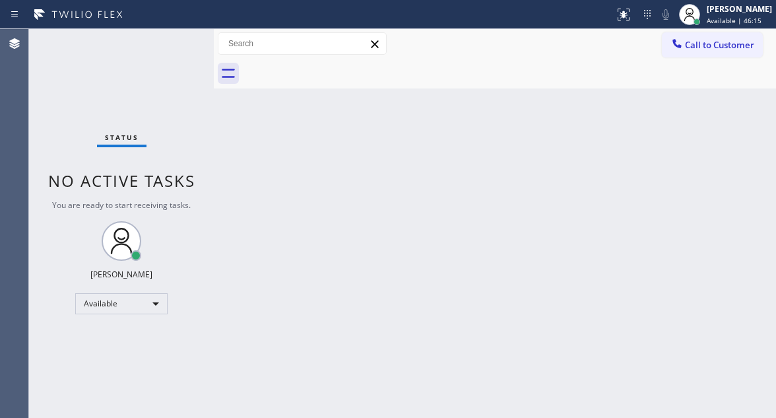
click at [716, 133] on div "Back to Dashboard Change Sender ID Customers Technicians Select a contact Outbo…" at bounding box center [495, 223] width 562 height 389
click at [760, 214] on div "Back to Dashboard Change Sender ID Customers Technicians Select a contact Outbo…" at bounding box center [495, 223] width 562 height 389
click at [170, 53] on div "Status No active tasks You are ready to start receiving tasks. [PERSON_NAME]" at bounding box center [121, 223] width 185 height 389
click at [174, 45] on div "Status No active tasks You are ready to start receiving tasks. [PERSON_NAME]" at bounding box center [121, 223] width 185 height 389
click at [166, 47] on div "Status No active tasks You are ready to start receiving tasks. [PERSON_NAME]" at bounding box center [121, 223] width 185 height 389
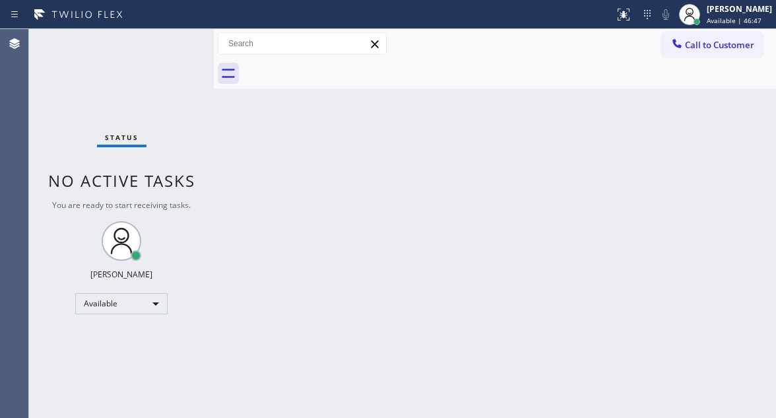
click at [170, 44] on div "Status No active tasks You are ready to start receiving tasks. [PERSON_NAME]" at bounding box center [121, 223] width 185 height 389
click at [110, 55] on div "Status No active tasks You are ready to start receiving tasks. [PERSON_NAME]" at bounding box center [121, 223] width 185 height 389
click at [735, 196] on div "Back to Dashboard Change Sender ID Customers Technicians Select a contact Outbo…" at bounding box center [495, 223] width 562 height 389
click at [750, 201] on div "Back to Dashboard Change Sender ID Customers Technicians Select a contact Outbo…" at bounding box center [495, 223] width 562 height 389
click at [155, 65] on div "Status No active tasks You are ready to start receiving tasks. [PERSON_NAME]" at bounding box center [121, 223] width 185 height 389
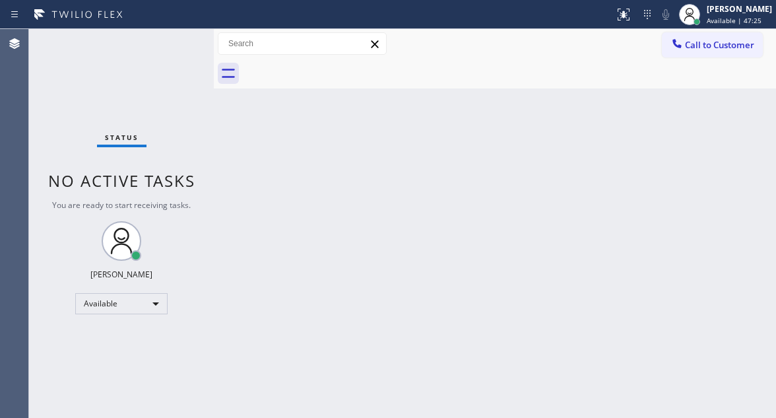
click at [166, 50] on div "Status No active tasks You are ready to start receiving tasks. [PERSON_NAME]" at bounding box center [121, 223] width 185 height 389
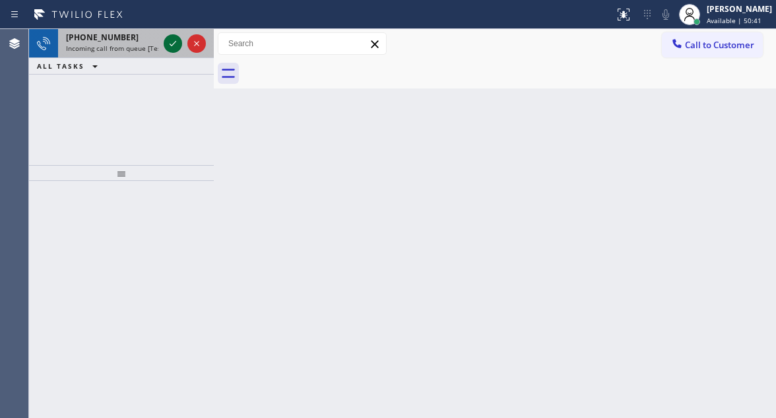
click at [172, 40] on icon at bounding box center [173, 44] width 16 height 16
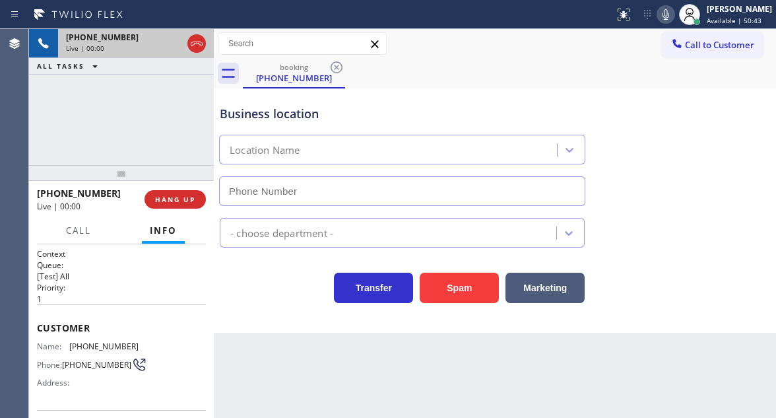
type input "(877) 414-7264"
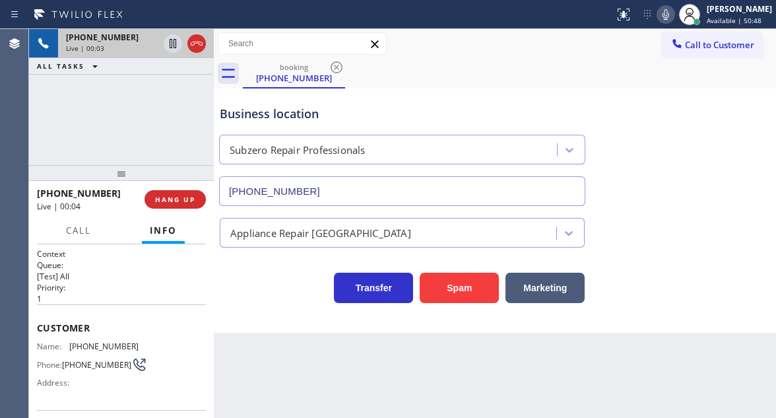
click at [90, 339] on div "Customer Name: (650) 605-5921 Phone: (650) 605-5921 Address:" at bounding box center [121, 357] width 169 height 106
click at [282, 302] on div "Transfer Spam Marketing" at bounding box center [402, 284] width 370 height 37
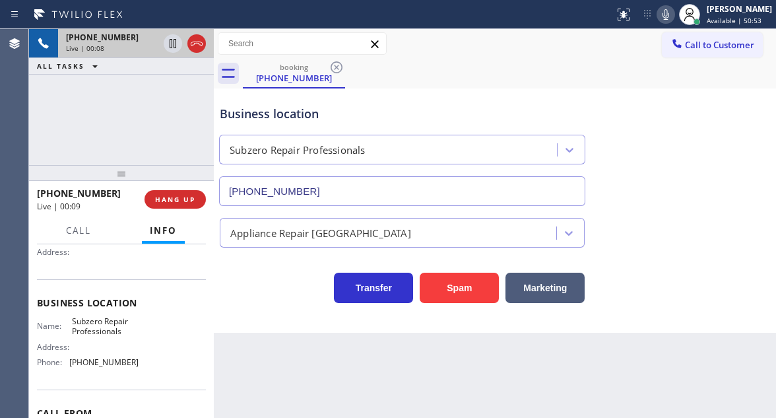
scroll to position [132, 0]
click at [105, 333] on span "Subzero Repair Professionals" at bounding box center [105, 325] width 66 height 20
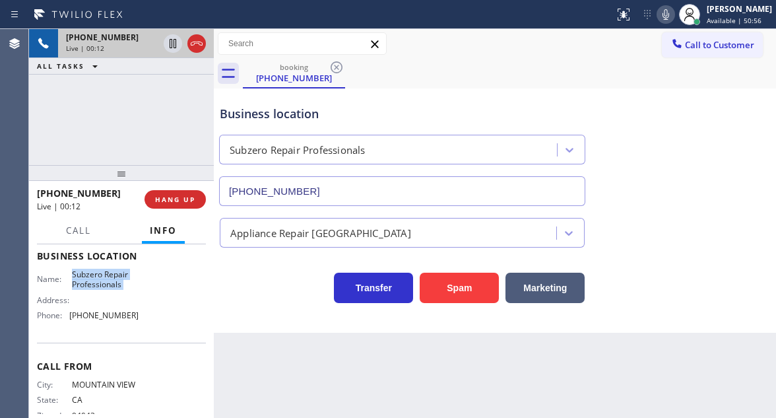
scroll to position [198, 0]
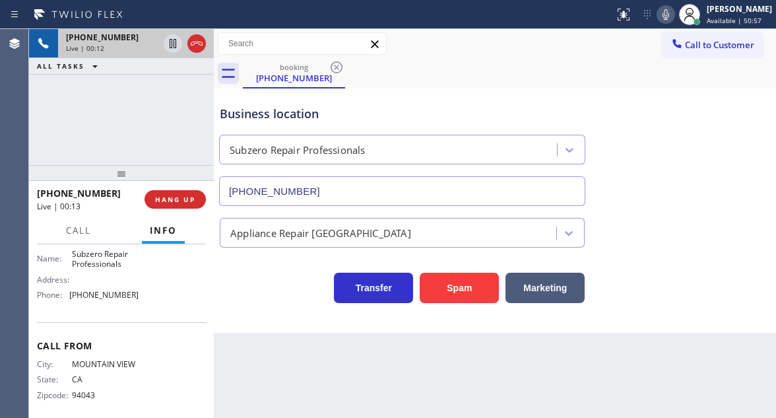
click at [94, 306] on div "Name: Subzero Repair Professionals Address: Phone: (877) 414-7264" at bounding box center [88, 277] width 102 height 57
click at [207, 370] on div "Context Queue: [Test] All Priority: 1 Customer Name: (650) 605-5921 Phone: (650…" at bounding box center [121, 331] width 185 height 174
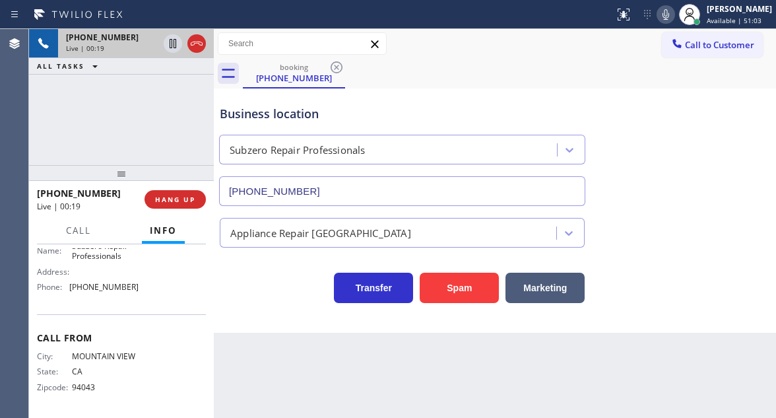
click at [114, 282] on span "(877) 414-7264" at bounding box center [103, 287] width 69 height 10
drag, startPoint x: 727, startPoint y: 117, endPoint x: 351, endPoint y: 214, distance: 388.4
click at [727, 117] on div "Business location Subzero Repair Professionals (877) 414-7264" at bounding box center [495, 145] width 556 height 119
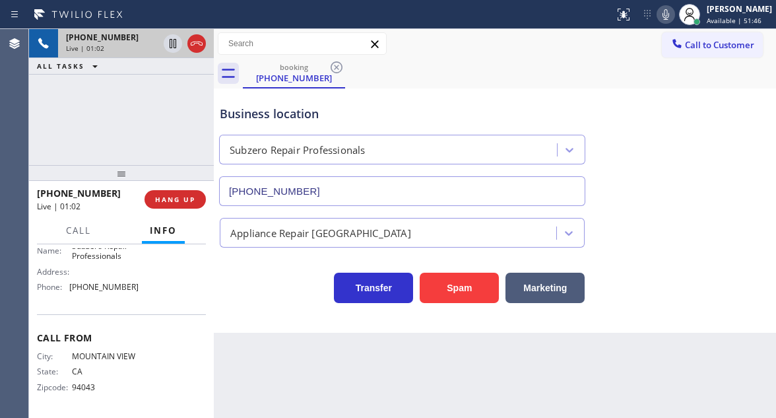
click at [289, 112] on div "Business location" at bounding box center [402, 114] width 365 height 18
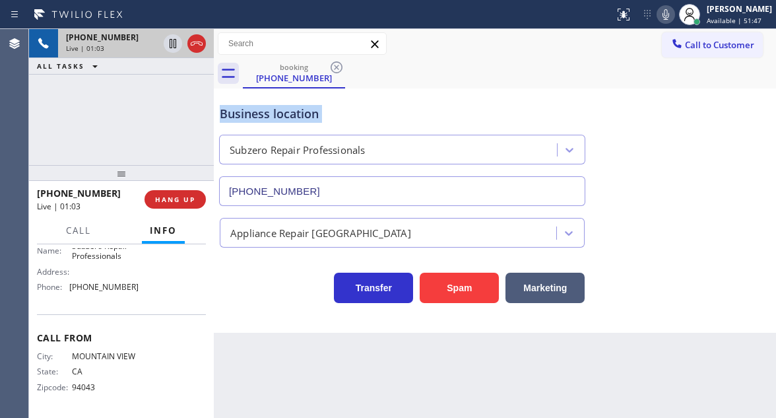
click at [289, 112] on div "Business location" at bounding box center [402, 114] width 365 height 18
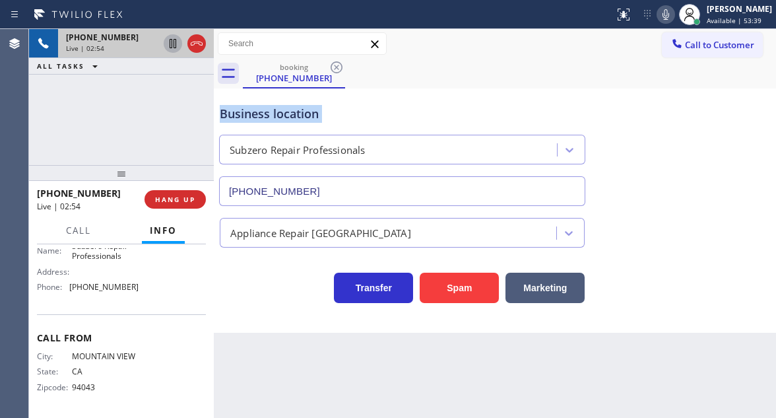
click at [170, 47] on icon at bounding box center [173, 43] width 7 height 9
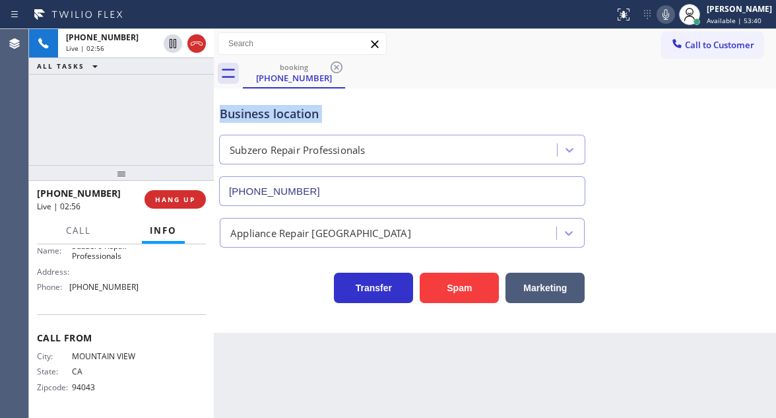
click at [674, 12] on icon at bounding box center [666, 15] width 16 height 16
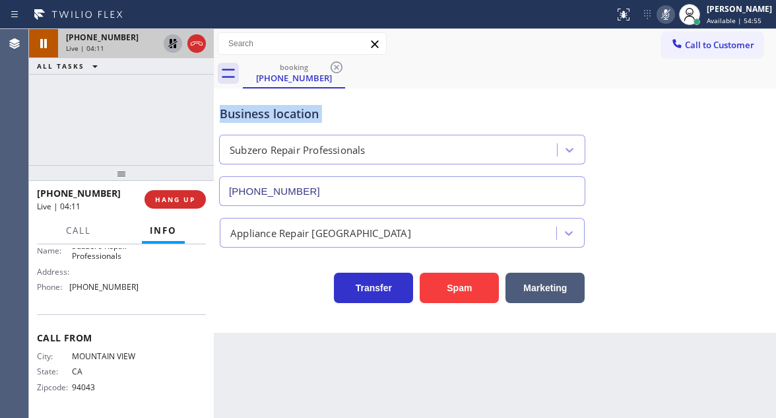
click at [170, 46] on icon at bounding box center [172, 43] width 9 height 9
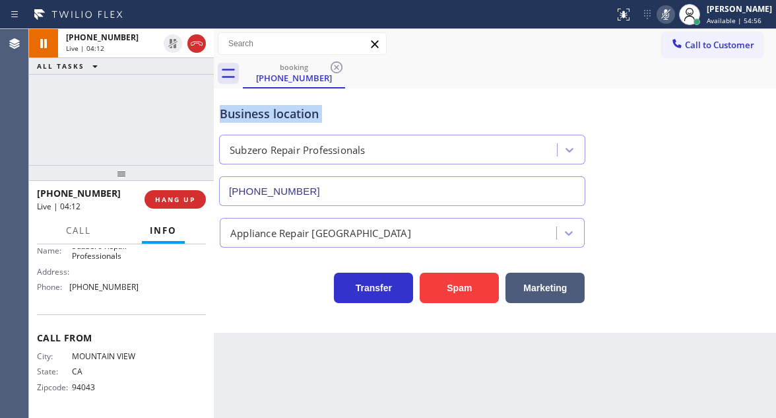
click at [674, 13] on icon at bounding box center [666, 15] width 16 height 16
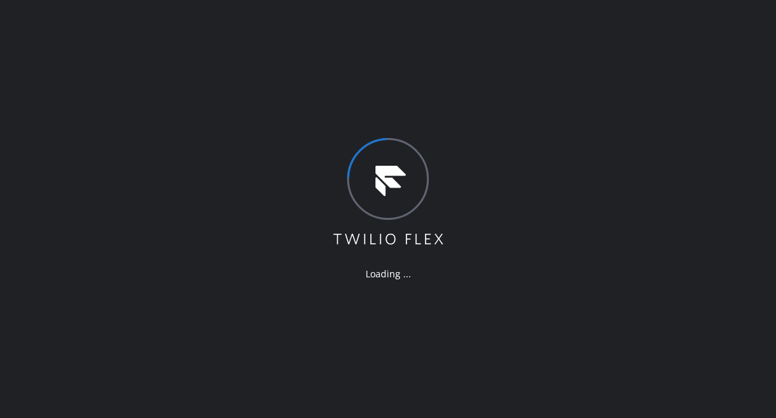
click at [734, 164] on div "Loading ..." at bounding box center [388, 209] width 776 height 418
click at [750, 123] on div "Loading ..." at bounding box center [388, 209] width 776 height 418
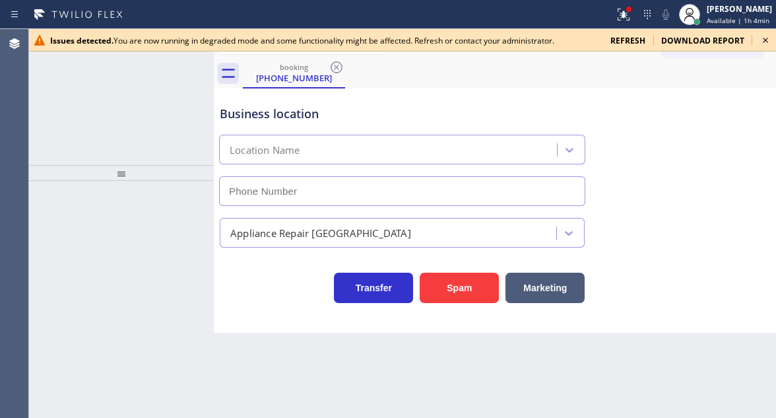
type input "[PHONE_NUMBER]"
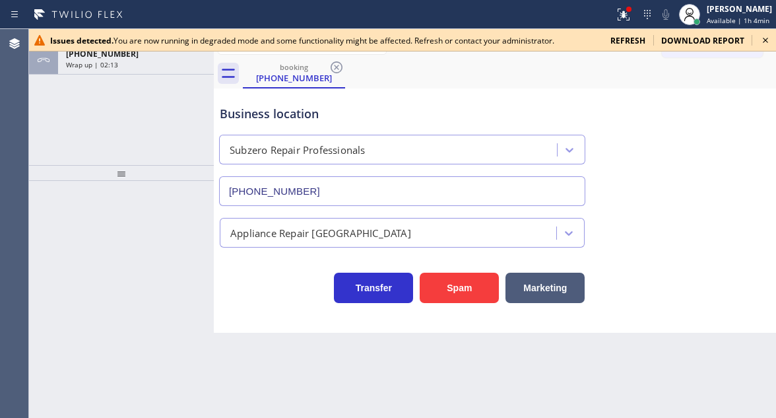
click at [770, 40] on icon at bounding box center [766, 40] width 16 height 16
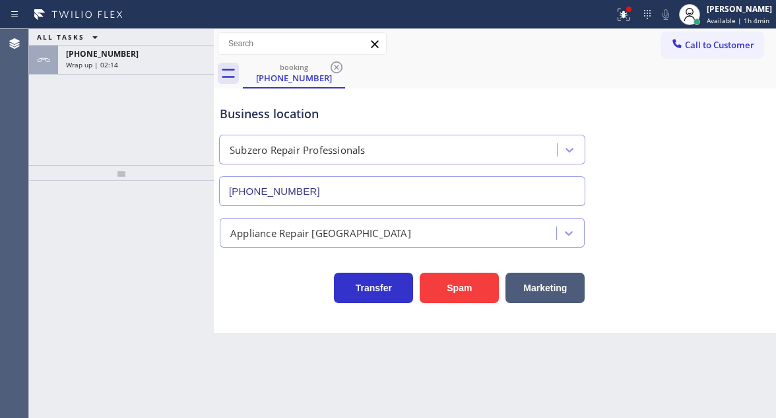
click at [158, 68] on div "Wrap up | 02:14" at bounding box center [136, 64] width 140 height 9
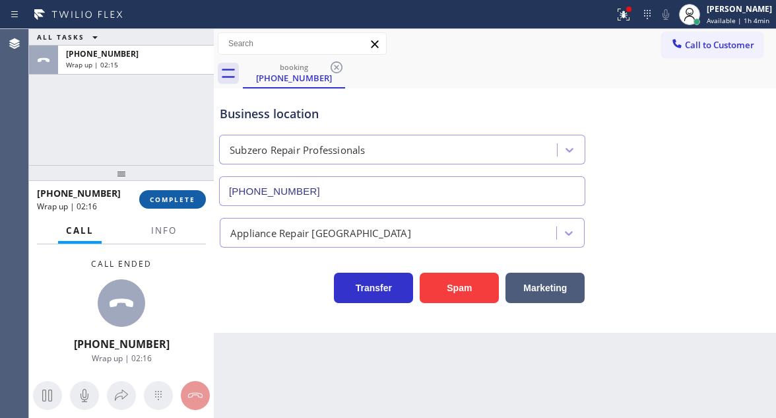
click at [191, 201] on span "COMPLETE" at bounding box center [173, 199] width 46 height 9
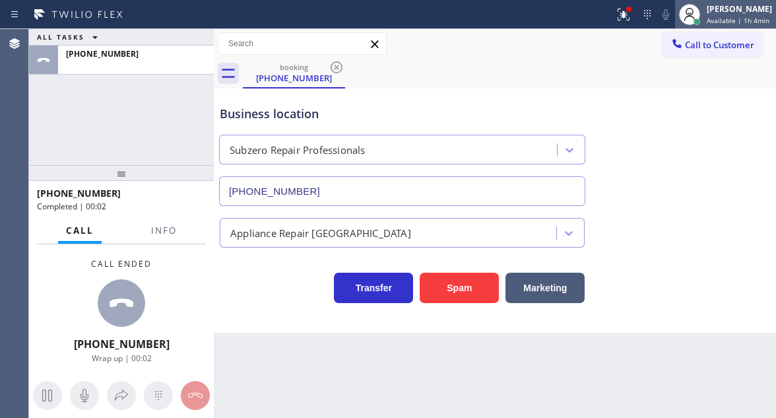
click at [700, 19] on div at bounding box center [697, 21] width 7 height 7
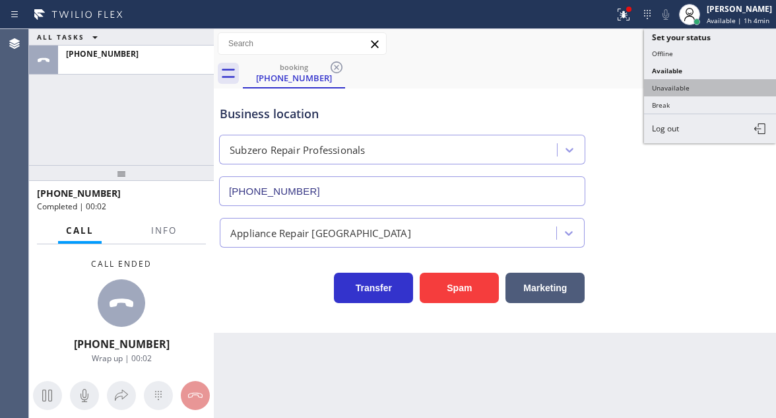
click at [704, 92] on button "Unavailable" at bounding box center [710, 87] width 132 height 17
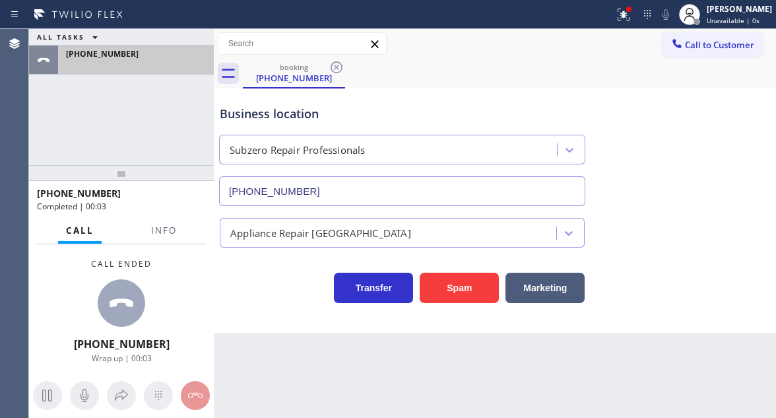
click at [143, 59] on div "+16506055921" at bounding box center [136, 53] width 140 height 11
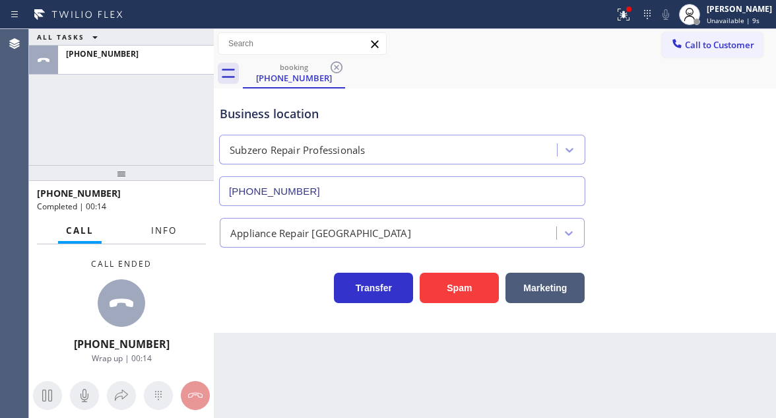
click at [165, 227] on span "Info" at bounding box center [164, 230] width 26 height 12
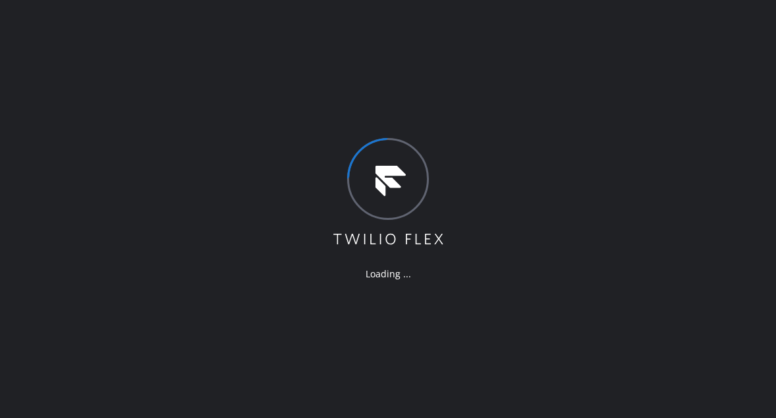
click at [755, 137] on div "Loading ..." at bounding box center [388, 209] width 776 height 418
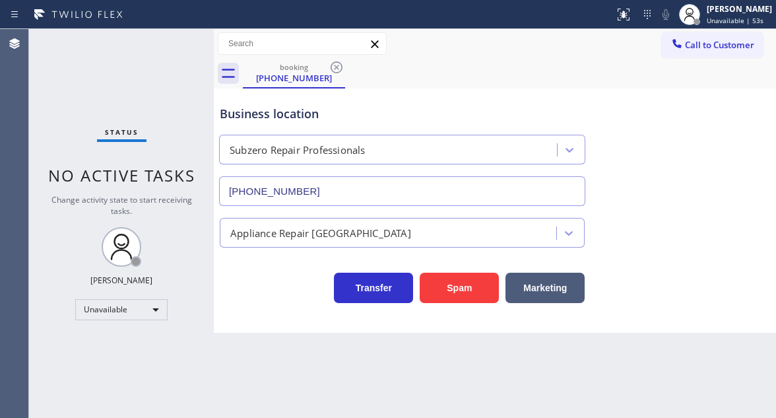
type input "[PHONE_NUMBER]"
click at [338, 67] on icon at bounding box center [337, 67] width 16 height 16
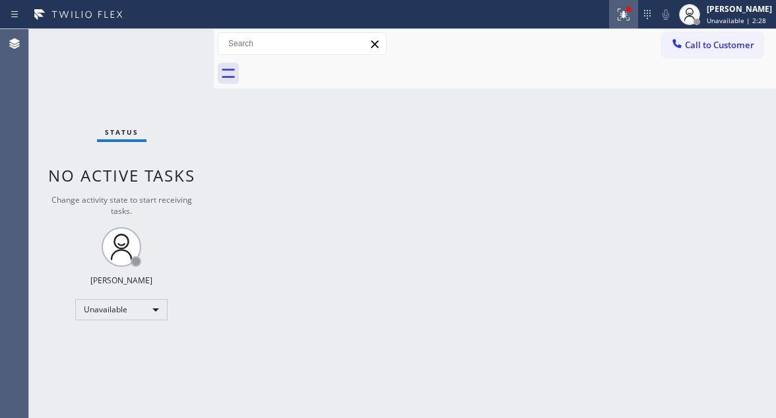
click at [632, 20] on icon at bounding box center [624, 15] width 16 height 16
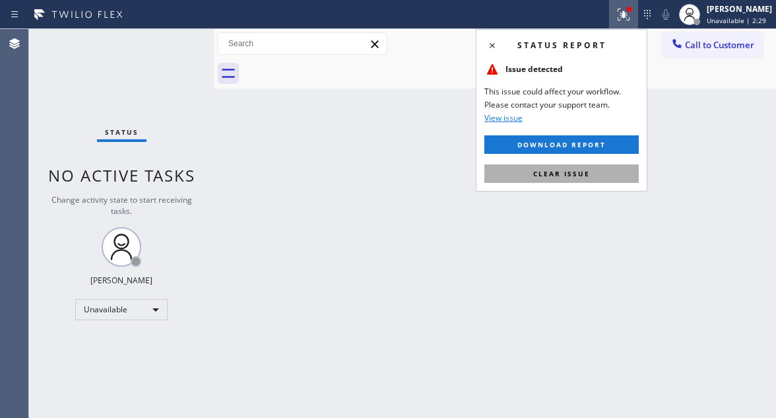
click at [576, 172] on span "Clear issue" at bounding box center [561, 173] width 57 height 9
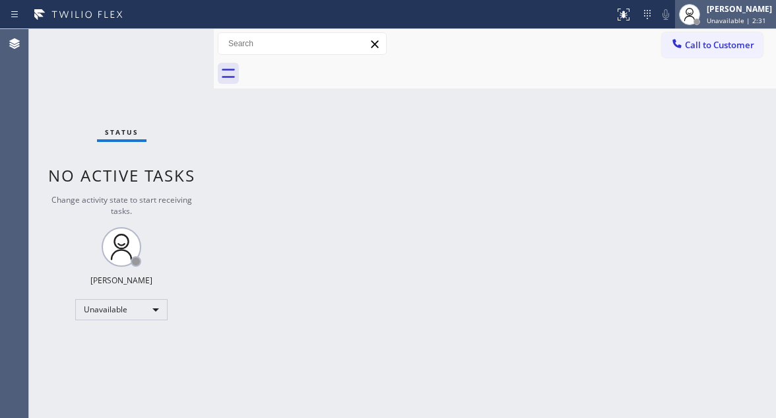
click at [721, 5] on div "Esmael Jarina" at bounding box center [739, 8] width 65 height 11
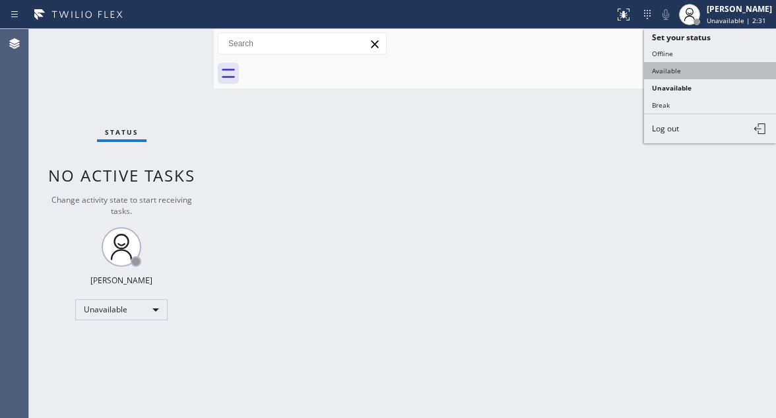
click at [704, 68] on button "Available" at bounding box center [710, 70] width 132 height 17
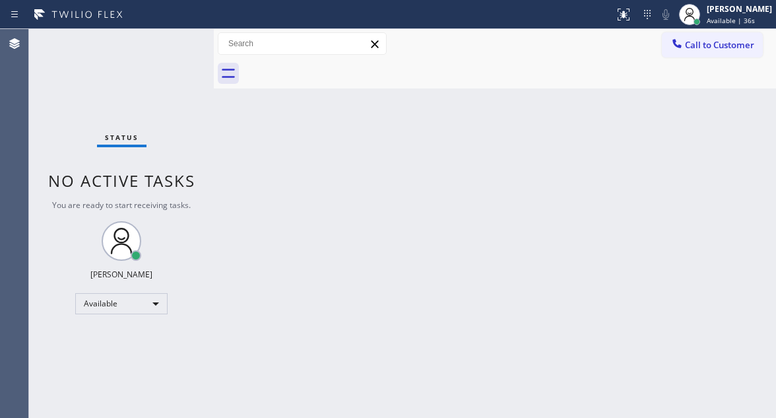
click at [749, 174] on div "Back to Dashboard Change Sender ID Customers Technicians Select a contact Outbo…" at bounding box center [495, 223] width 562 height 389
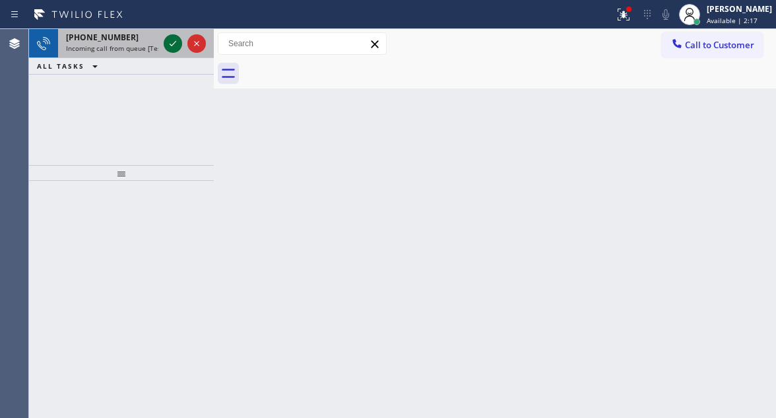
click at [168, 48] on icon at bounding box center [173, 44] width 16 height 16
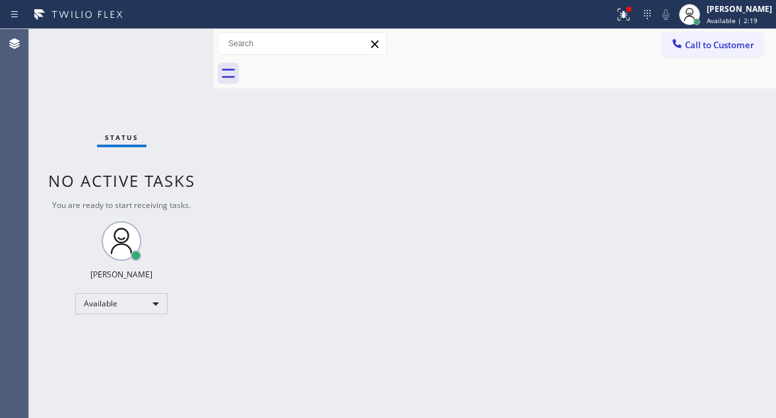
click at [167, 55] on div "Status No active tasks You are ready to start receiving tasks. Esmael Jarina Av…" at bounding box center [121, 223] width 185 height 389
click at [626, 11] on div at bounding box center [623, 15] width 29 height 16
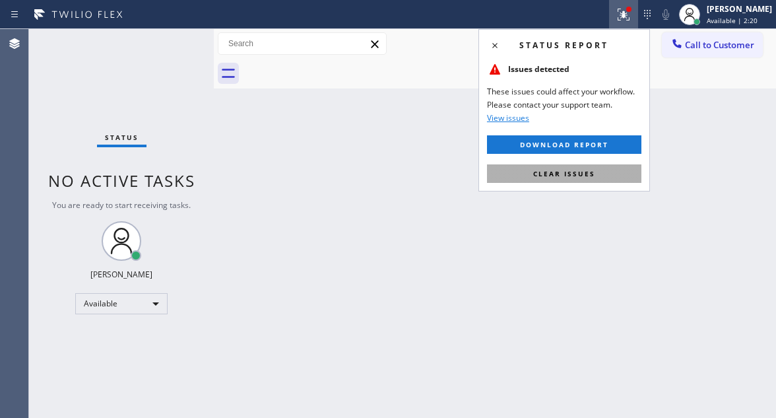
click at [578, 167] on button "Clear issues" at bounding box center [564, 173] width 154 height 18
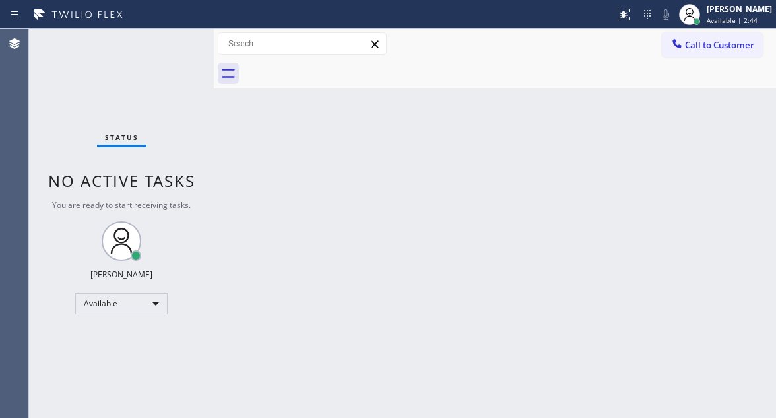
click at [171, 45] on div "Status No active tasks You are ready to start receiving tasks. [PERSON_NAME]" at bounding box center [121, 223] width 185 height 389
click at [175, 51] on div "Status No active tasks You are ready to start receiving tasks. [PERSON_NAME]" at bounding box center [121, 223] width 185 height 389
click at [171, 57] on div "Status No active tasks You are ready to start receiving tasks. [PERSON_NAME]" at bounding box center [121, 223] width 185 height 389
click at [722, 119] on div "Back to Dashboard Change Sender ID Customers Technicians Select a contact Outbo…" at bounding box center [495, 223] width 562 height 389
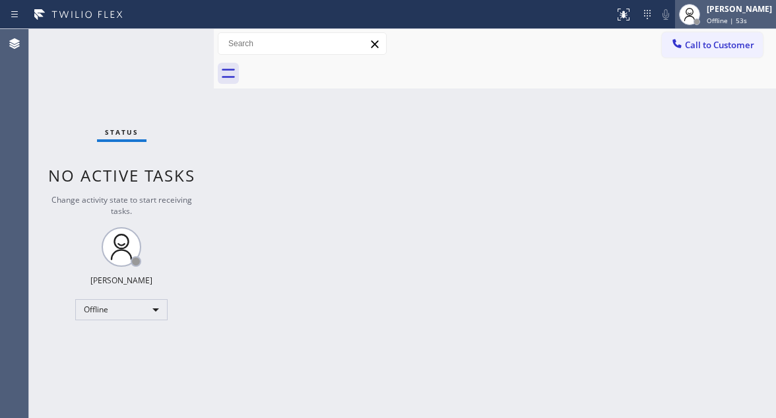
click at [737, 16] on span "Offline | 53s" at bounding box center [727, 20] width 40 height 9
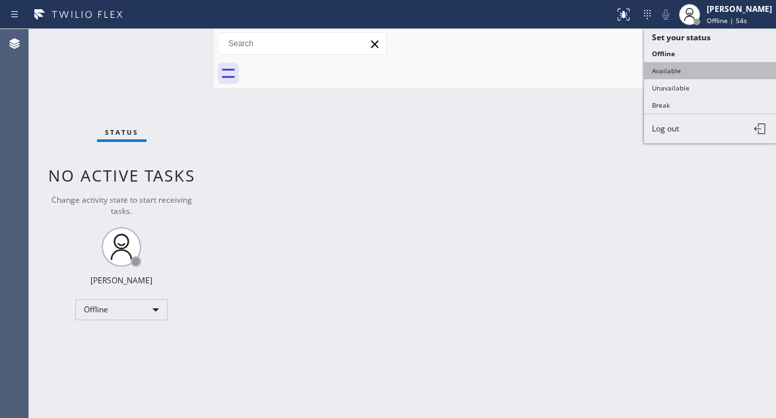
click at [696, 71] on button "Available" at bounding box center [710, 70] width 132 height 17
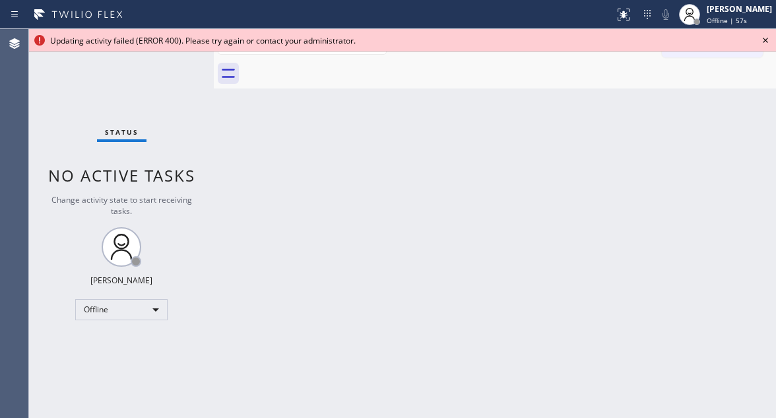
click at [758, 40] on icon at bounding box center [766, 40] width 16 height 16
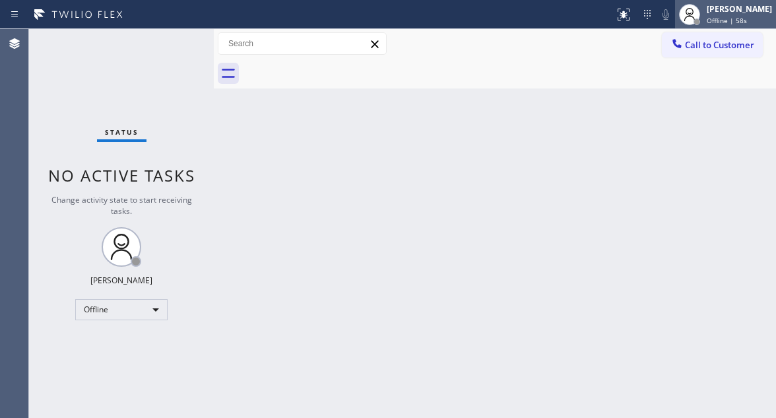
click at [704, 11] on div at bounding box center [689, 14] width 29 height 29
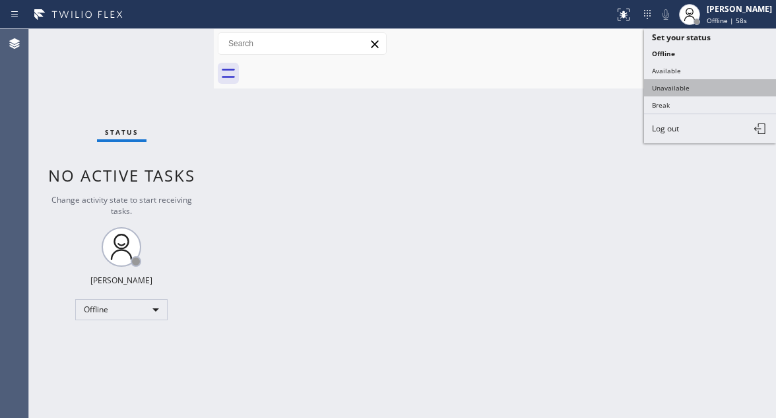
click at [696, 85] on button "Unavailable" at bounding box center [710, 87] width 132 height 17
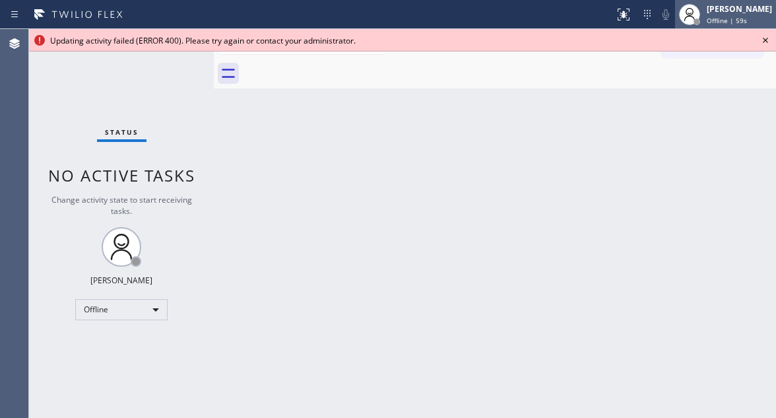
click at [725, 22] on span "Offline | 59s" at bounding box center [727, 20] width 40 height 9
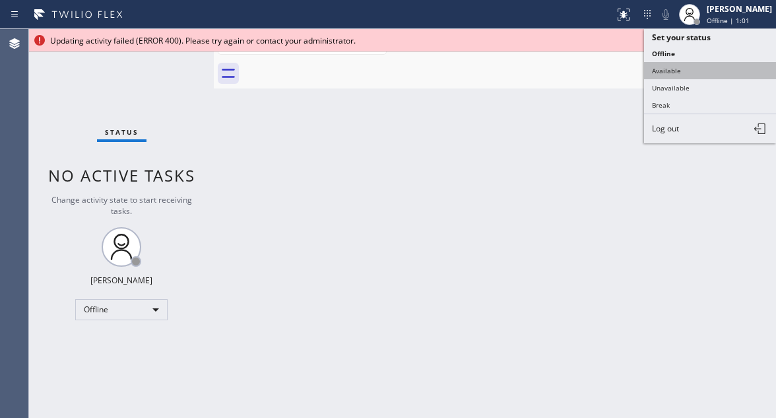
click at [676, 71] on button "Available" at bounding box center [710, 70] width 132 height 17
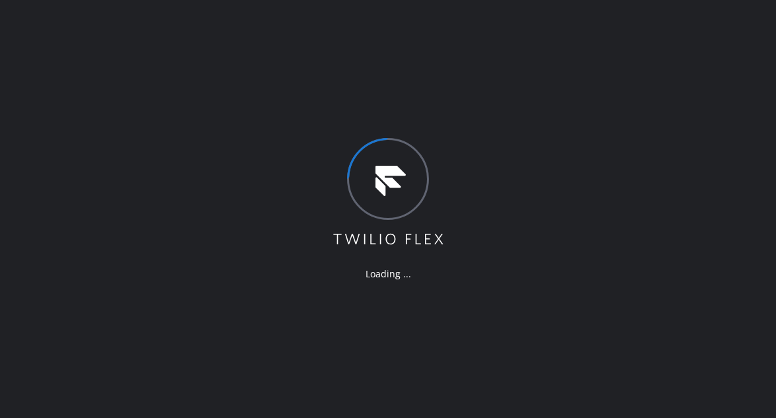
click at [741, 138] on div "Loading ..." at bounding box center [388, 209] width 776 height 418
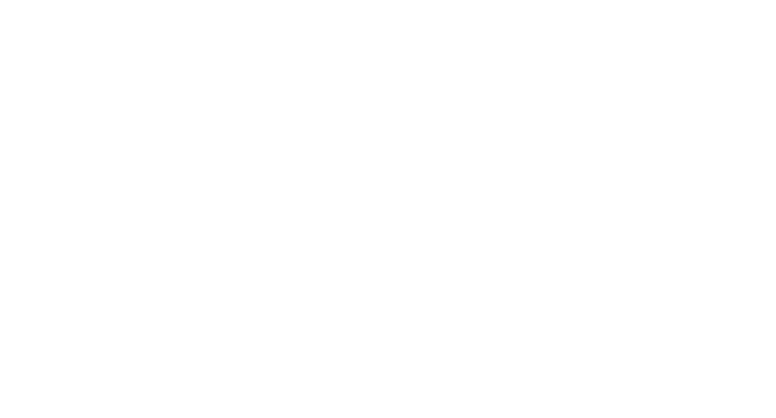
drag, startPoint x: 0, startPoint y: 0, endPoint x: 572, endPoint y: 246, distance: 622.2
click at [749, 165] on div at bounding box center [388, 209] width 776 height 418
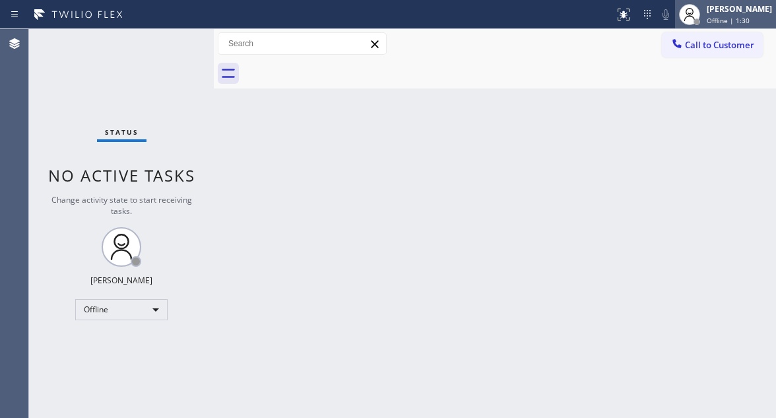
click at [761, 20] on div "Offline | 1:30" at bounding box center [739, 20] width 65 height 9
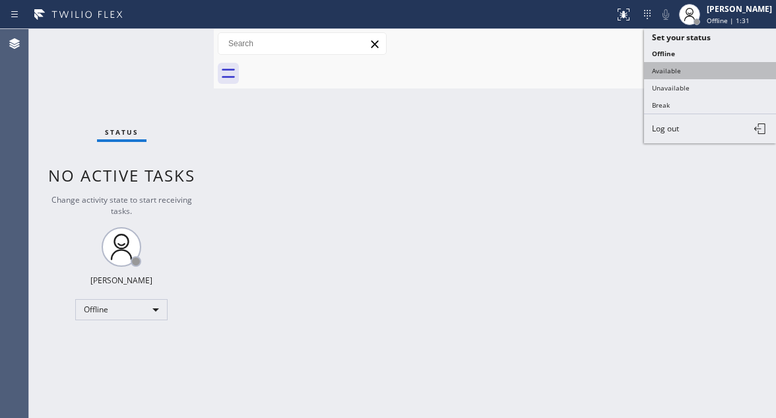
click at [720, 64] on button "Available" at bounding box center [710, 70] width 132 height 17
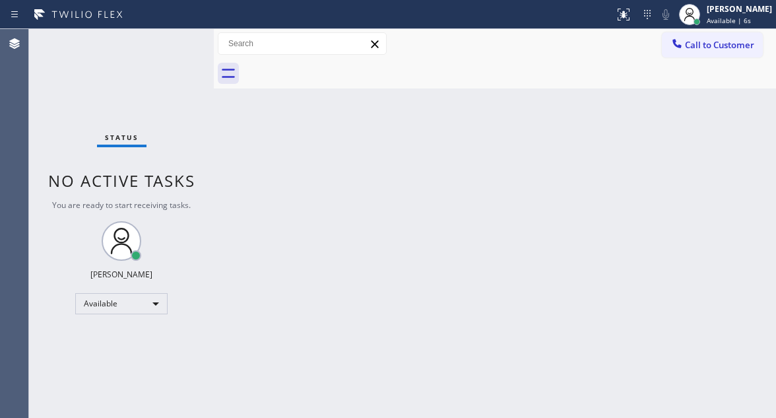
click at [736, 101] on div "Back to Dashboard Change Sender ID Customers Technicians Select a contact Outbo…" at bounding box center [495, 223] width 562 height 389
click at [188, 36] on div "Status No active tasks You are ready to start receiving tasks. [PERSON_NAME]" at bounding box center [121, 223] width 185 height 389
click at [184, 36] on div "Status No active tasks You are ready to start receiving tasks. [PERSON_NAME]" at bounding box center [121, 223] width 185 height 389
click at [173, 44] on div "Status No active tasks You are ready to start receiving tasks. [PERSON_NAME]" at bounding box center [121, 223] width 185 height 389
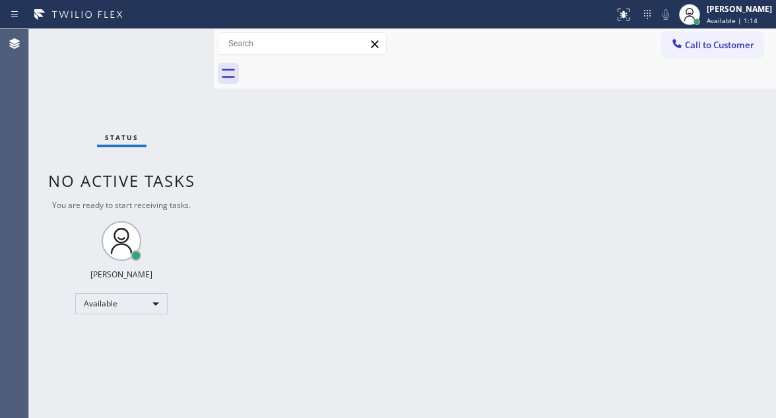
click at [170, 40] on div "Status No active tasks You are ready to start receiving tasks. [PERSON_NAME]" at bounding box center [121, 223] width 185 height 389
click at [158, 37] on div "Status No active tasks You are ready to start receiving tasks. [PERSON_NAME]" at bounding box center [121, 223] width 185 height 389
drag, startPoint x: 743, startPoint y: 131, endPoint x: 733, endPoint y: 127, distance: 9.8
click at [743, 131] on div "Back to Dashboard Change Sender ID Customers Technicians Select a contact Outbo…" at bounding box center [495, 223] width 562 height 389
click at [177, 35] on div "Status No active tasks You are ready to start receiving tasks. [PERSON_NAME]" at bounding box center [121, 223] width 185 height 389
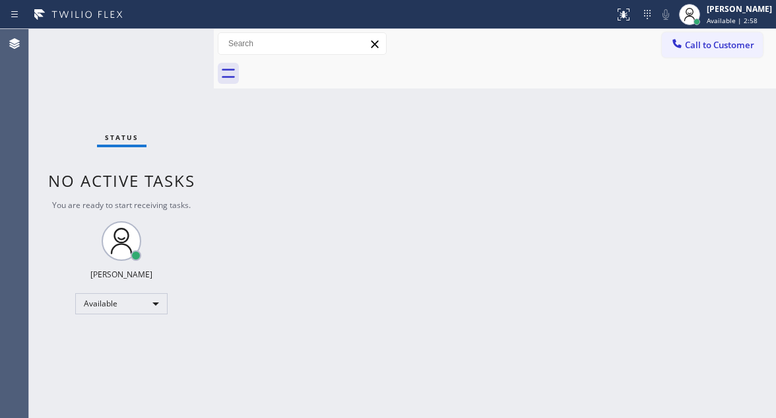
click at [176, 48] on div "Status No active tasks You are ready to start receiving tasks. [PERSON_NAME]" at bounding box center [121, 223] width 185 height 389
click at [184, 39] on div "Status No active tasks You are ready to start receiving tasks. [PERSON_NAME]" at bounding box center [121, 223] width 185 height 389
click at [182, 39] on div "Status No active tasks You are ready to start receiving tasks. [PERSON_NAME]" at bounding box center [121, 223] width 185 height 389
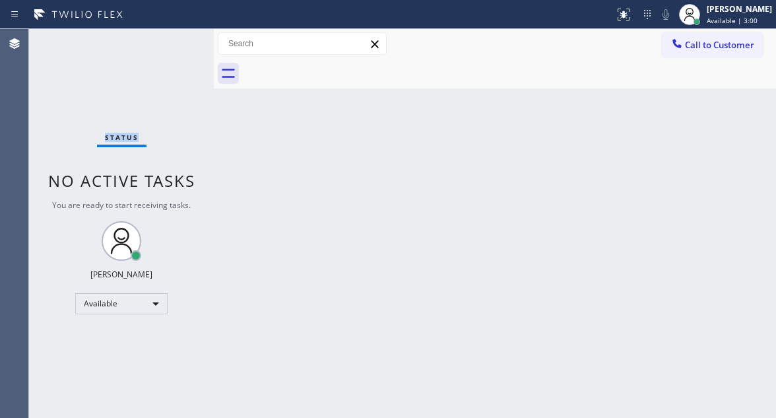
click at [182, 39] on div "Status No active tasks You are ready to start receiving tasks. [PERSON_NAME]" at bounding box center [121, 223] width 185 height 389
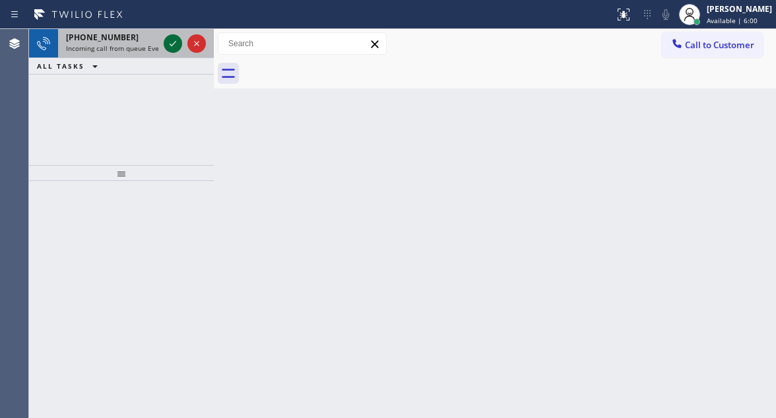
click at [166, 45] on icon at bounding box center [173, 44] width 16 height 16
click at [162, 40] on div at bounding box center [185, 43] width 48 height 29
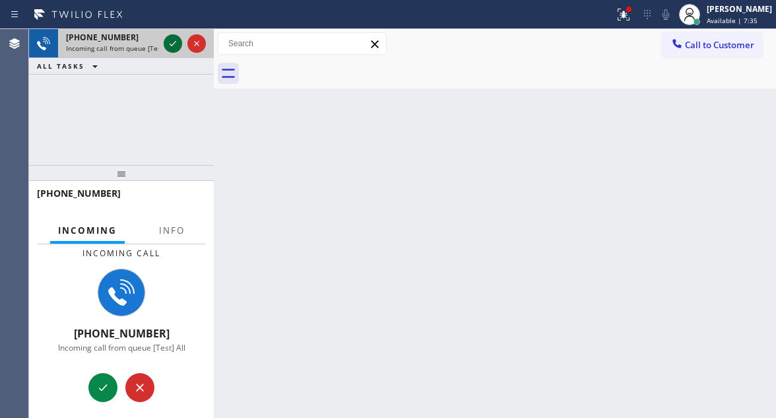
click at [166, 44] on icon at bounding box center [173, 44] width 16 height 16
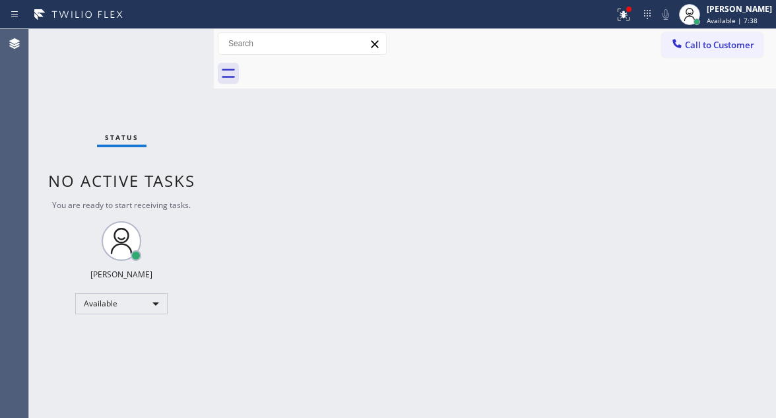
click at [166, 44] on div "Status No active tasks You are ready to start receiving tasks. [PERSON_NAME]" at bounding box center [121, 223] width 185 height 389
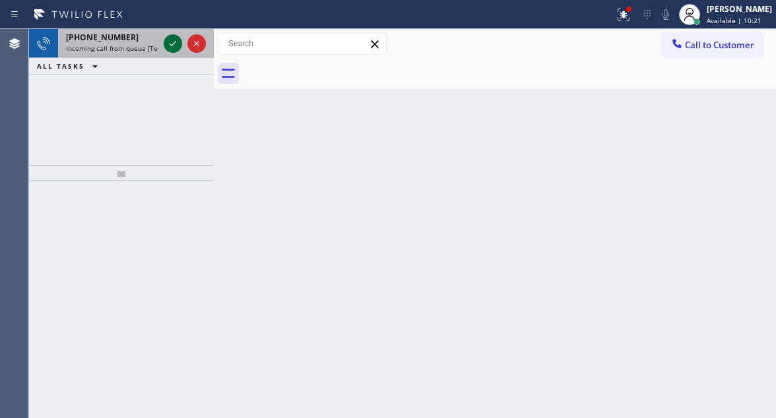
click at [166, 44] on icon at bounding box center [173, 44] width 16 height 16
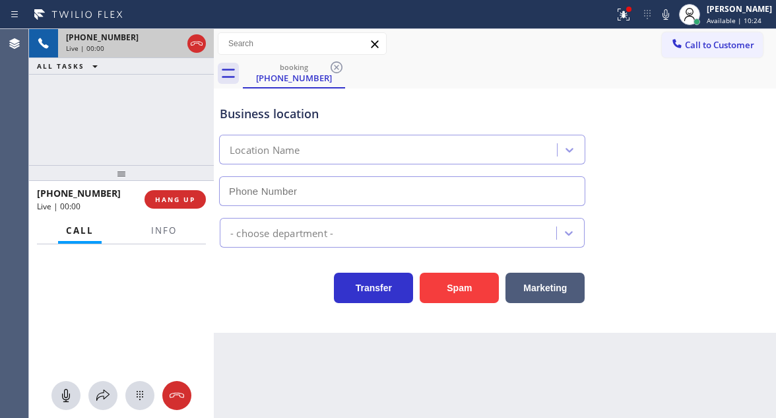
type input "[PHONE_NUMBER]"
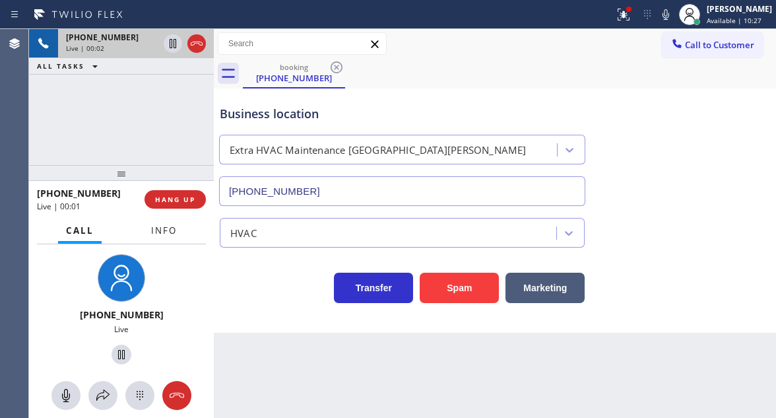
click at [170, 236] on span "Info" at bounding box center [164, 230] width 26 height 12
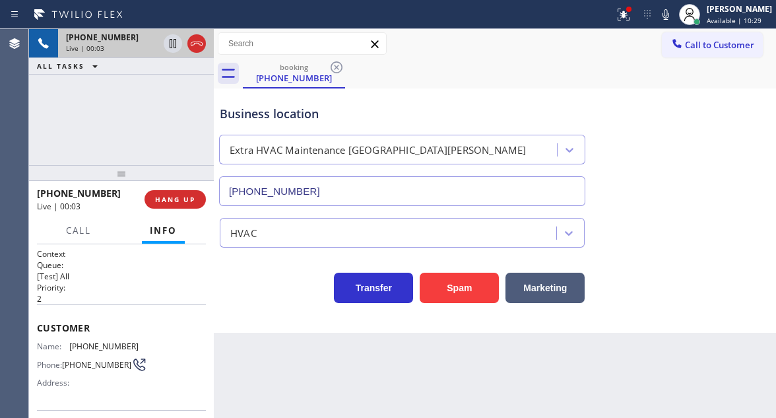
click at [75, 360] on span "[PHONE_NUMBER]" at bounding box center [96, 365] width 69 height 10
copy div "[PHONE_NUMBER]"
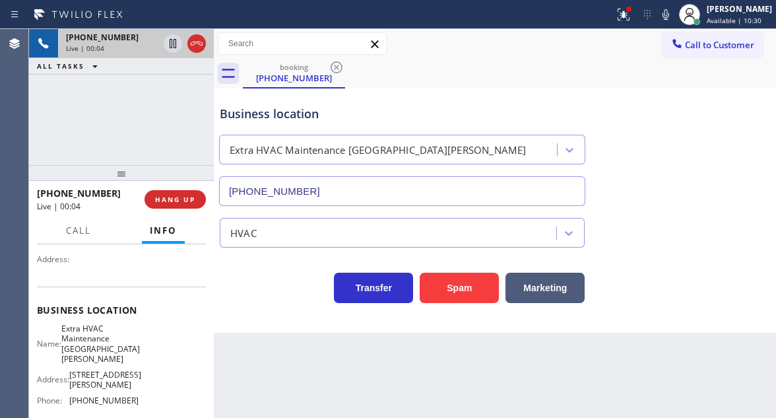
scroll to position [132, 0]
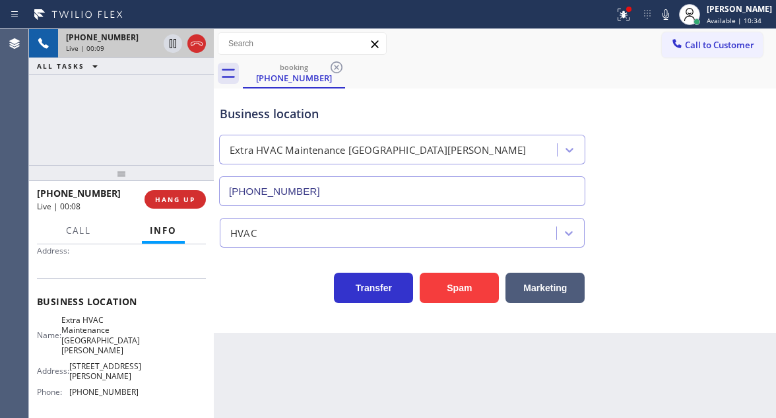
click at [91, 339] on span "Extra HVAC Maintenance [GEOGRAPHIC_DATA][PERSON_NAME]" at bounding box center [100, 335] width 79 height 41
copy span "Extra HVAC Maintenance [GEOGRAPHIC_DATA][PERSON_NAME]"
click at [102, 387] on span "[PHONE_NUMBER]" at bounding box center [103, 392] width 69 height 10
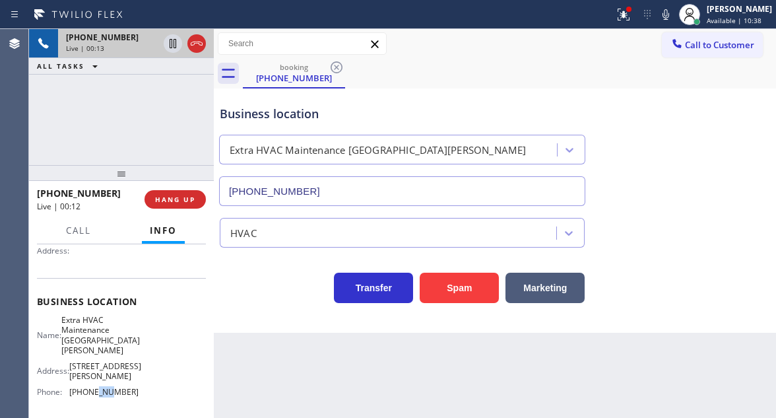
click at [102, 387] on span "[PHONE_NUMBER]" at bounding box center [103, 392] width 69 height 10
copy span "[PHONE_NUMBER]"
click at [345, 105] on div "Business location" at bounding box center [402, 114] width 365 height 18
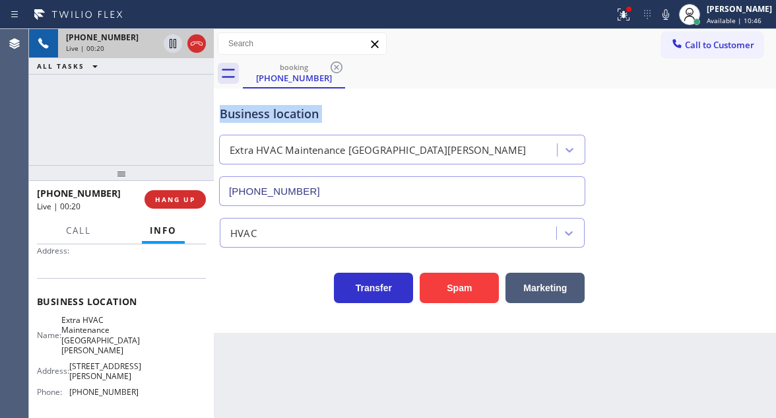
click at [345, 105] on div "Business location" at bounding box center [402, 114] width 365 height 18
click at [632, 15] on icon at bounding box center [624, 15] width 16 height 16
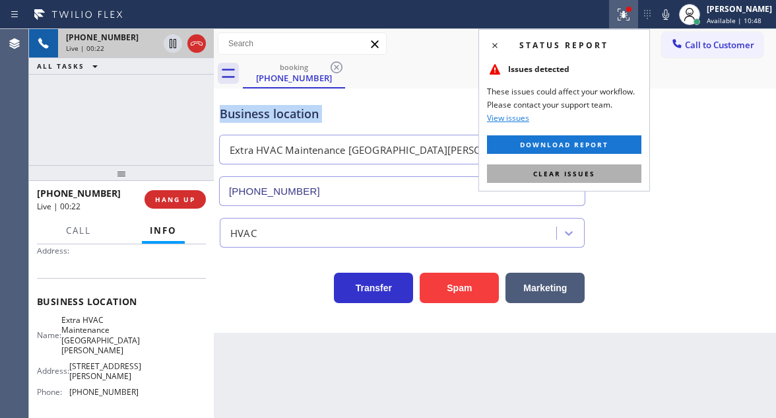
click at [617, 178] on button "Clear issues" at bounding box center [564, 173] width 154 height 18
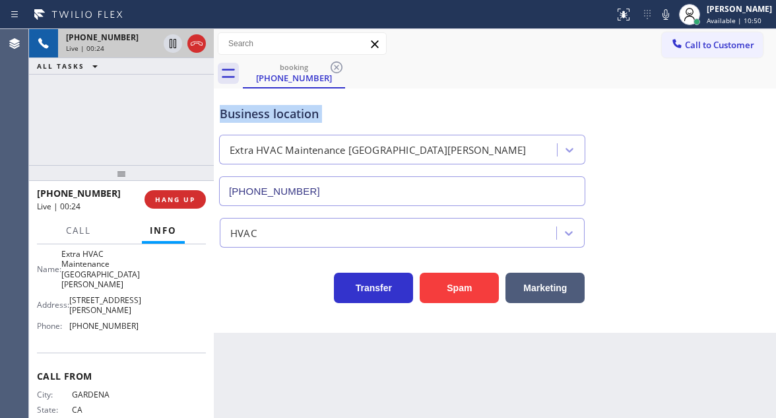
scroll to position [220, 0]
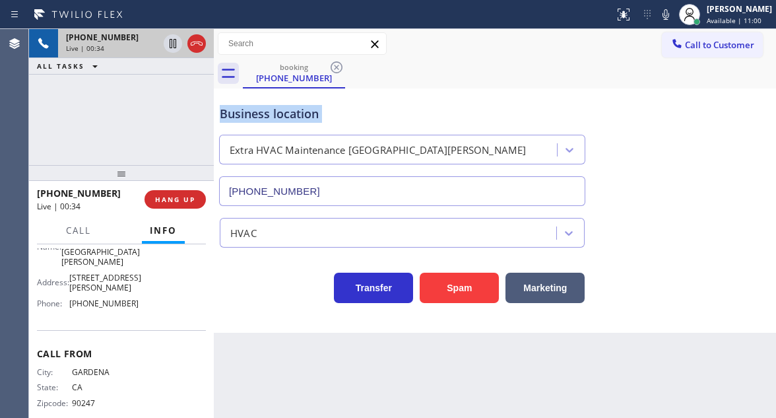
click at [304, 114] on div "Business location" at bounding box center [402, 114] width 365 height 18
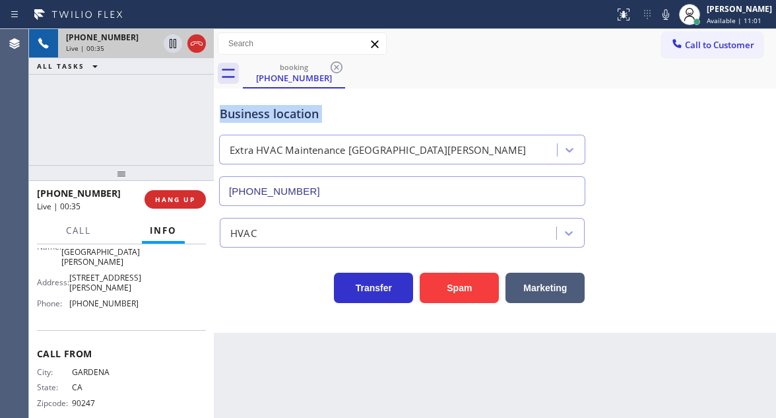
click at [304, 114] on div "Business location" at bounding box center [402, 114] width 365 height 18
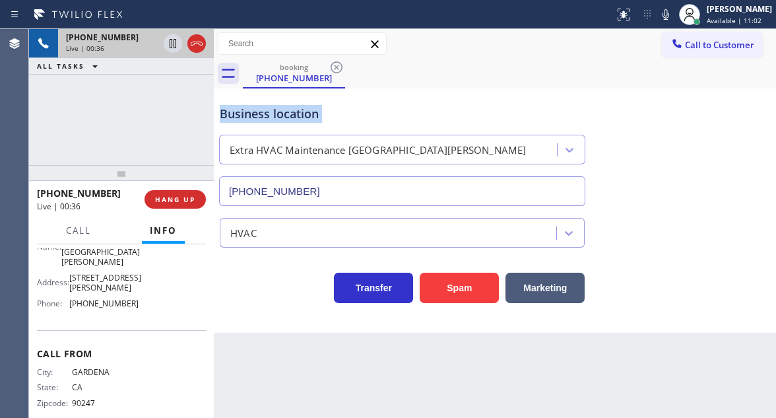
click at [304, 114] on div "Business location" at bounding box center [402, 114] width 365 height 18
click at [187, 367] on div "City: GARDENA State: [US_STATE] Zipcode: 90247" at bounding box center [121, 390] width 169 height 46
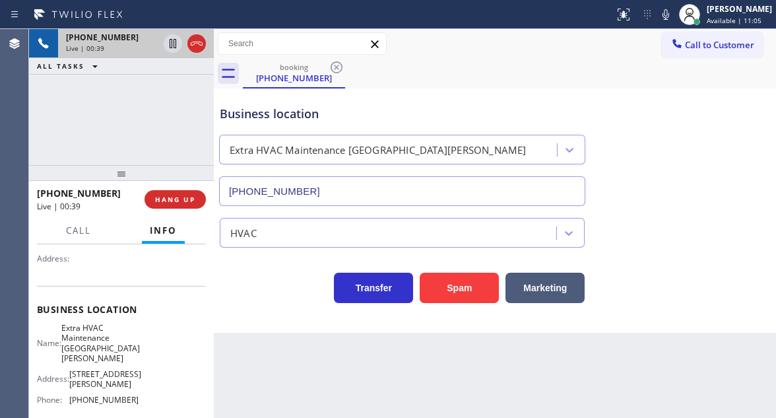
scroll to position [154, 0]
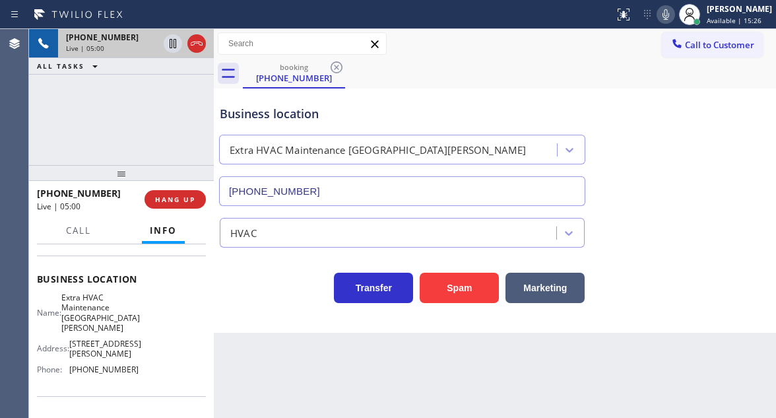
click at [669, 15] on icon at bounding box center [666, 14] width 7 height 11
click at [674, 17] on icon at bounding box center [666, 15] width 16 height 16
click at [376, 119] on div "Business location" at bounding box center [402, 114] width 365 height 18
click at [335, 116] on div "Business location" at bounding box center [402, 114] width 365 height 18
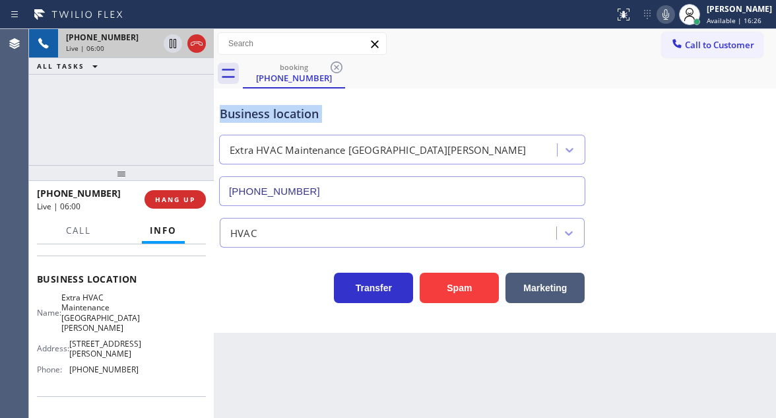
click at [335, 116] on div "Business location" at bounding box center [402, 114] width 365 height 18
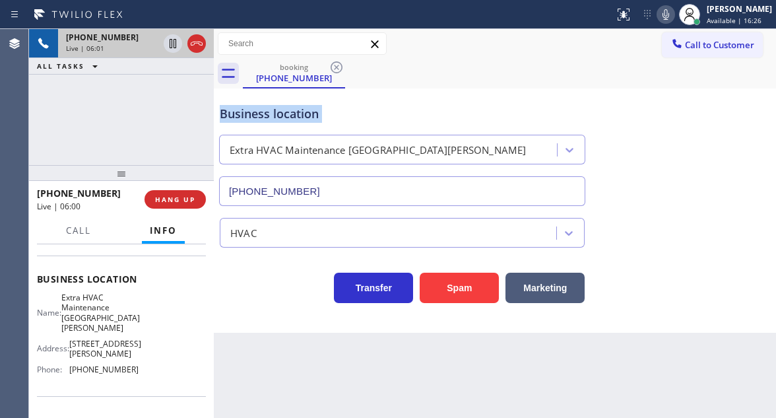
click at [335, 116] on div "Business location" at bounding box center [402, 114] width 365 height 18
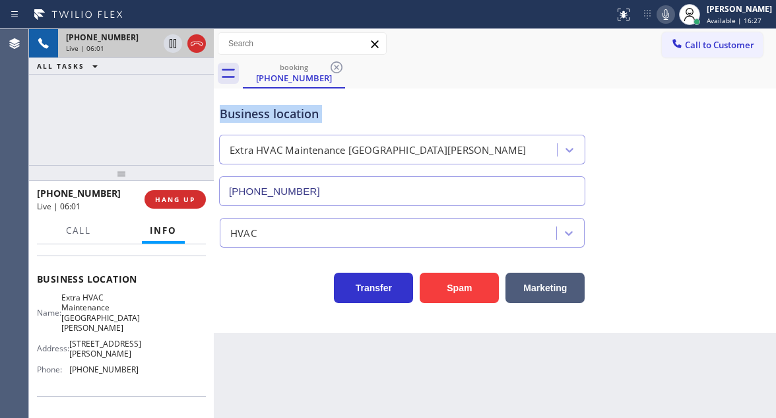
click at [335, 116] on div "Business location" at bounding box center [402, 114] width 365 height 18
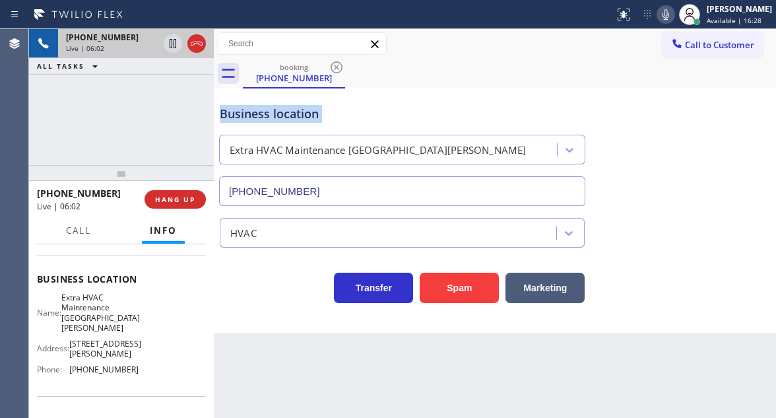
click at [335, 116] on div "Business location" at bounding box center [402, 114] width 365 height 18
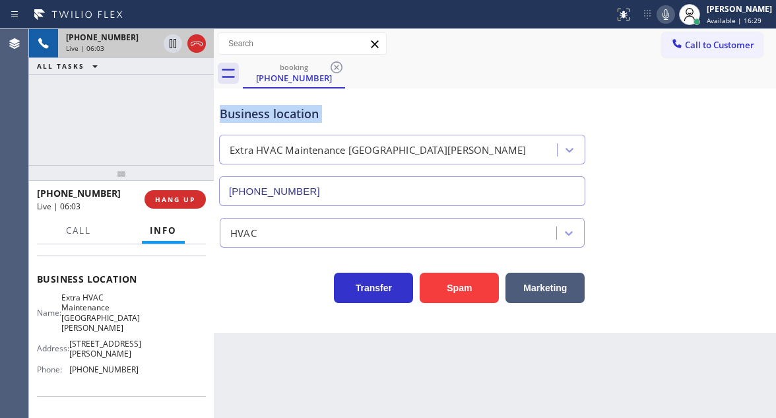
click at [335, 116] on div "Business location" at bounding box center [402, 114] width 365 height 18
click at [203, 119] on div "[PHONE_NUMBER] Live | 06:04 ALL TASKS ALL TASKS ACTIVE TASKS TASKS IN WRAP UP" at bounding box center [121, 97] width 185 height 136
click at [250, 113] on div "Business location" at bounding box center [402, 114] width 365 height 18
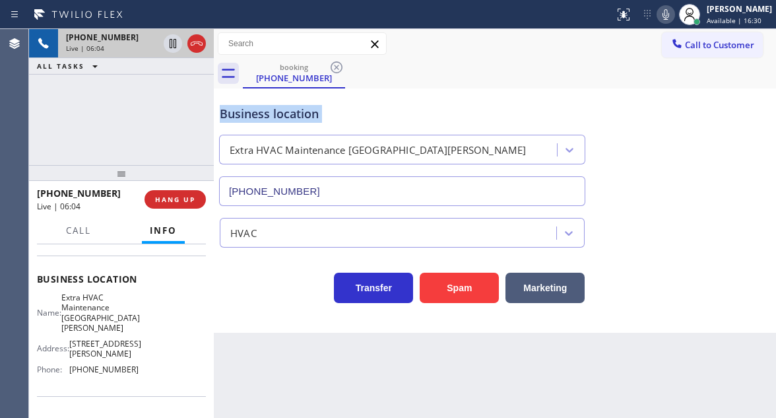
click at [250, 113] on div "Business location" at bounding box center [402, 114] width 365 height 18
click at [238, 113] on div "Business location" at bounding box center [402, 114] width 365 height 18
click at [172, 46] on icon at bounding box center [173, 43] width 7 height 9
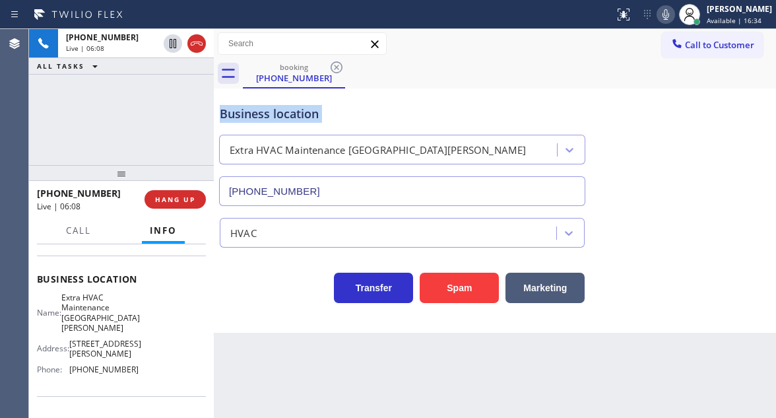
click at [673, 19] on icon at bounding box center [666, 15] width 16 height 16
click at [727, 166] on div "Business location Extra HVAC Maintenance [GEOGRAPHIC_DATA][PERSON_NAME] [PHONE_…" at bounding box center [495, 145] width 556 height 119
click at [671, 21] on icon at bounding box center [666, 15] width 16 height 16
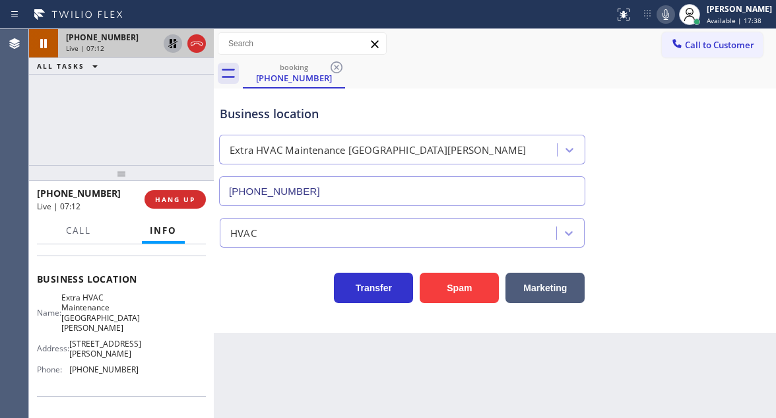
click at [172, 50] on icon at bounding box center [173, 44] width 16 height 16
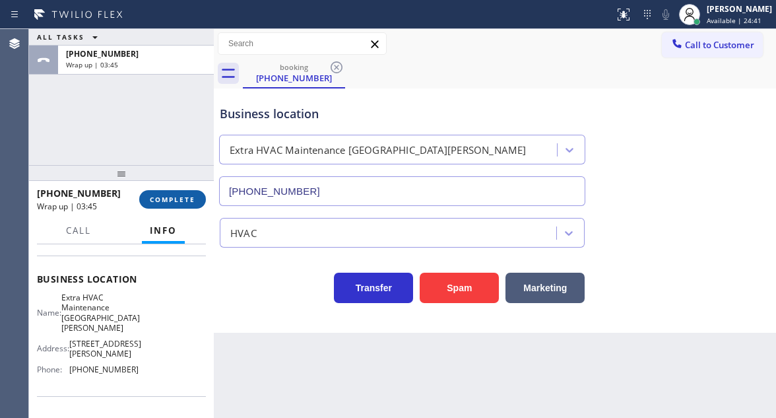
click at [185, 202] on span "COMPLETE" at bounding box center [173, 199] width 46 height 9
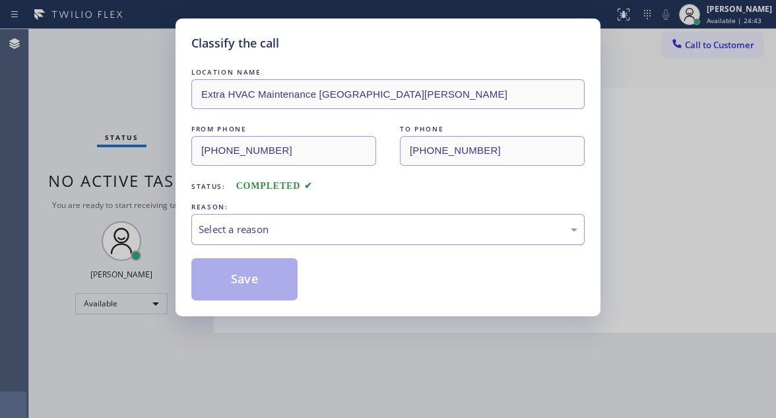
click at [291, 214] on div "Select a reason" at bounding box center [387, 229] width 393 height 31
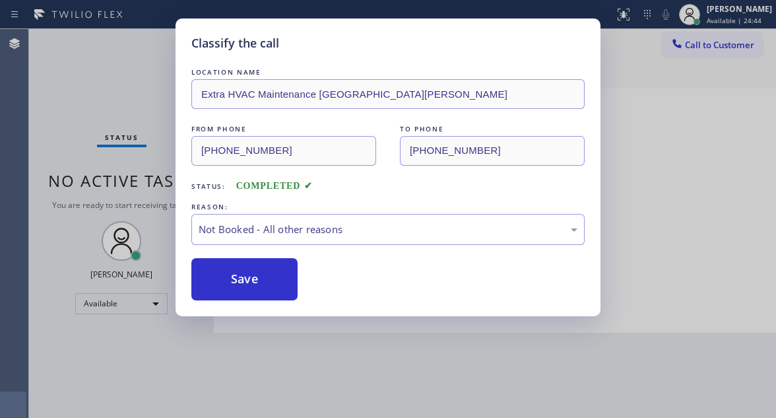
click at [268, 276] on button "Save" at bounding box center [244, 279] width 106 height 42
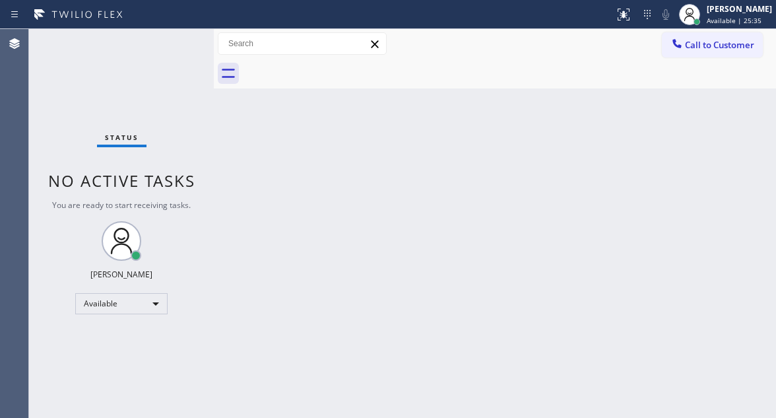
click at [170, 42] on div "Status No active tasks You are ready to start receiving tasks. [PERSON_NAME]" at bounding box center [121, 223] width 185 height 389
click at [718, 180] on div "Back to Dashboard Change Sender ID Customers Technicians Select a contact Outbo…" at bounding box center [495, 223] width 562 height 389
click at [170, 46] on div "Status No active tasks You are ready to start receiving tasks. [PERSON_NAME]" at bounding box center [121, 223] width 185 height 389
click at [170, 44] on div "Status No active tasks You are ready to start receiving tasks. [PERSON_NAME]" at bounding box center [121, 223] width 185 height 389
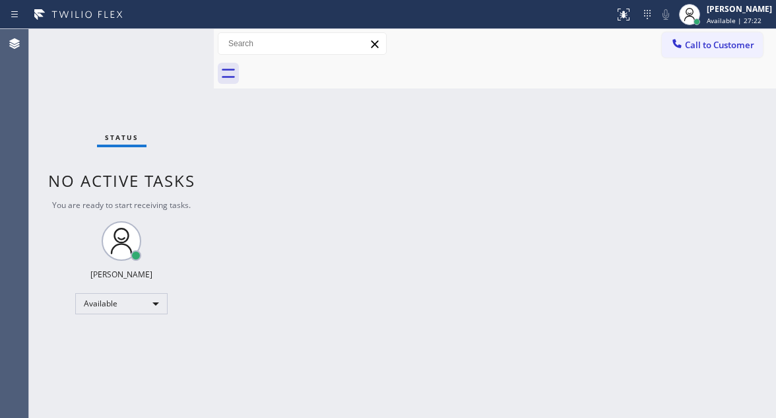
click at [170, 40] on div "Status No active tasks You are ready to start receiving tasks. [PERSON_NAME]" at bounding box center [121, 223] width 185 height 389
click at [729, 23] on span "Available | 31:02" at bounding box center [734, 20] width 55 height 9
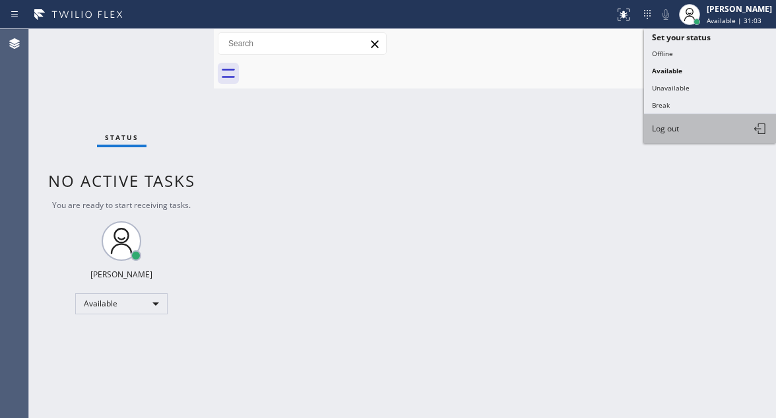
click at [706, 134] on button "Log out" at bounding box center [710, 128] width 132 height 29
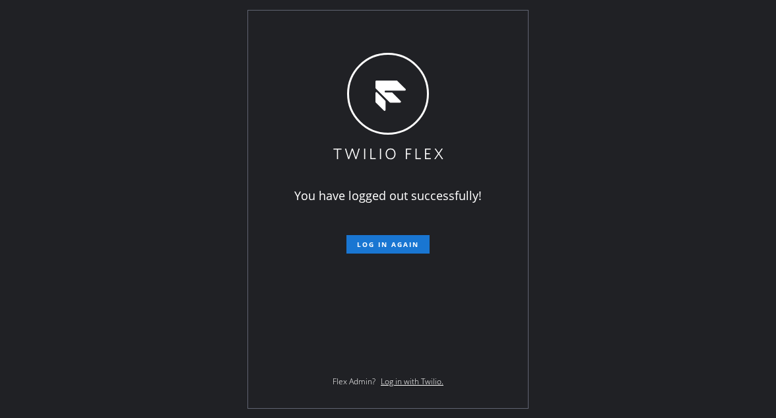
drag, startPoint x: 722, startPoint y: 167, endPoint x: 571, endPoint y: 184, distance: 152.1
click at [722, 167] on div "You have logged out successfully! Log in again Flex Admin? Log in with Twilio." at bounding box center [388, 209] width 776 height 418
